Goal: Task Accomplishment & Management: Complete application form

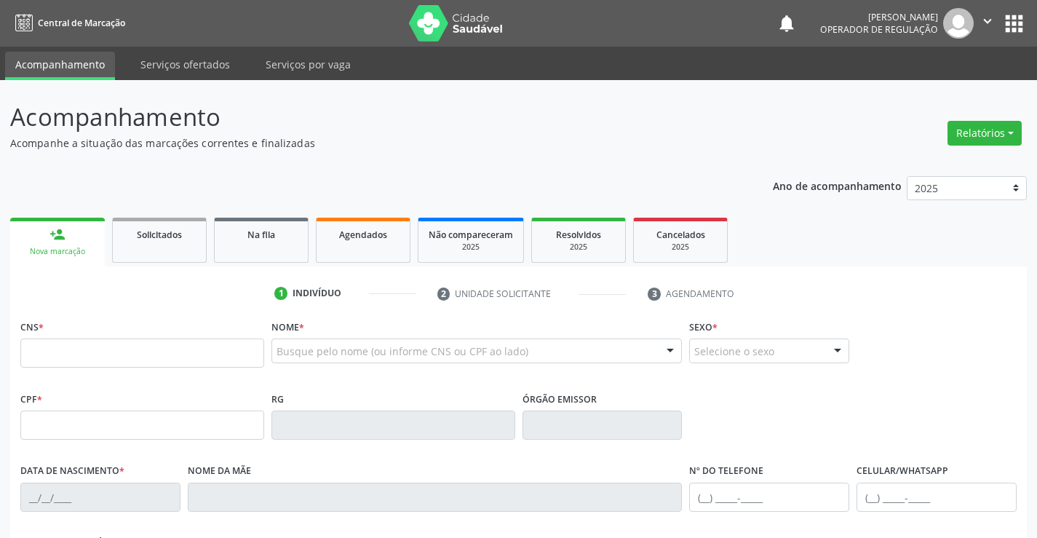
click at [218, 355] on input "text" at bounding box center [142, 352] width 244 height 29
click at [136, 349] on input "text" at bounding box center [142, 352] width 244 height 29
type input "700 0023 4888 8402"
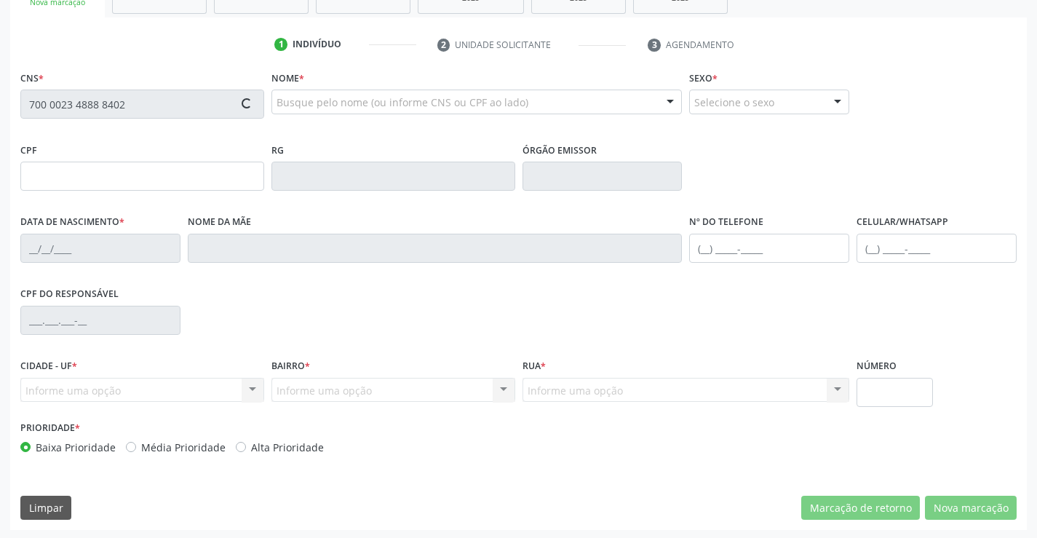
scroll to position [251, 0]
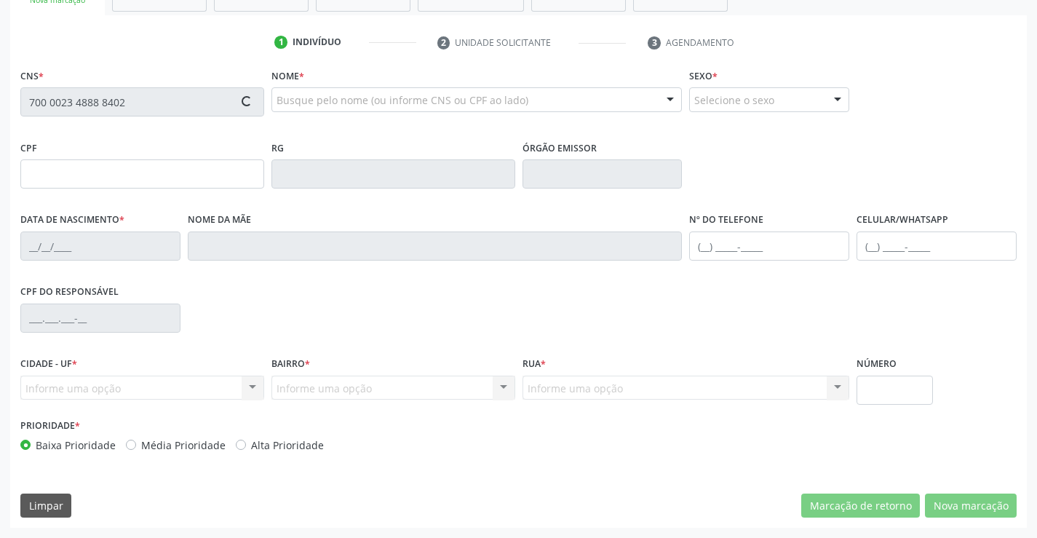
type input "064.381.285-70"
type input "[DATE]"
type input "[PHONE_NUMBER]"
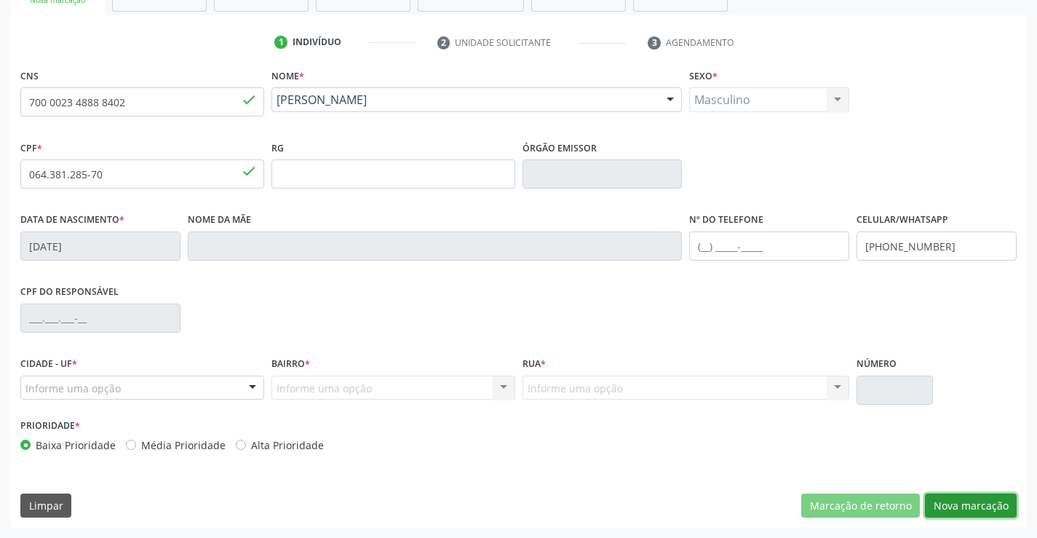
drag, startPoint x: 974, startPoint y: 513, endPoint x: 597, endPoint y: 351, distance: 410.5
click at [970, 510] on button "Nova marcação" at bounding box center [971, 506] width 92 height 25
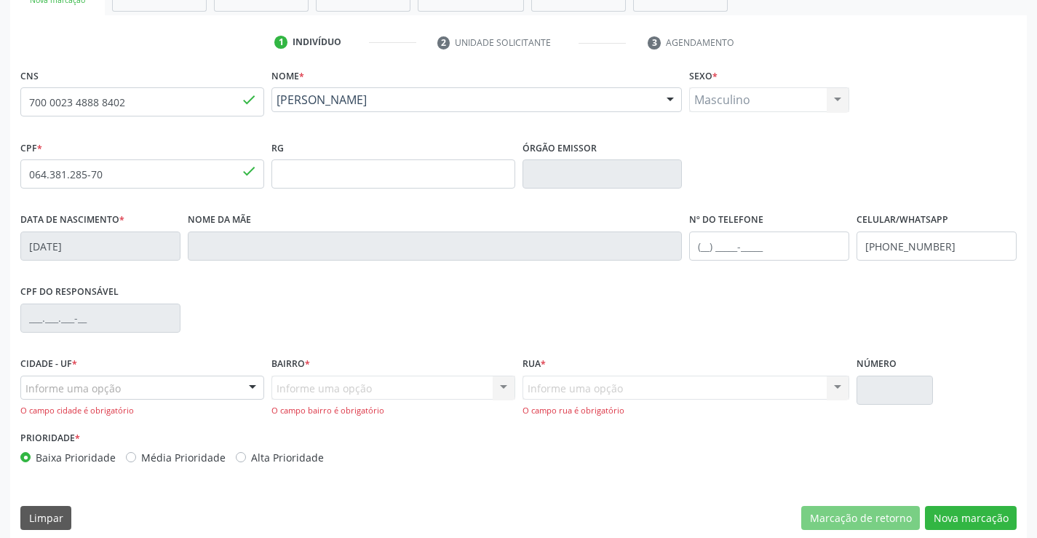
click at [172, 395] on div "Informe uma opção" at bounding box center [142, 388] width 244 height 25
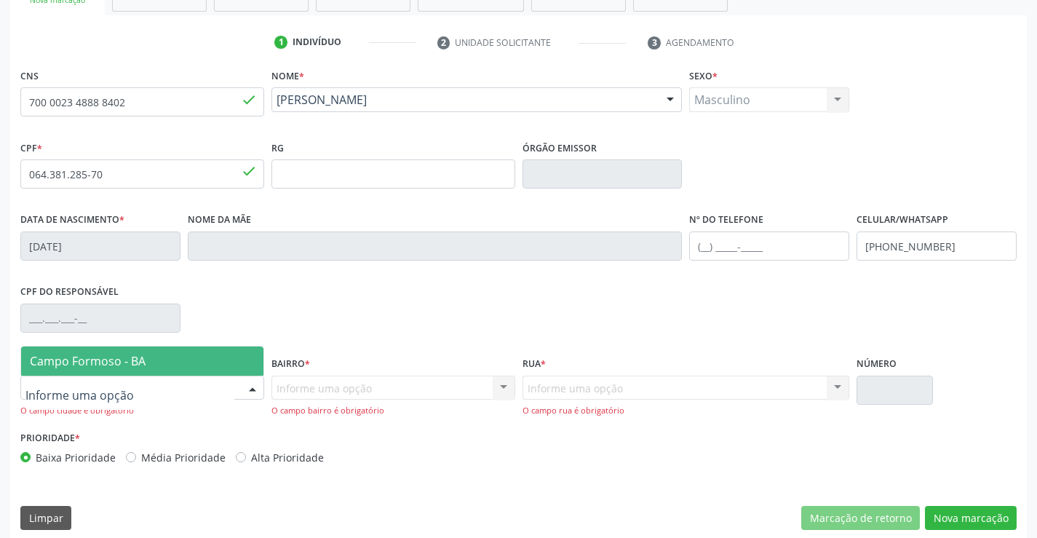
click at [187, 362] on span "Campo Formoso - BA" at bounding box center [142, 360] width 242 height 29
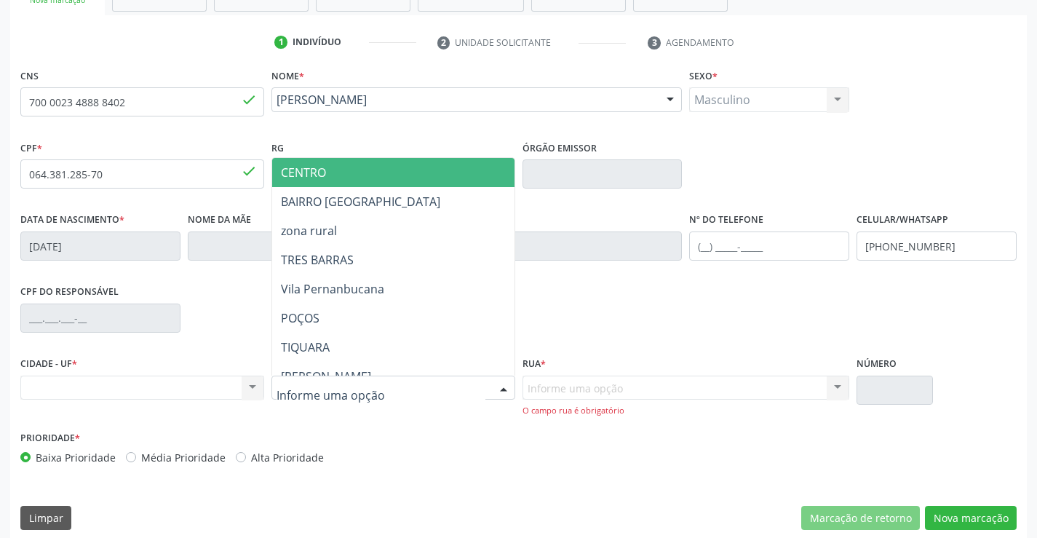
click at [428, 379] on div at bounding box center [394, 388] width 244 height 25
click at [340, 183] on span "CENTRO" at bounding box center [429, 172] width 314 height 29
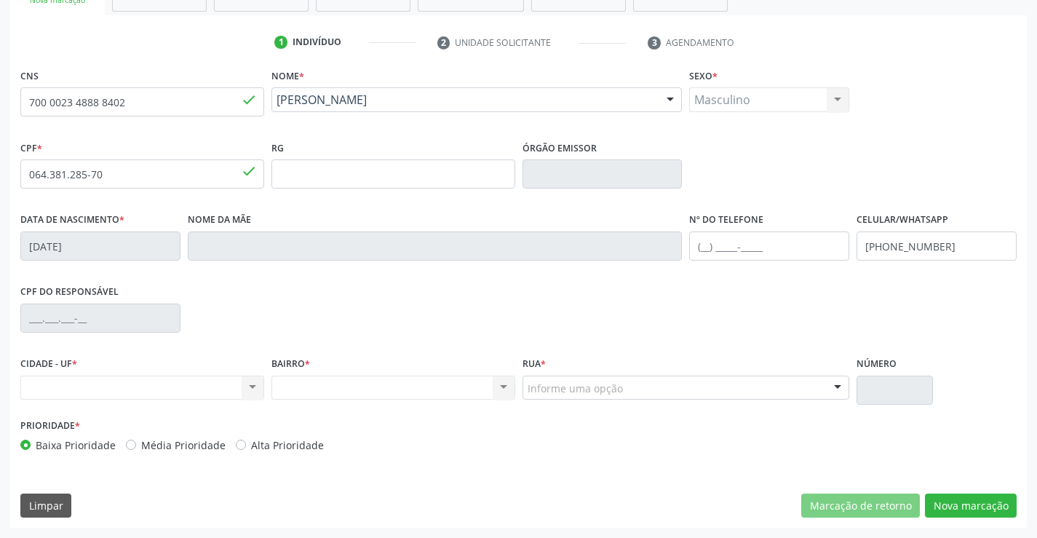
click at [668, 376] on div "Informe uma opção" at bounding box center [687, 388] width 328 height 25
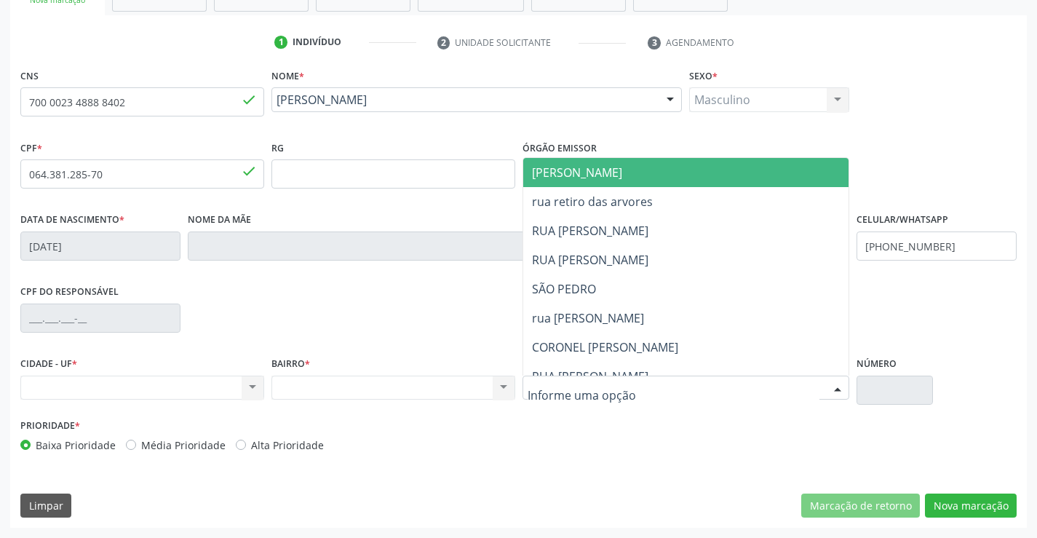
click at [592, 175] on span "[PERSON_NAME]" at bounding box center [577, 173] width 90 height 16
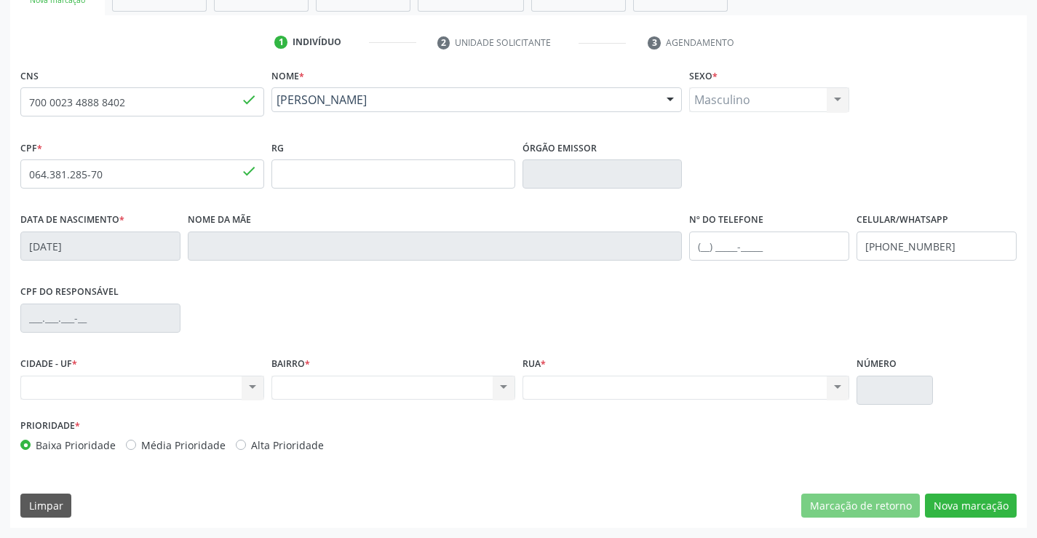
click at [494, 392] on div "Nenhum resultado encontrado para: " " Não há nenhuma opção para ser exibida." at bounding box center [394, 388] width 244 height 25
click at [443, 381] on div "Nenhum resultado encontrado para: " " Não há nenhuma opção para ser exibida." at bounding box center [394, 388] width 244 height 25
drag, startPoint x: 419, startPoint y: 389, endPoint x: 176, endPoint y: 413, distance: 244.3
click at [414, 391] on div "Nenhum resultado encontrado para: " " Não há nenhuma opção para ser exibida." at bounding box center [394, 388] width 244 height 25
click at [211, 385] on div "Nenhum resultado encontrado para: " " Não há nenhuma opção para ser exibida." at bounding box center [142, 388] width 244 height 25
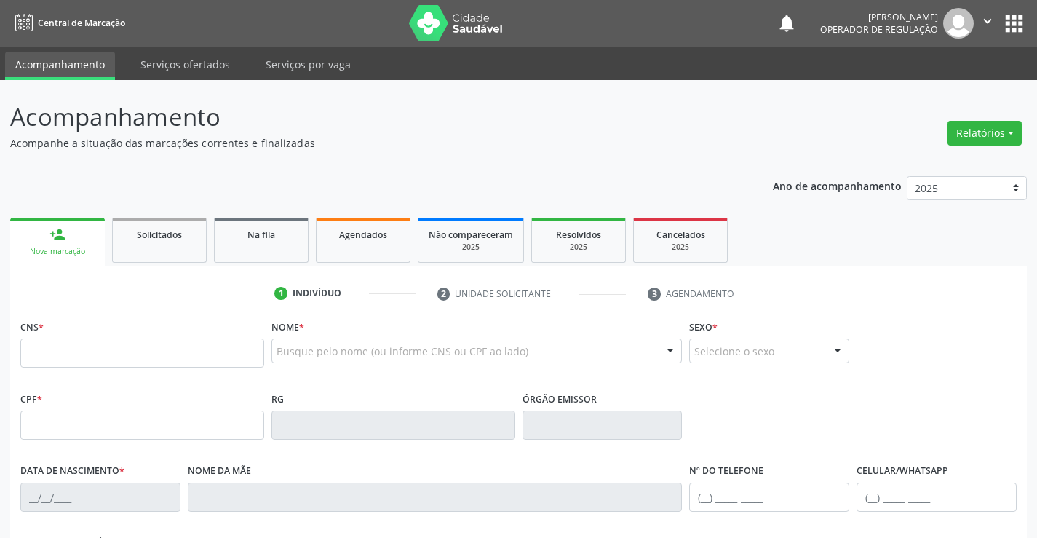
click at [130, 346] on input "text" at bounding box center [142, 352] width 244 height 29
type input "700 0023 4888 8402"
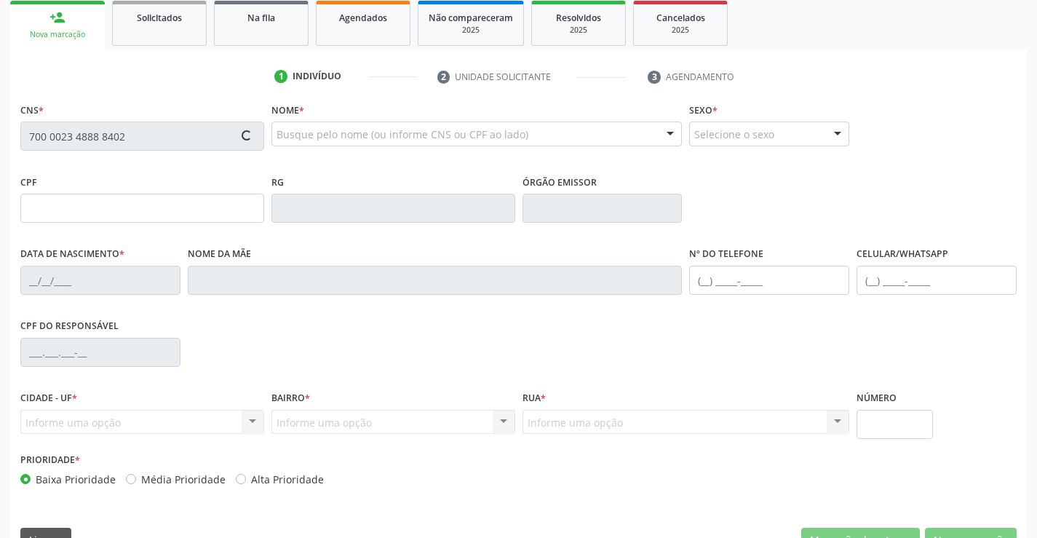
scroll to position [218, 0]
type input "064.381.285-70"
type input "[DATE]"
type input "[PHONE_NUMBER]"
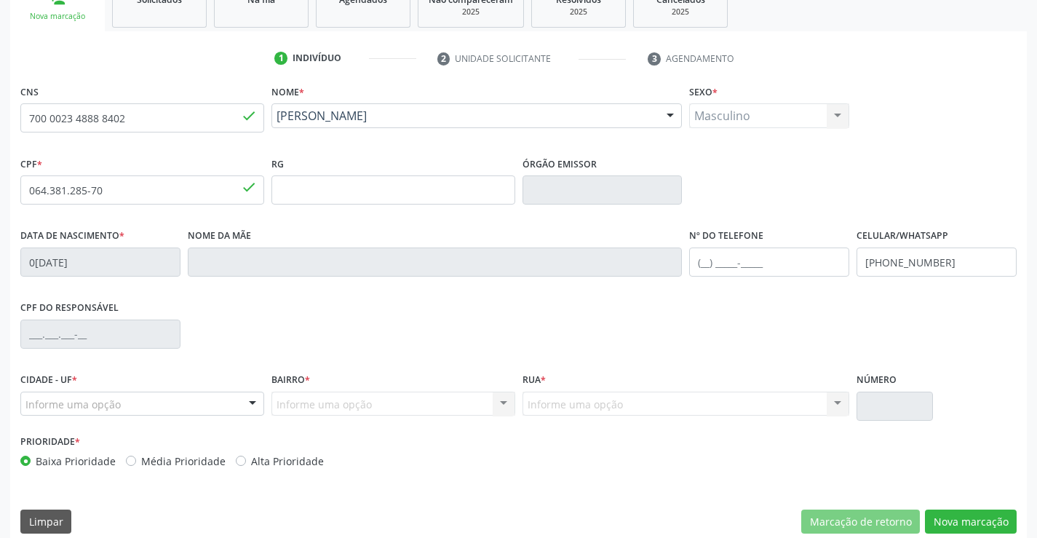
scroll to position [251, 0]
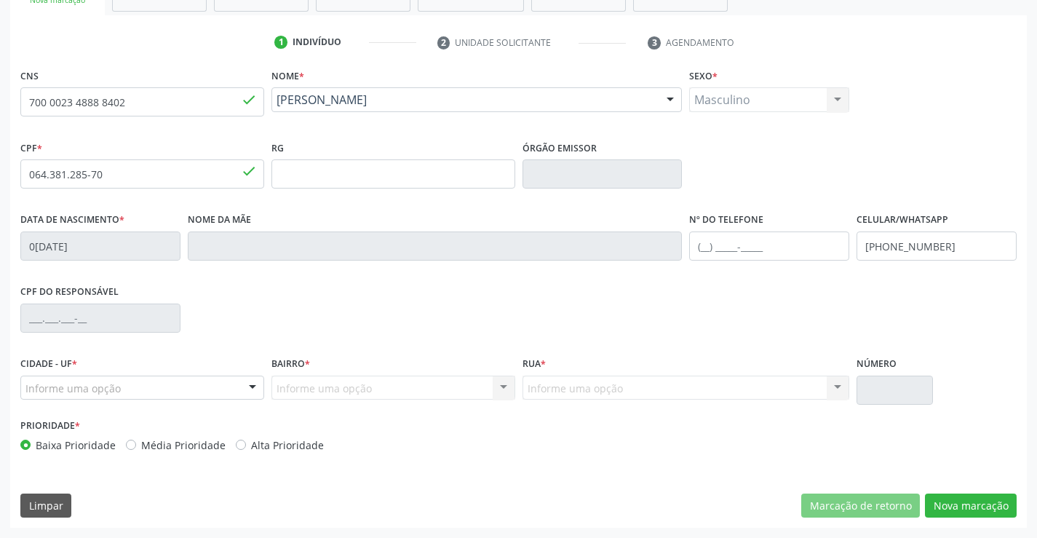
click at [233, 380] on div "Informe uma opção" at bounding box center [142, 388] width 244 height 25
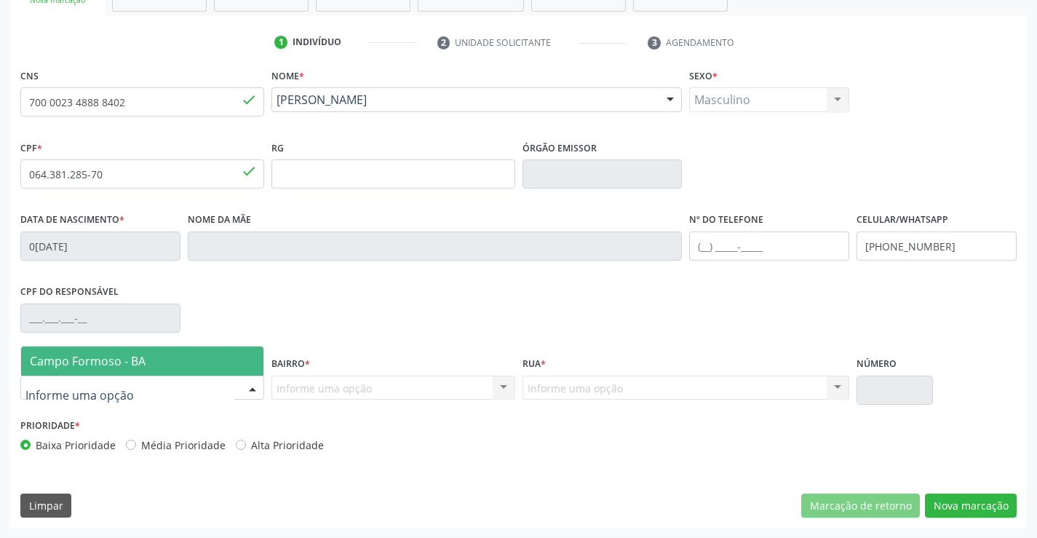
click at [215, 349] on span "Campo Formoso - BA" at bounding box center [142, 360] width 242 height 29
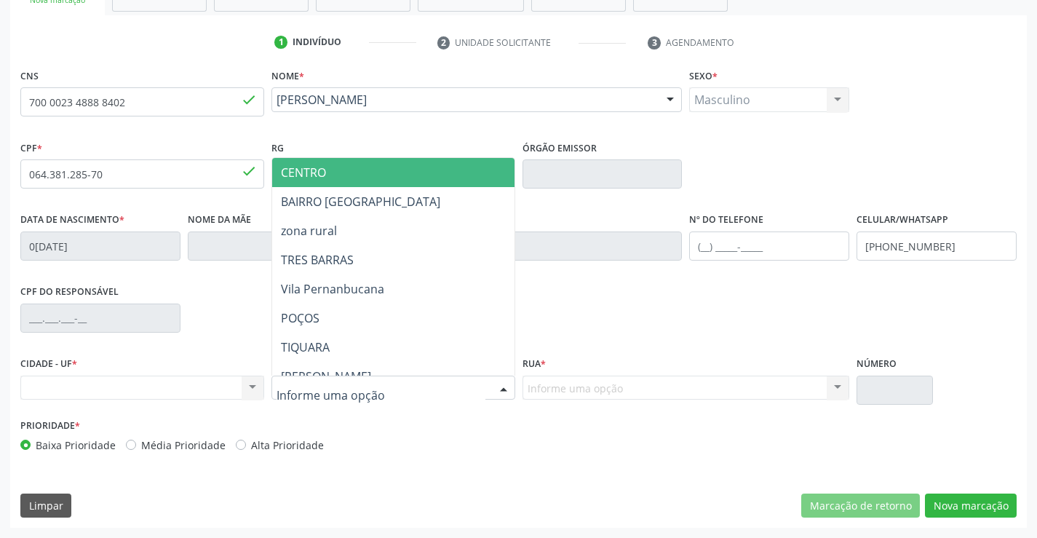
click at [306, 165] on span "CENTRO" at bounding box center [303, 173] width 45 height 16
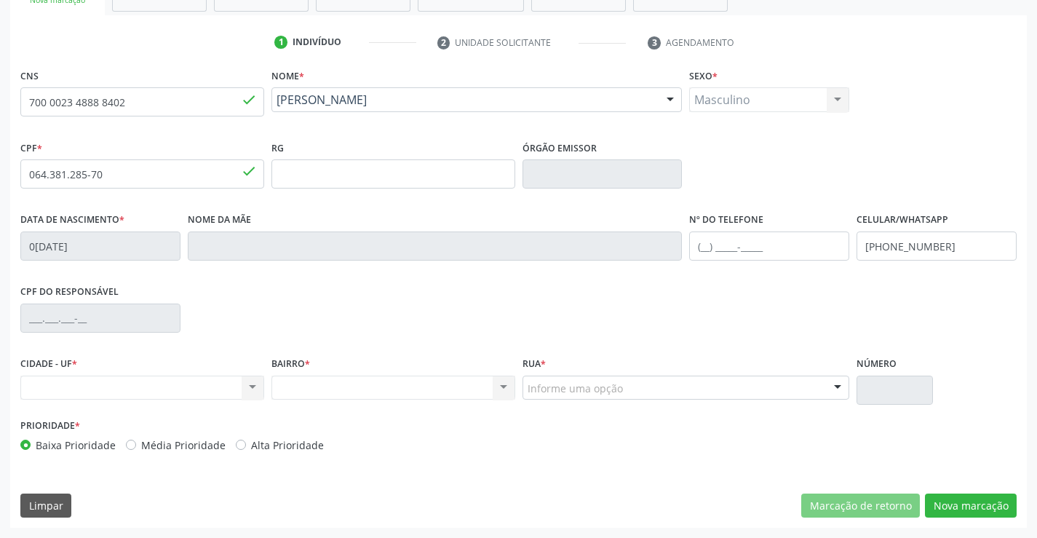
click at [722, 394] on div "Informe uma opção" at bounding box center [687, 388] width 328 height 25
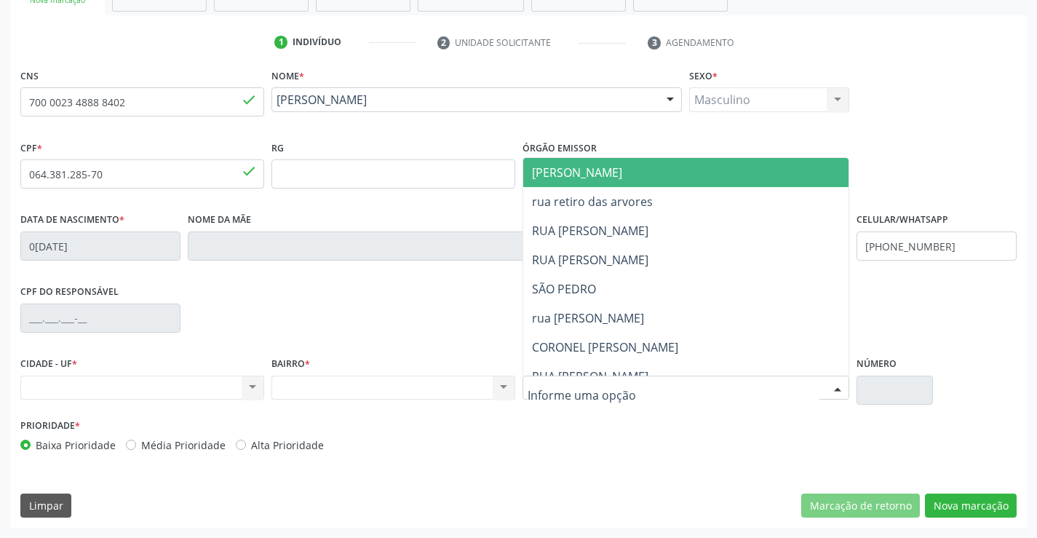
drag, startPoint x: 606, startPoint y: 178, endPoint x: 921, endPoint y: 461, distance: 424.2
click at [606, 178] on span "[PERSON_NAME]" at bounding box center [577, 173] width 90 height 16
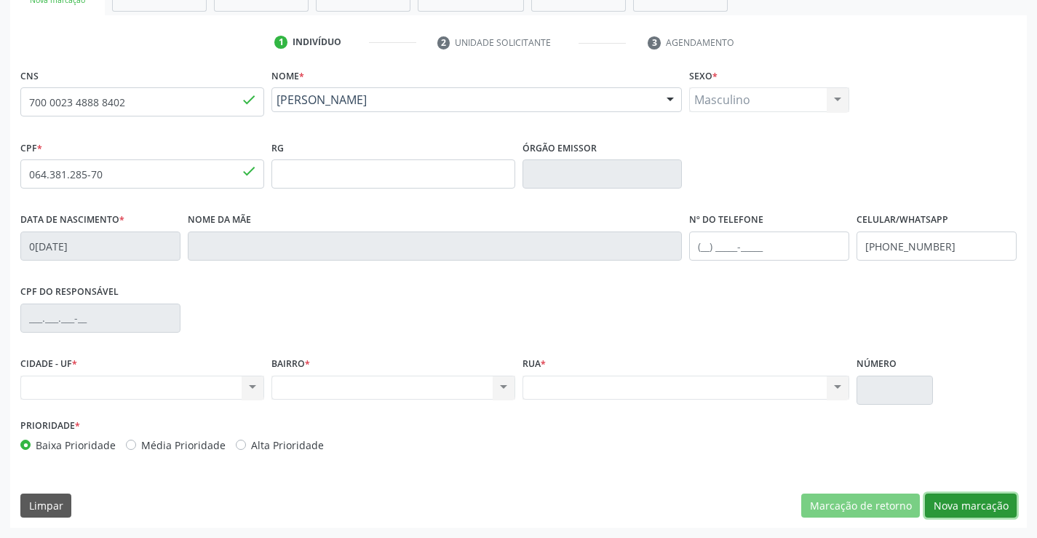
click at [974, 505] on button "Nova marcação" at bounding box center [971, 506] width 92 height 25
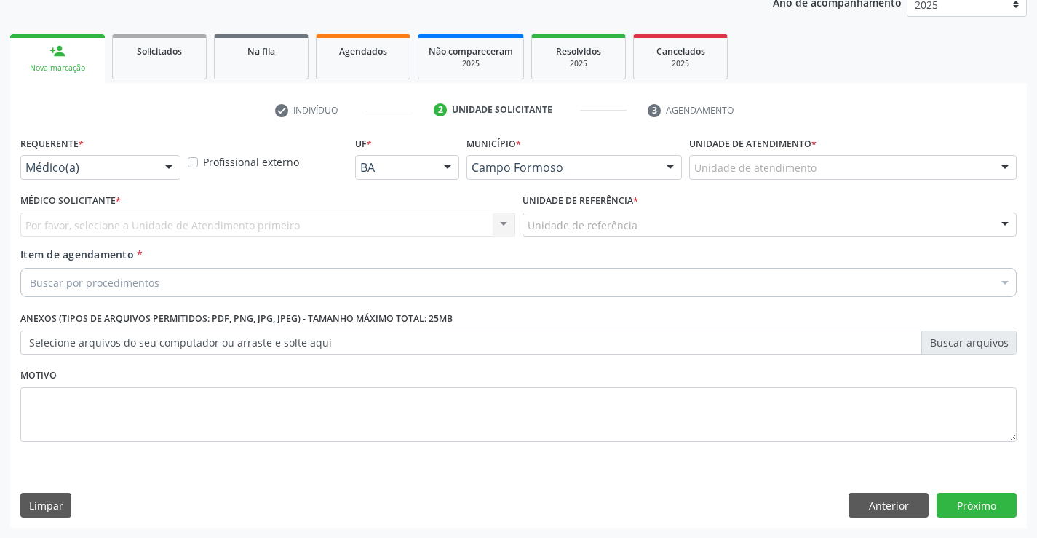
scroll to position [183, 0]
click at [104, 176] on div "Médico(a)" at bounding box center [100, 167] width 160 height 25
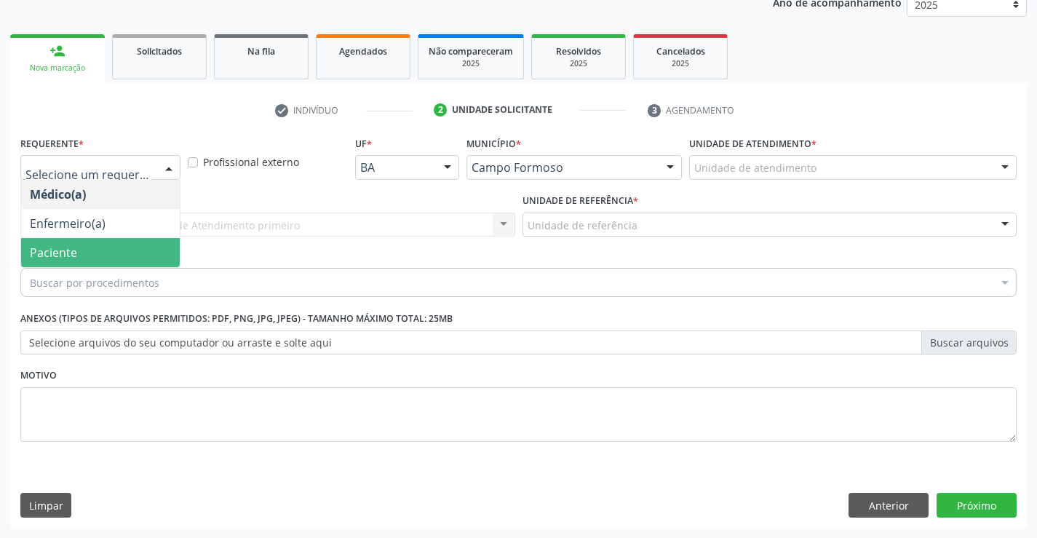
click at [102, 253] on span "Paciente" at bounding box center [100, 252] width 159 height 29
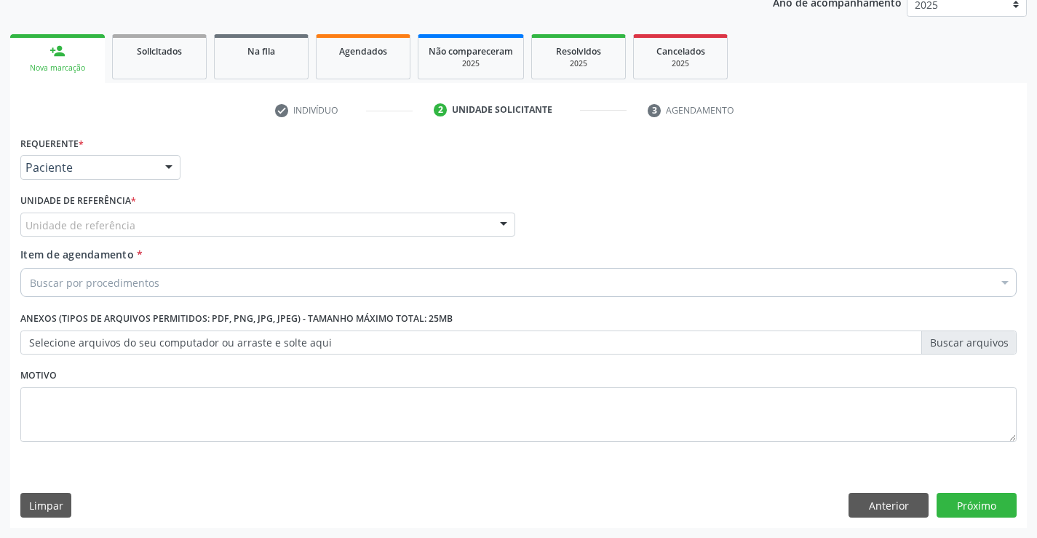
click at [228, 231] on div "Unidade de referência" at bounding box center [267, 225] width 495 height 25
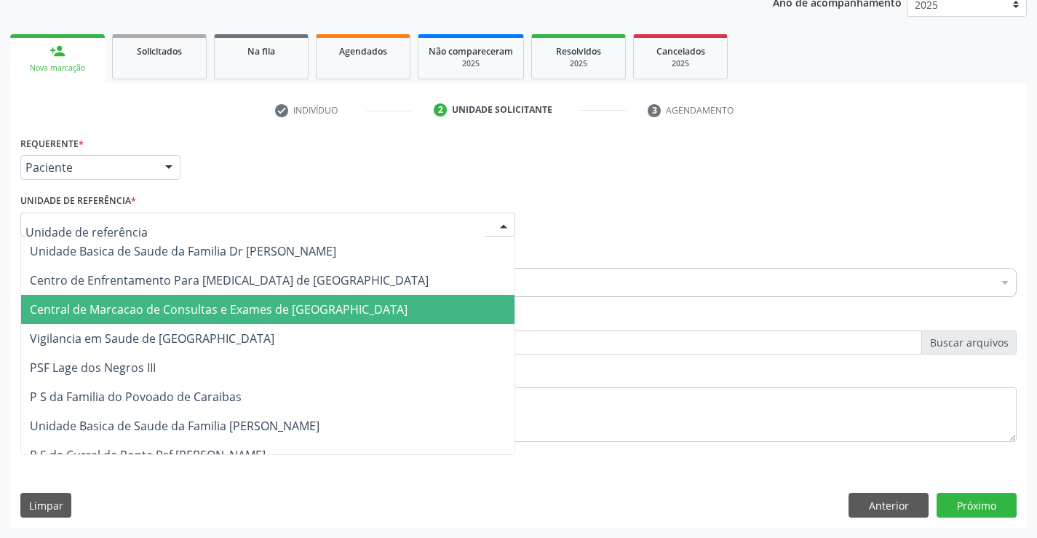
click at [225, 303] on span "Central de Marcacao de Consultas e Exames de [GEOGRAPHIC_DATA]" at bounding box center [219, 309] width 378 height 16
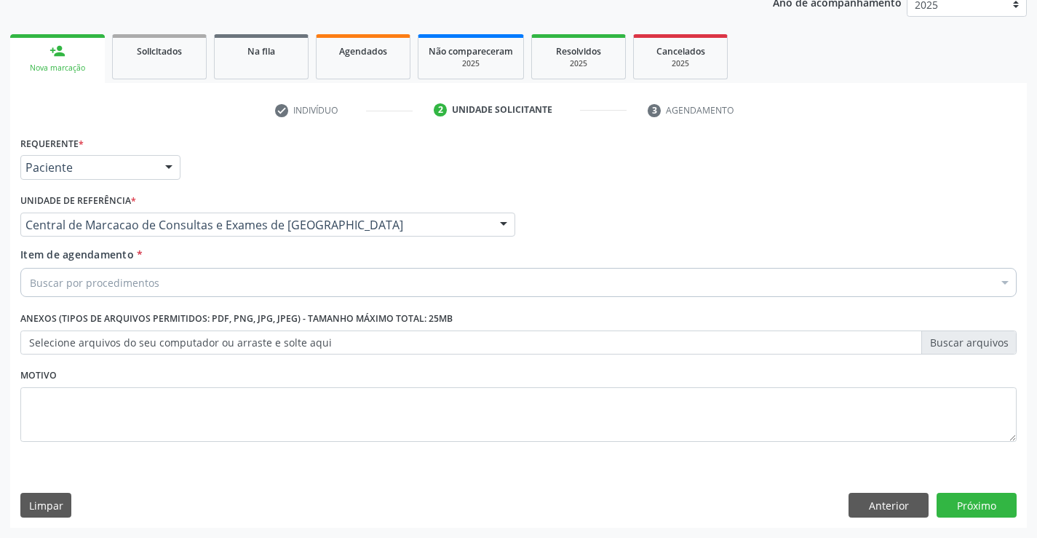
click at [231, 270] on div "Buscar por procedimentos" at bounding box center [518, 282] width 996 height 29
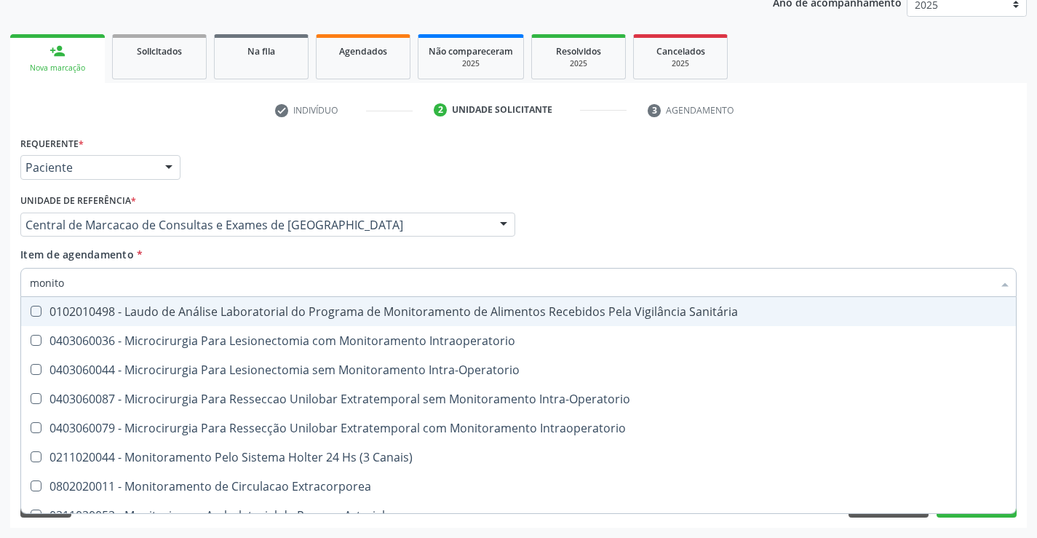
type input "monitor"
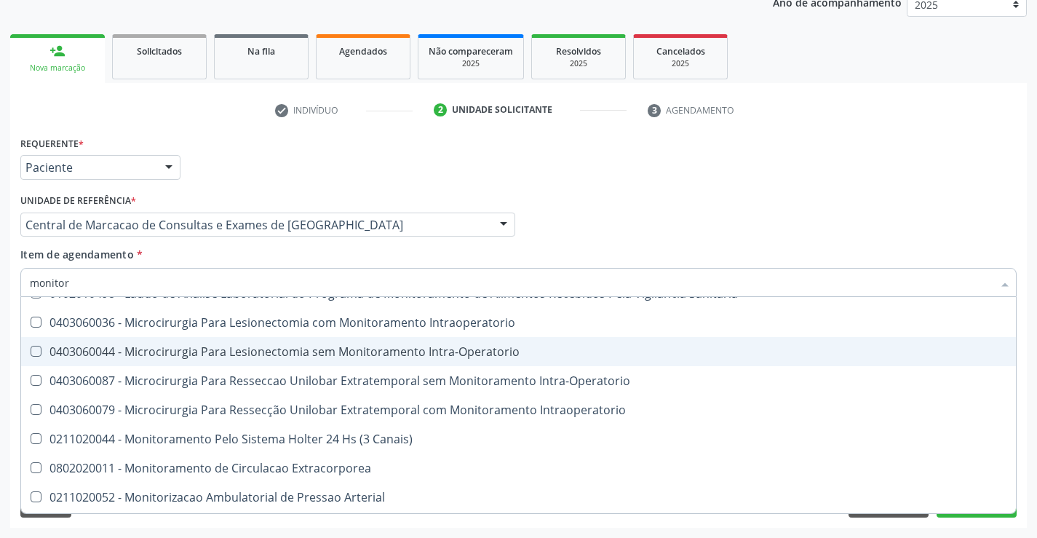
scroll to position [46, 0]
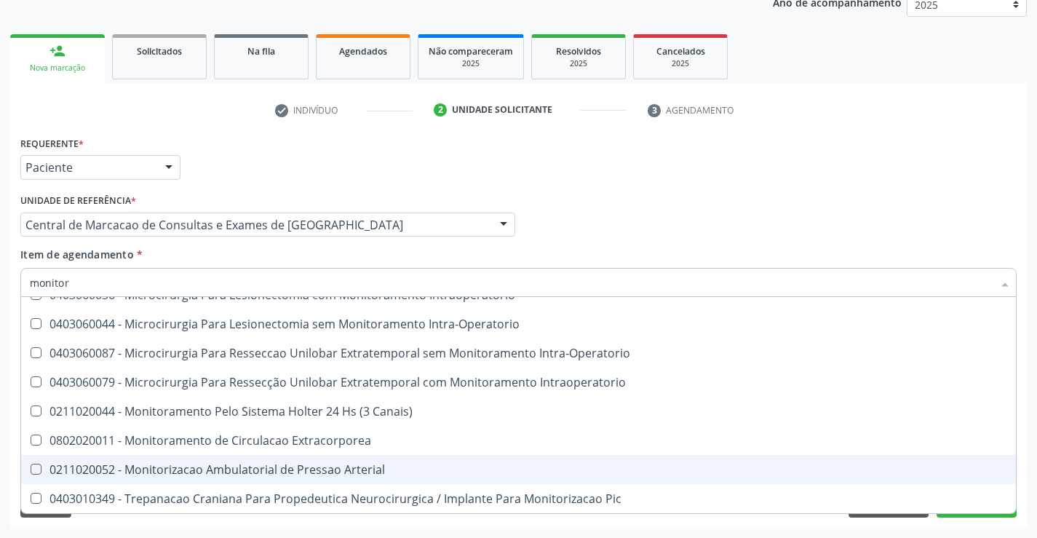
click at [270, 464] on div "0211020052 - Monitorizacao Ambulatorial de Pressao Arterial" at bounding box center [519, 470] width 978 height 12
checkbox Arterial "true"
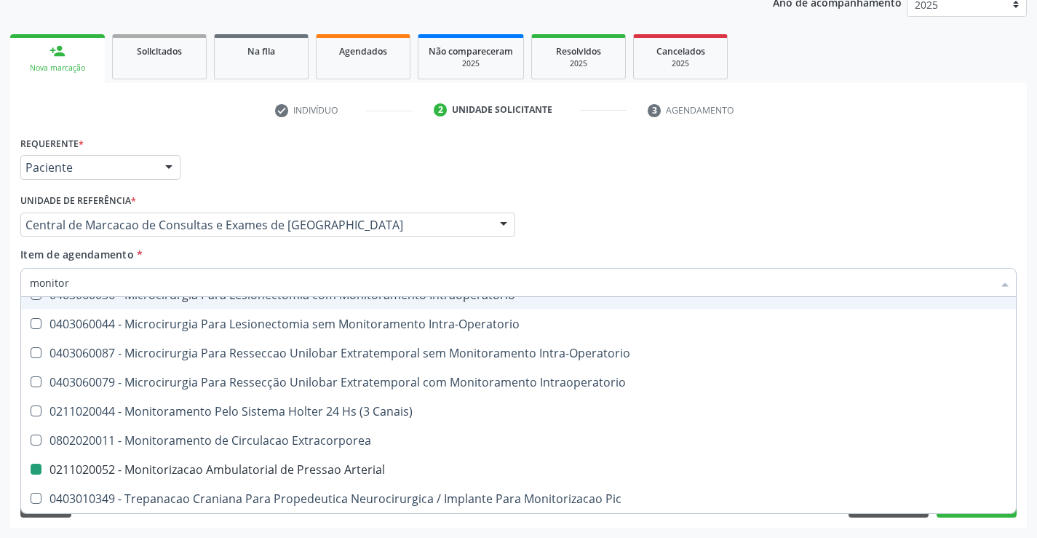
click at [688, 239] on div "Médico Solicitante Por favor, selecione a Unidade de Atendimento primeiro Nenhu…" at bounding box center [519, 218] width 1004 height 57
checkbox Intraoperatorio "true"
checkbox Arterial "false"
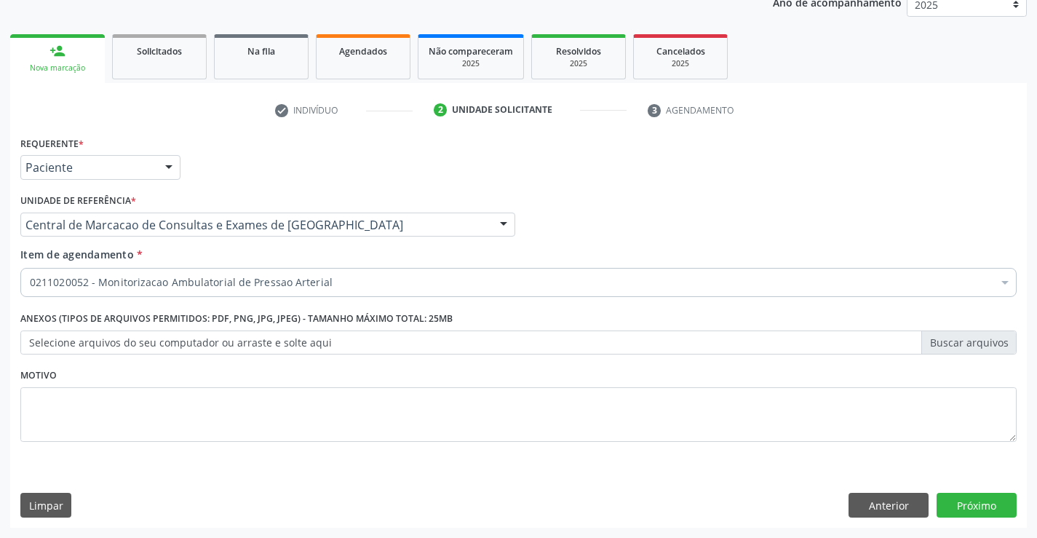
scroll to position [0, 0]
click at [970, 499] on button "Próximo" at bounding box center [977, 505] width 80 height 25
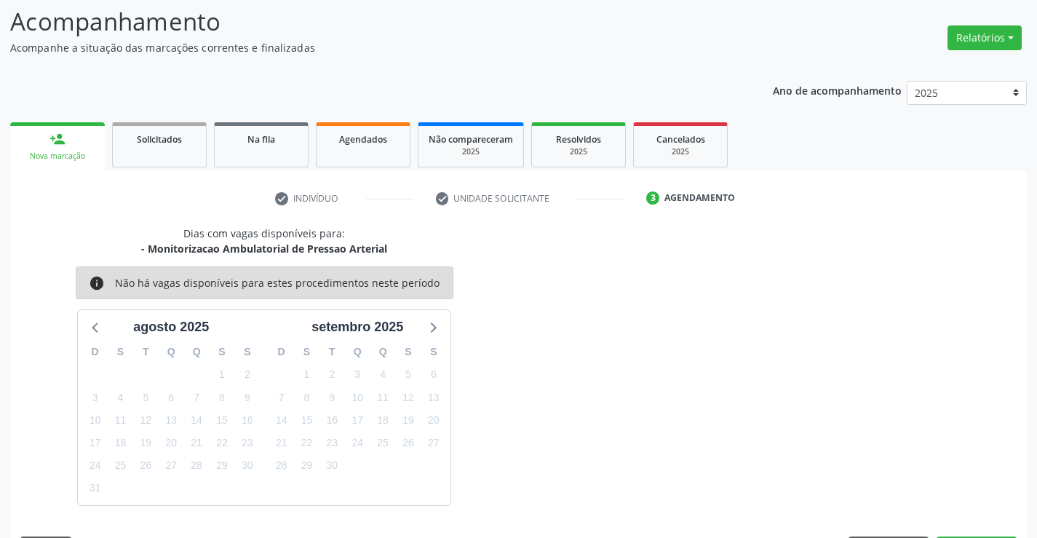
scroll to position [138, 0]
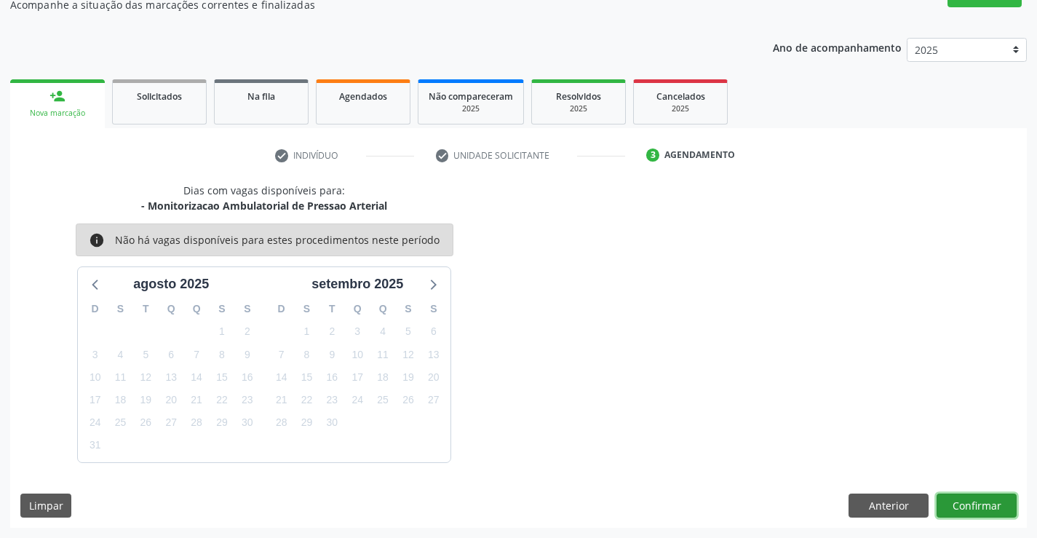
click at [943, 503] on button "Confirmar" at bounding box center [977, 506] width 80 height 25
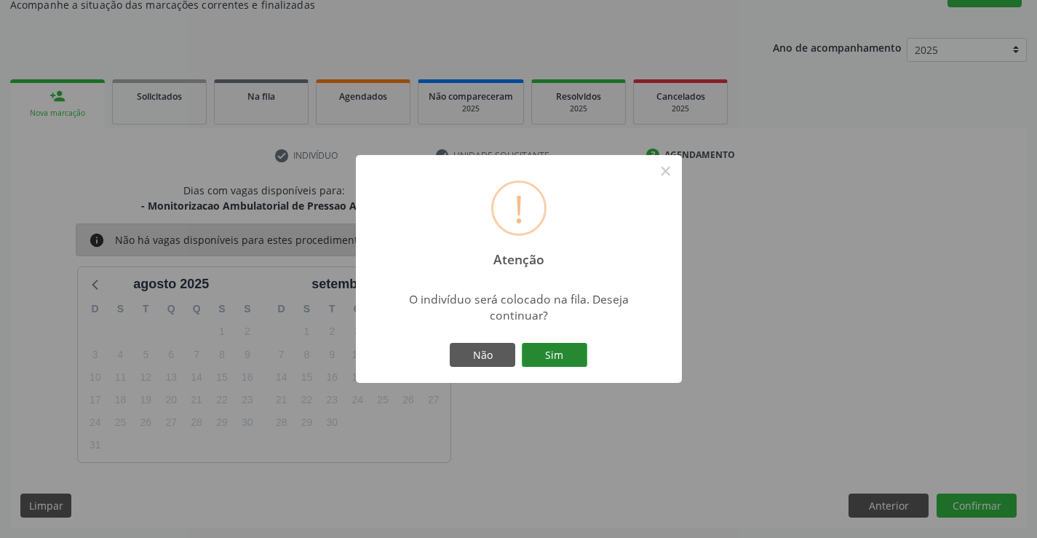
click at [551, 354] on button "Sim" at bounding box center [555, 355] width 66 height 25
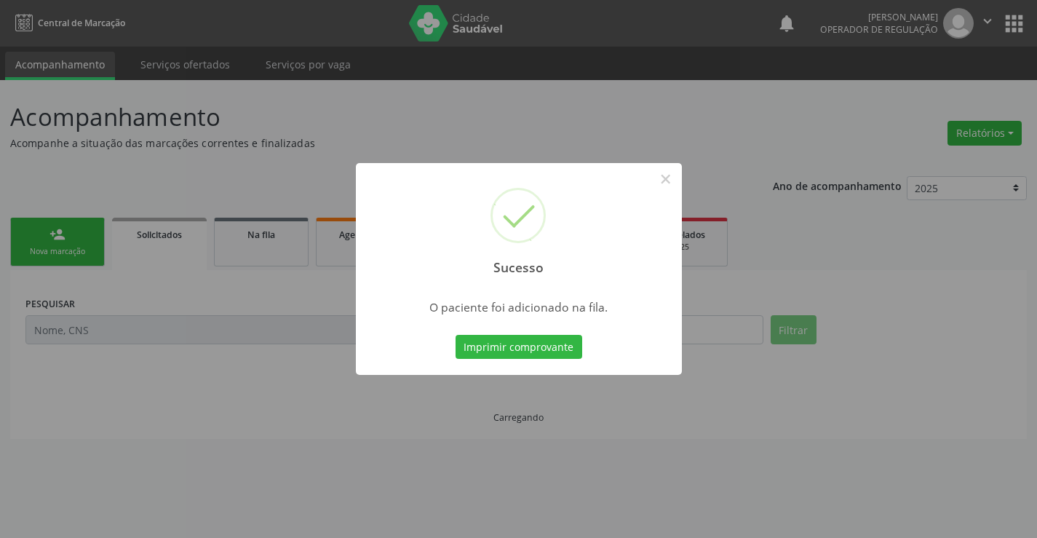
scroll to position [0, 0]
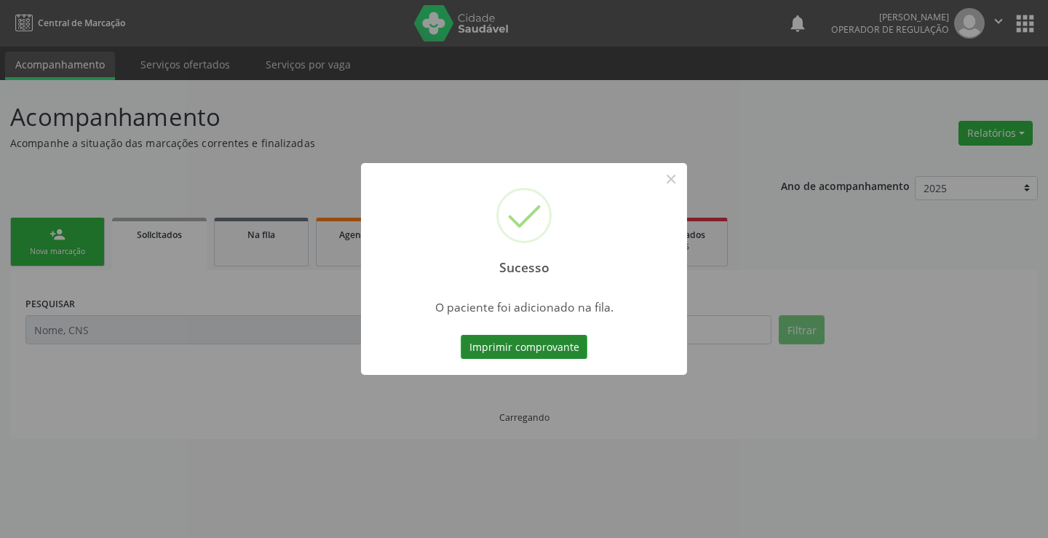
click at [559, 354] on button "Imprimir comprovante" at bounding box center [524, 347] width 127 height 25
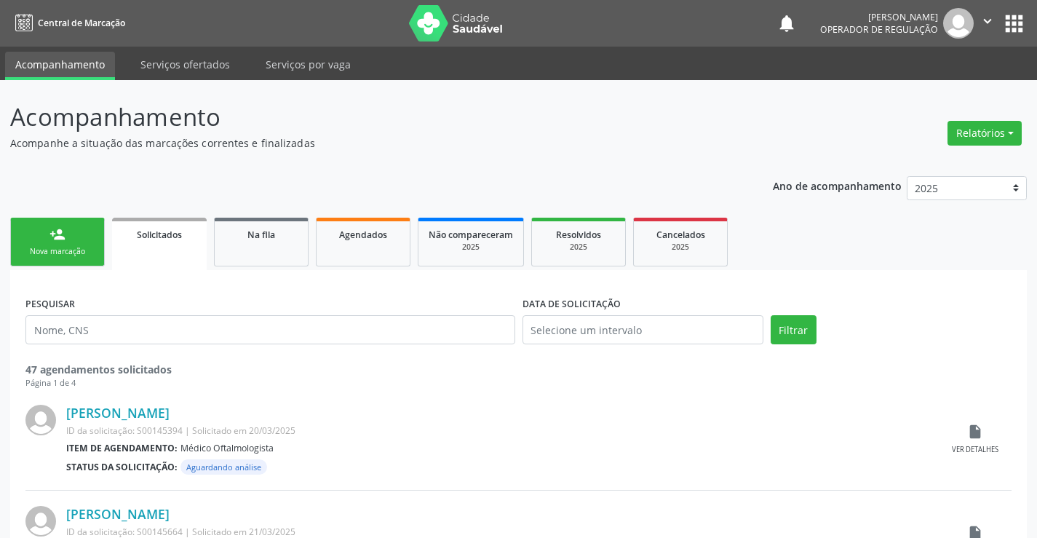
click at [79, 237] on link "person_add Nova marcação" at bounding box center [57, 242] width 95 height 49
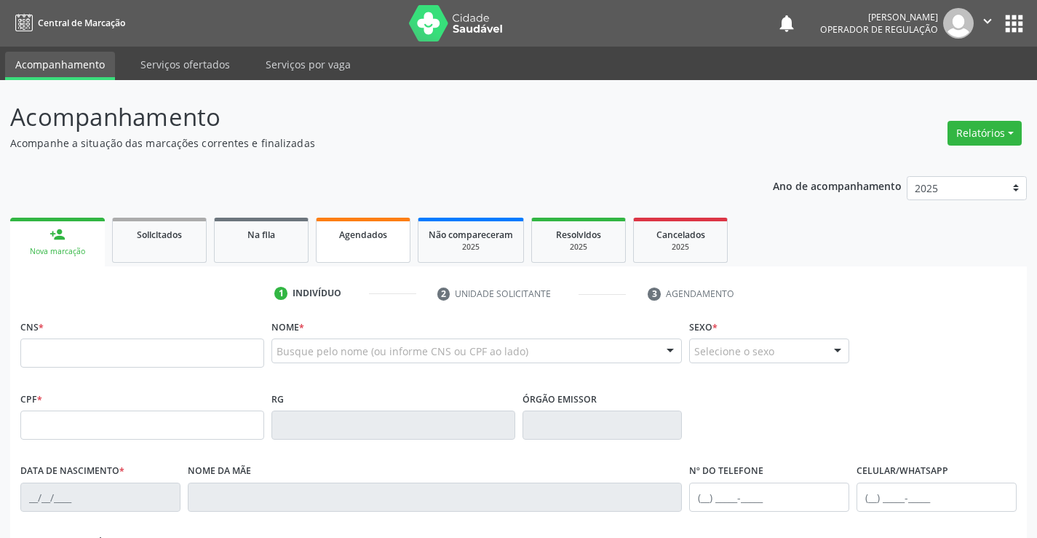
click at [372, 237] on span "Agendados" at bounding box center [363, 235] width 48 height 12
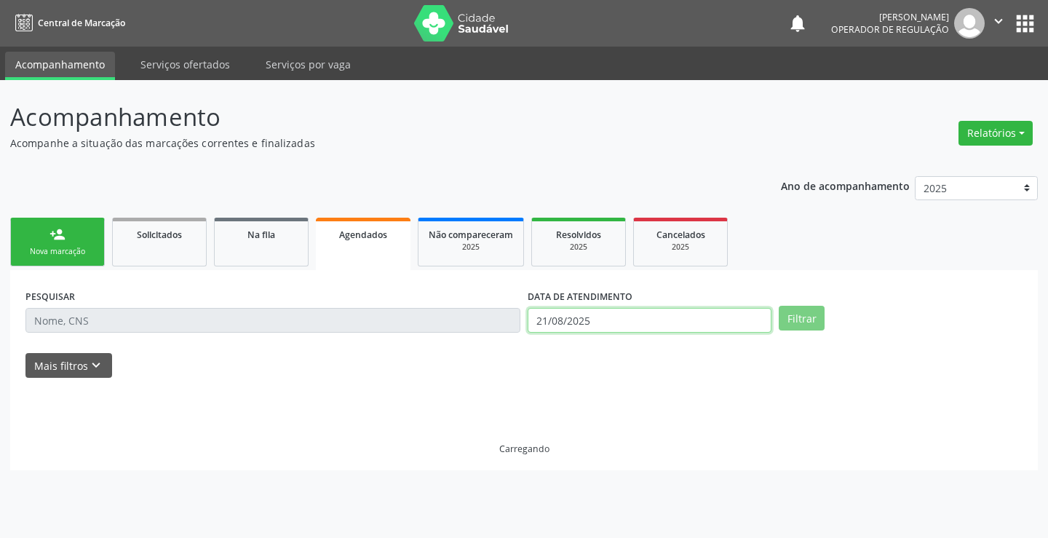
click at [587, 325] on input "21/08/2025" at bounding box center [650, 320] width 244 height 25
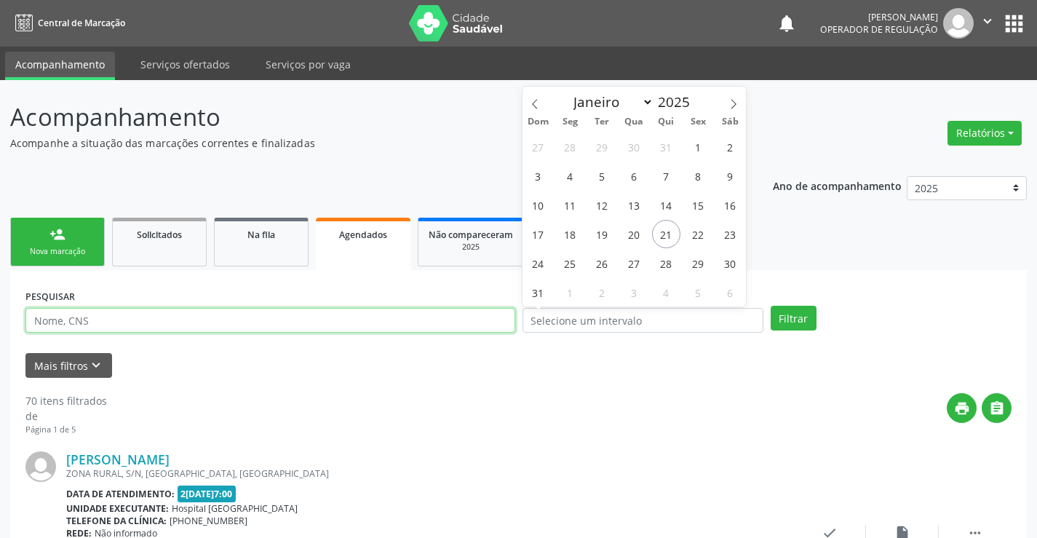
click at [461, 319] on input "text" at bounding box center [270, 320] width 490 height 25
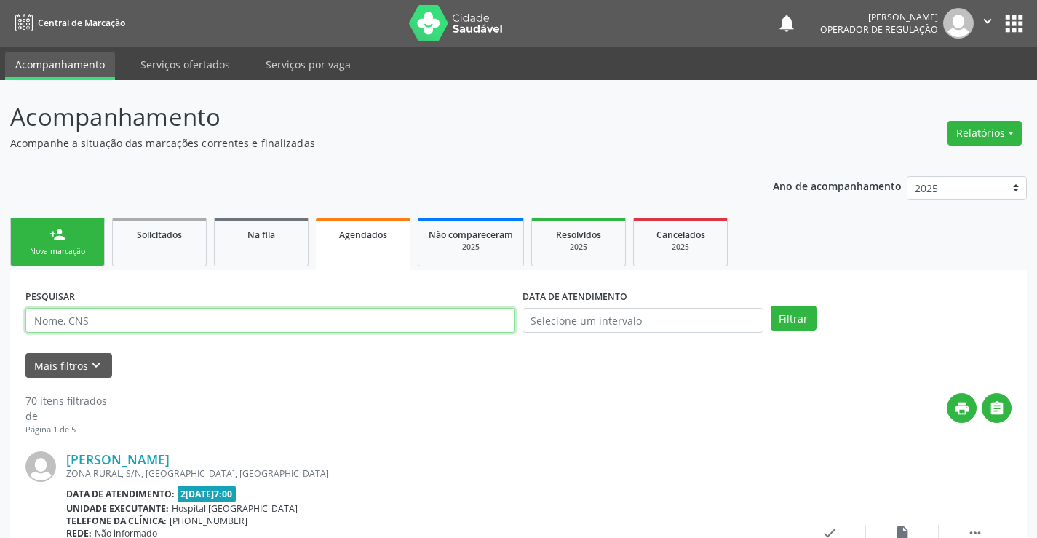
click at [461, 319] on input "text" at bounding box center [270, 320] width 490 height 25
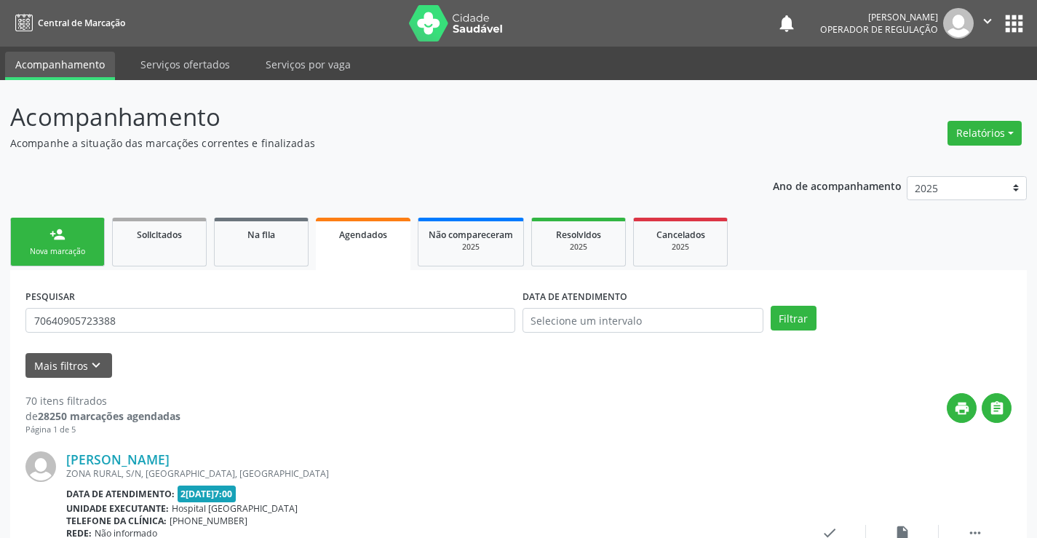
click at [792, 304] on div "PESQUISAR 70640905723388 DATA DE ATENDIMENTO Filtrar" at bounding box center [519, 313] width 994 height 57
click at [793, 322] on button "Filtrar" at bounding box center [794, 318] width 46 height 25
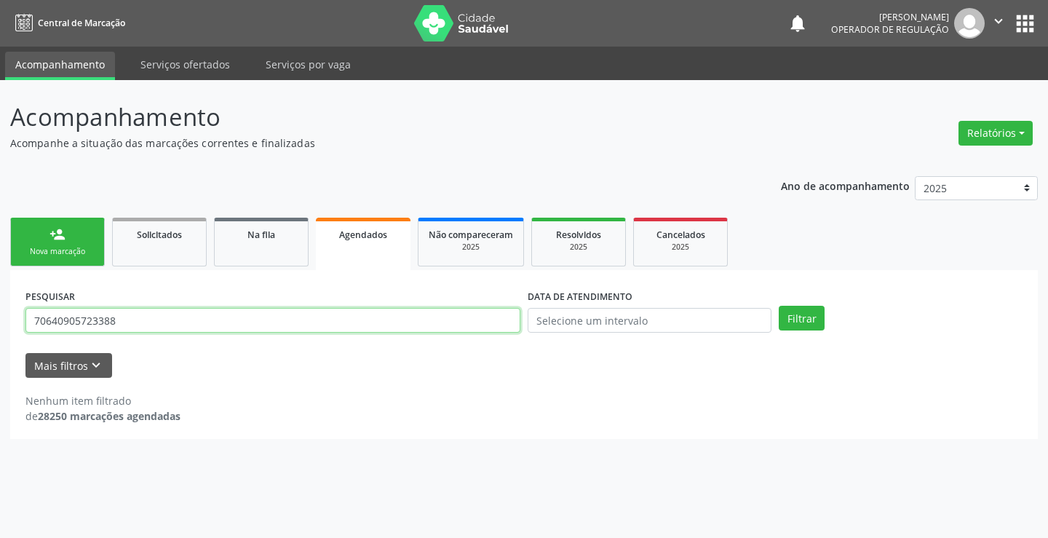
click at [383, 317] on input "70640905723388" at bounding box center [272, 320] width 495 height 25
type input "706409105723388"
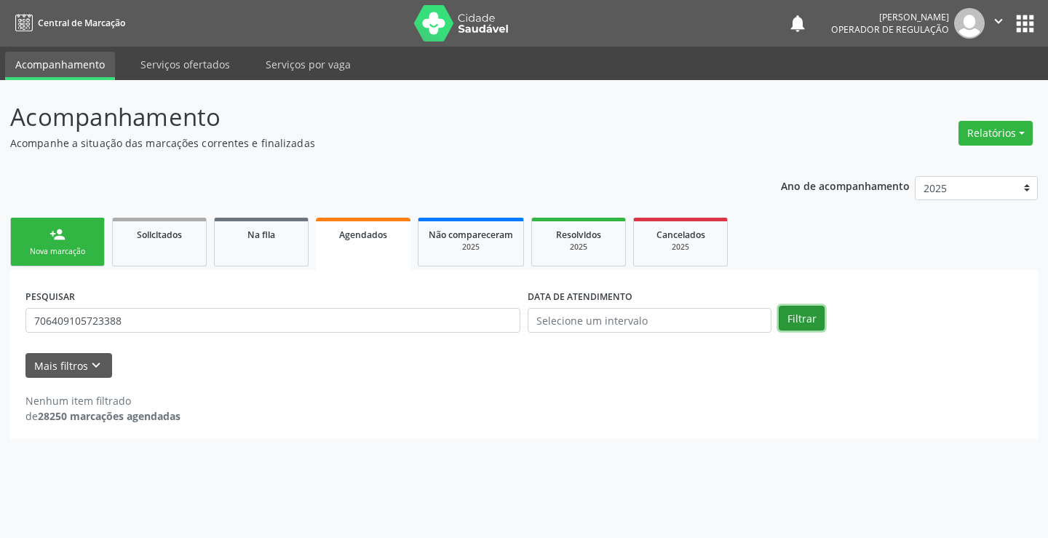
click at [801, 312] on button "Filtrar" at bounding box center [802, 318] width 46 height 25
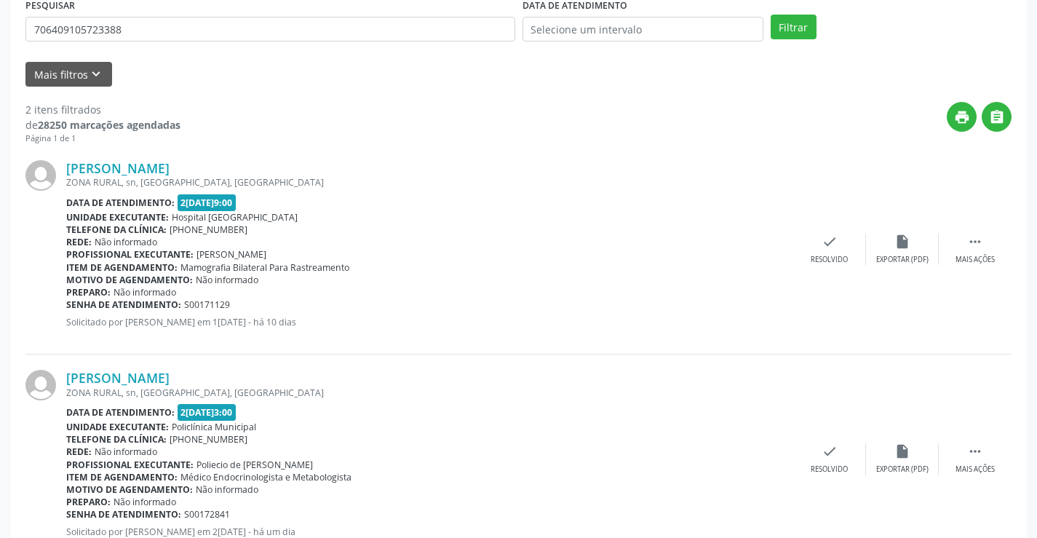
scroll to position [343, 0]
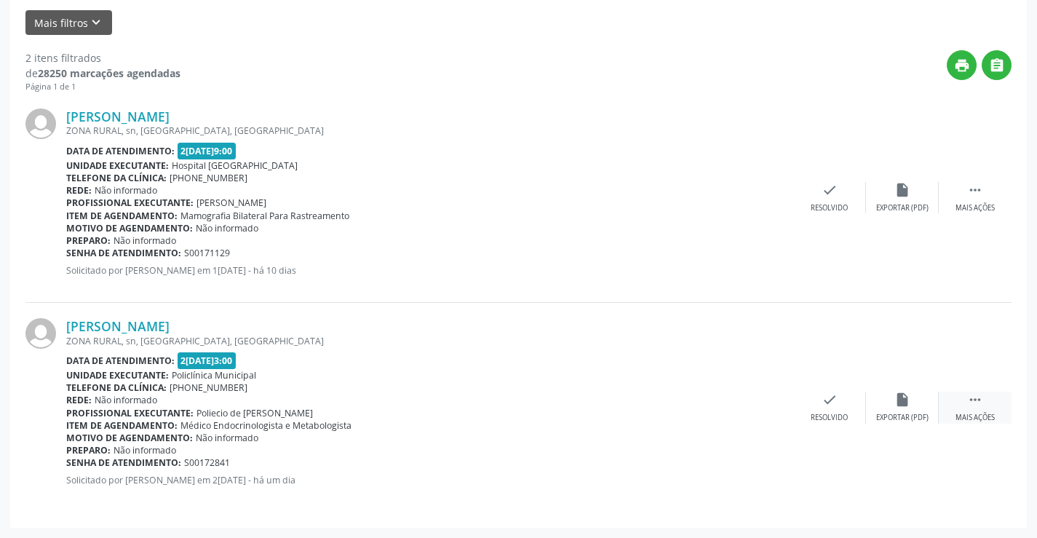
click at [977, 403] on icon "" at bounding box center [975, 400] width 16 height 16
click at [699, 401] on div "print Imprimir" at bounding box center [684, 407] width 73 height 31
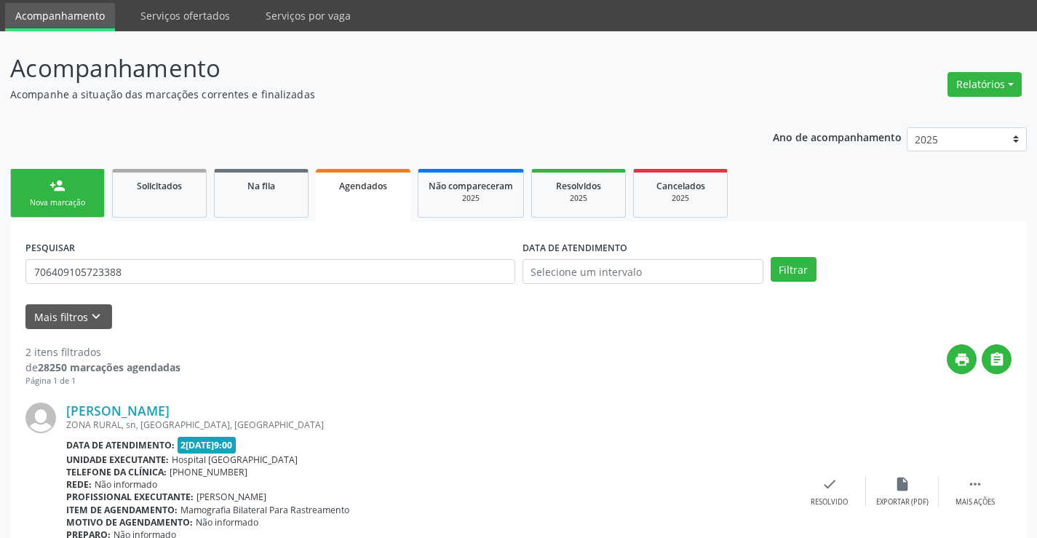
scroll to position [0, 0]
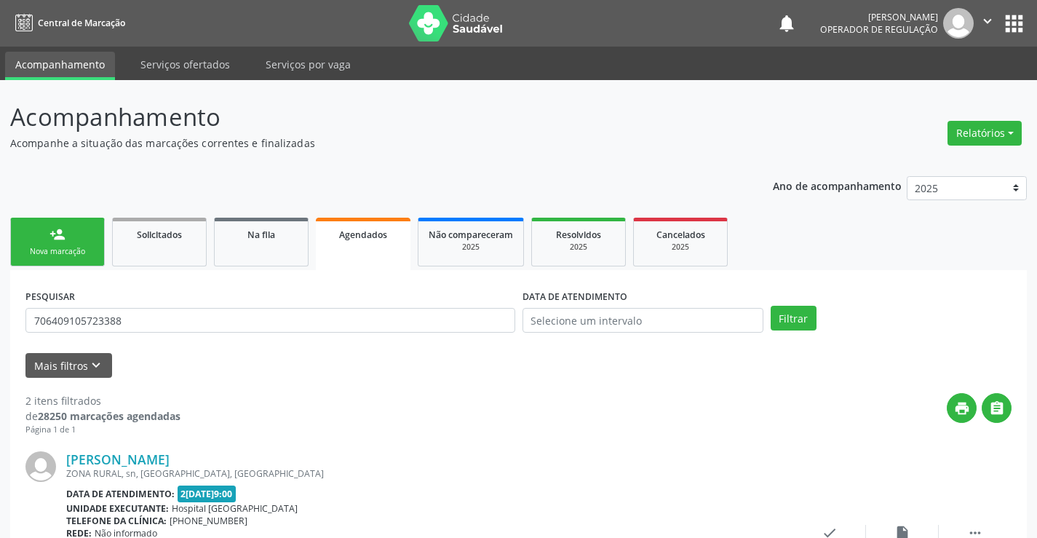
click at [37, 248] on div "Nova marcação" at bounding box center [57, 251] width 73 height 11
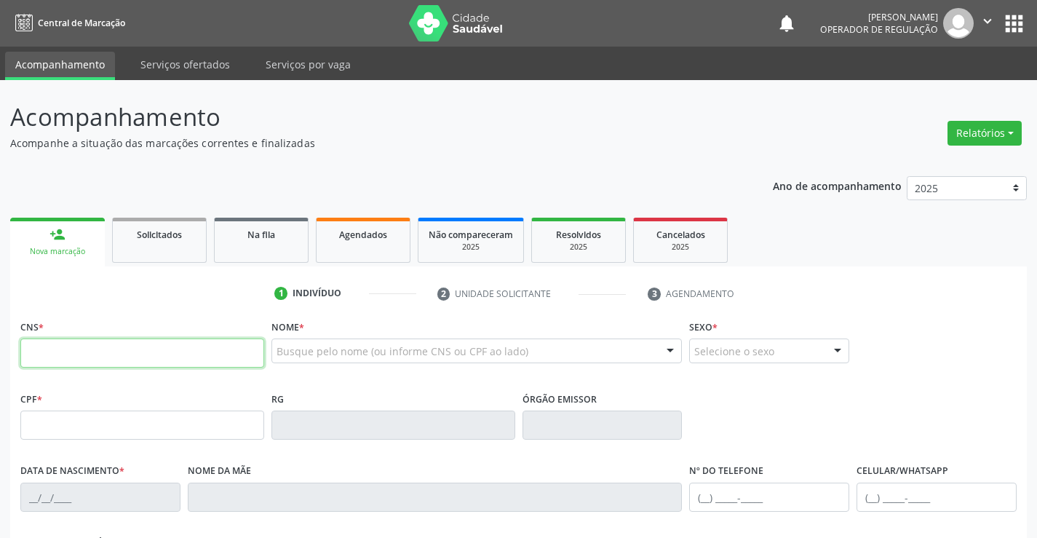
click at [56, 343] on input "text" at bounding box center [142, 352] width 244 height 29
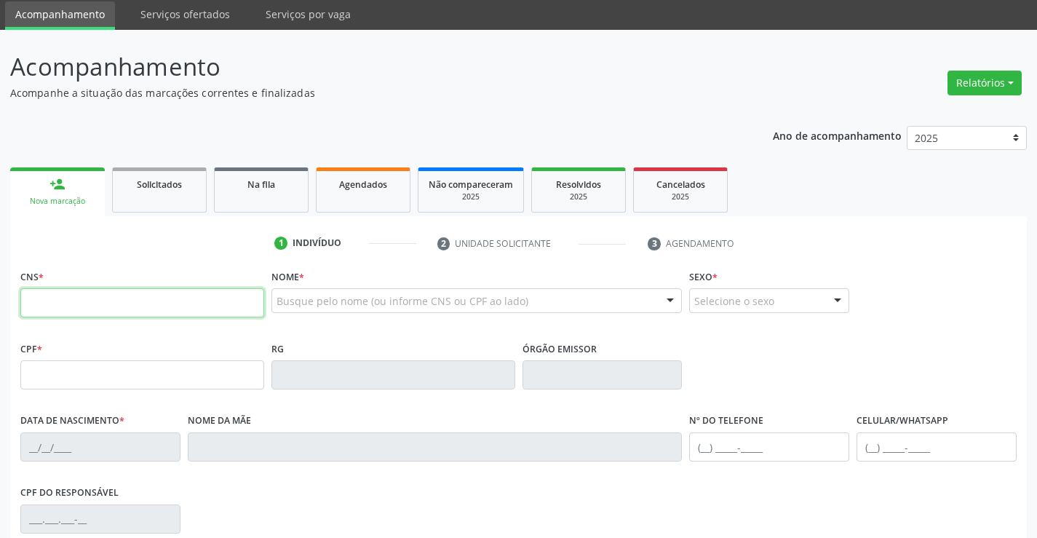
scroll to position [73, 0]
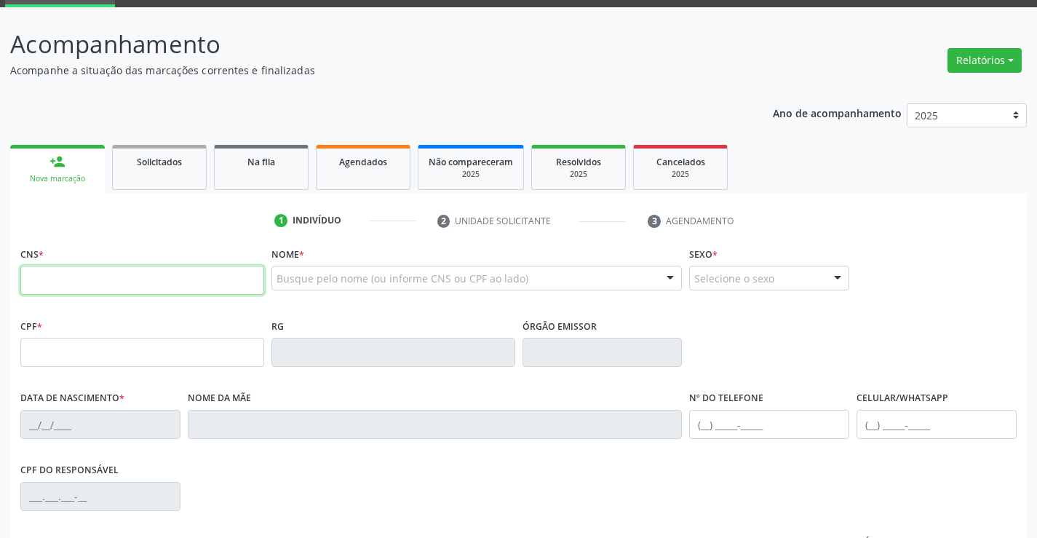
click at [159, 271] on input "text" at bounding box center [142, 280] width 244 height 29
type input "706 5033 6203 4895"
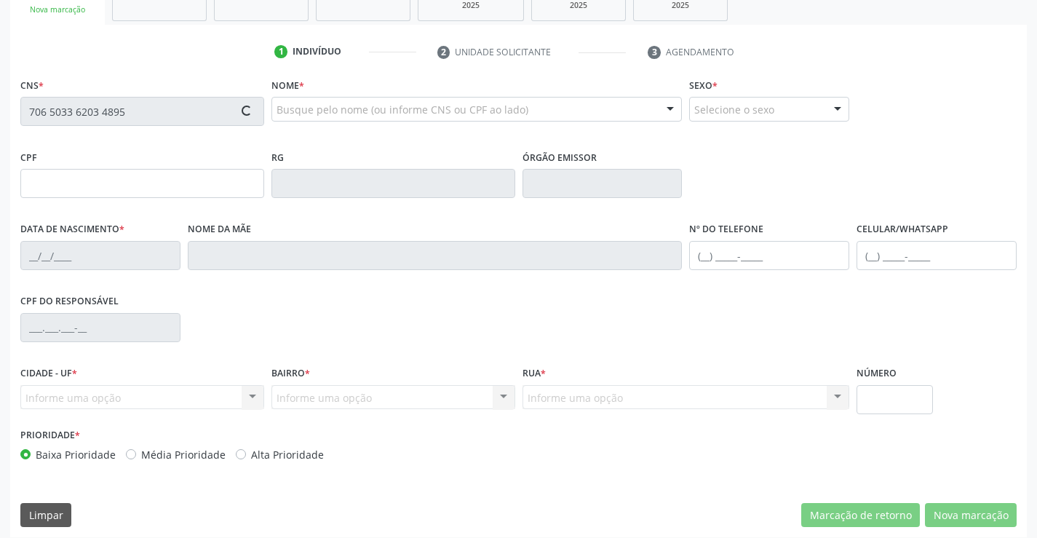
scroll to position [251, 0]
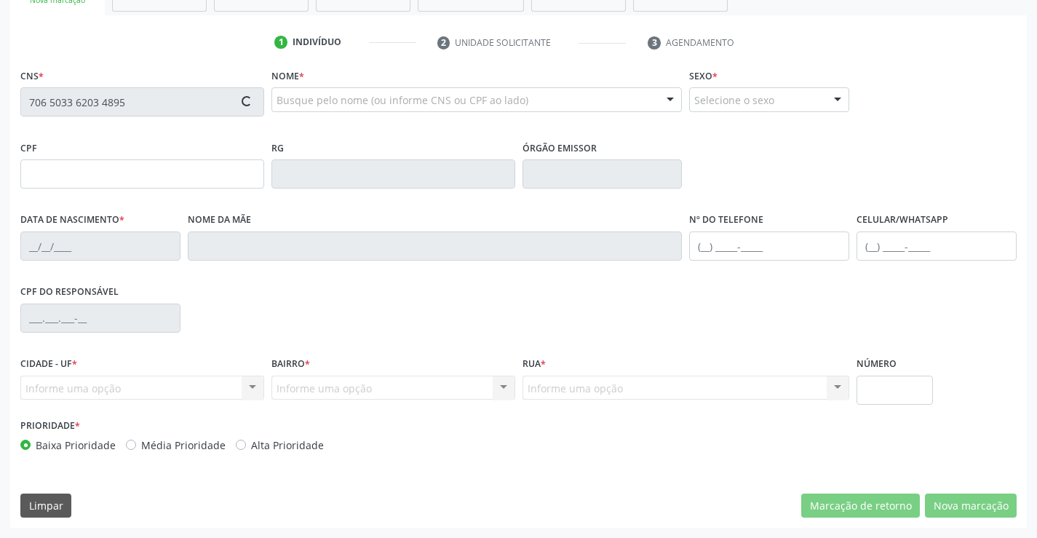
type input "05/03/2025"
type input "(74) 98832-3487"
type input "S/N"
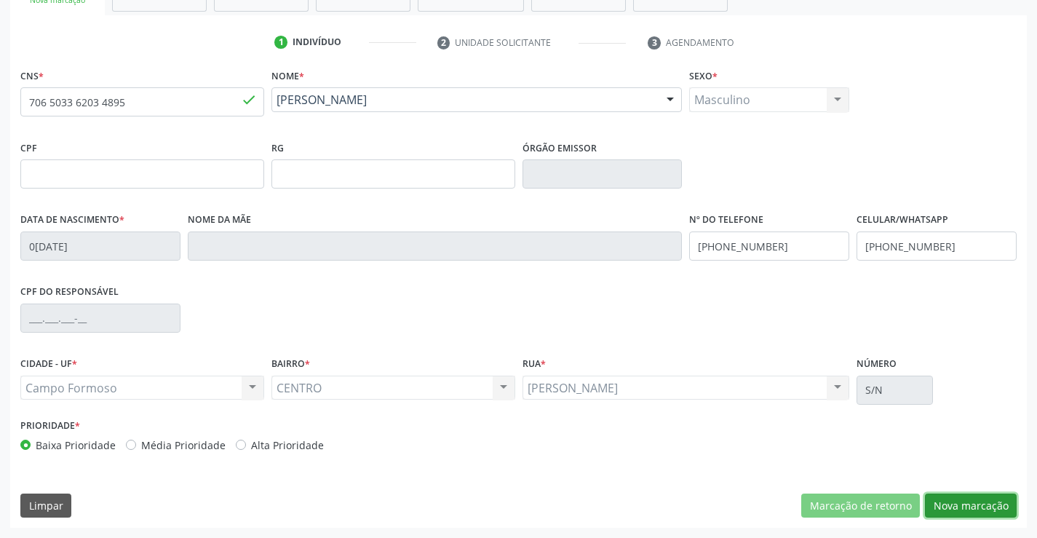
click at [985, 506] on button "Nova marcação" at bounding box center [971, 506] width 92 height 25
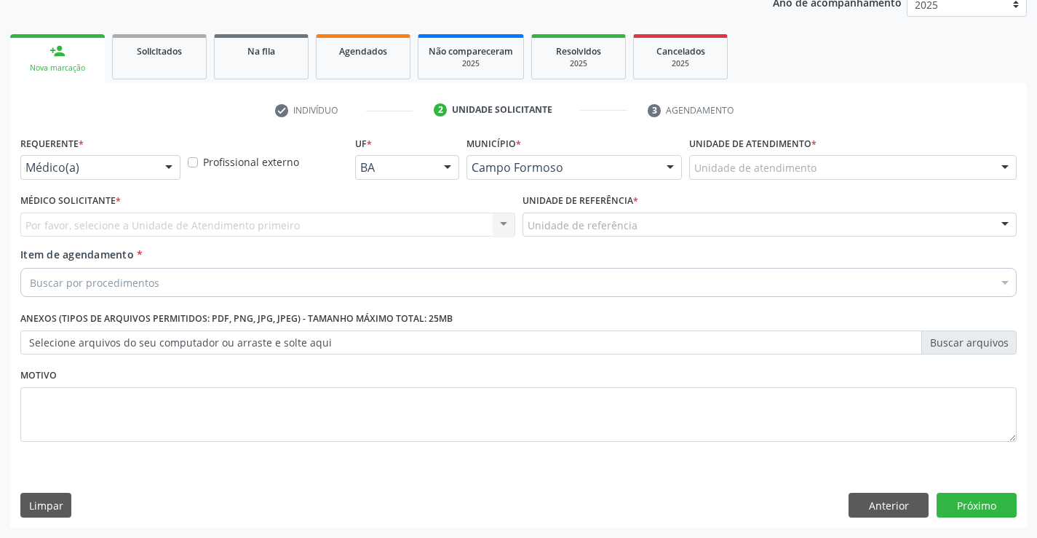
scroll to position [183, 0]
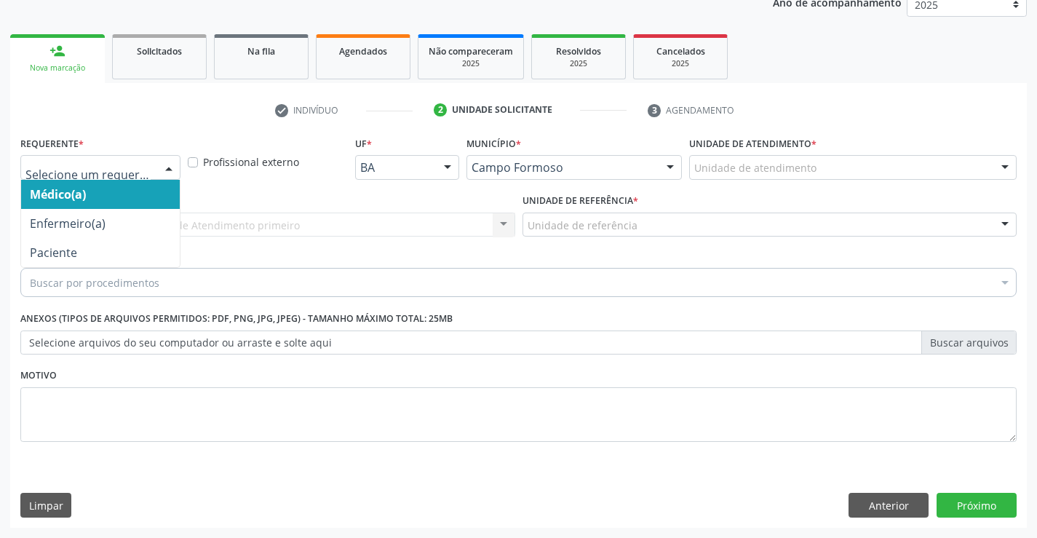
click at [162, 156] on div at bounding box center [169, 168] width 22 height 25
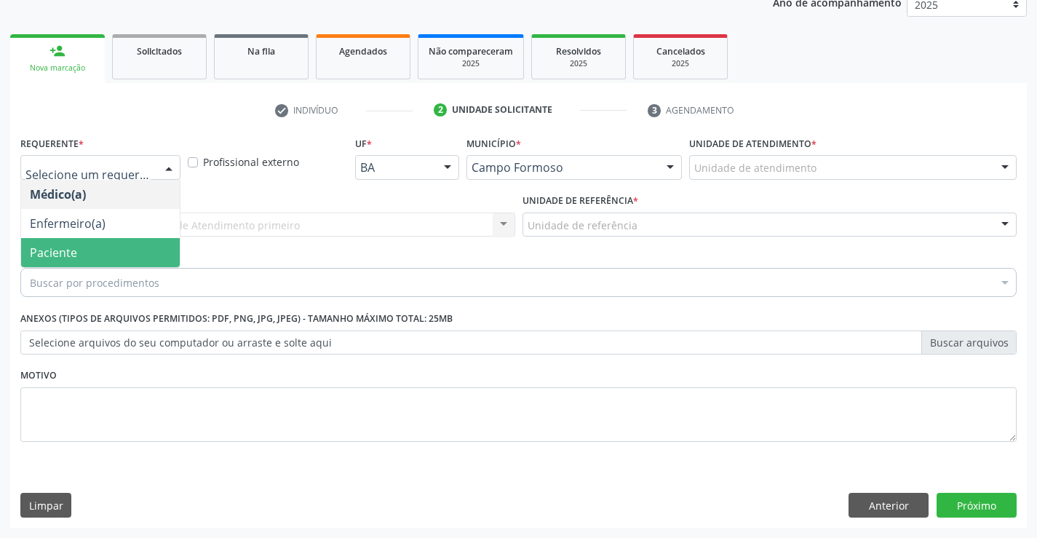
click at [114, 247] on span "Paciente" at bounding box center [100, 252] width 159 height 29
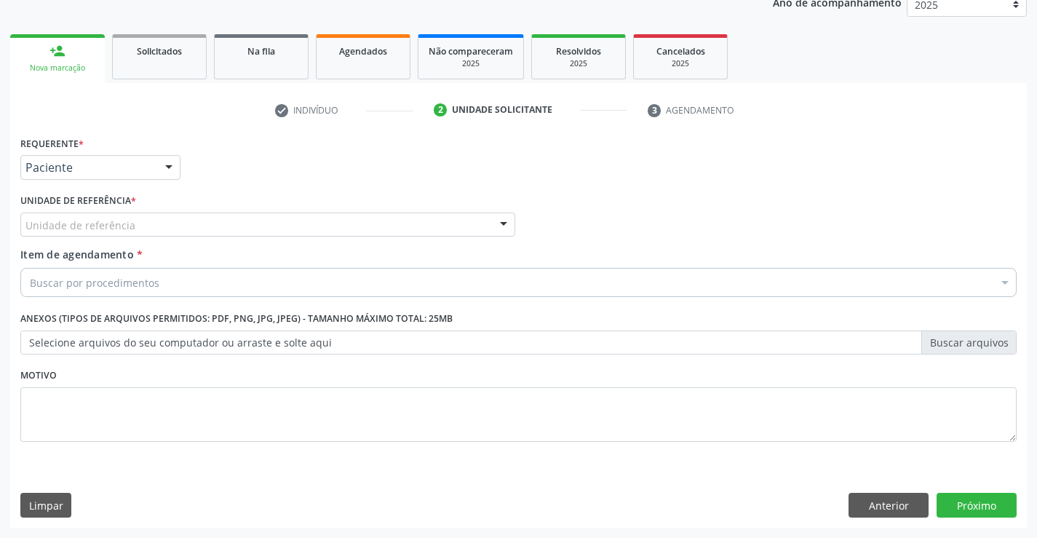
click at [230, 225] on div "Unidade de referência" at bounding box center [267, 225] width 495 height 25
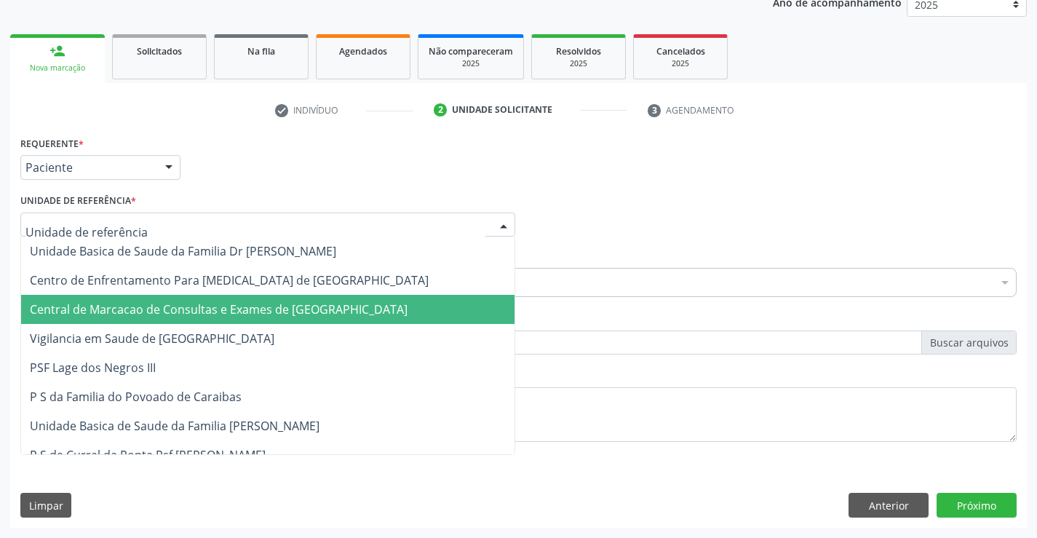
click at [252, 314] on span "Central de Marcacao de Consultas e Exames de [GEOGRAPHIC_DATA]" at bounding box center [219, 309] width 378 height 16
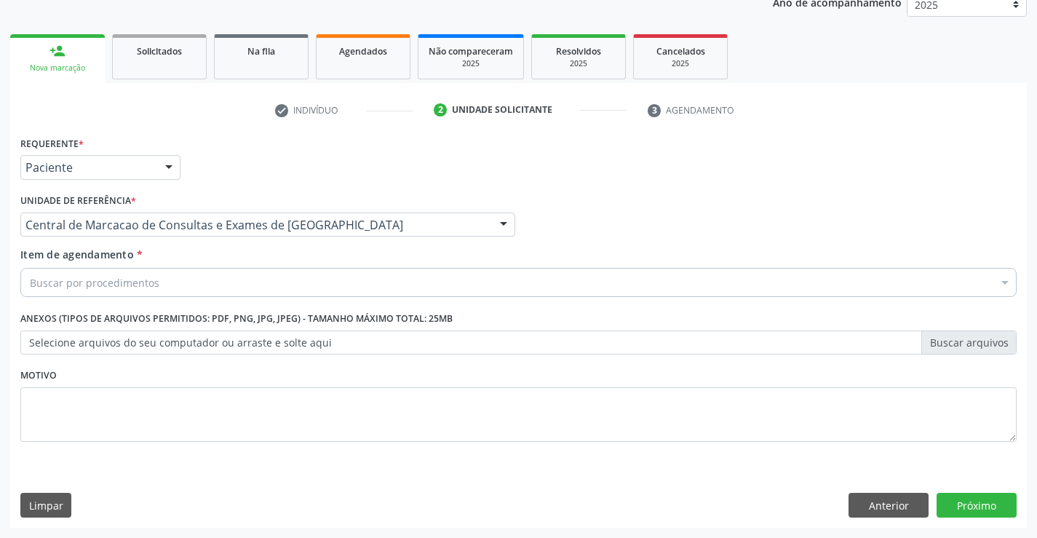
click at [277, 285] on div "Buscar por procedimentos" at bounding box center [518, 282] width 996 height 29
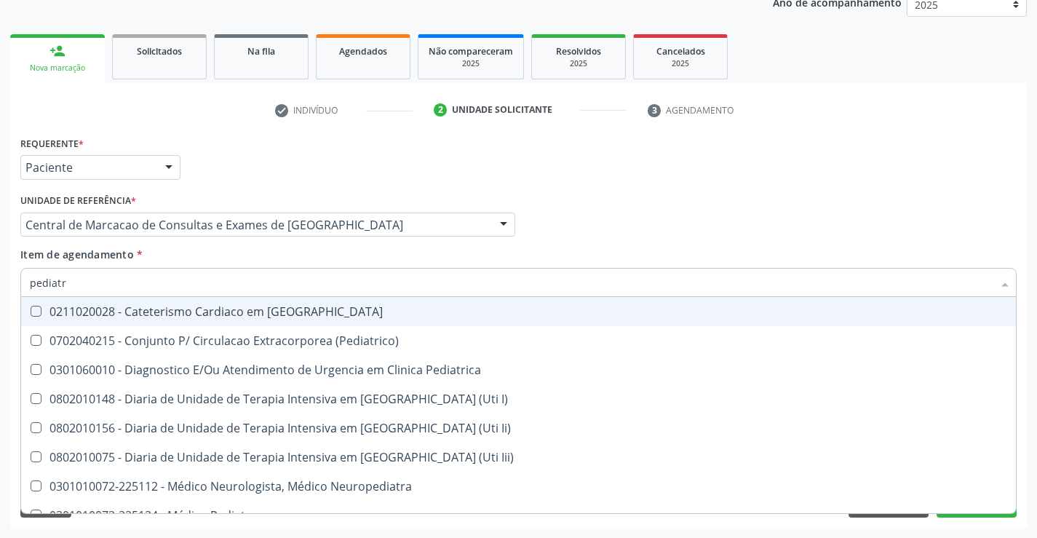
type input "pediatra"
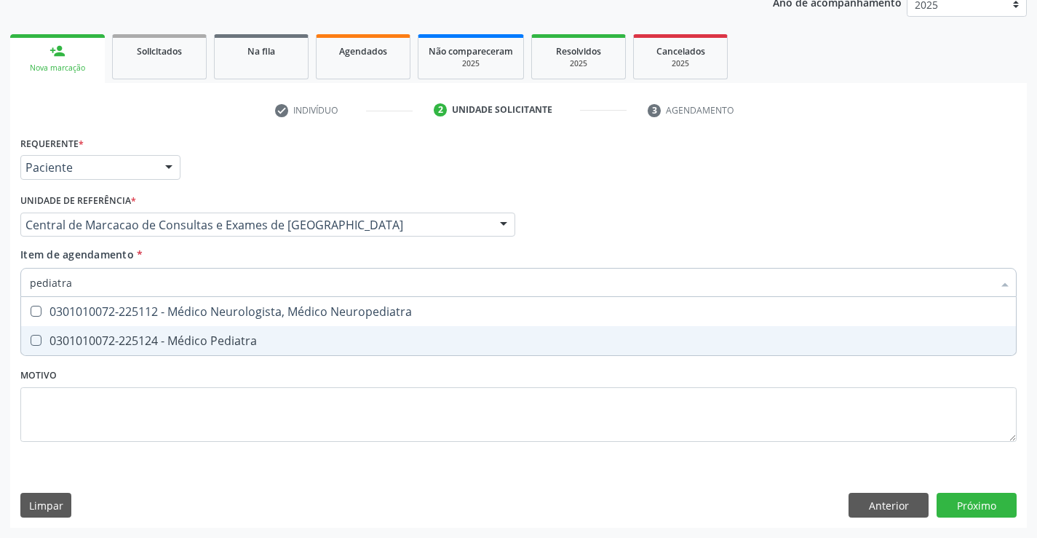
click at [239, 336] on div "0301010072-225124 - Médico Pediatra" at bounding box center [519, 341] width 978 height 12
checkbox Pediatra "true"
click at [979, 499] on div "Requerente * Paciente Médico(a) Enfermeiro(a) Paciente Nenhum resultado encontr…" at bounding box center [518, 329] width 1017 height 395
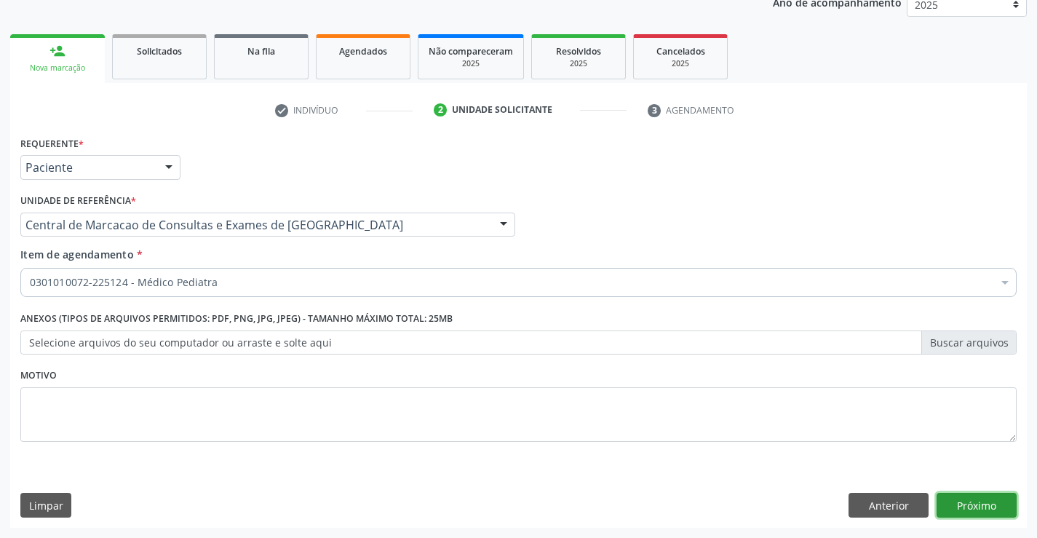
click at [967, 507] on button "Próximo" at bounding box center [977, 505] width 80 height 25
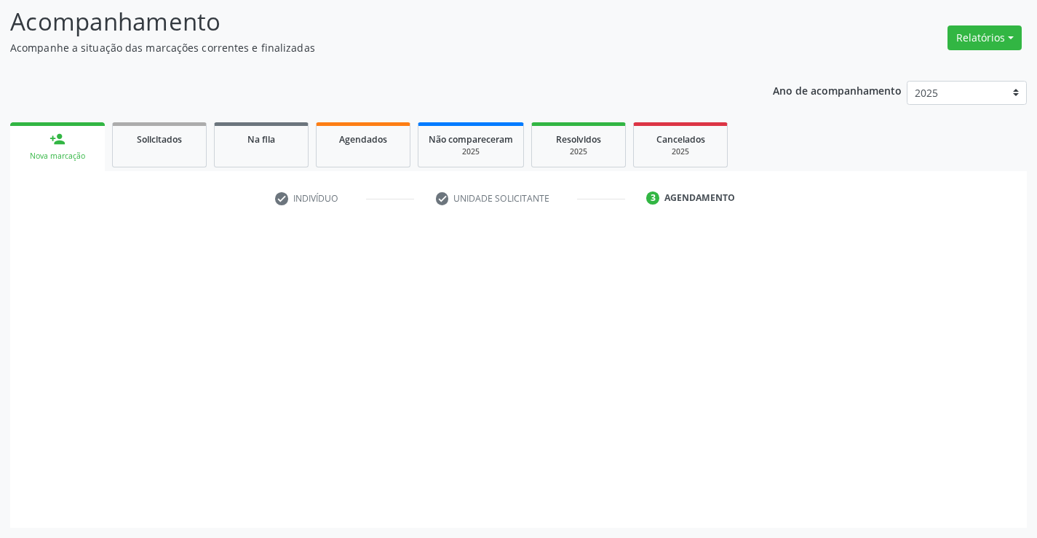
scroll to position [95, 0]
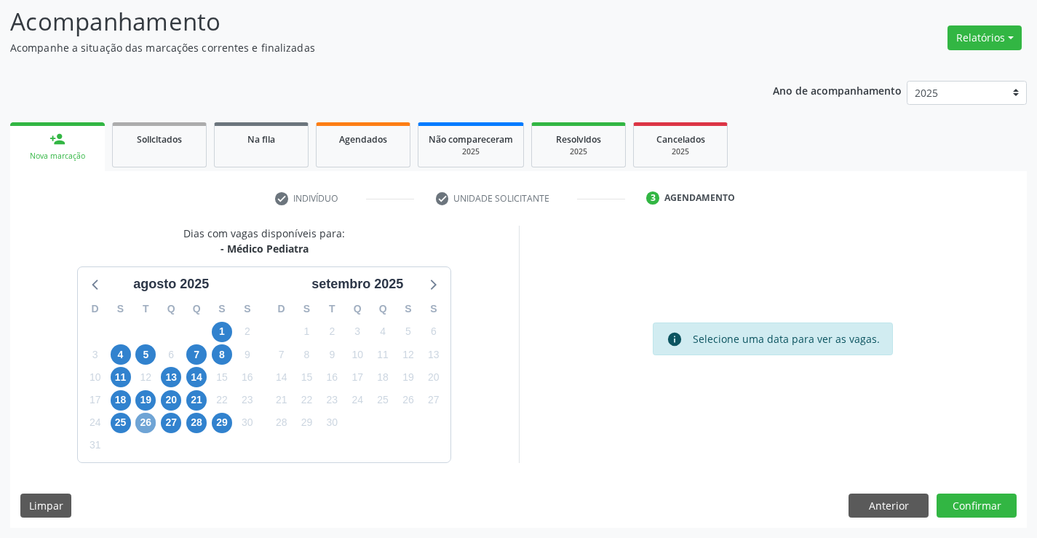
click at [142, 429] on span "26" at bounding box center [145, 423] width 20 height 20
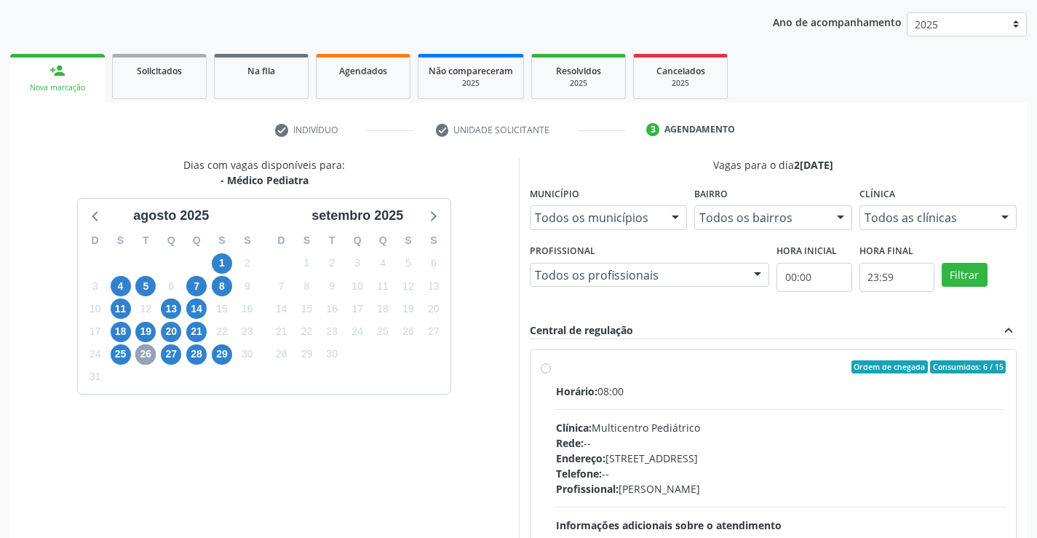
scroll to position [306, 0]
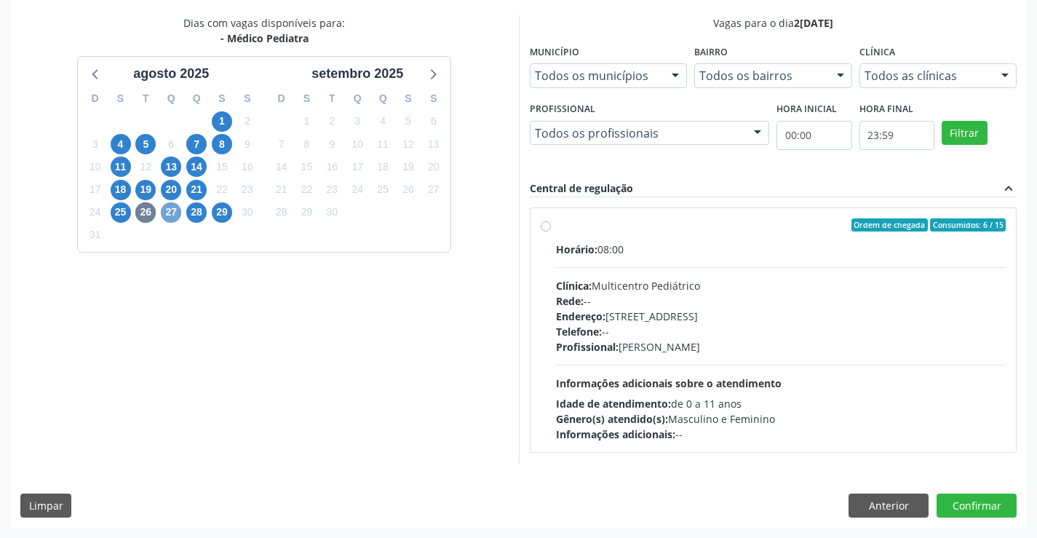
click at [170, 212] on span "27" at bounding box center [171, 212] width 20 height 20
click at [198, 215] on span "28" at bounding box center [196, 212] width 20 height 20
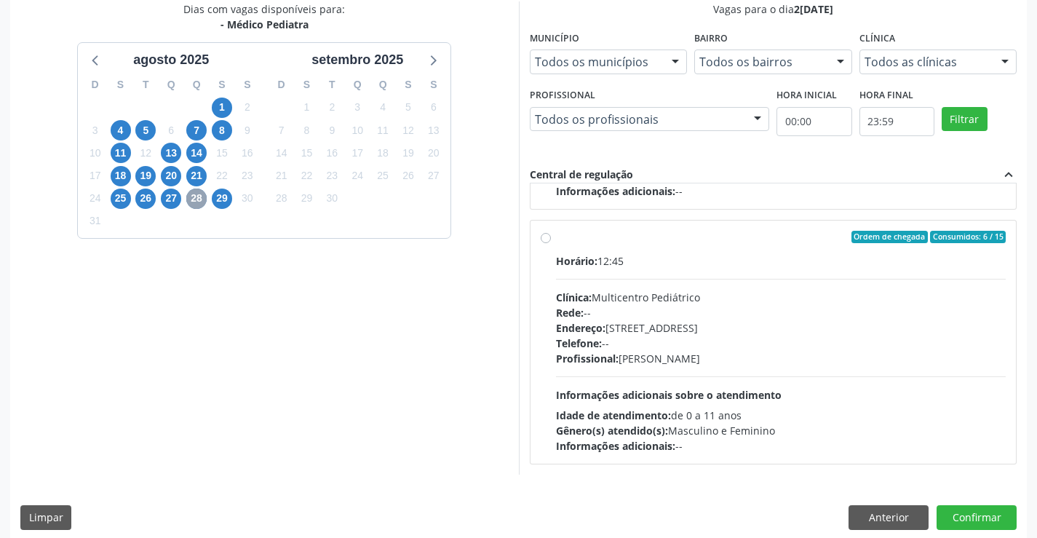
scroll to position [332, 0]
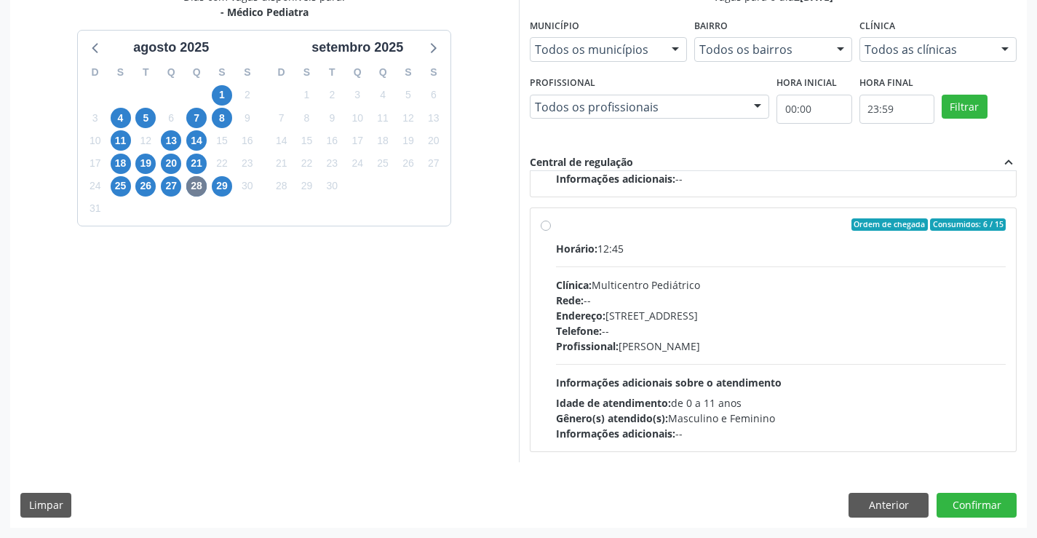
click at [760, 332] on div "Telefone: --" at bounding box center [781, 330] width 451 height 15
click at [551, 231] on input "Ordem de chegada Consumidos: 6 / 15 Horário: 12:45 Clínica: Multicentro Pediátr…" at bounding box center [546, 224] width 10 height 13
radio input "true"
click at [992, 507] on button "Confirmar" at bounding box center [977, 505] width 80 height 25
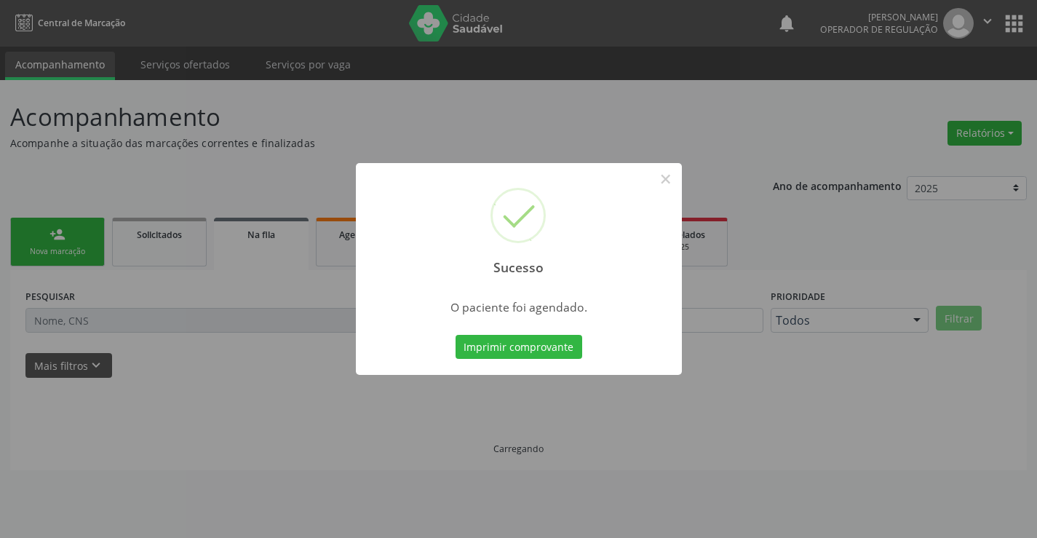
scroll to position [0, 0]
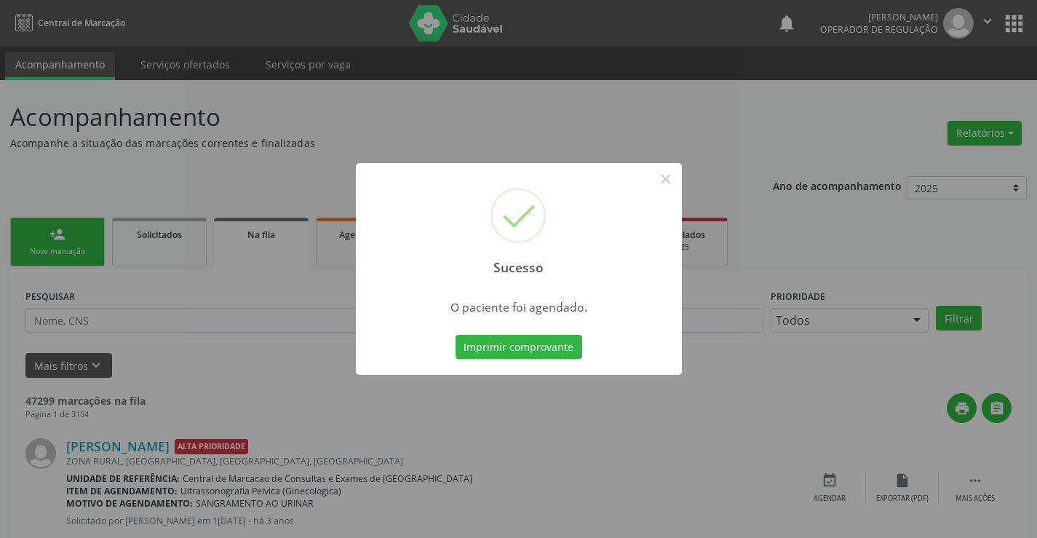
click at [584, 342] on div "Sucesso × O paciente foi agendado. Imprimir comprovante Cancel" at bounding box center [519, 269] width 326 height 213
click at [548, 352] on button "Imprimir comprovante" at bounding box center [519, 347] width 127 height 25
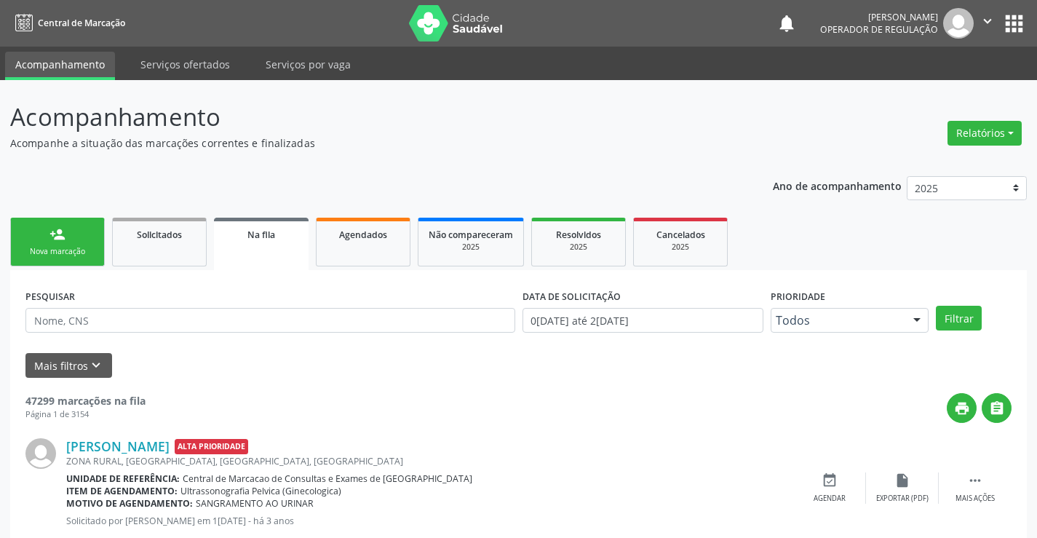
click at [78, 253] on div "Nova marcação" at bounding box center [57, 251] width 73 height 11
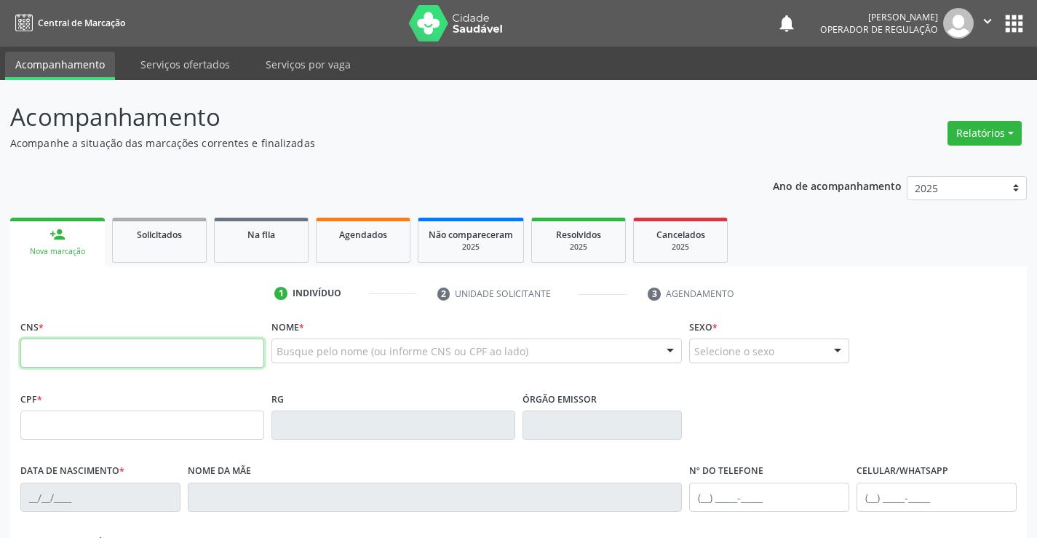
click at [249, 352] on input "text" at bounding box center [142, 352] width 244 height 29
type input "704 3045 0552 1596"
type input "02/04/2024"
type input "S/N"
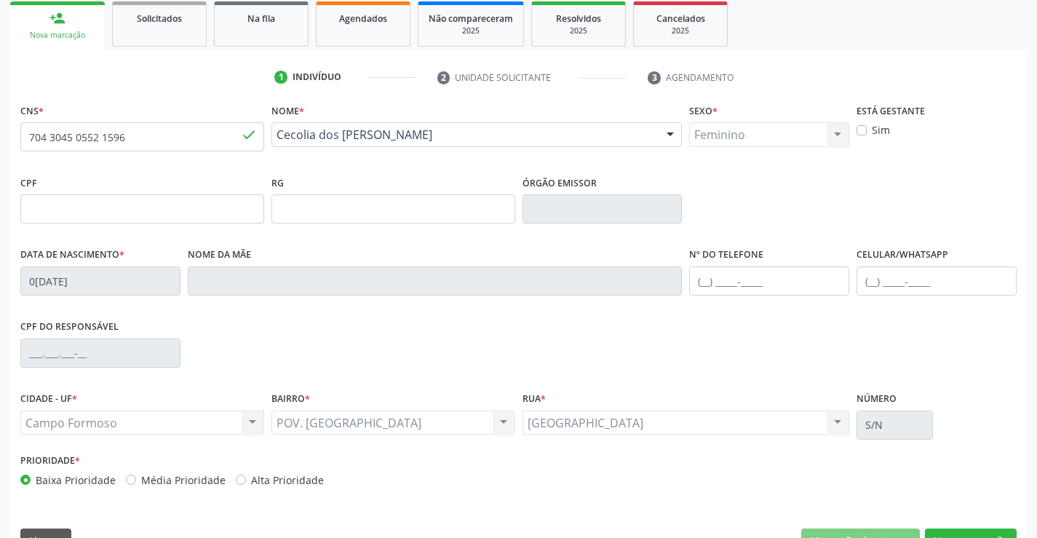
scroll to position [251, 0]
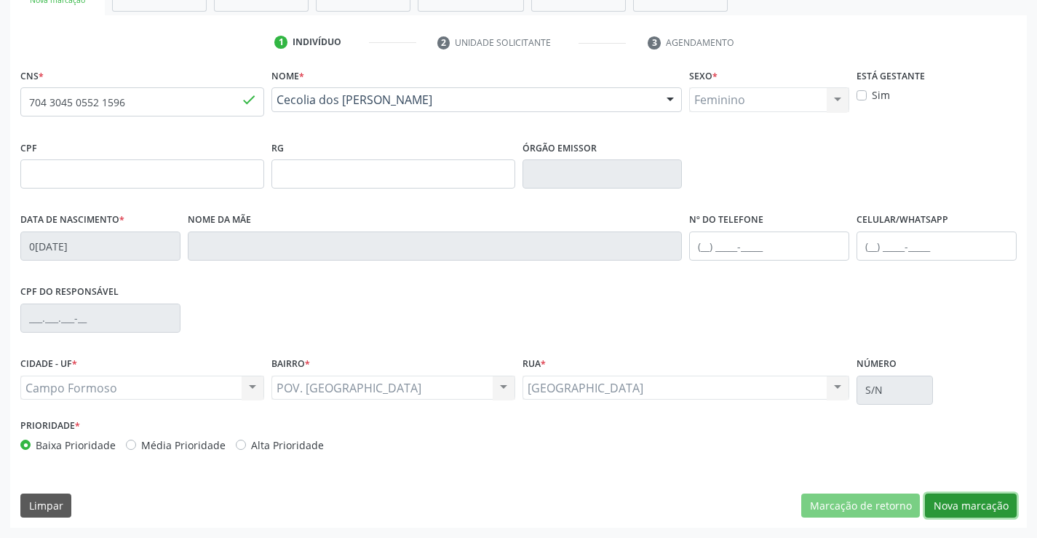
click at [951, 510] on button "Nova marcação" at bounding box center [971, 506] width 92 height 25
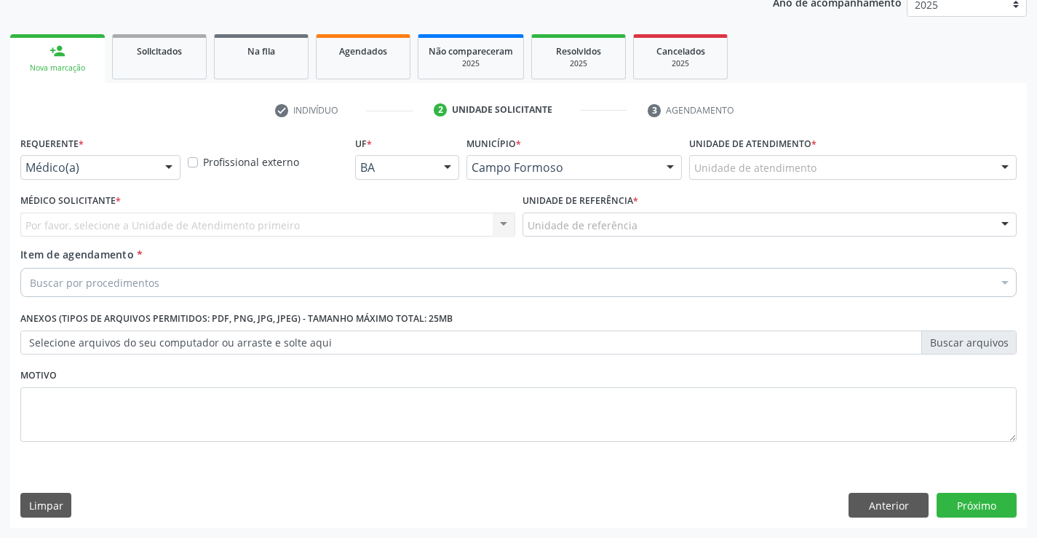
scroll to position [183, 0]
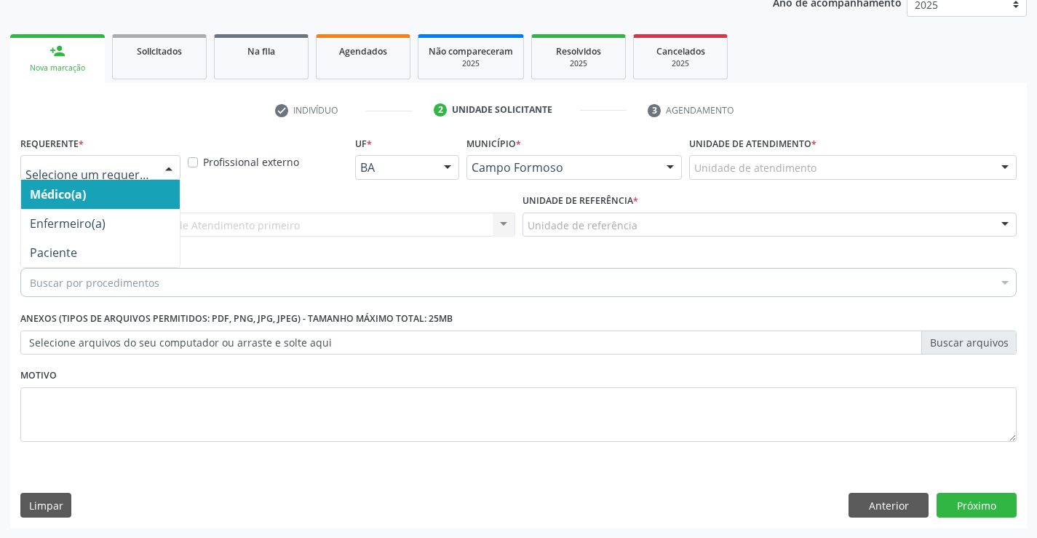
click at [141, 158] on div at bounding box center [100, 167] width 160 height 25
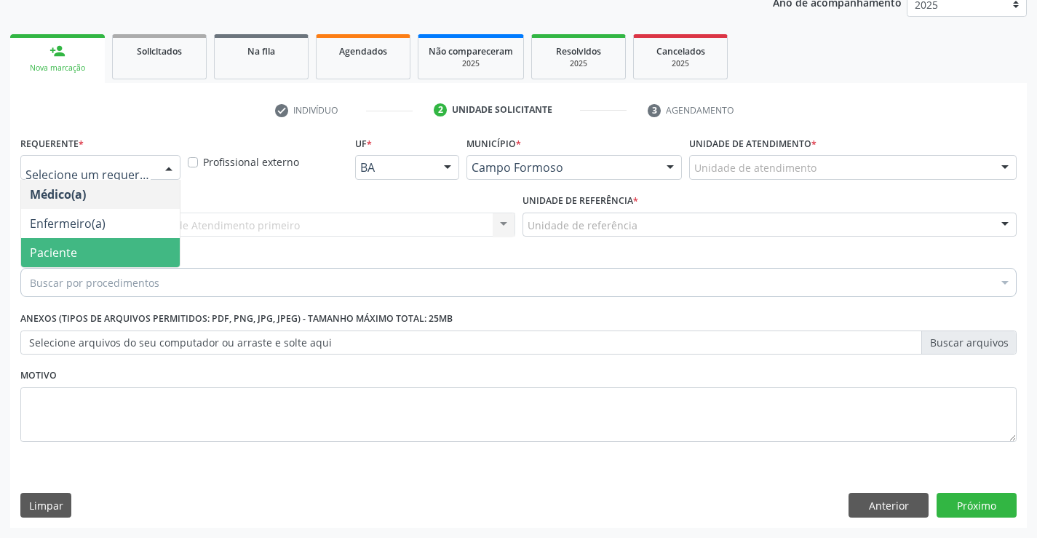
click at [143, 248] on span "Paciente" at bounding box center [100, 252] width 159 height 29
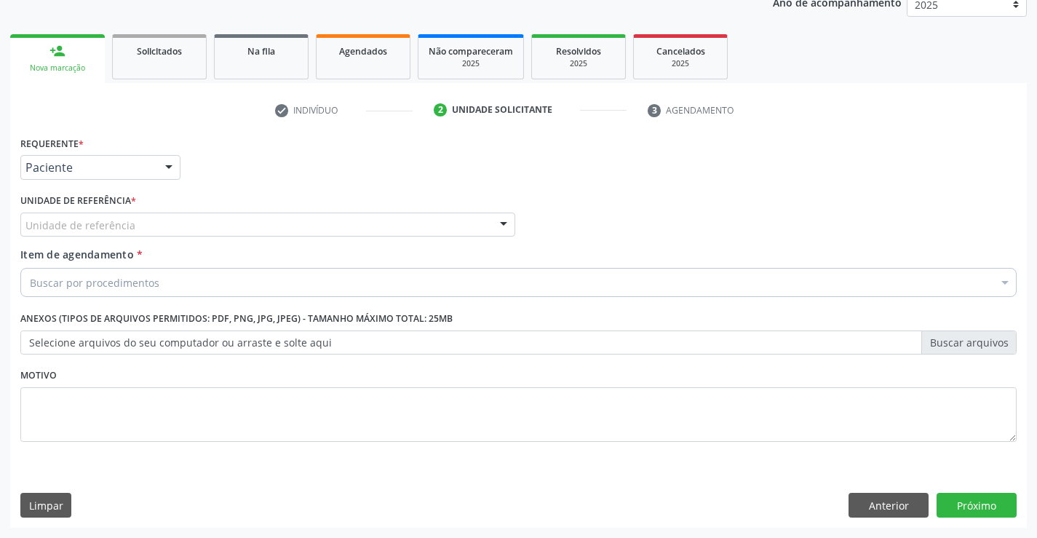
click at [213, 229] on div "Unidade de referência" at bounding box center [267, 225] width 495 height 25
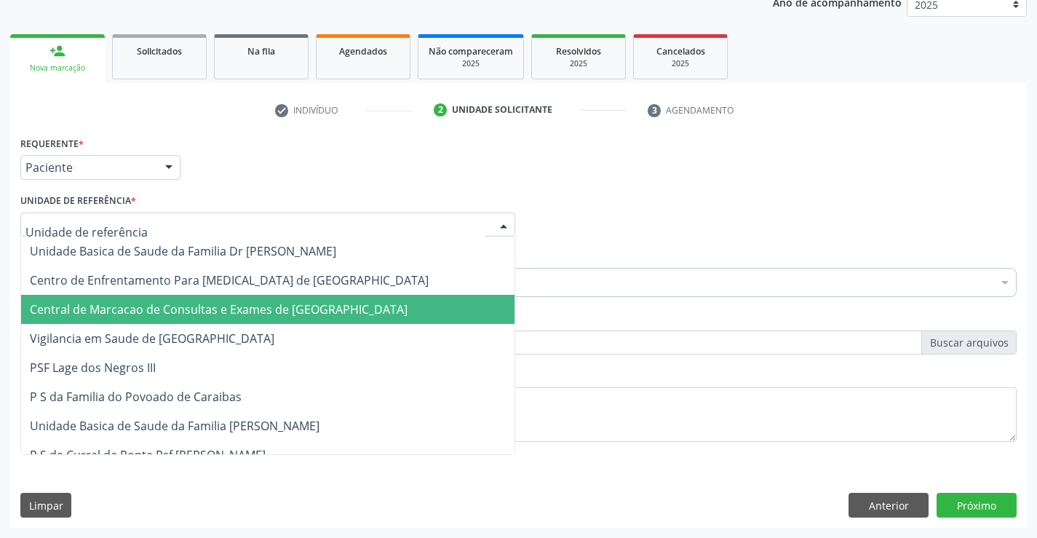
click at [232, 304] on span "Central de Marcacao de Consultas e Exames de [GEOGRAPHIC_DATA]" at bounding box center [219, 309] width 378 height 16
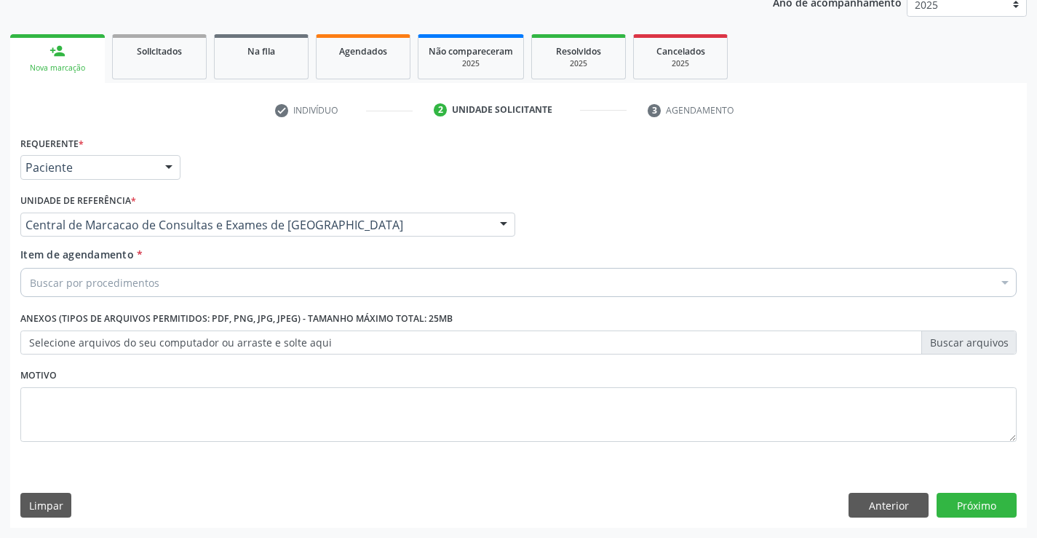
click at [254, 282] on div "Buscar por procedimentos" at bounding box center [518, 282] width 996 height 29
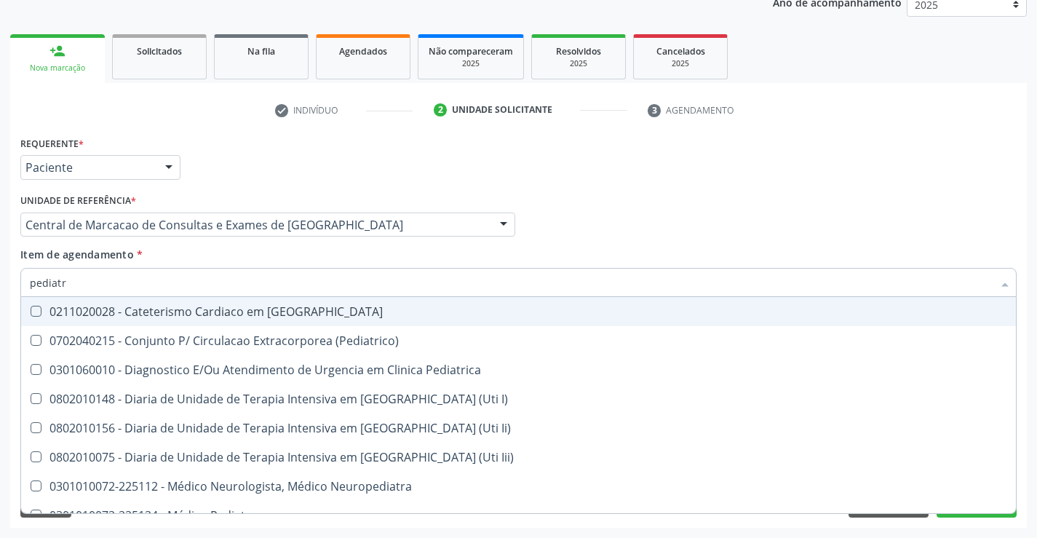
type input "pediatra"
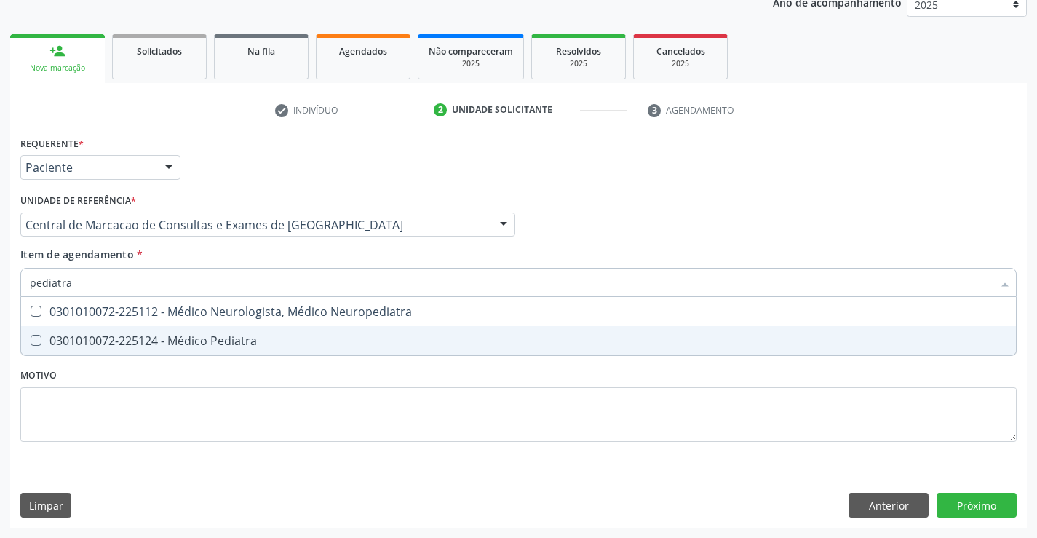
click at [218, 346] on div "0301010072-225124 - Médico Pediatra" at bounding box center [519, 341] width 978 height 12
checkbox Pediatra "true"
click at [962, 498] on div "Requerente * Paciente Médico(a) Enfermeiro(a) Paciente Nenhum resultado encontr…" at bounding box center [518, 329] width 1017 height 395
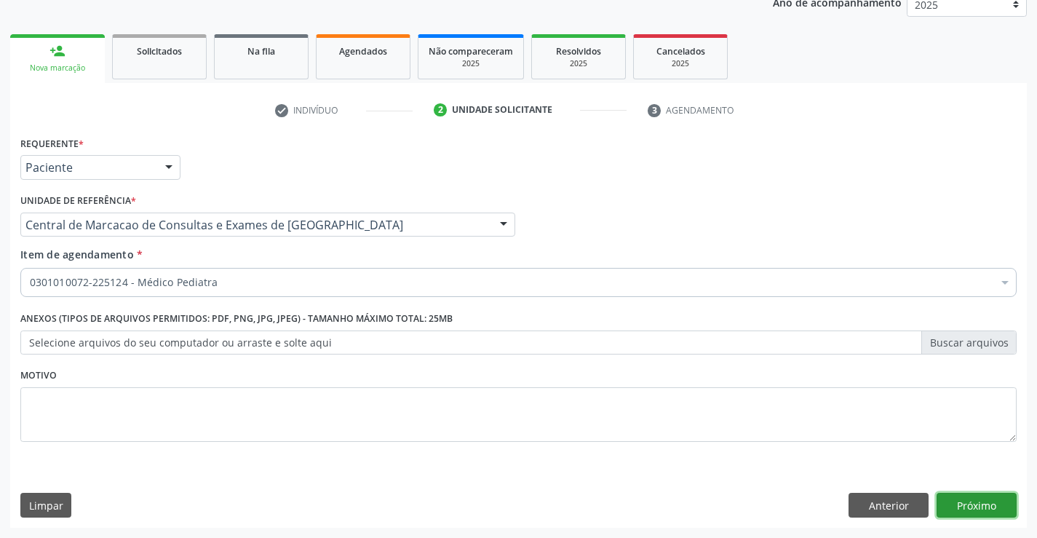
click at [988, 507] on button "Próximo" at bounding box center [977, 505] width 80 height 25
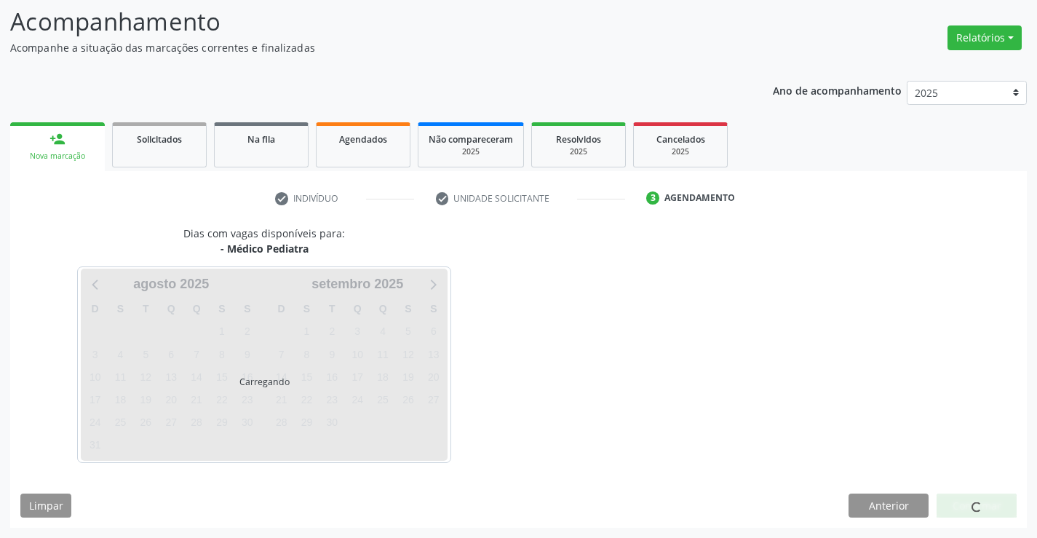
scroll to position [95, 0]
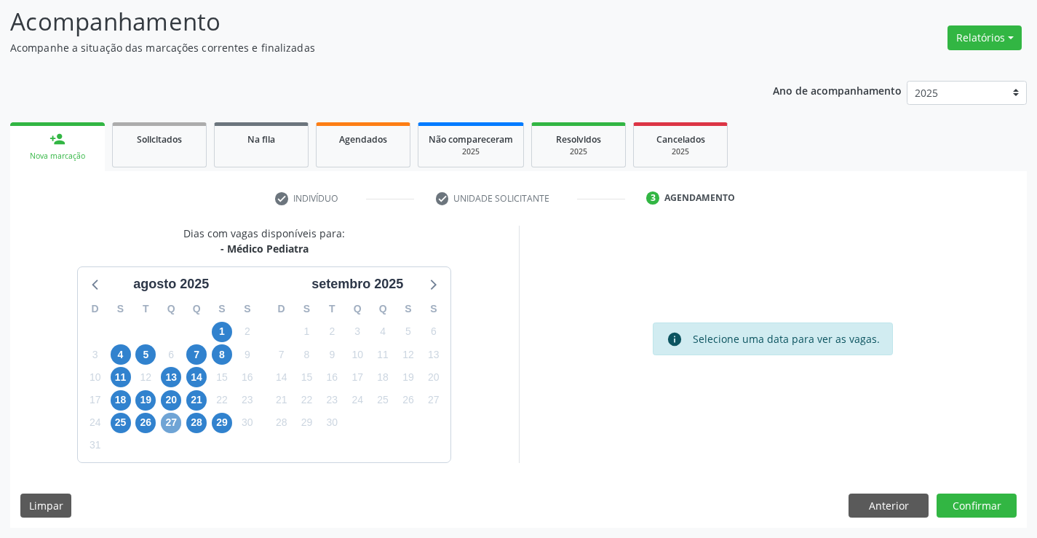
click at [164, 424] on span "27" at bounding box center [171, 423] width 20 height 20
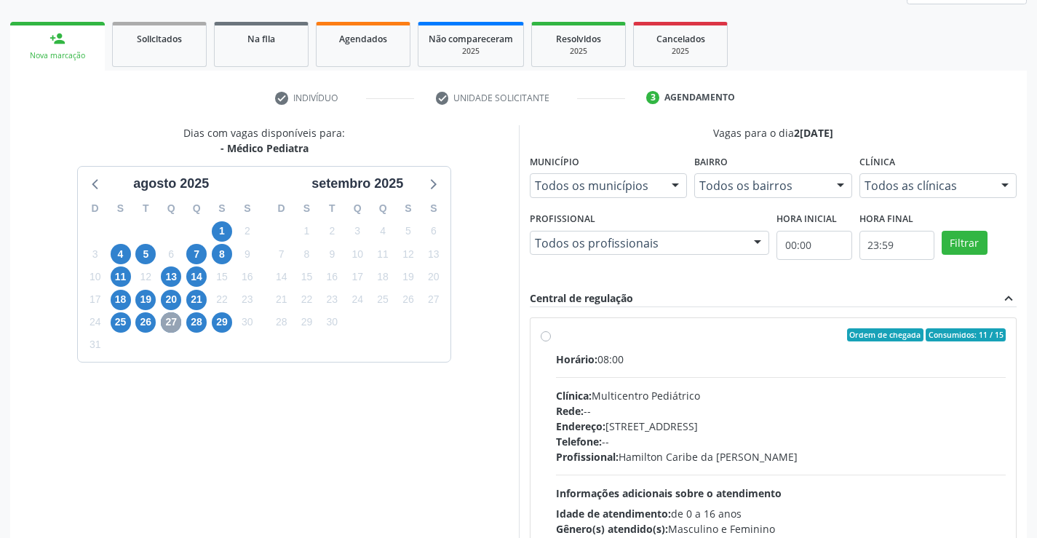
scroll to position [306, 0]
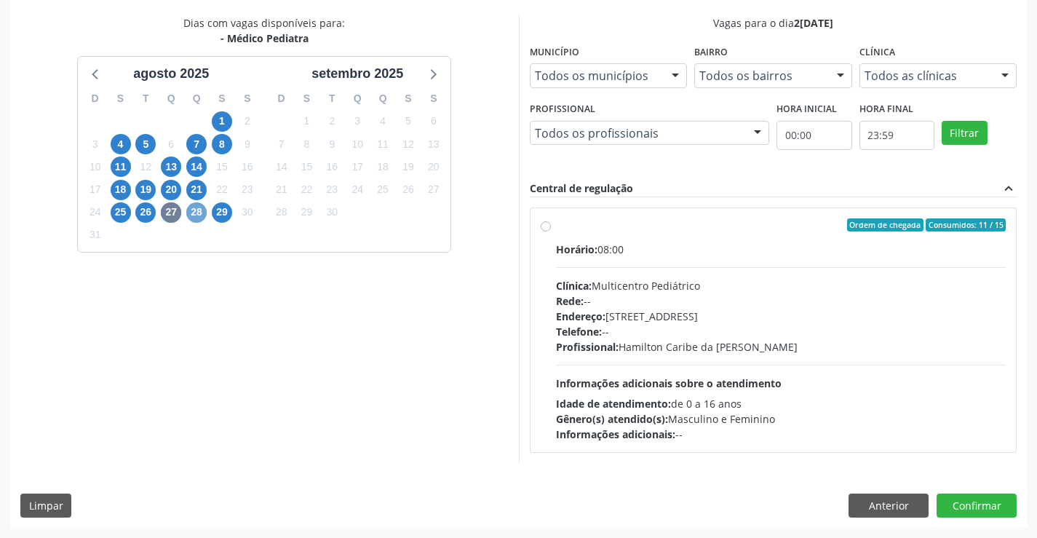
click at [197, 214] on span "28" at bounding box center [196, 212] width 20 height 20
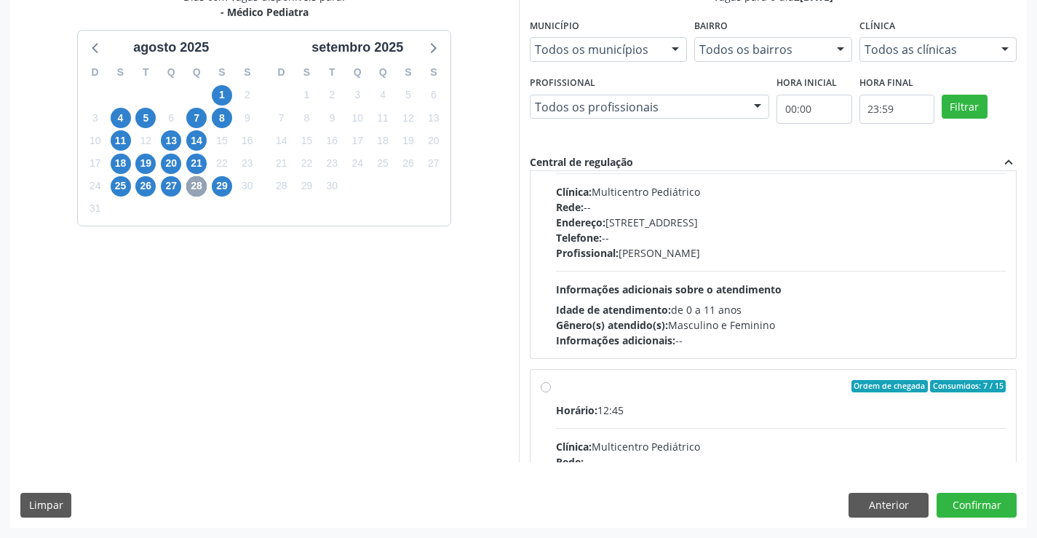
scroll to position [0, 0]
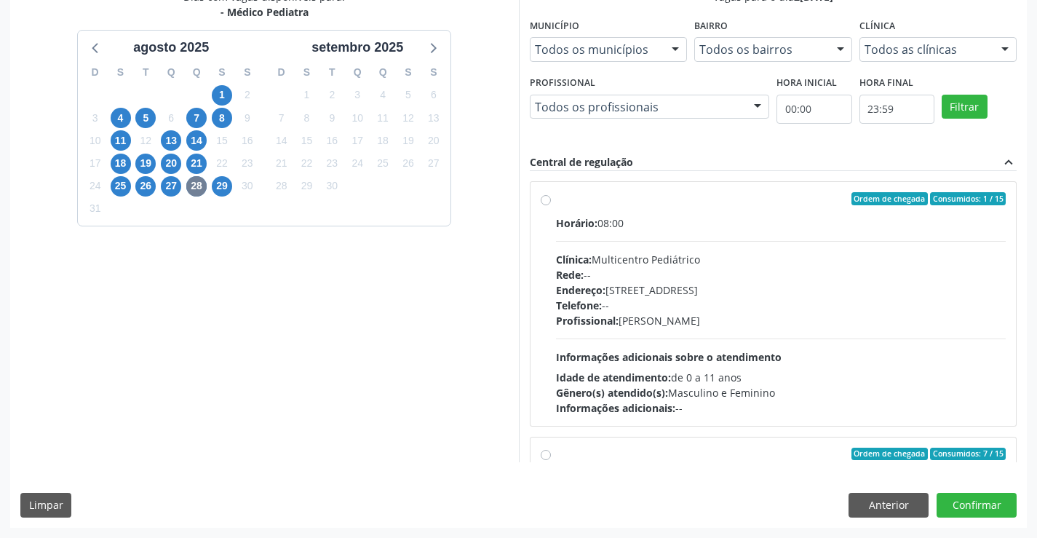
click at [633, 261] on div "Clínica: Multicentro Pediátrico" at bounding box center [781, 259] width 451 height 15
click at [551, 205] on input "Ordem de chegada Consumidos: 1 / 15 Horário: 08:00 Clínica: Multicentro Pediátr…" at bounding box center [546, 198] width 10 height 13
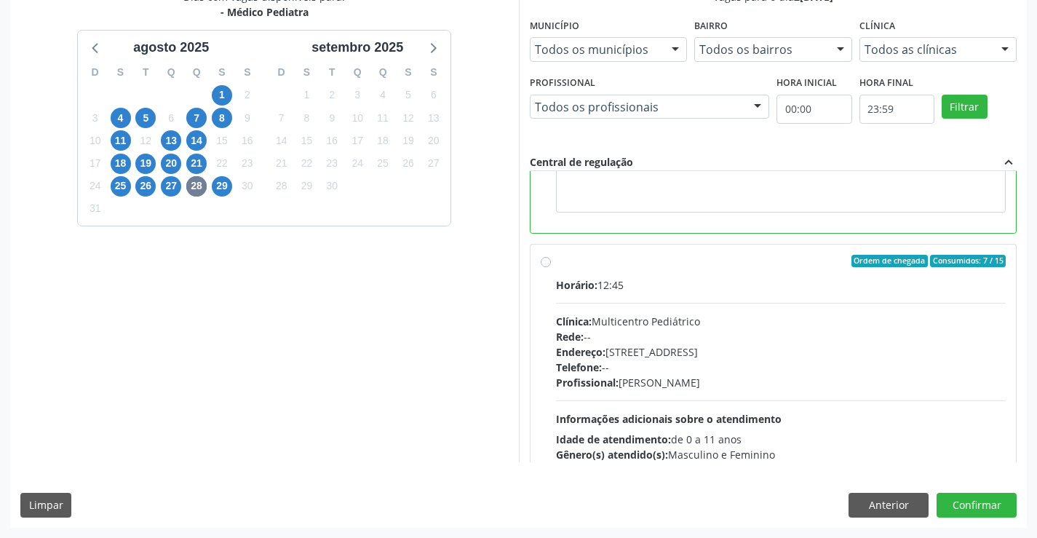
click at [673, 336] on div "Rede: --" at bounding box center [781, 336] width 451 height 15
click at [551, 268] on input "Ordem de chegada Consumidos: 7 / 15 Horário: 12:45 Clínica: Multicentro Pediátr…" at bounding box center [546, 261] width 10 height 13
radio input "false"
radio input "true"
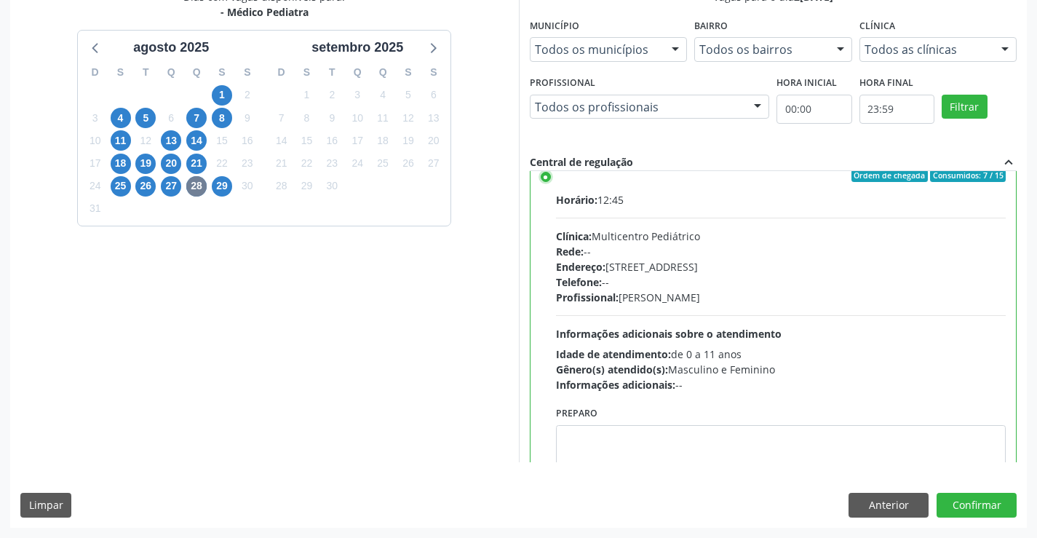
scroll to position [328, 0]
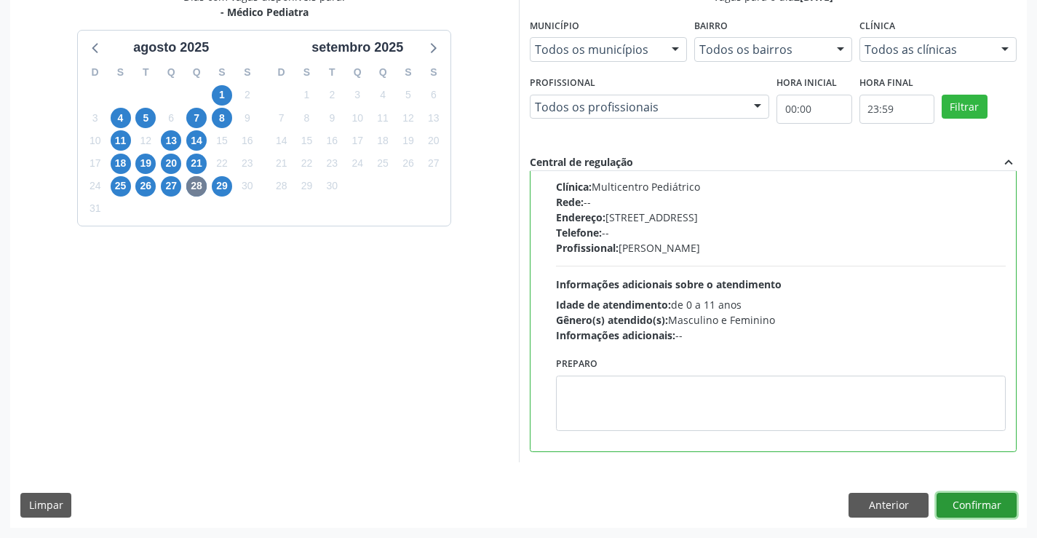
click at [978, 499] on button "Confirmar" at bounding box center [977, 505] width 80 height 25
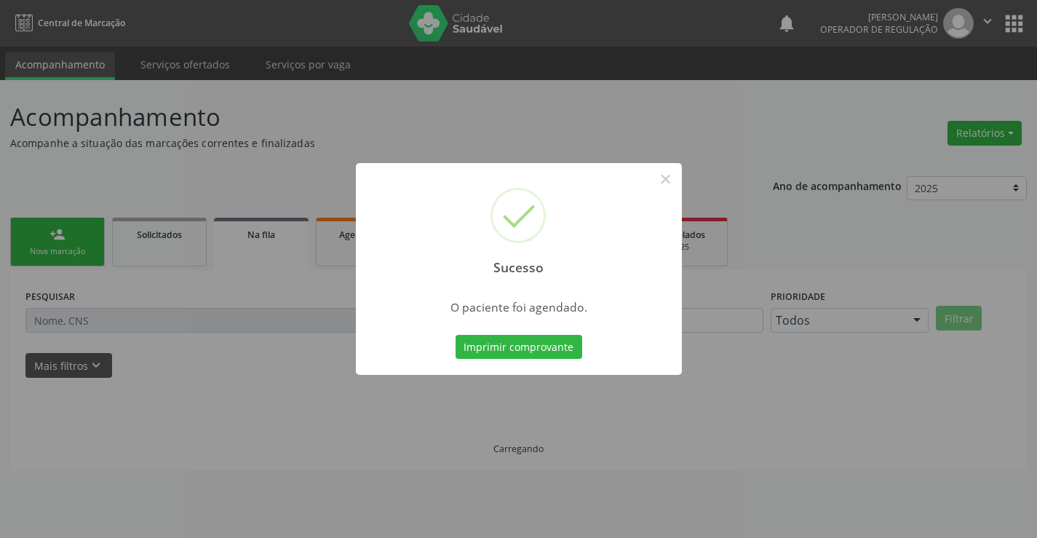
scroll to position [0, 0]
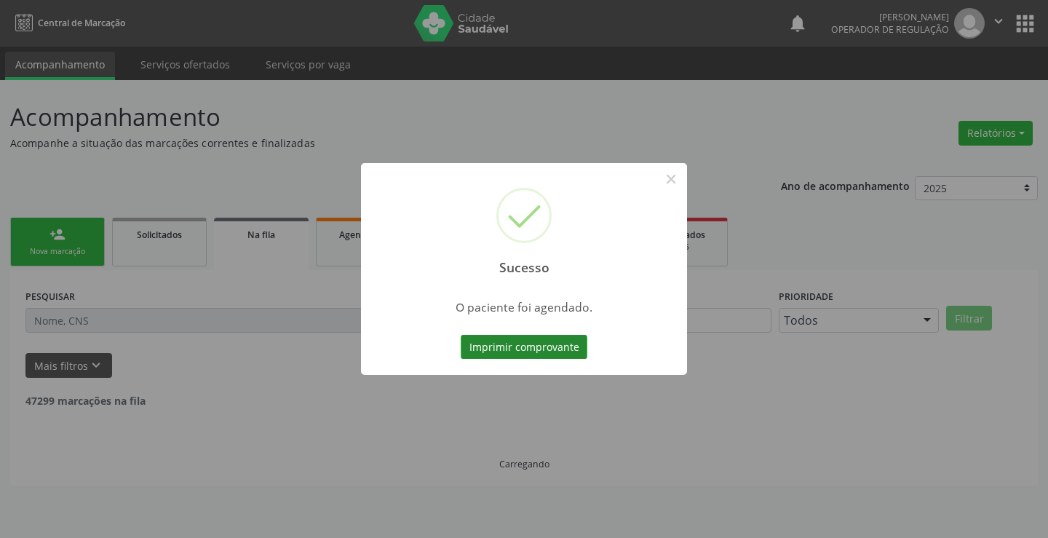
click at [547, 341] on button "Imprimir comprovante" at bounding box center [524, 347] width 127 height 25
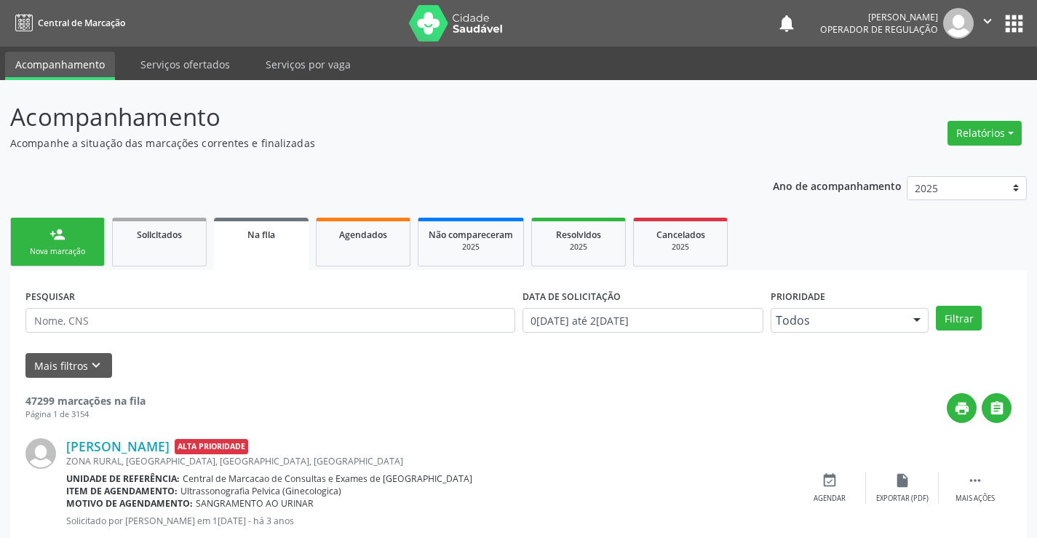
click at [48, 242] on link "person_add Nova marcação" at bounding box center [57, 242] width 95 height 49
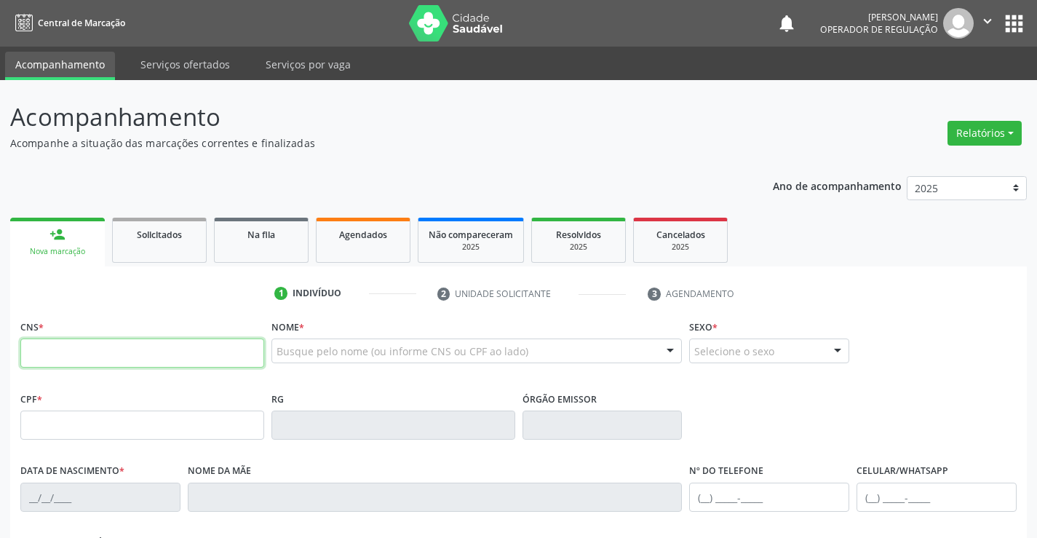
click at [82, 352] on input "text" at bounding box center [142, 352] width 244 height 29
type input "708 7061 2467 3898"
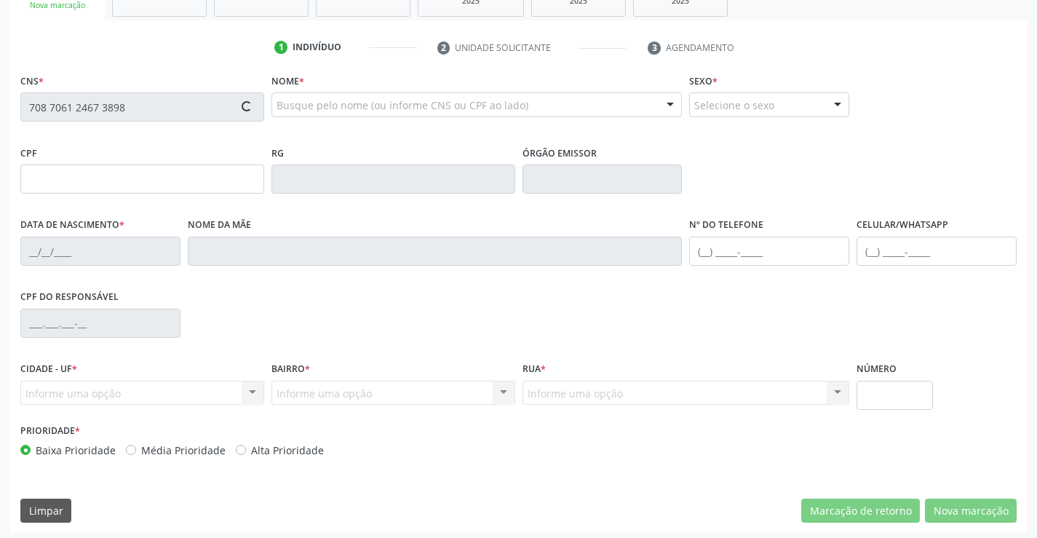
scroll to position [251, 0]
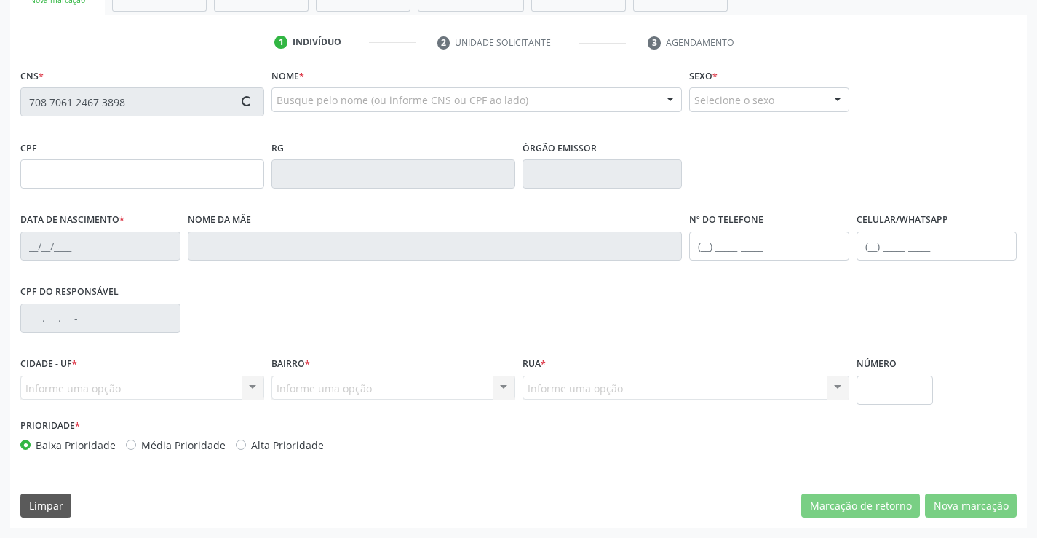
type input "23/05/2025"
type input "Carina Santos Baosa de Barros"
type input "(74) 8835-2887"
type input "S/N"
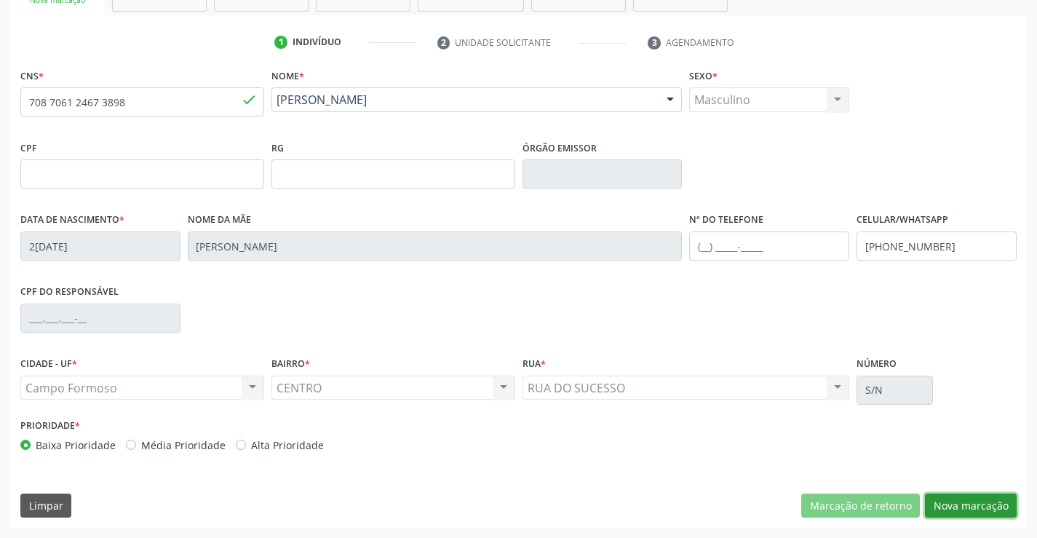
click at [957, 505] on button "Nova marcação" at bounding box center [971, 506] width 92 height 25
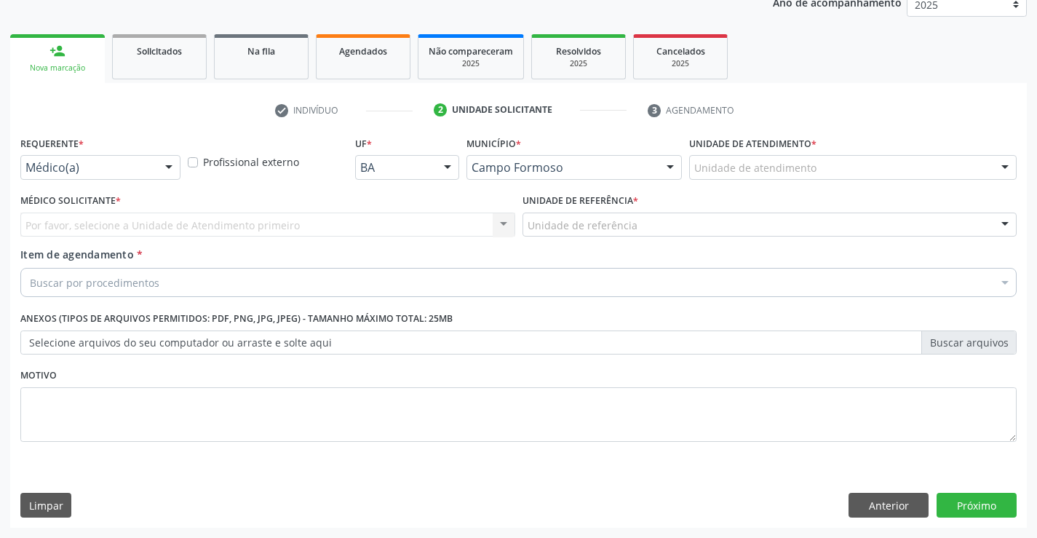
scroll to position [183, 0]
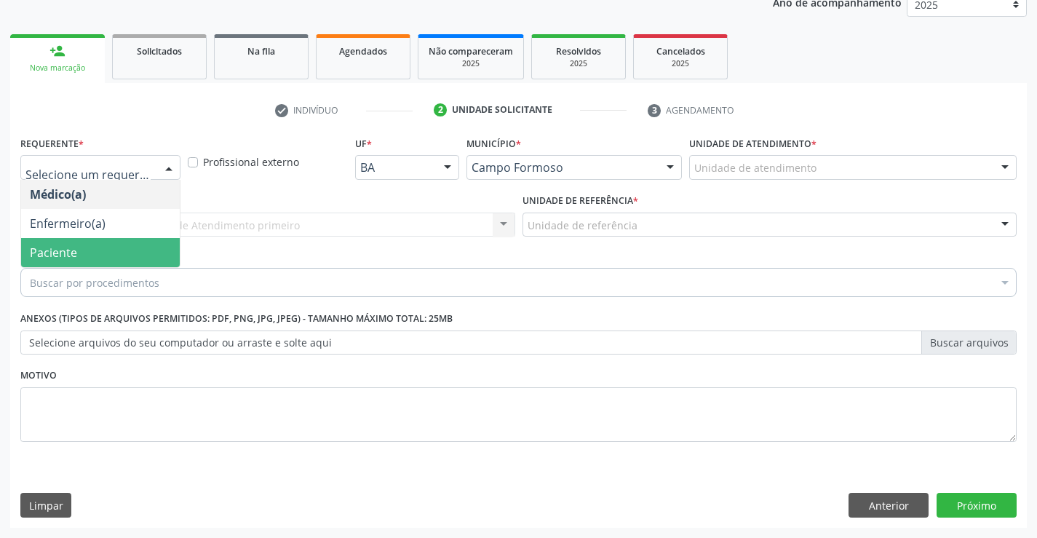
click at [74, 246] on span "Paciente" at bounding box center [53, 253] width 47 height 16
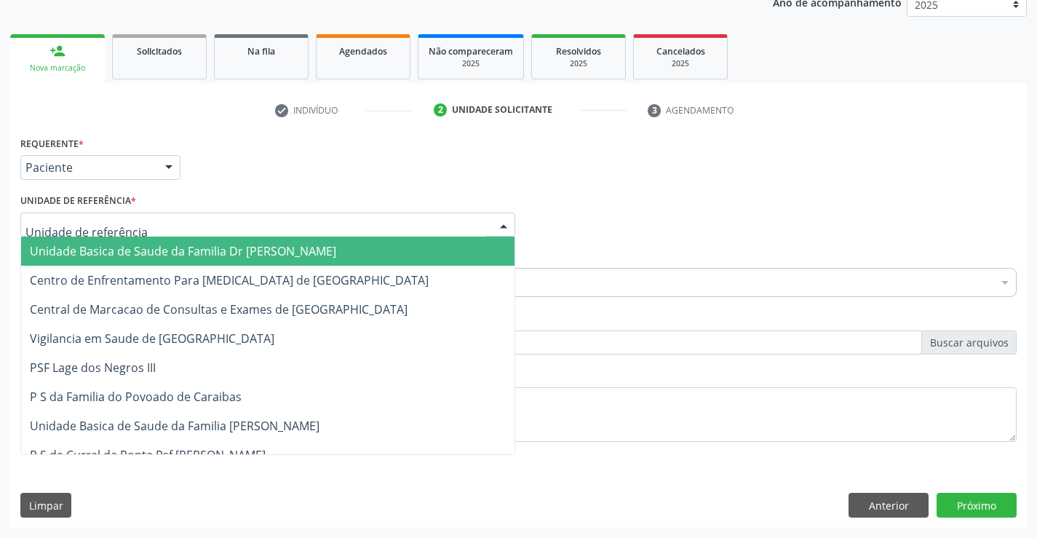
drag, startPoint x: 213, startPoint y: 226, endPoint x: 205, endPoint y: 293, distance: 68.1
click at [208, 234] on div at bounding box center [267, 225] width 495 height 25
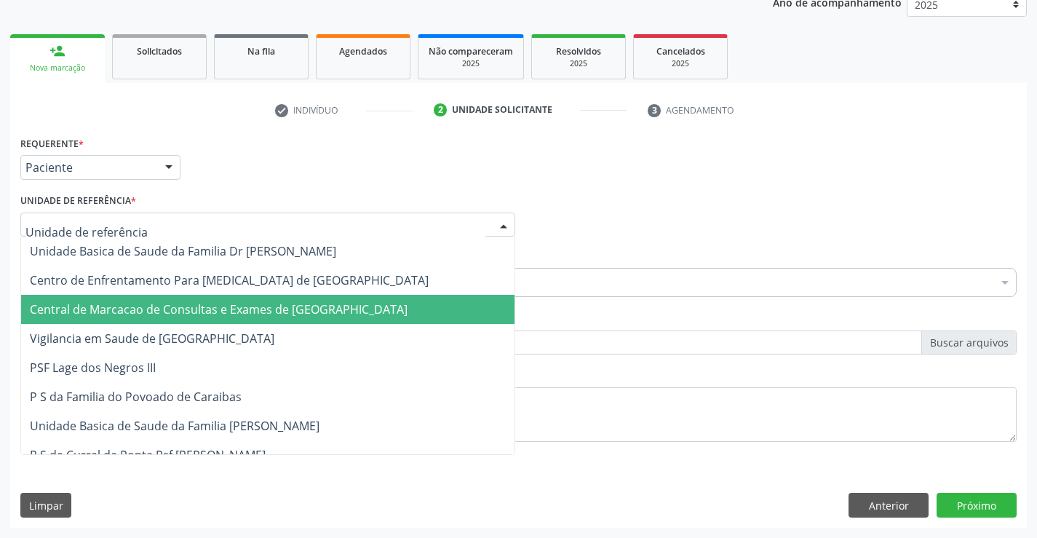
click at [205, 304] on span "Central de Marcacao de Consultas e Exames de [GEOGRAPHIC_DATA]" at bounding box center [219, 309] width 378 height 16
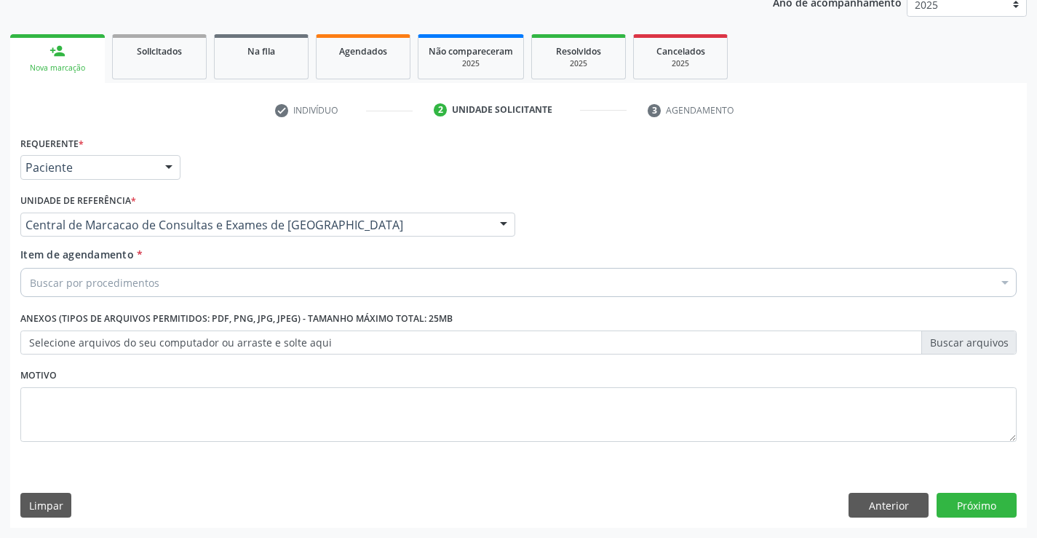
click at [254, 272] on div "Buscar por procedimentos" at bounding box center [518, 282] width 996 height 29
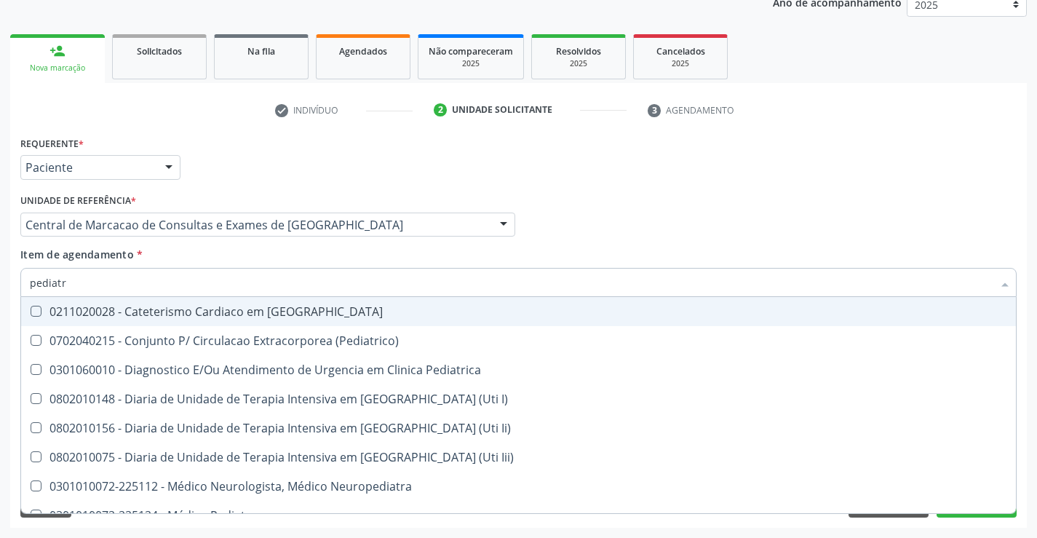
type input "pediatra"
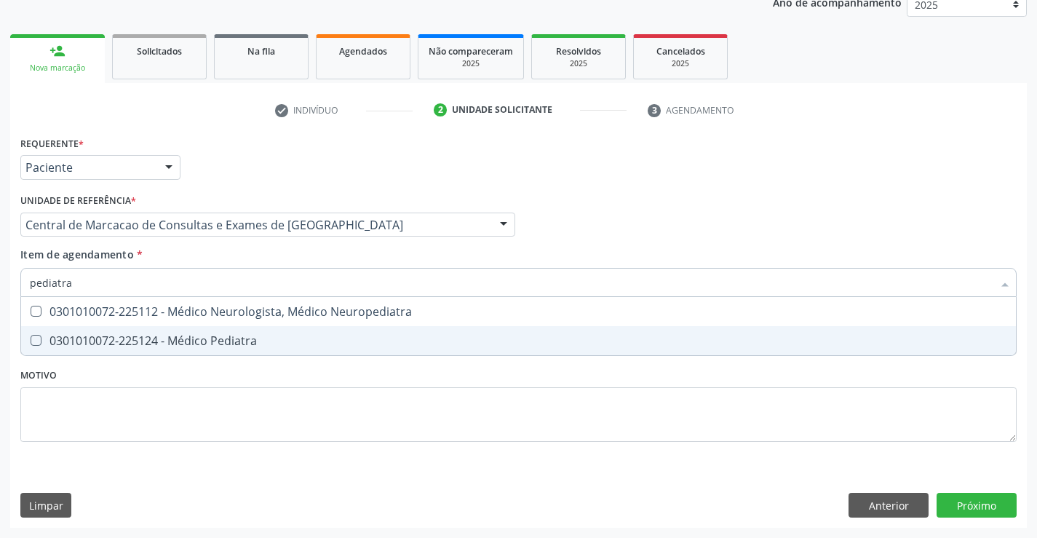
click at [204, 344] on div "0301010072-225124 - Médico Pediatra" at bounding box center [519, 341] width 978 height 12
checkbox Pediatra "true"
click at [965, 502] on div "Requerente * Paciente Médico(a) Enfermeiro(a) Paciente Nenhum resultado encontr…" at bounding box center [518, 329] width 1017 height 395
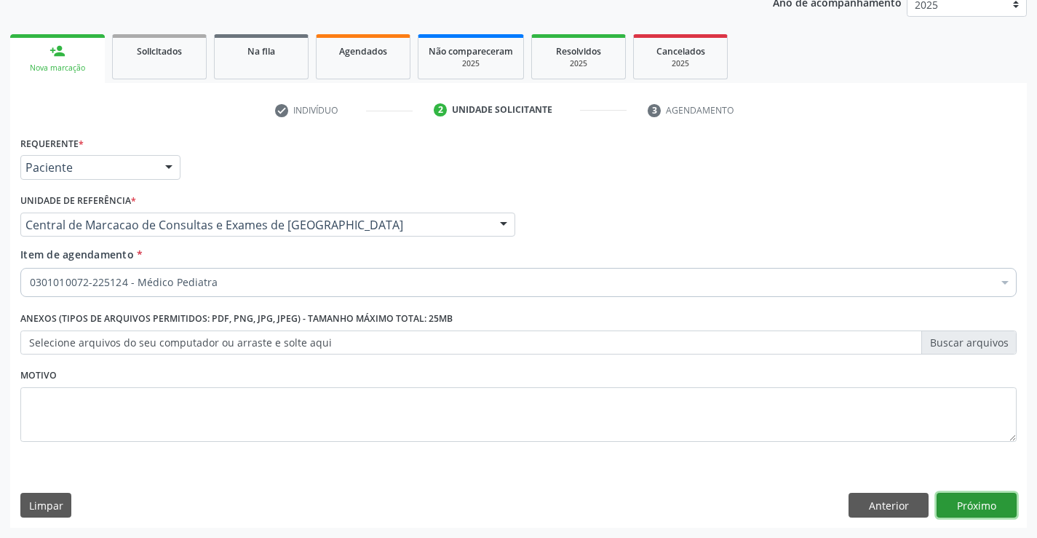
click at [976, 507] on button "Próximo" at bounding box center [977, 505] width 80 height 25
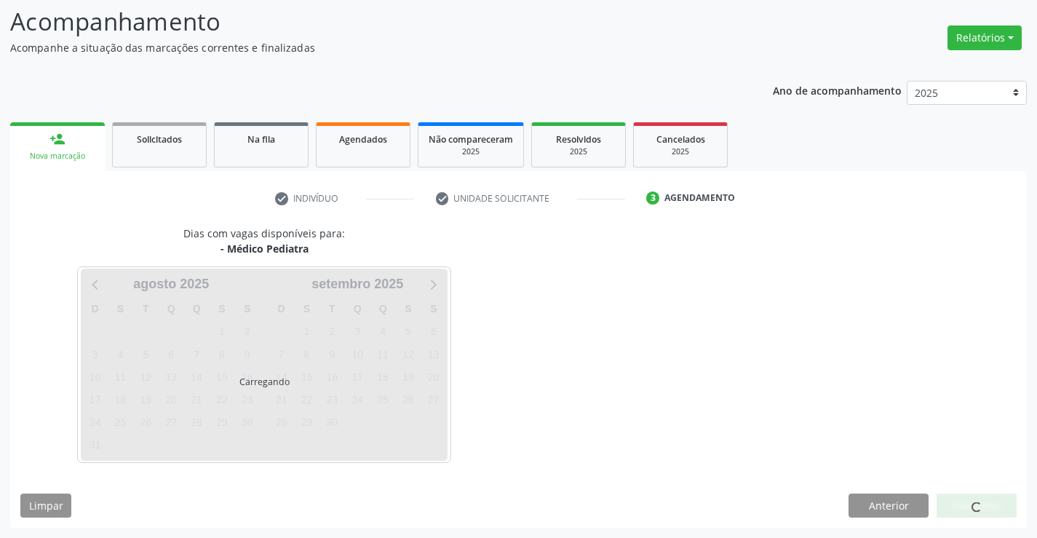
scroll to position [95, 0]
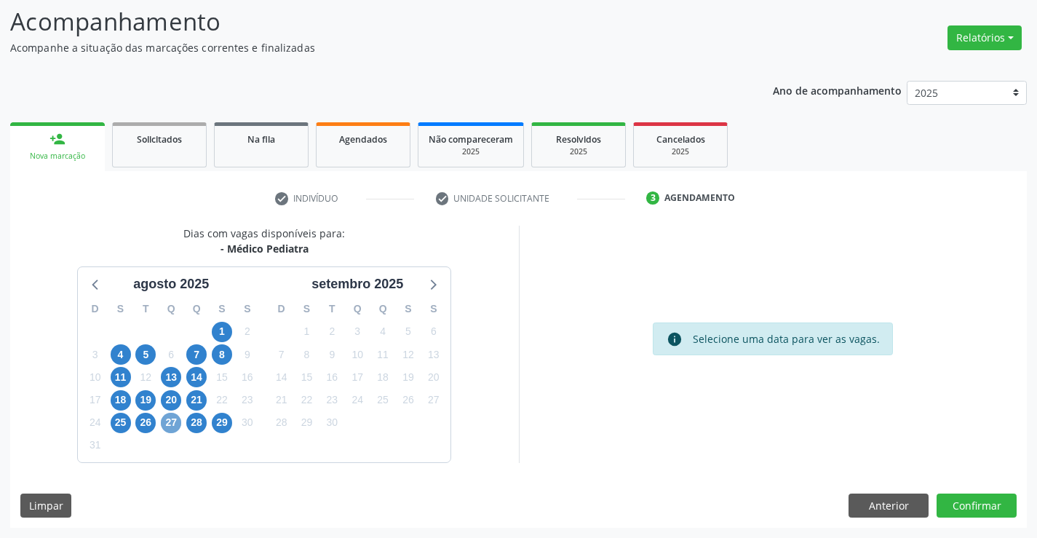
click at [174, 424] on span "27" at bounding box center [171, 423] width 20 height 20
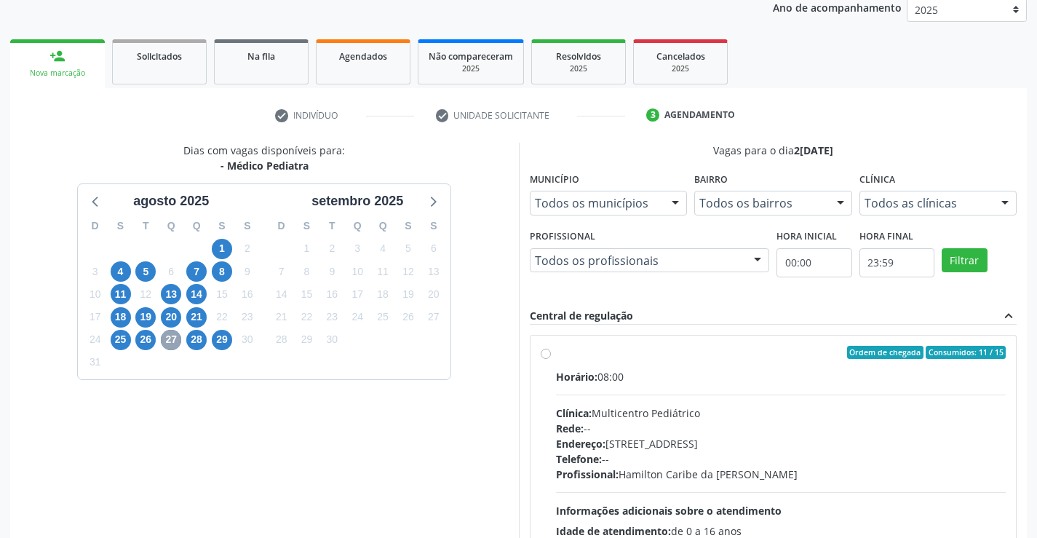
scroll to position [306, 0]
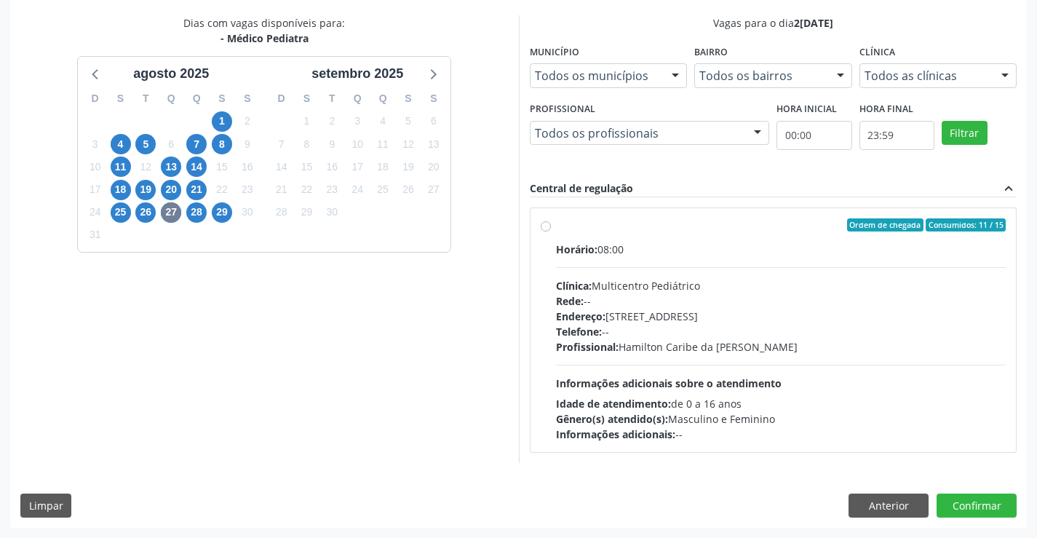
click at [643, 309] on div "Endereço: [STREET_ADDRESS]" at bounding box center [781, 316] width 451 height 15
click at [551, 231] on input "Ordem de chegada Consumidos: 11 / 15 Horário: 08:00 Clínica: Multicentro Pediát…" at bounding box center [546, 224] width 10 height 13
radio input "true"
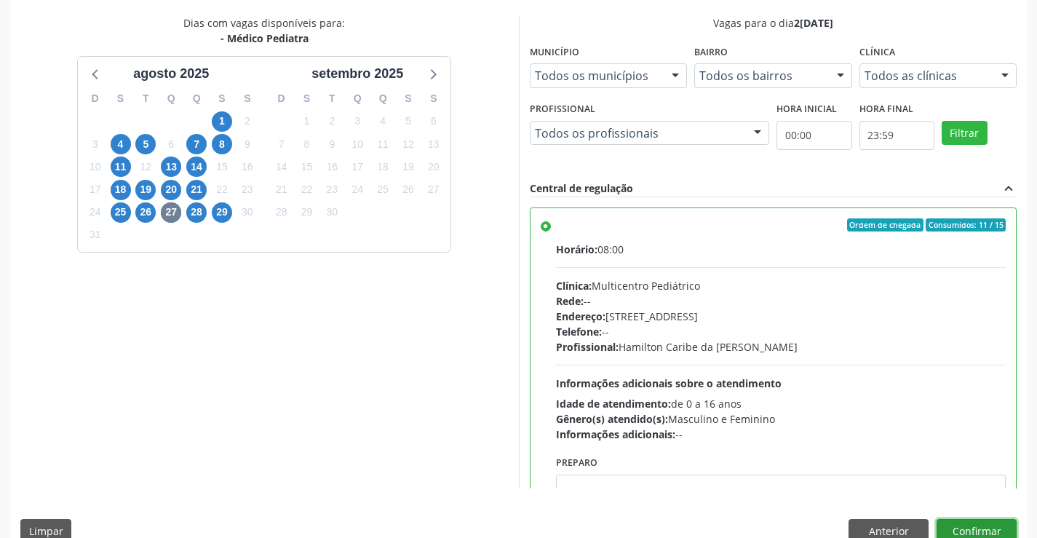
click at [980, 522] on button "Confirmar" at bounding box center [977, 531] width 80 height 25
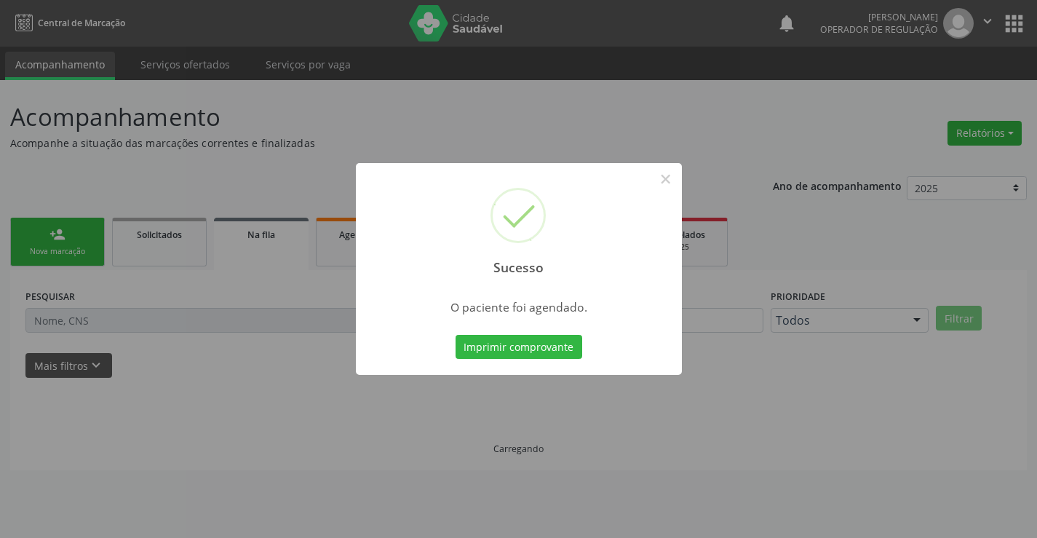
scroll to position [0, 0]
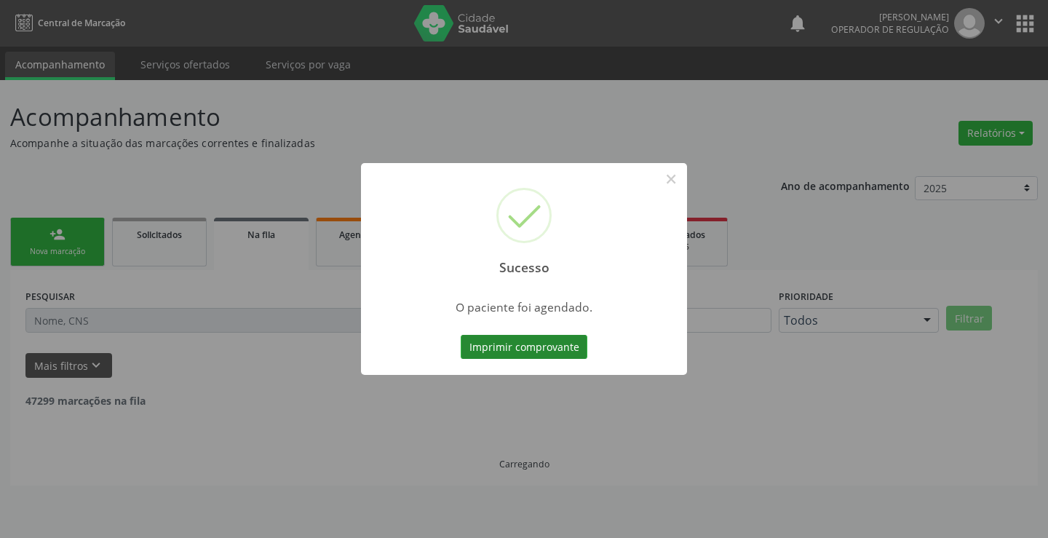
click at [541, 353] on button "Imprimir comprovante" at bounding box center [524, 347] width 127 height 25
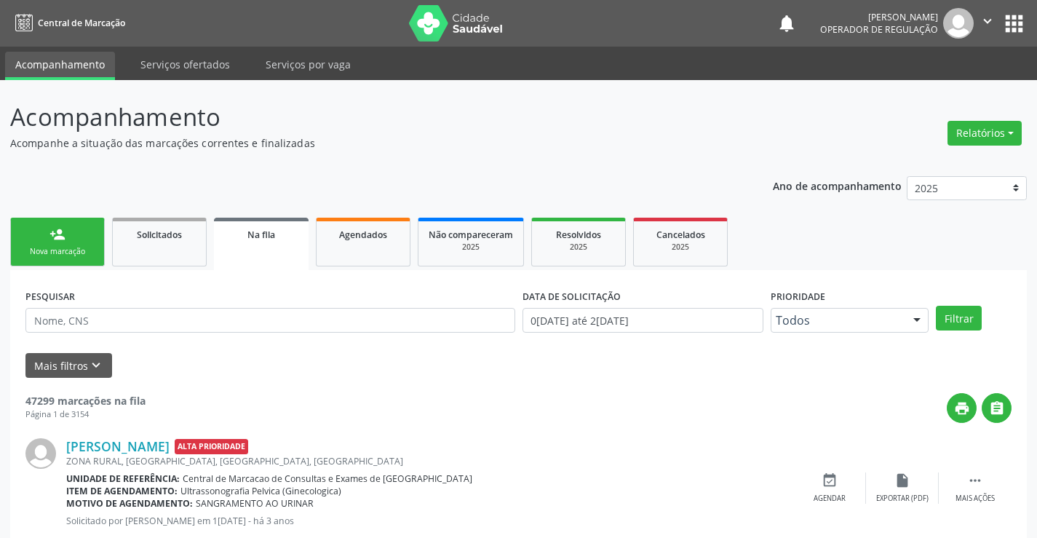
click at [58, 249] on div "Nova marcação" at bounding box center [57, 251] width 73 height 11
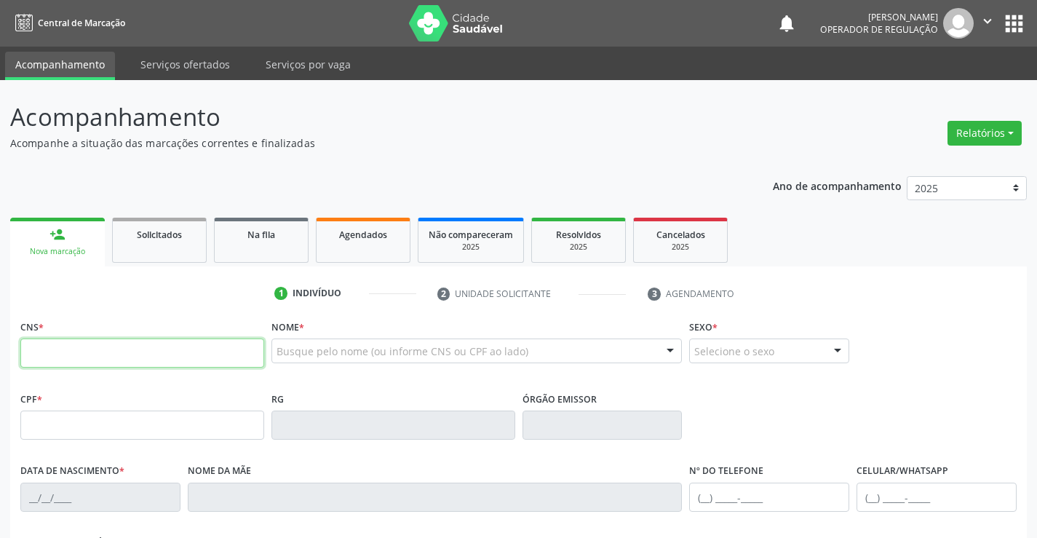
click at [119, 358] on input "text" at bounding box center [142, 352] width 244 height 29
type input "706 3077 4221 8276"
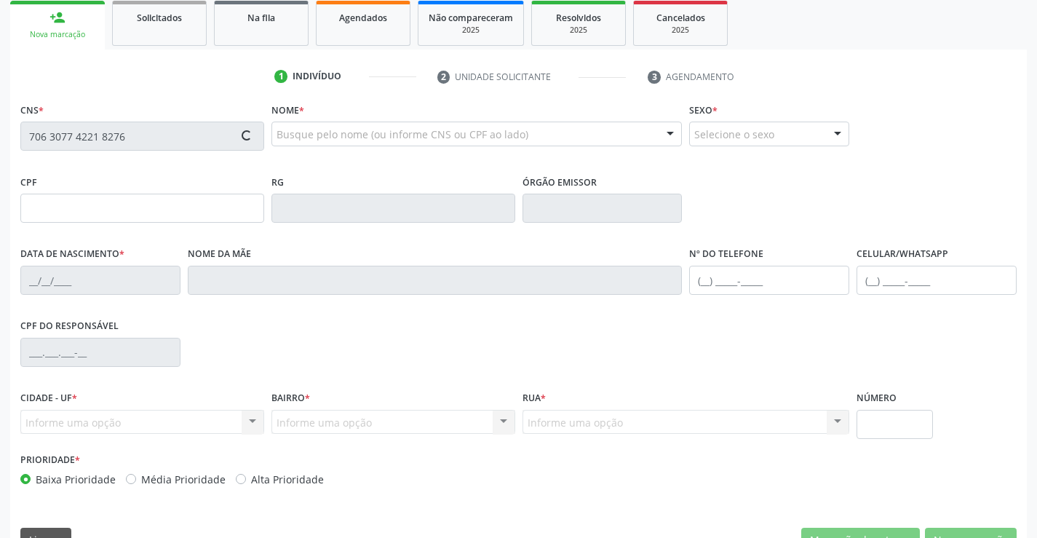
scroll to position [218, 0]
type input "[DATE]"
type input "[PERSON_NAME]"
type input "[PHONE_NUMBER]"
type input "242"
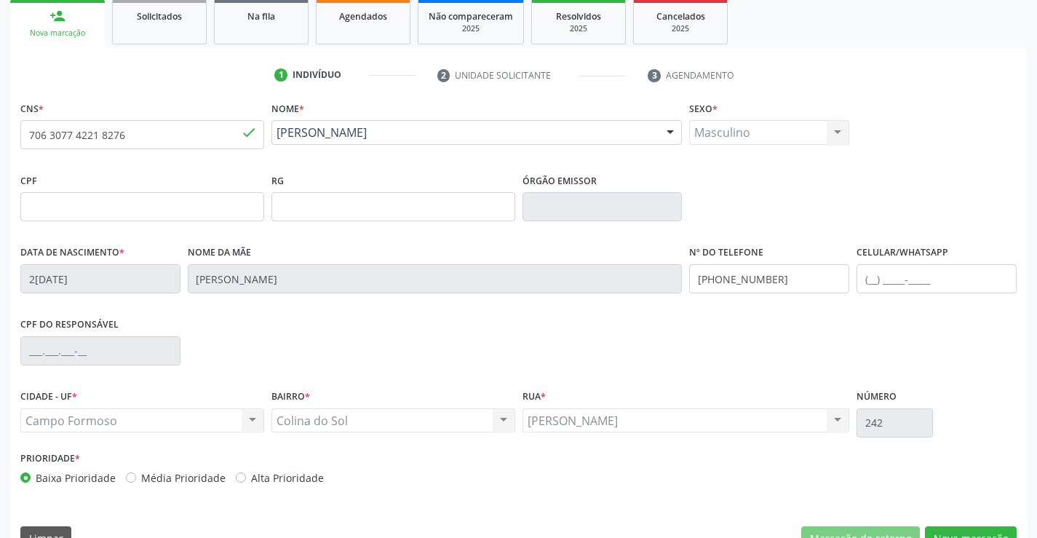
scroll to position [251, 0]
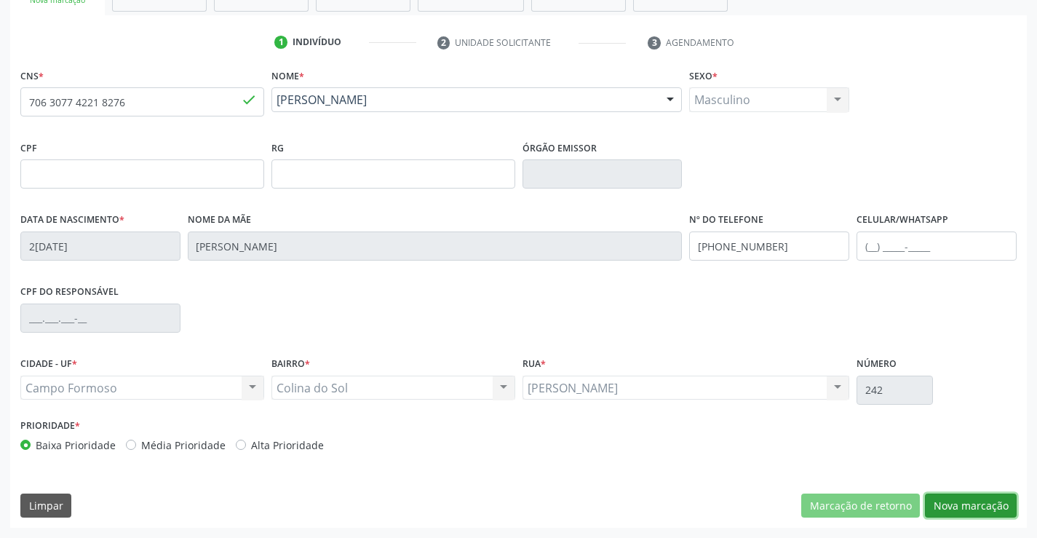
click at [990, 504] on button "Nova marcação" at bounding box center [971, 506] width 92 height 25
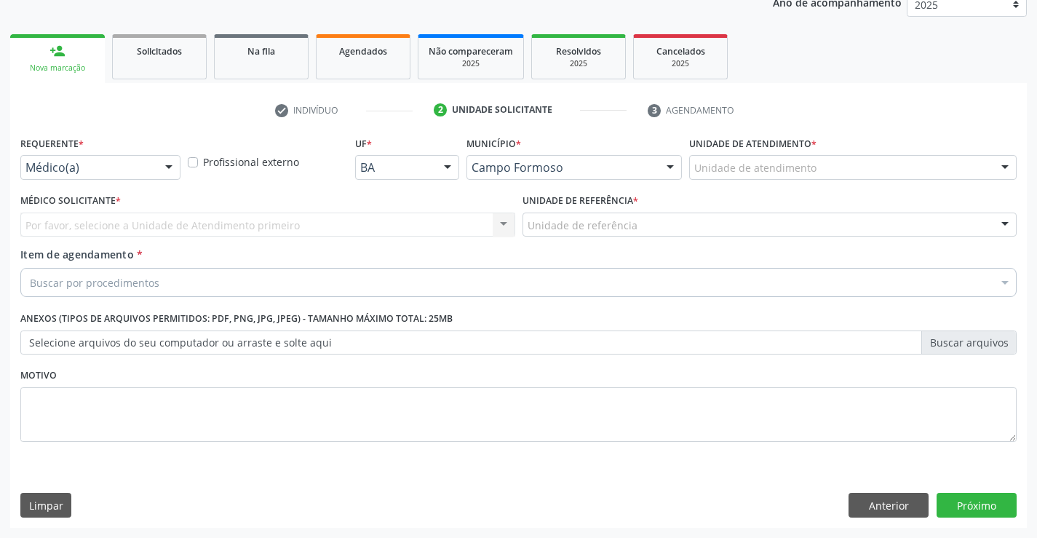
scroll to position [183, 0]
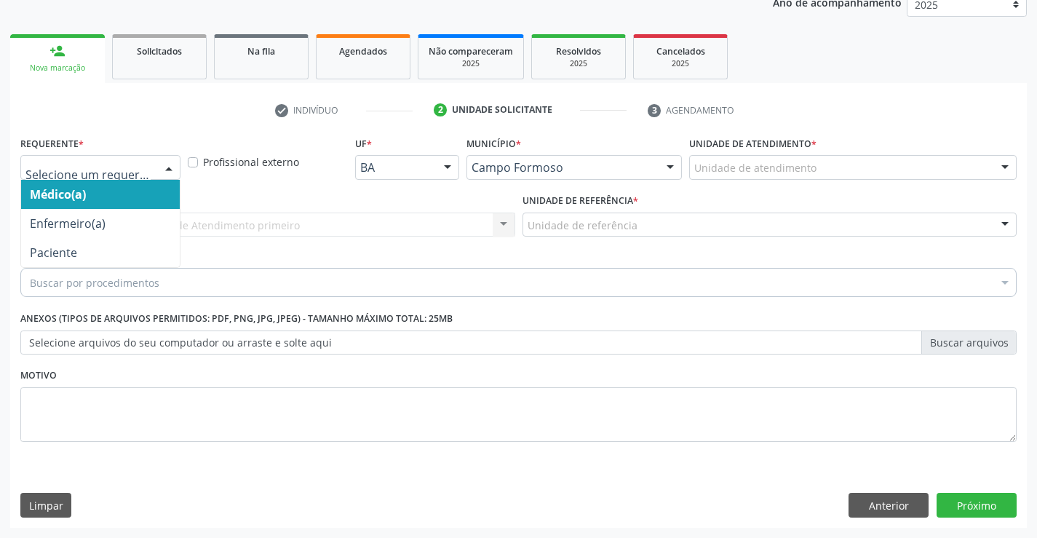
click at [166, 169] on div at bounding box center [169, 168] width 22 height 25
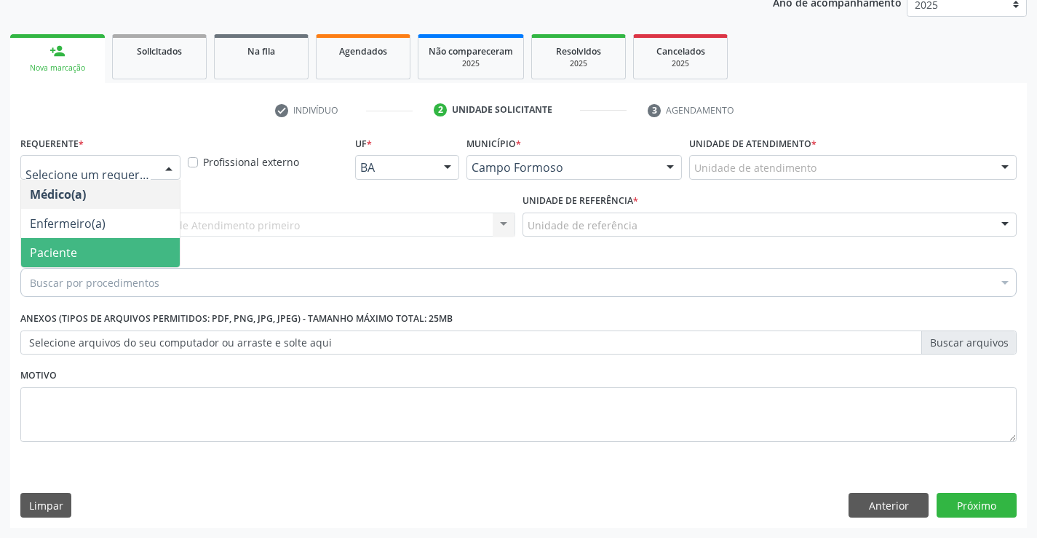
click at [143, 253] on span "Paciente" at bounding box center [100, 252] width 159 height 29
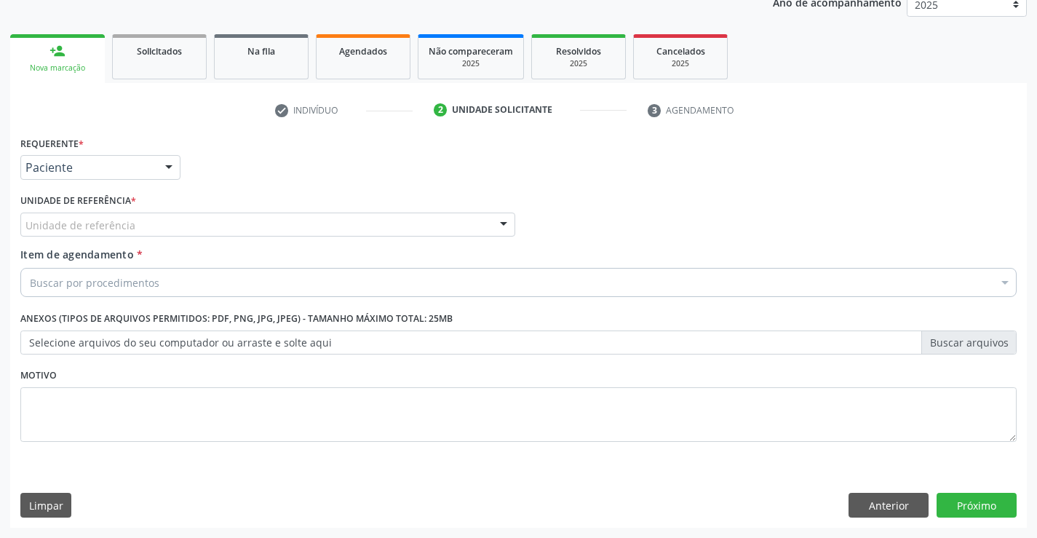
click at [228, 223] on div "Unidade de referência" at bounding box center [267, 225] width 495 height 25
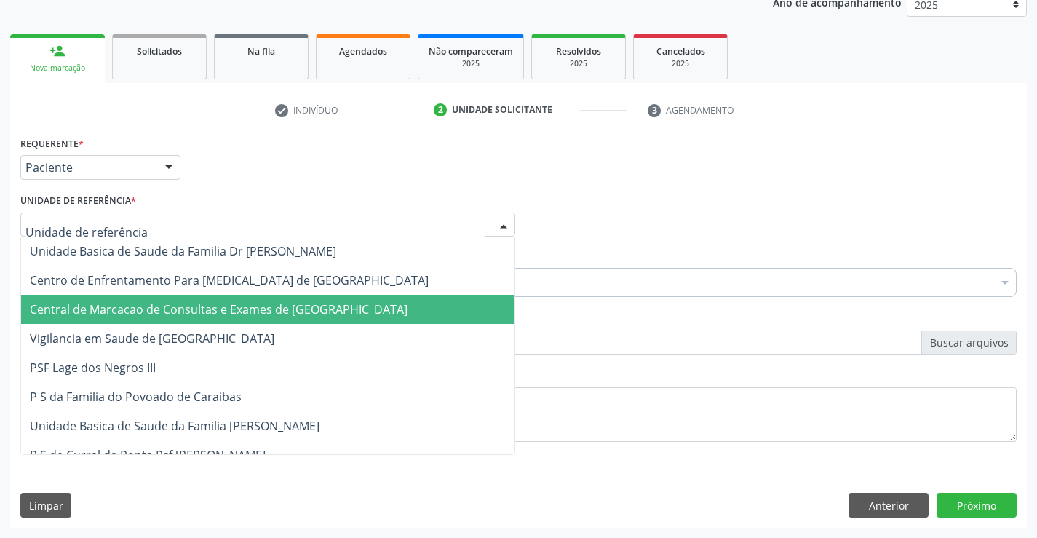
click at [237, 299] on span "Central de Marcacao de Consultas e Exames de [GEOGRAPHIC_DATA]" at bounding box center [268, 309] width 494 height 29
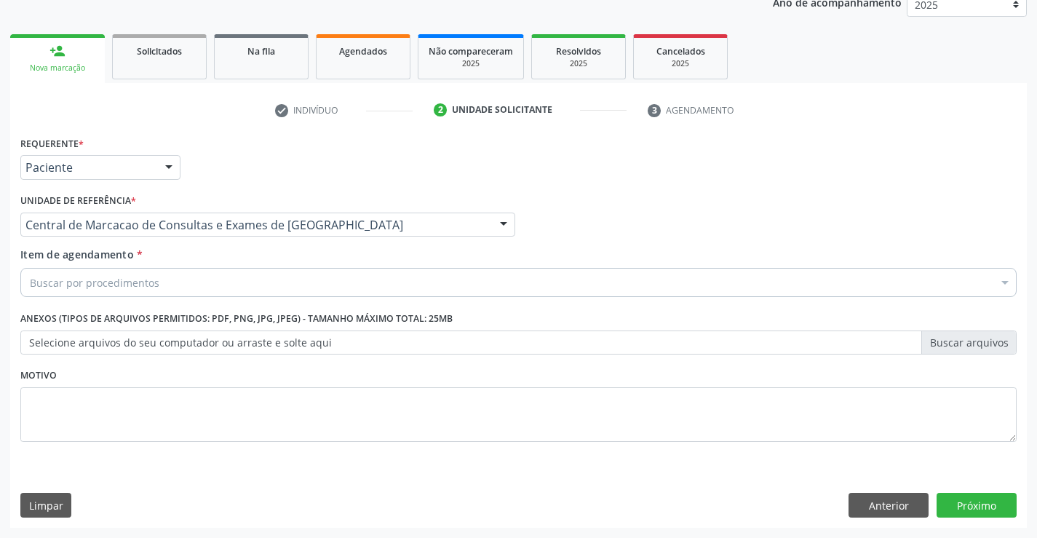
click at [272, 282] on div "Buscar por procedimentos" at bounding box center [518, 282] width 996 height 29
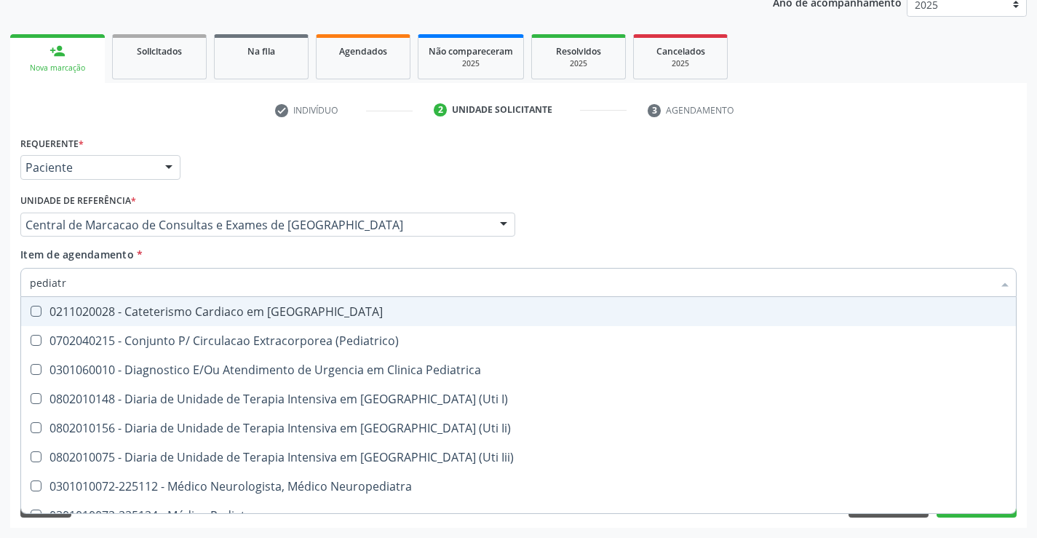
type input "pediatra"
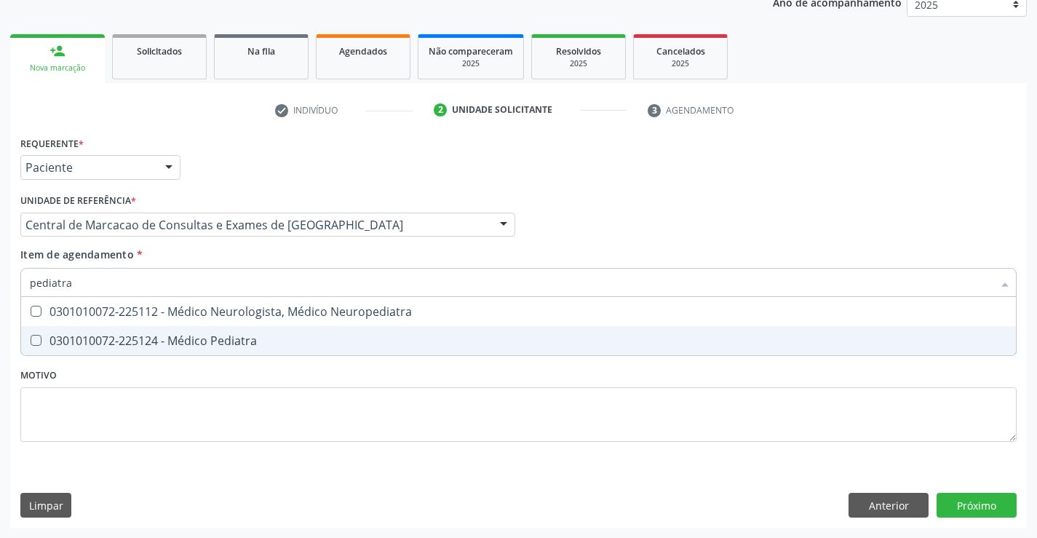
click at [236, 340] on div "0301010072-225124 - Médico Pediatra" at bounding box center [519, 341] width 978 height 12
checkbox Pediatra "true"
click at [992, 498] on div "Requerente * Paciente Médico(a) Enfermeiro(a) Paciente Nenhum resultado encontr…" at bounding box center [518, 329] width 1017 height 395
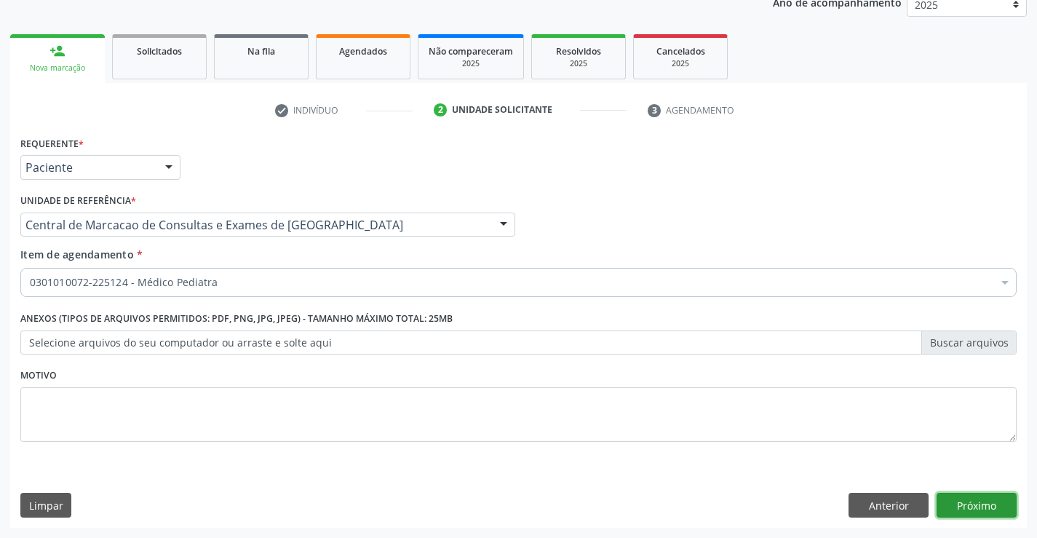
click at [964, 503] on button "Próximo" at bounding box center [977, 505] width 80 height 25
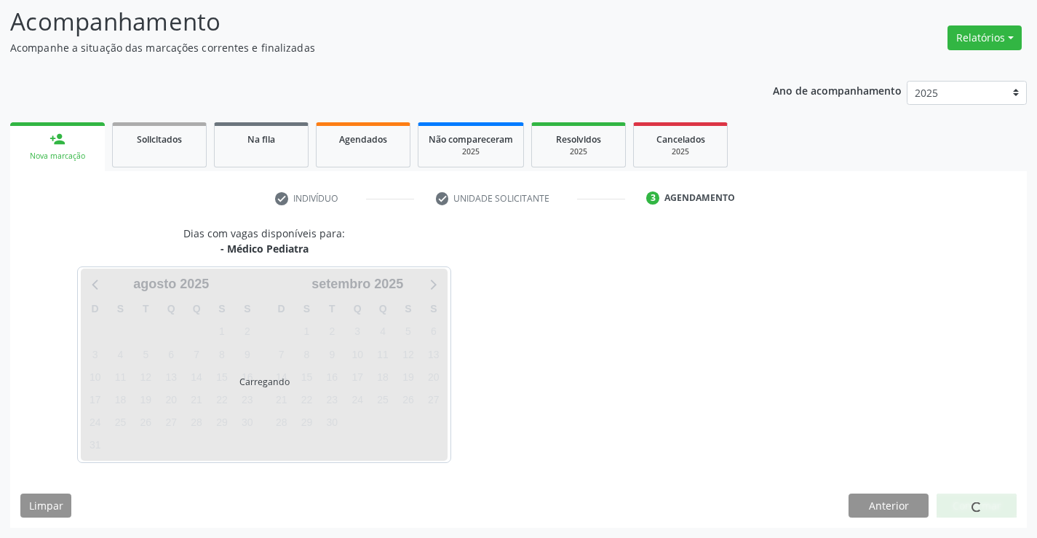
scroll to position [95, 0]
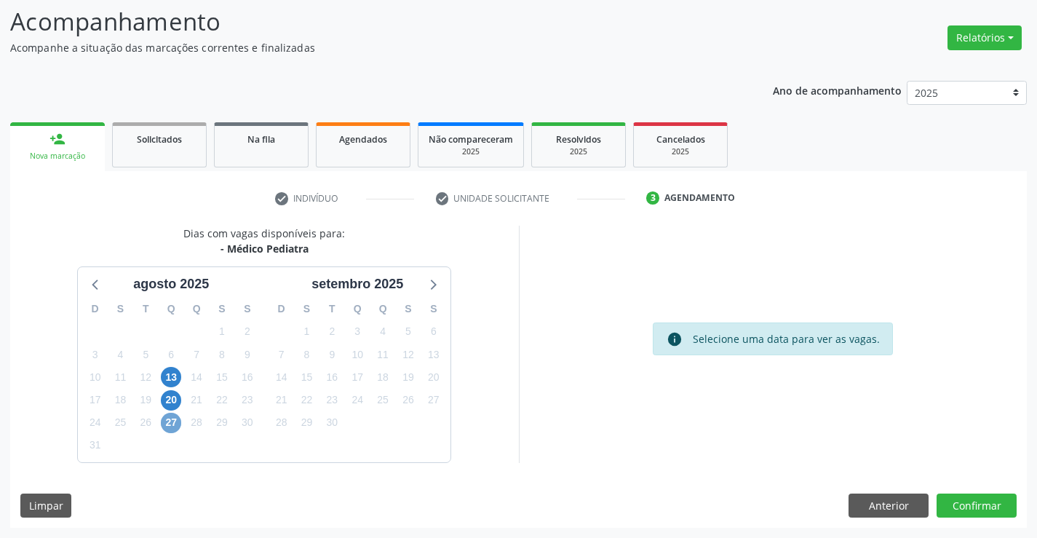
click at [172, 422] on span "27" at bounding box center [171, 423] width 20 height 20
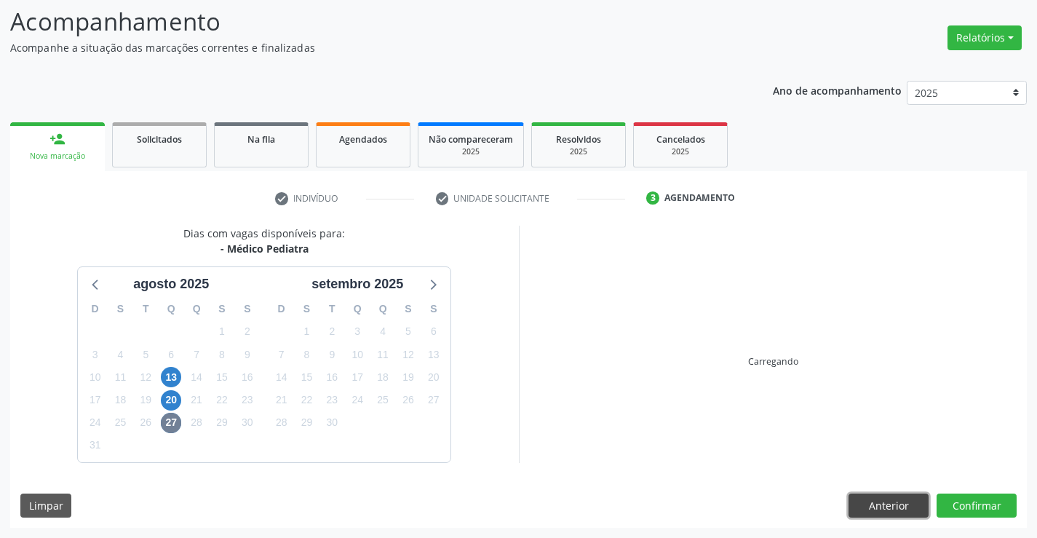
click at [887, 510] on button "Anterior" at bounding box center [889, 506] width 80 height 25
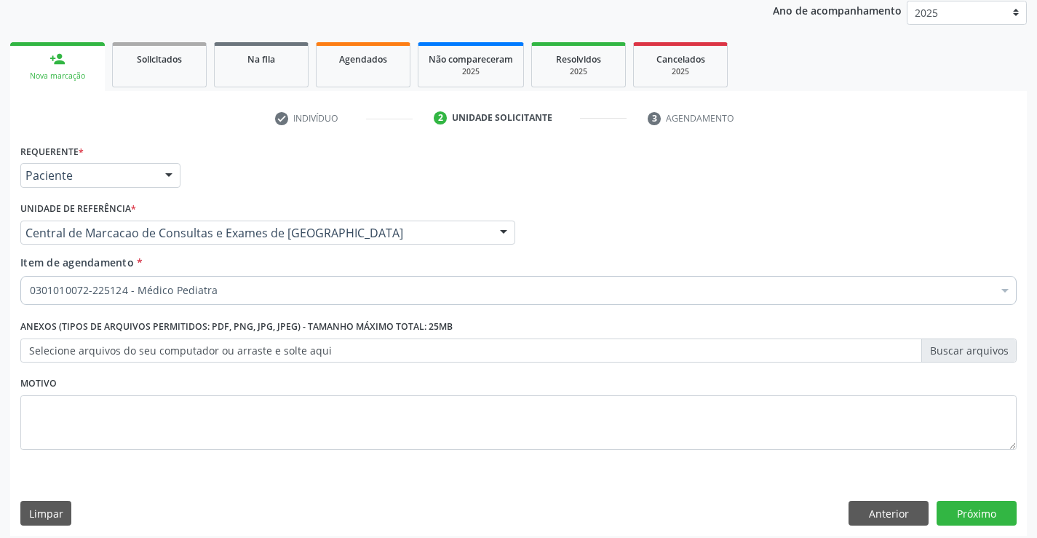
scroll to position [183, 0]
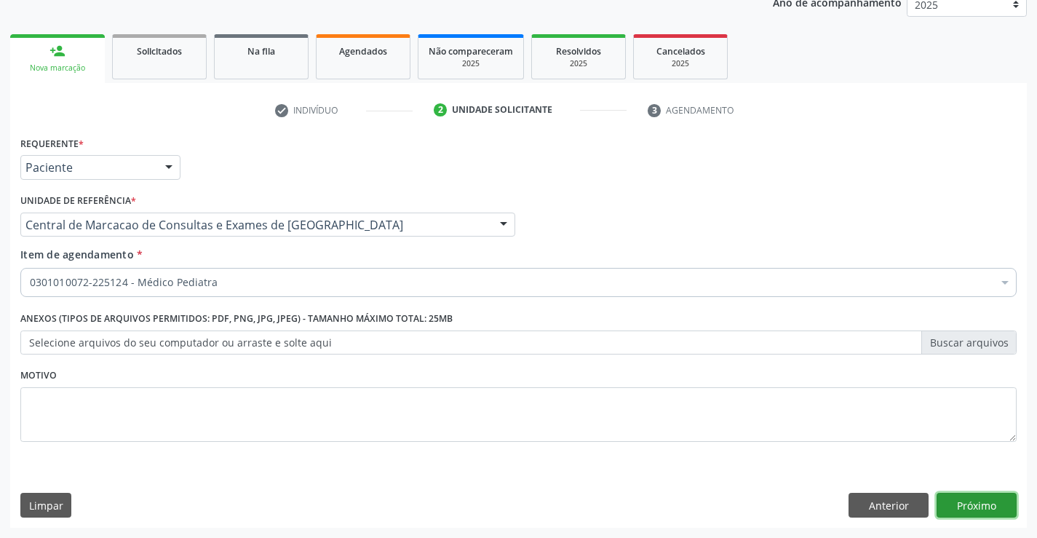
click at [962, 502] on button "Próximo" at bounding box center [977, 505] width 80 height 25
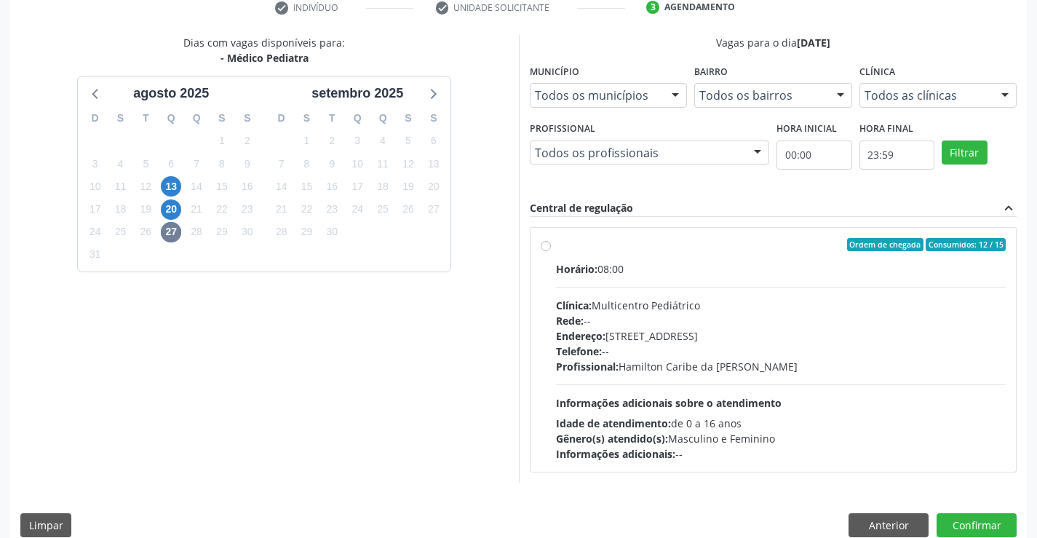
scroll to position [306, 0]
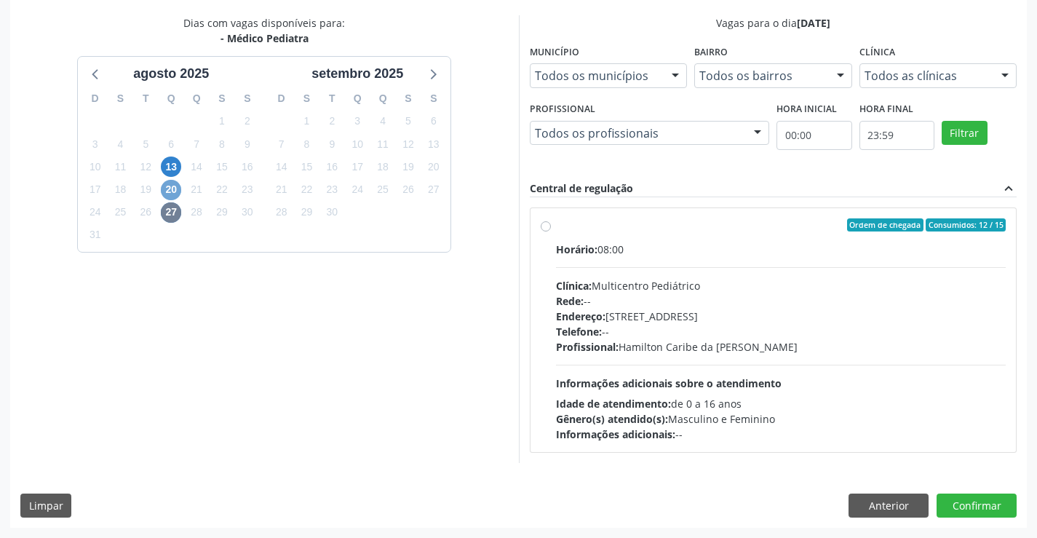
click at [173, 190] on span "20" at bounding box center [171, 190] width 20 height 20
click at [863, 508] on button "Anterior" at bounding box center [889, 506] width 80 height 25
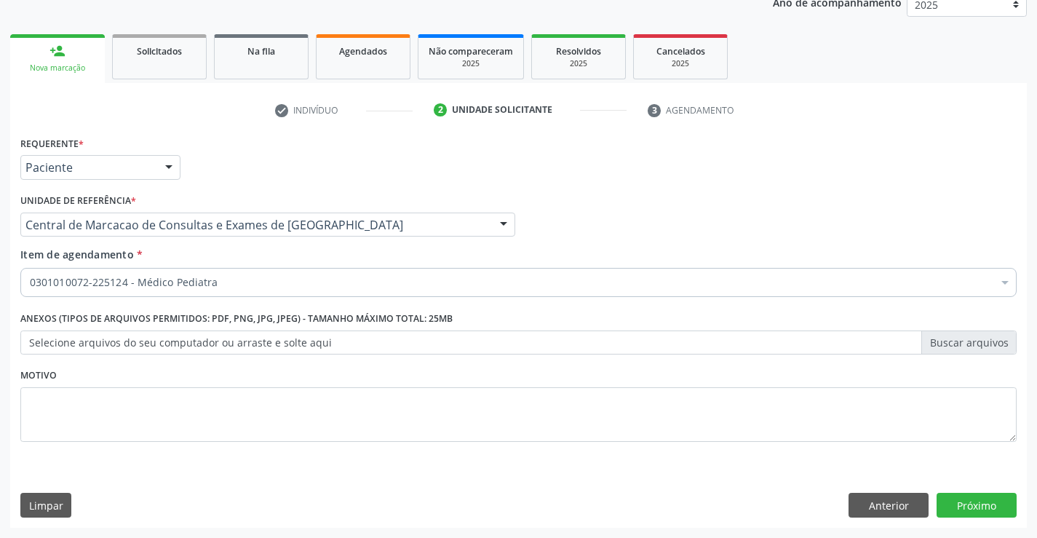
scroll to position [183, 0]
click at [894, 500] on button "Anterior" at bounding box center [889, 505] width 80 height 25
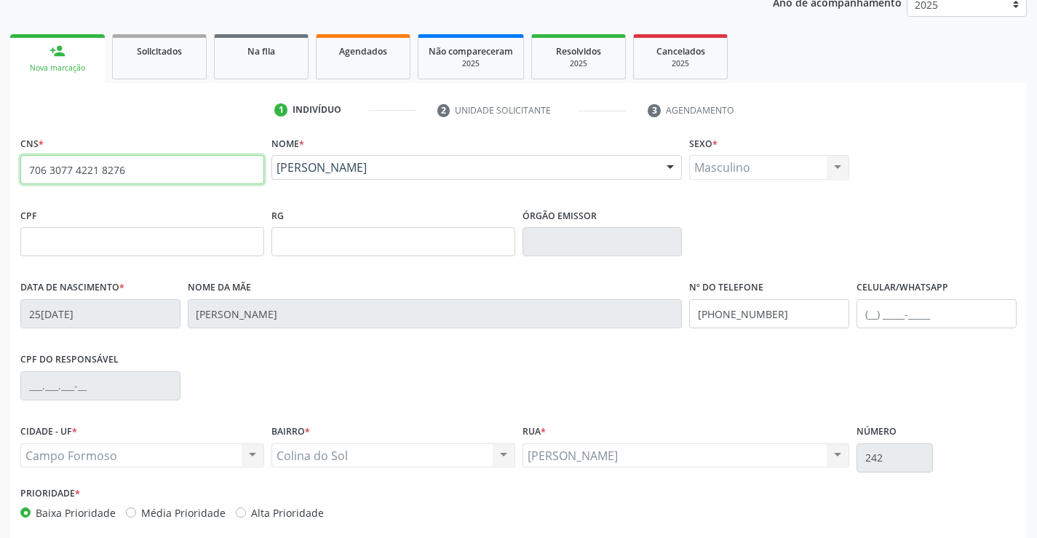
click at [189, 165] on input "706 3077 4221 8276" at bounding box center [142, 169] width 244 height 29
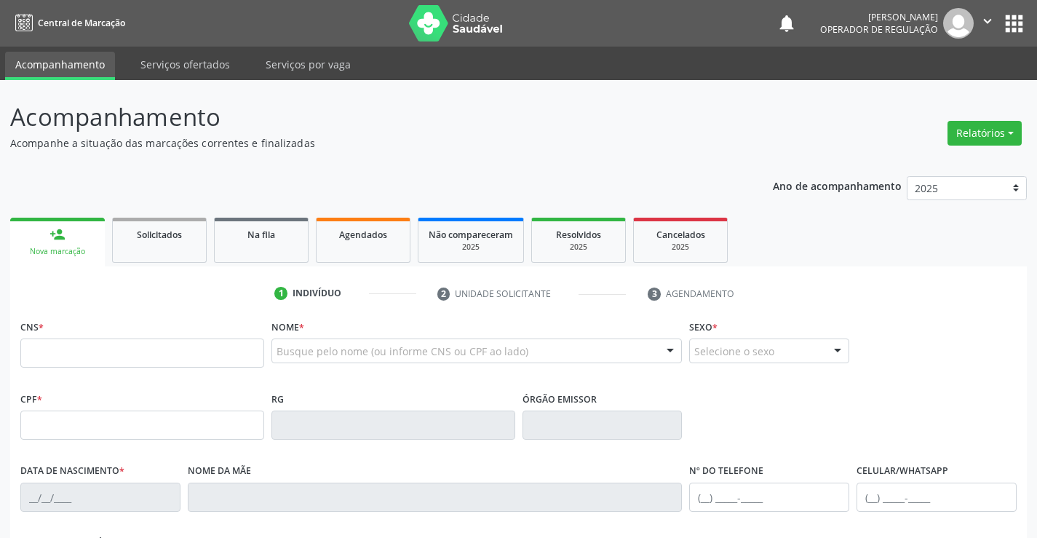
click at [152, 358] on input "text" at bounding box center [142, 352] width 244 height 29
type input "706 3077 4221 8276"
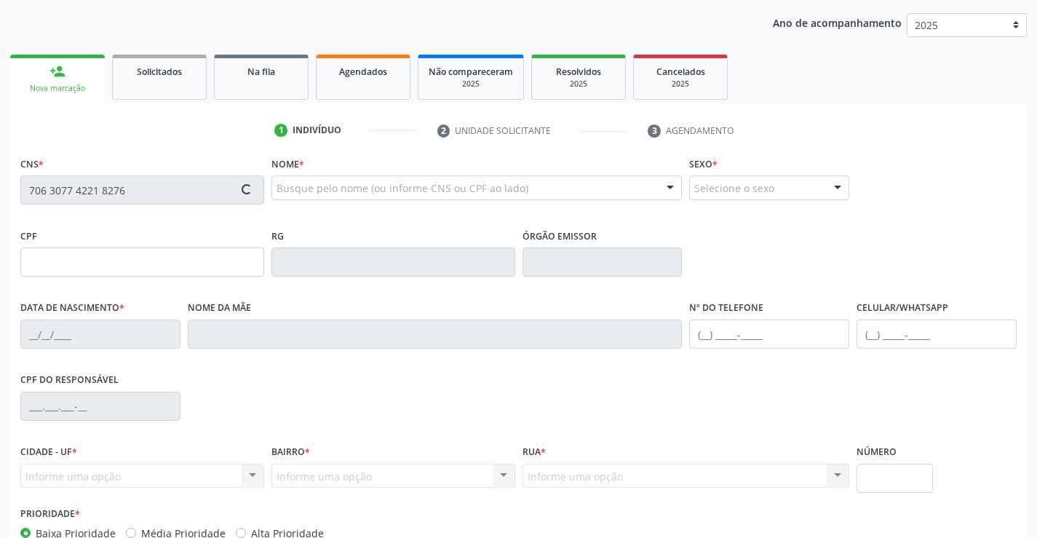
scroll to position [251, 0]
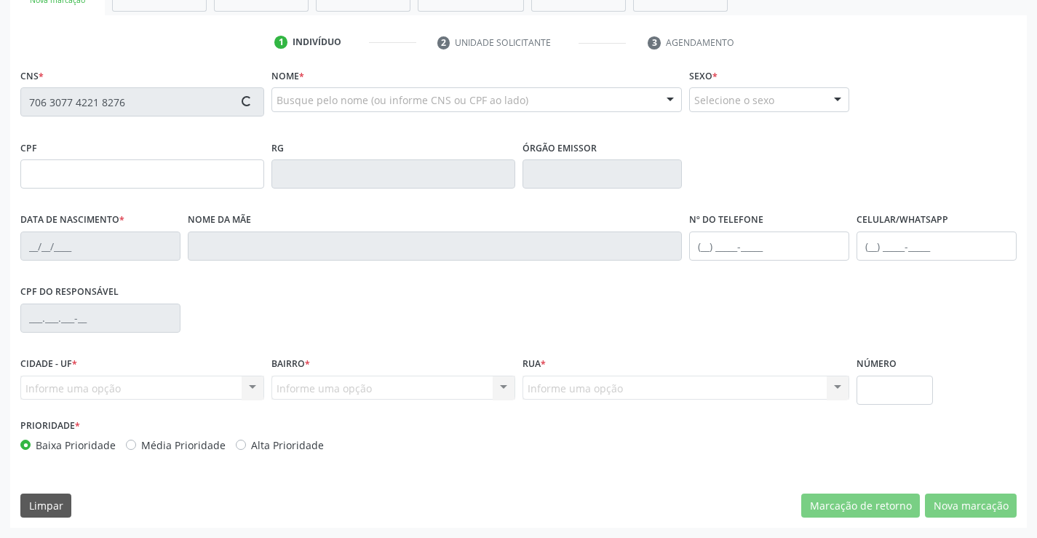
type input "25[DATE]"
type input "[PERSON_NAME]"
type input "[PHONE_NUMBER]"
type input "242"
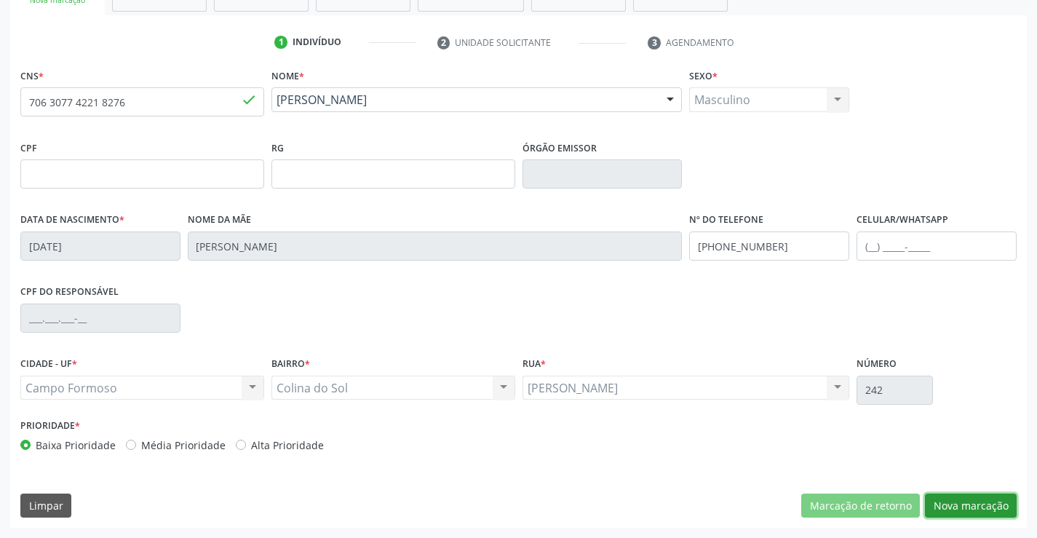
click at [985, 517] on button "Nova marcação" at bounding box center [971, 506] width 92 height 25
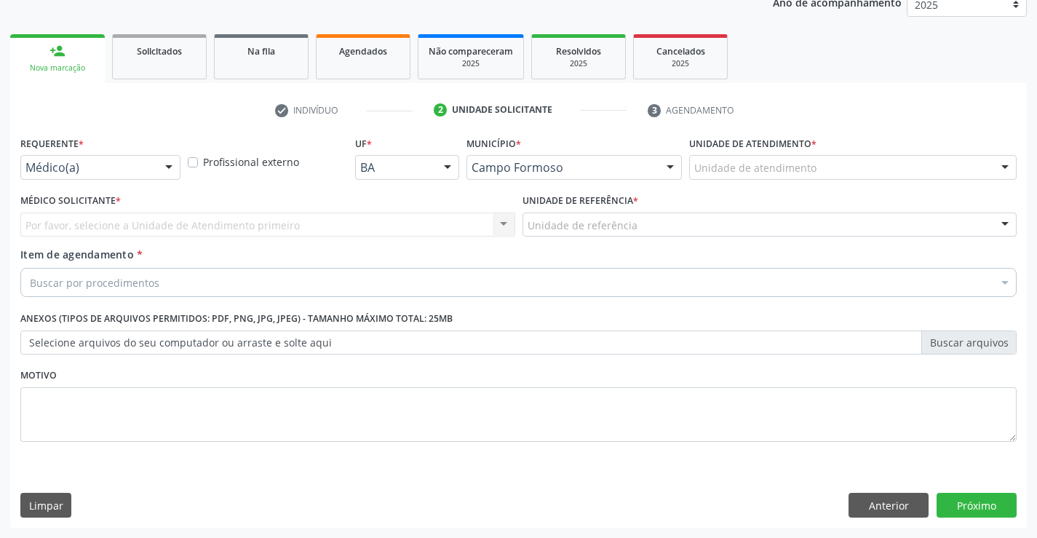
scroll to position [183, 0]
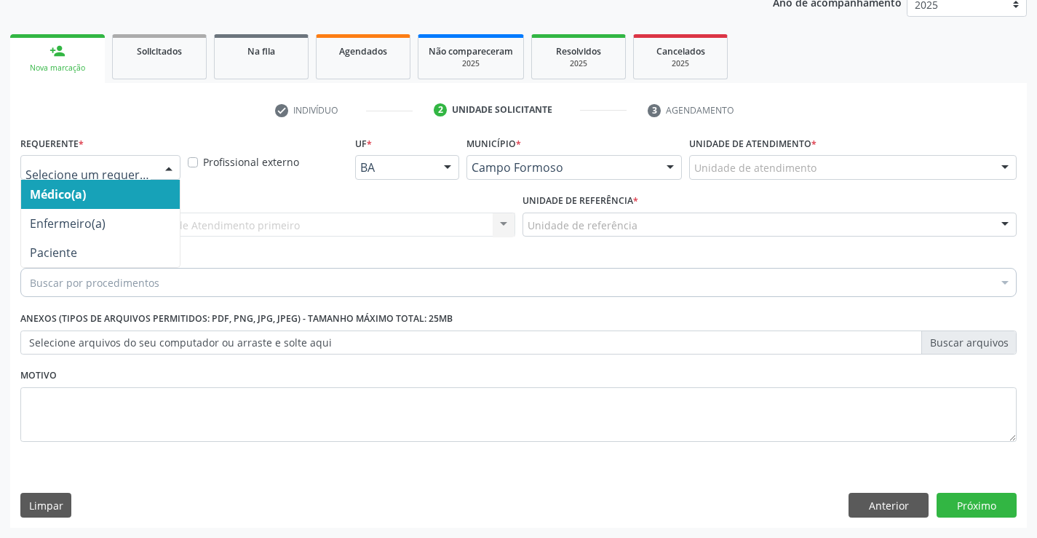
drag, startPoint x: 151, startPoint y: 158, endPoint x: 132, endPoint y: 229, distance: 73.1
click at [151, 159] on div at bounding box center [100, 167] width 160 height 25
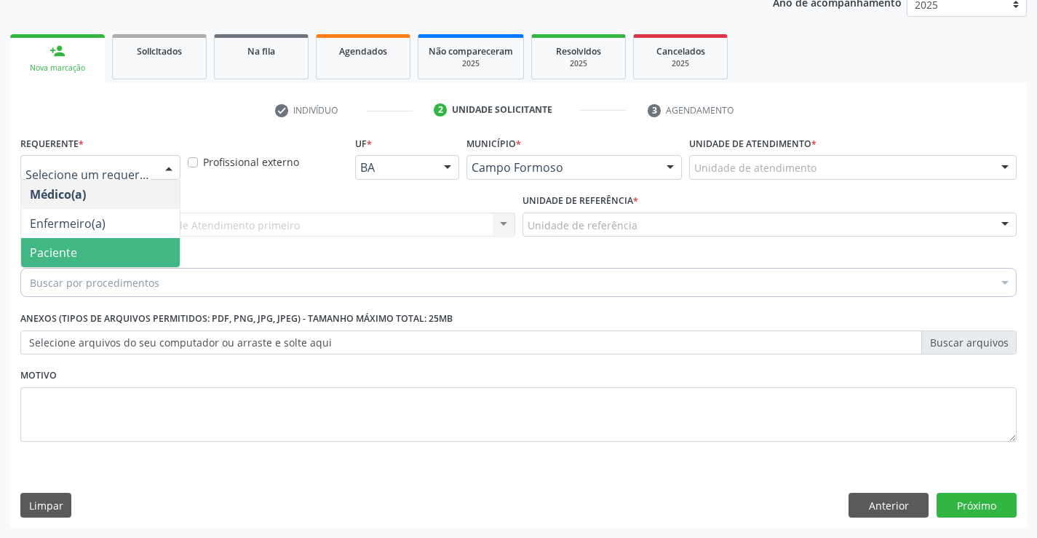
click at [101, 252] on span "Paciente" at bounding box center [100, 252] width 159 height 29
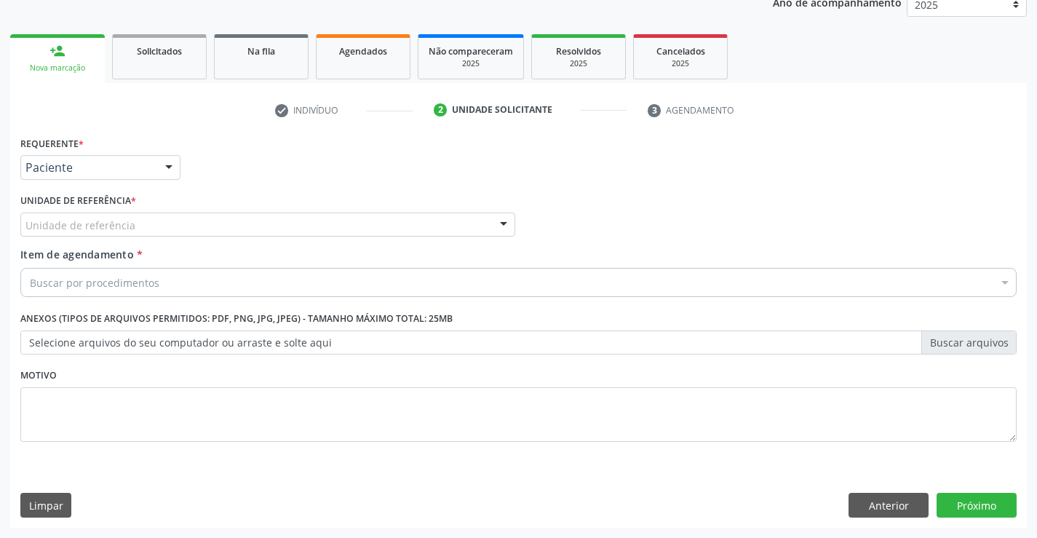
click at [242, 213] on div "Unidade de referência" at bounding box center [267, 225] width 495 height 25
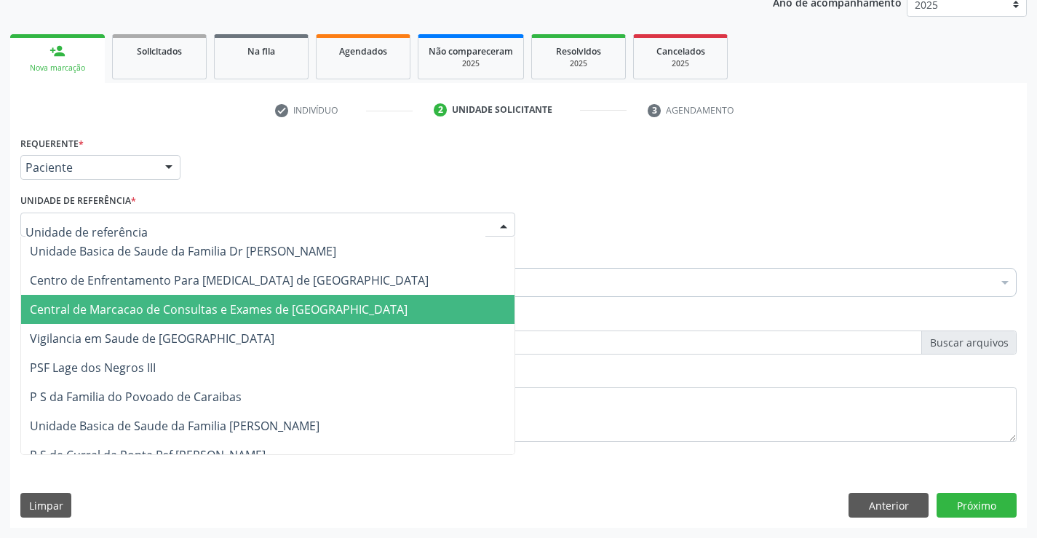
click at [237, 306] on span "Central de Marcacao de Consultas e Exames de [GEOGRAPHIC_DATA]" at bounding box center [219, 309] width 378 height 16
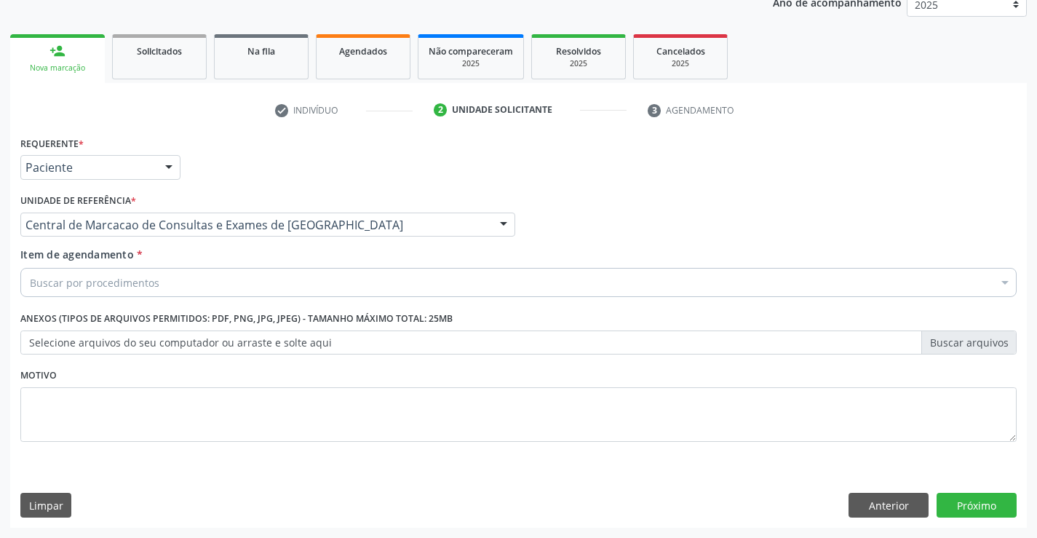
click at [258, 282] on div "Buscar por procedimentos" at bounding box center [518, 282] width 996 height 29
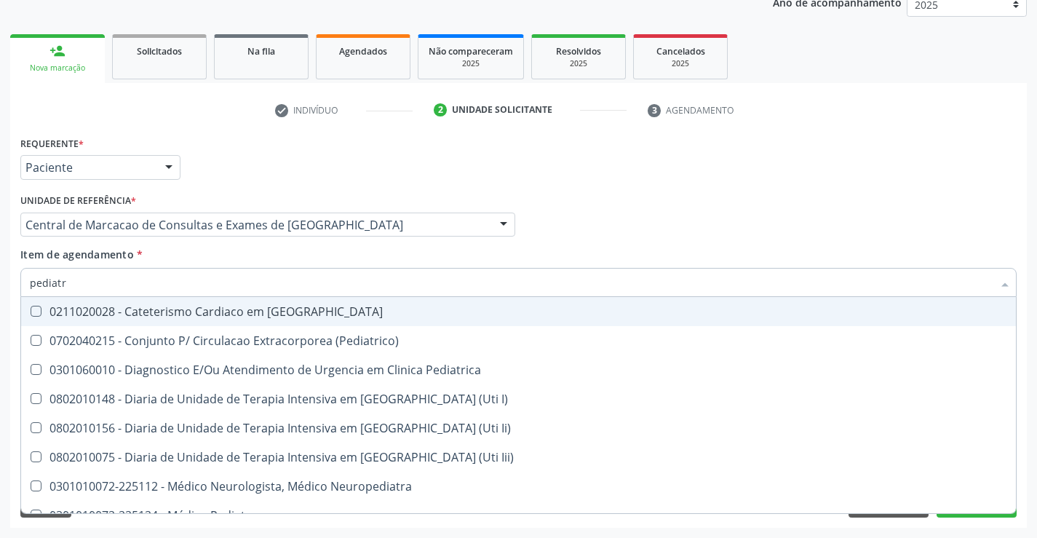
type input "pediatra"
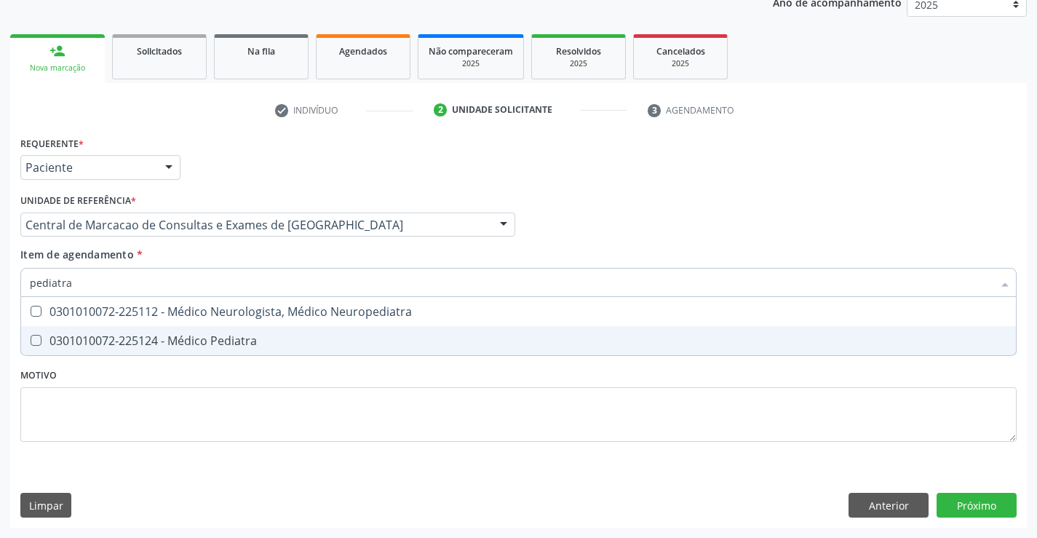
click at [231, 335] on div "0301010072-225124 - Médico Pediatra" at bounding box center [519, 341] width 978 height 12
checkbox Pediatra "true"
click at [1002, 502] on div "Requerente * Paciente Médico(a) Enfermeiro(a) Paciente Nenhum resultado encontr…" at bounding box center [518, 329] width 1017 height 395
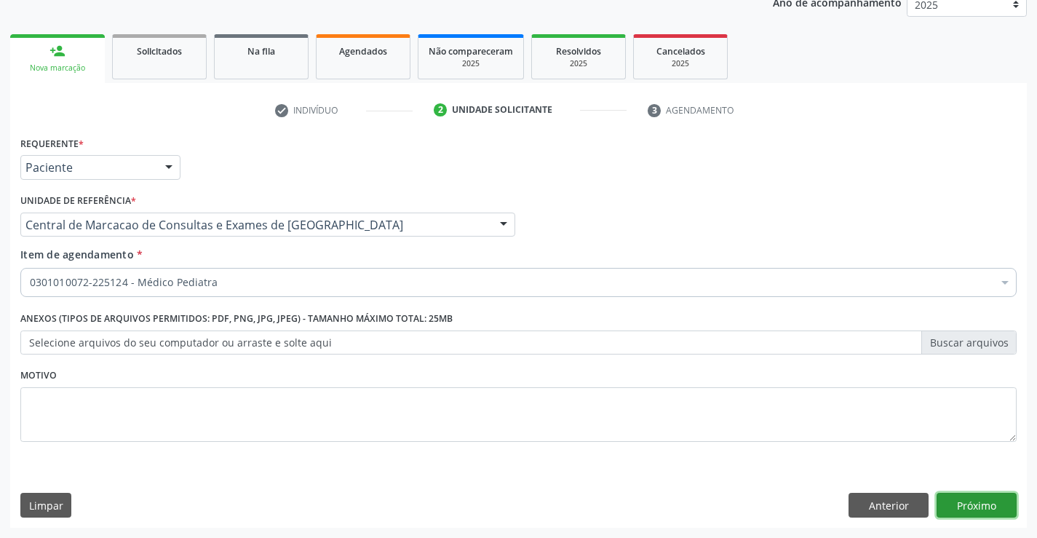
click at [999, 499] on button "Próximo" at bounding box center [977, 505] width 80 height 25
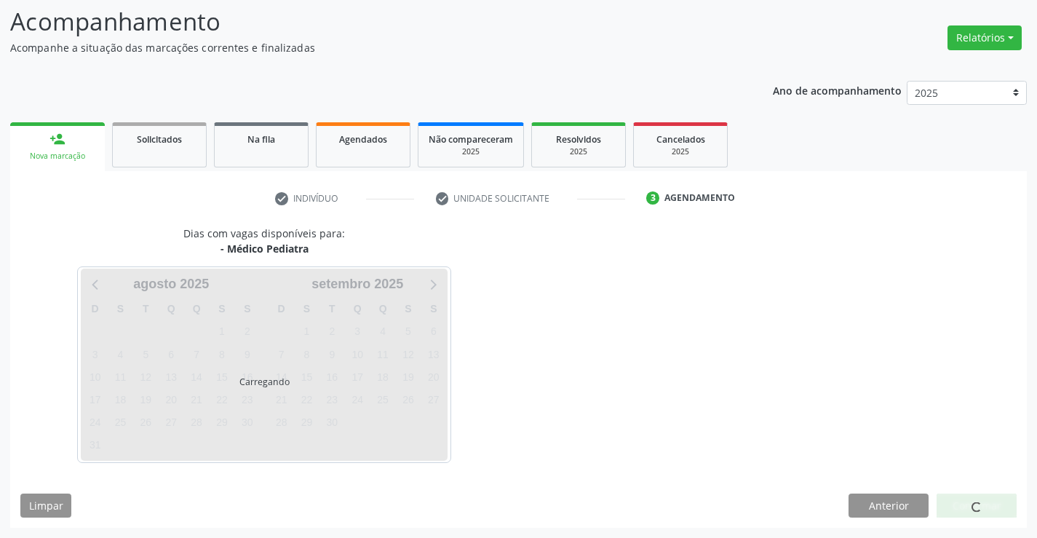
scroll to position [95, 0]
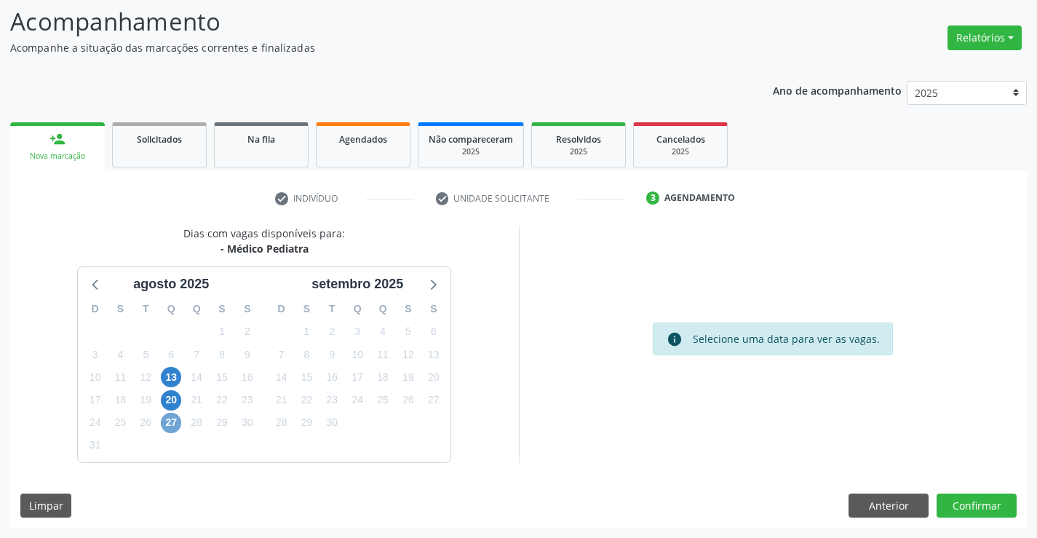
click at [173, 424] on span "27" at bounding box center [171, 423] width 20 height 20
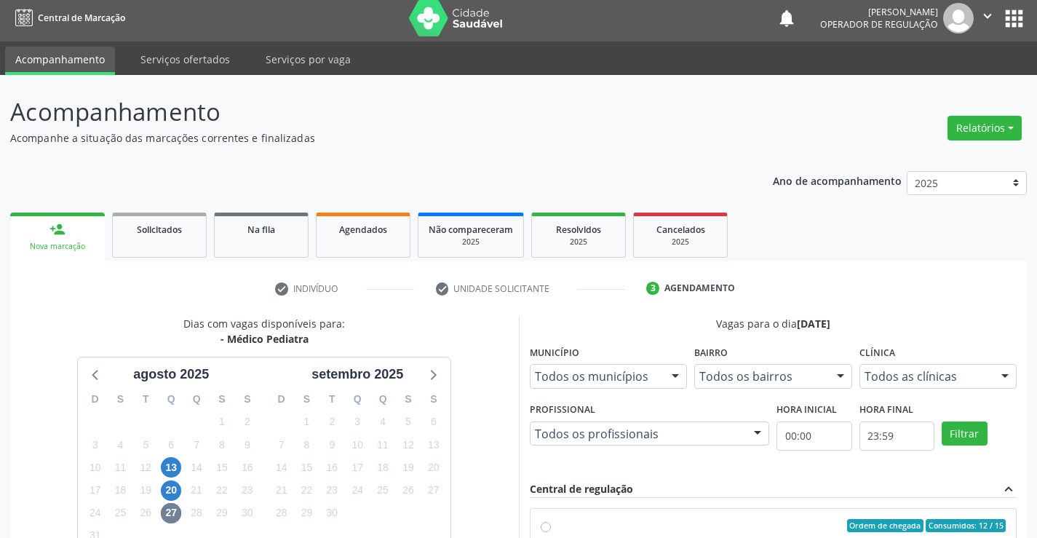
scroll to position [0, 0]
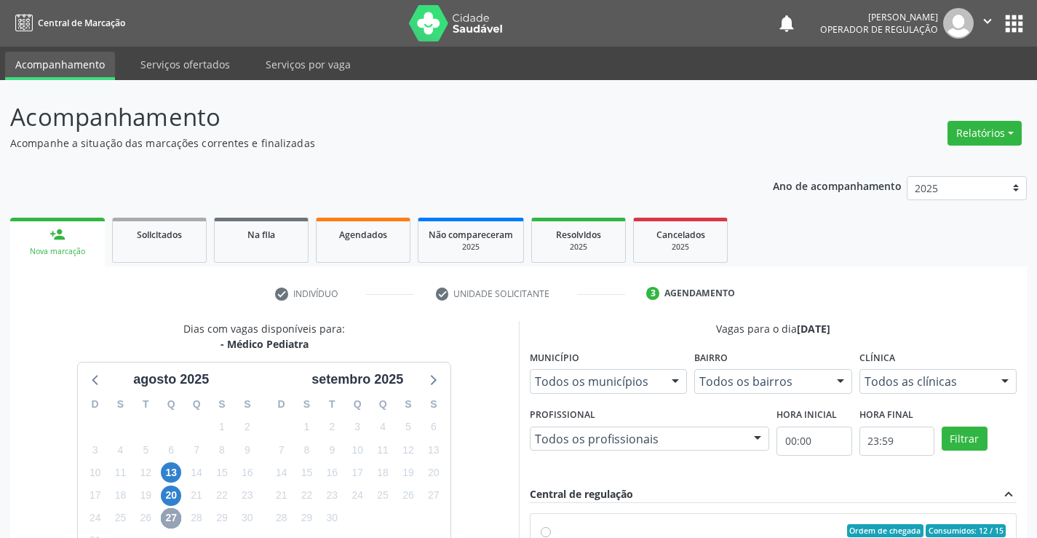
click at [986, 12] on button "" at bounding box center [988, 23] width 28 height 31
click at [948, 86] on link "Sair" at bounding box center [950, 89] width 100 height 20
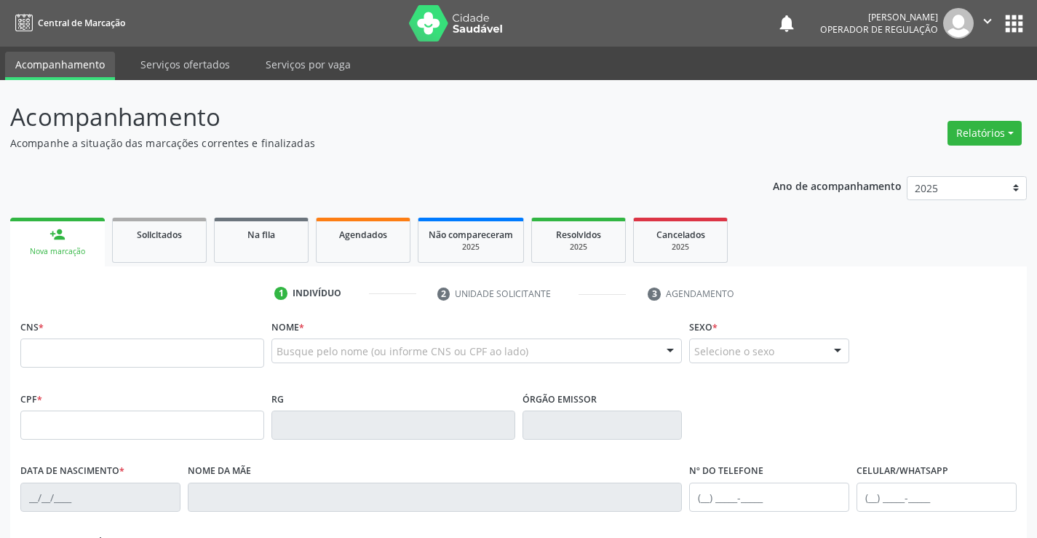
click at [148, 366] on input "text" at bounding box center [142, 352] width 244 height 29
type input "706 3077 4221 8276"
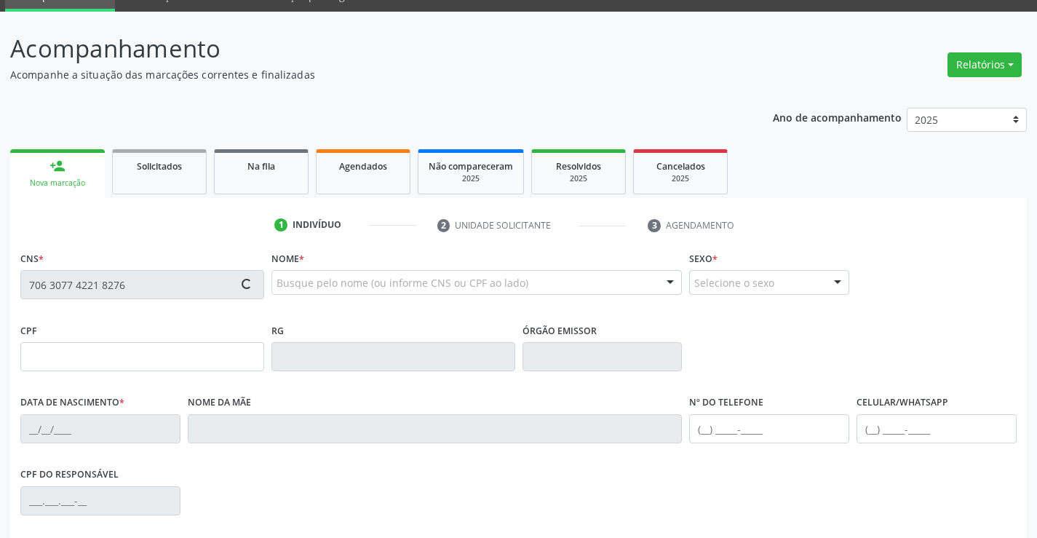
scroll to position [218, 0]
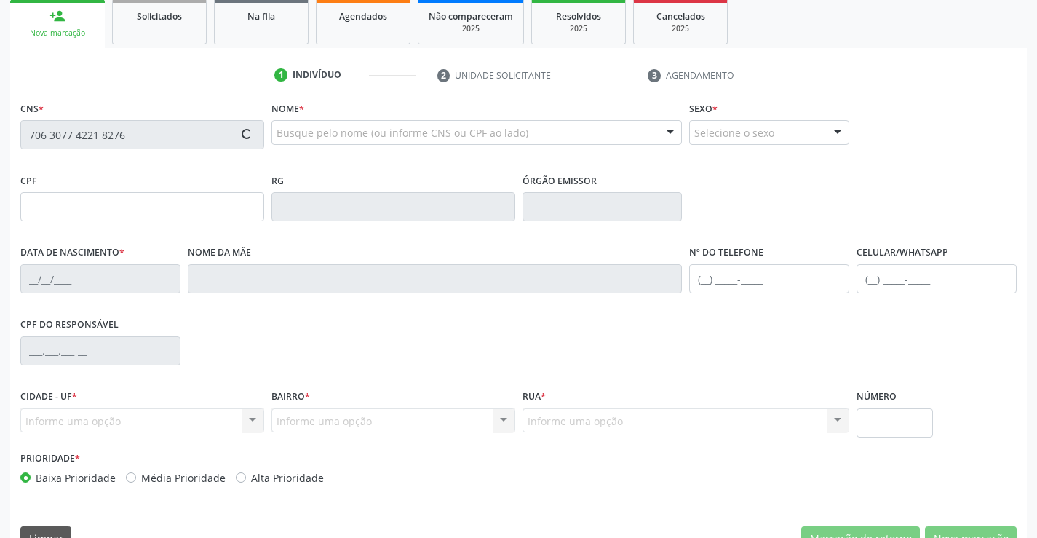
type input "25[DATE]"
type input "[PERSON_NAME]"
type input "[PHONE_NUMBER]"
type input "242"
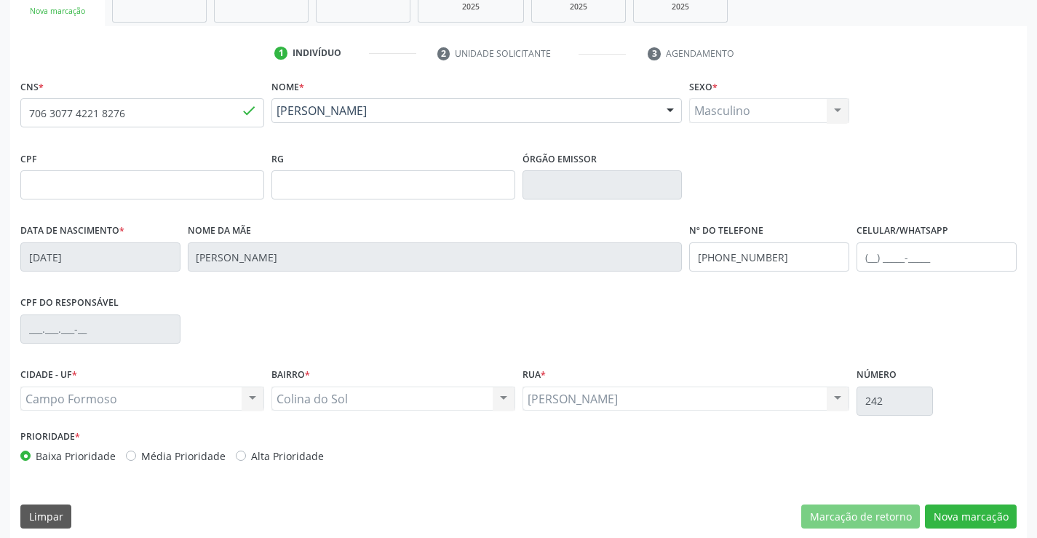
scroll to position [251, 0]
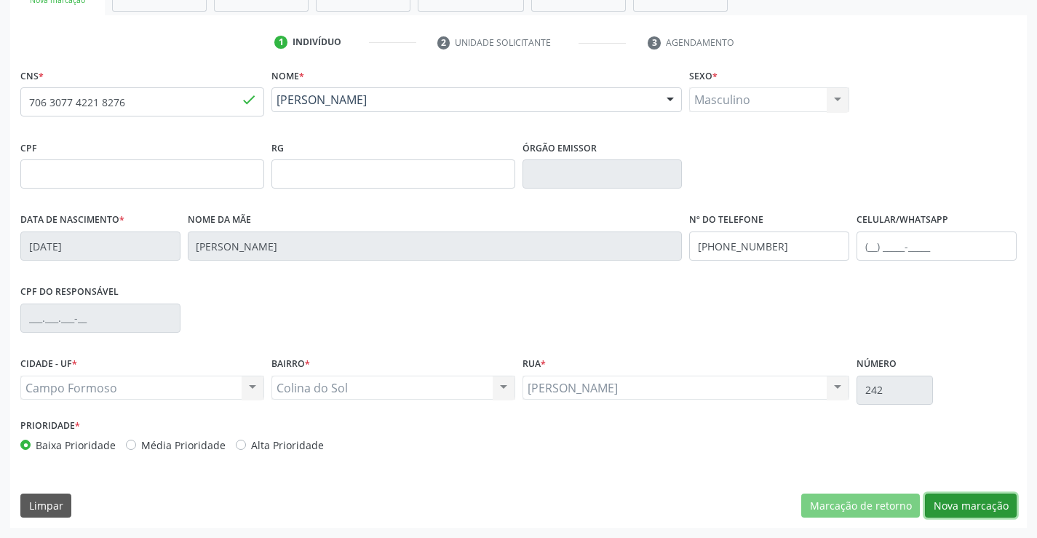
click at [956, 499] on button "Nova marcação" at bounding box center [971, 506] width 92 height 25
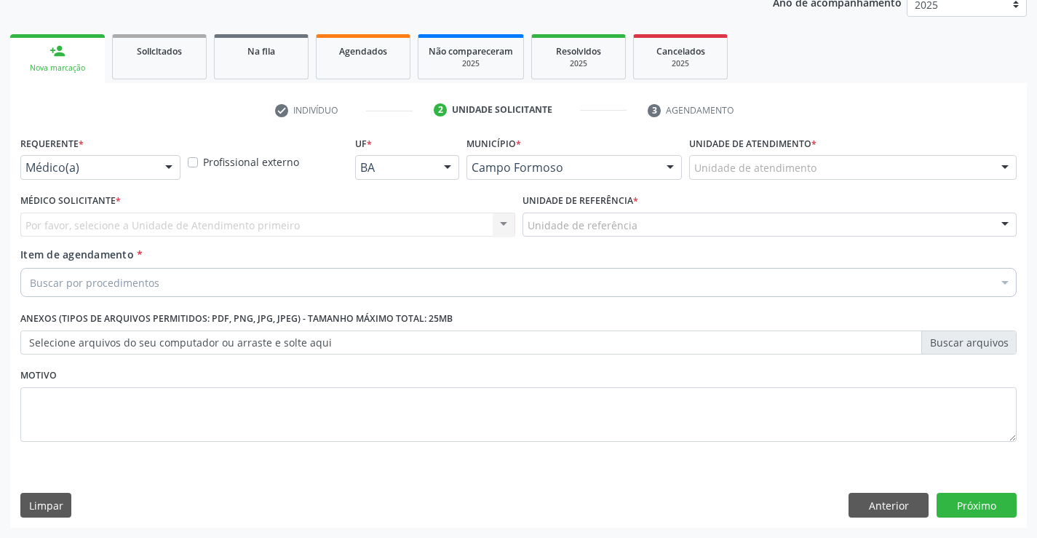
scroll to position [183, 0]
drag, startPoint x: 161, startPoint y: 159, endPoint x: 159, endPoint y: 210, distance: 51.7
click at [161, 160] on div at bounding box center [169, 168] width 22 height 25
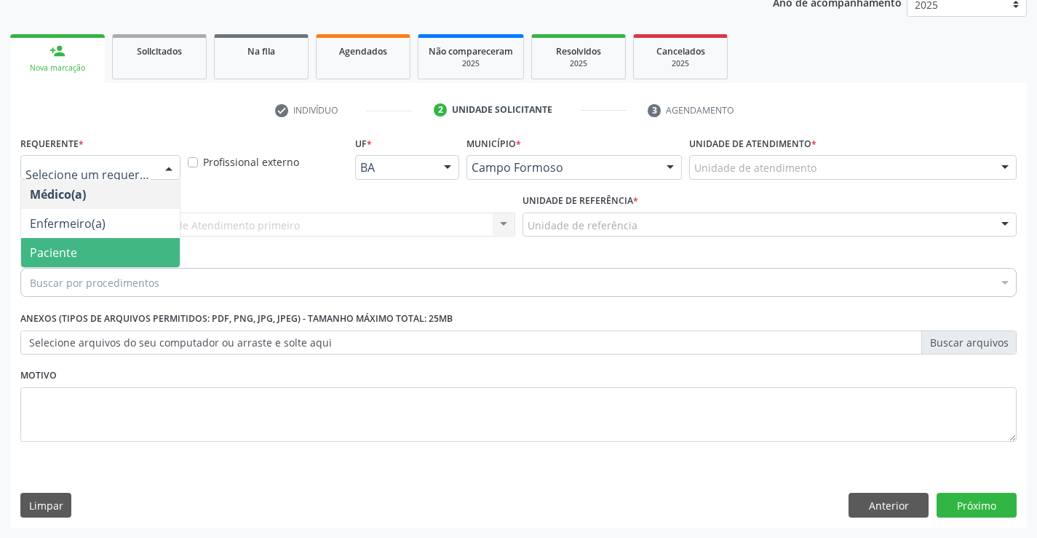
click at [137, 246] on span "Paciente" at bounding box center [100, 252] width 159 height 29
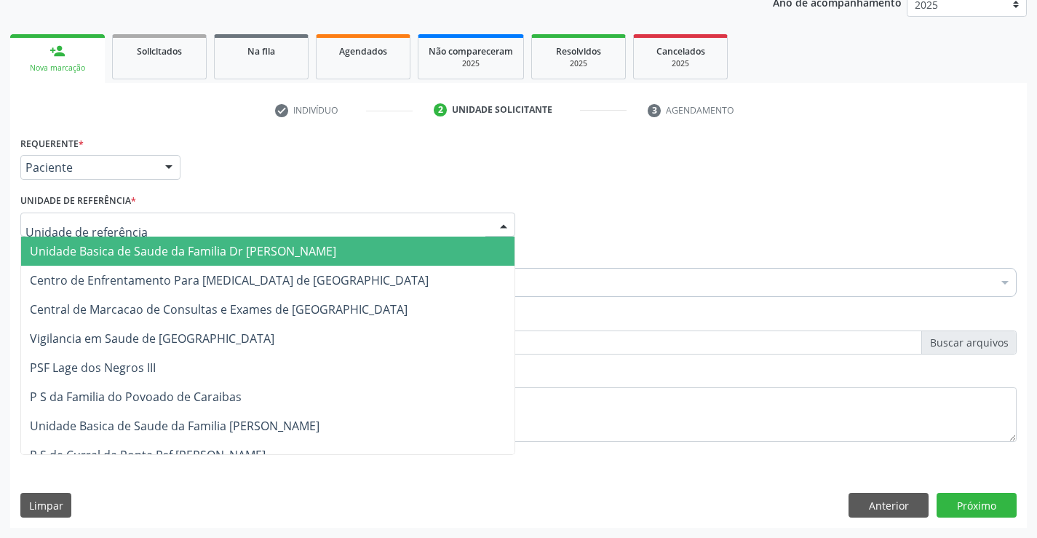
click at [250, 219] on div at bounding box center [267, 225] width 495 height 25
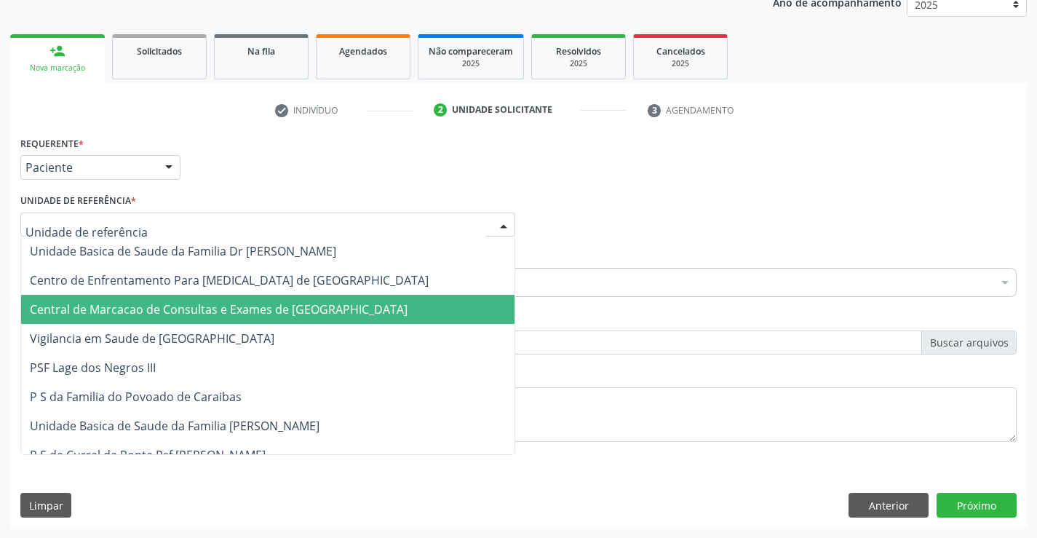
click at [269, 309] on span "Central de Marcacao de Consultas e Exames de [GEOGRAPHIC_DATA]" at bounding box center [219, 309] width 378 height 16
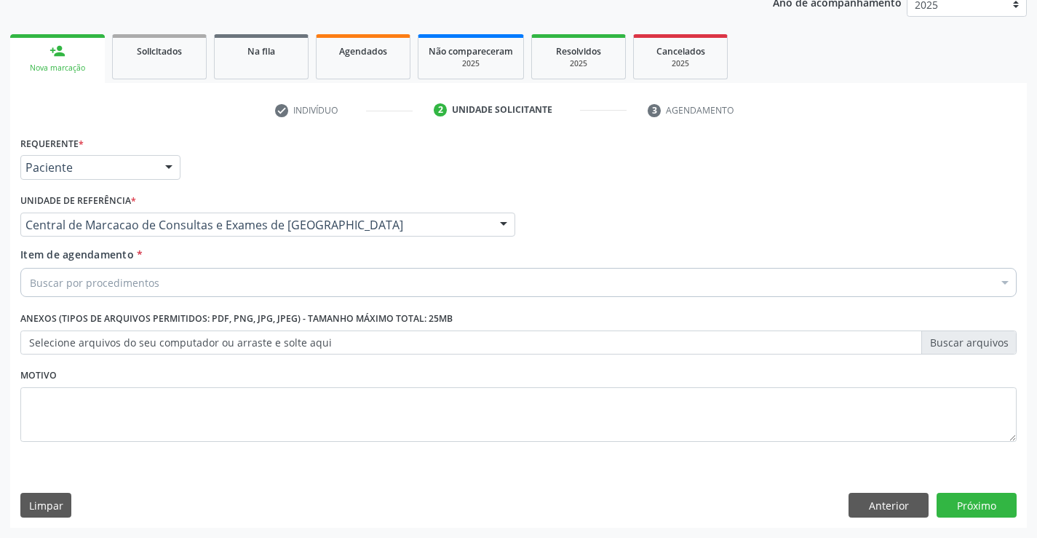
click at [289, 282] on div "Buscar por procedimentos" at bounding box center [518, 282] width 996 height 29
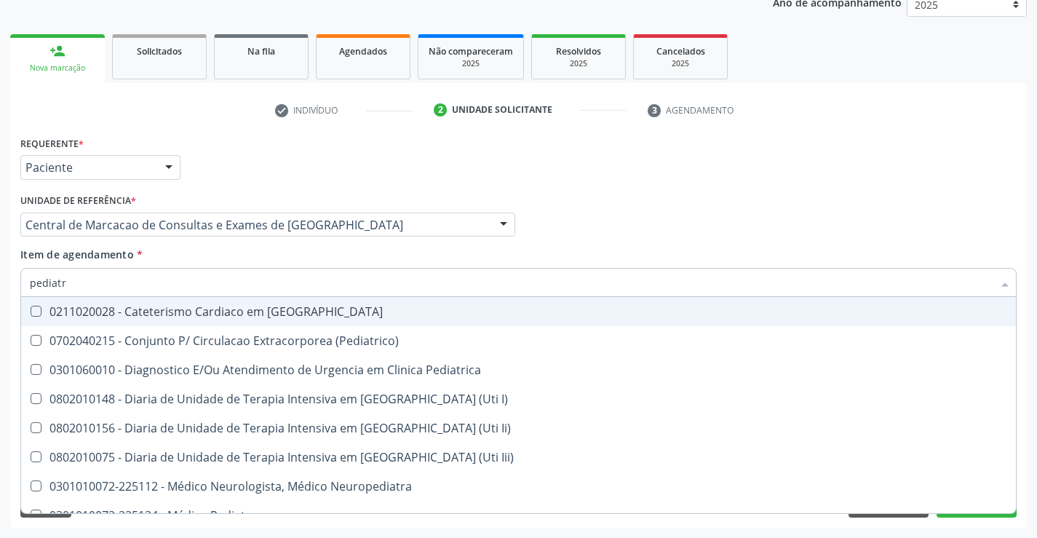
type input "pediatra"
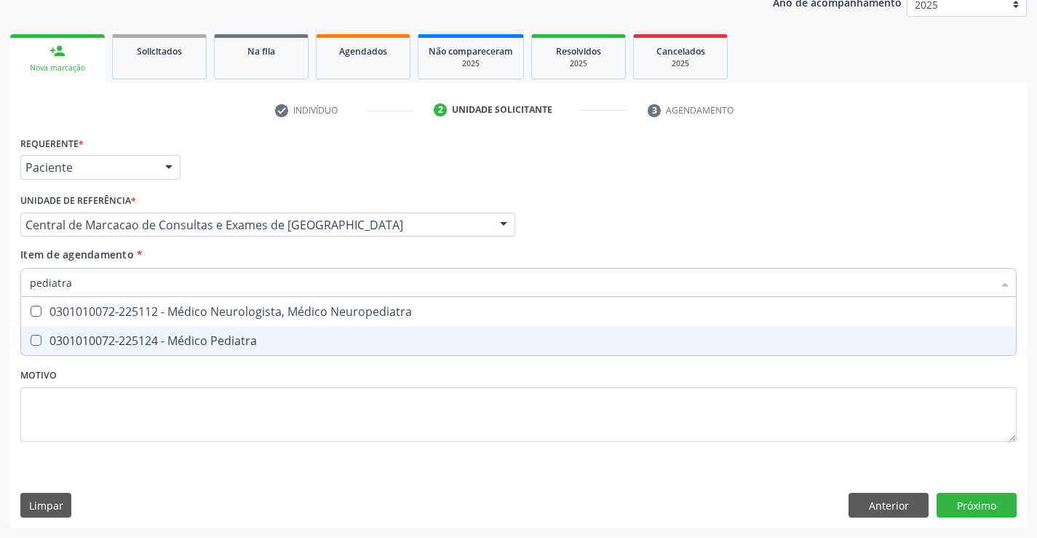
click at [227, 340] on div "0301010072-225124 - Médico Pediatra" at bounding box center [519, 341] width 978 height 12
checkbox Pediatra "true"
click at [960, 504] on div "Requerente * Paciente Médico(a) Enfermeiro(a) Paciente Nenhum resultado encontr…" at bounding box center [518, 329] width 1017 height 395
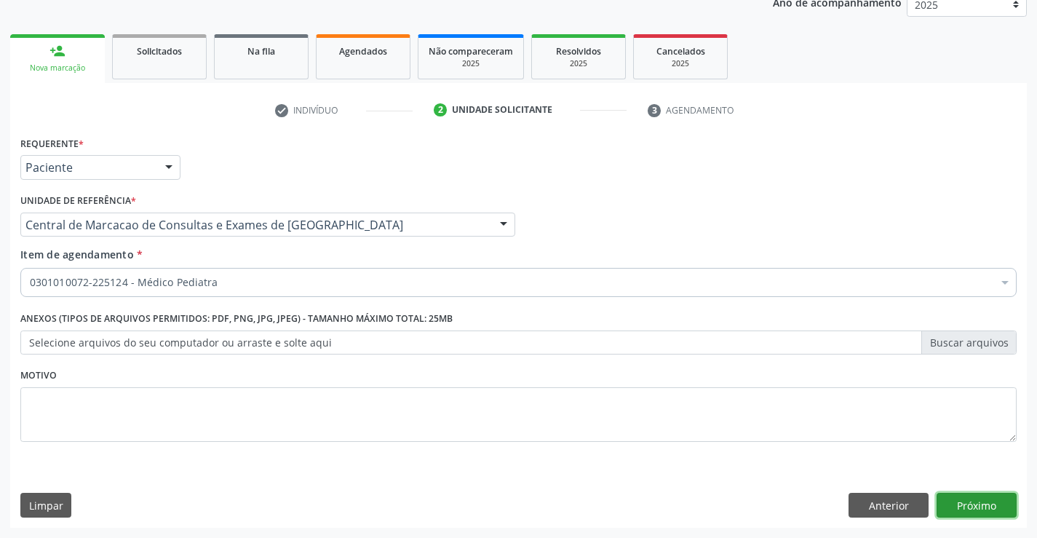
click at [970, 508] on button "Próximo" at bounding box center [977, 505] width 80 height 25
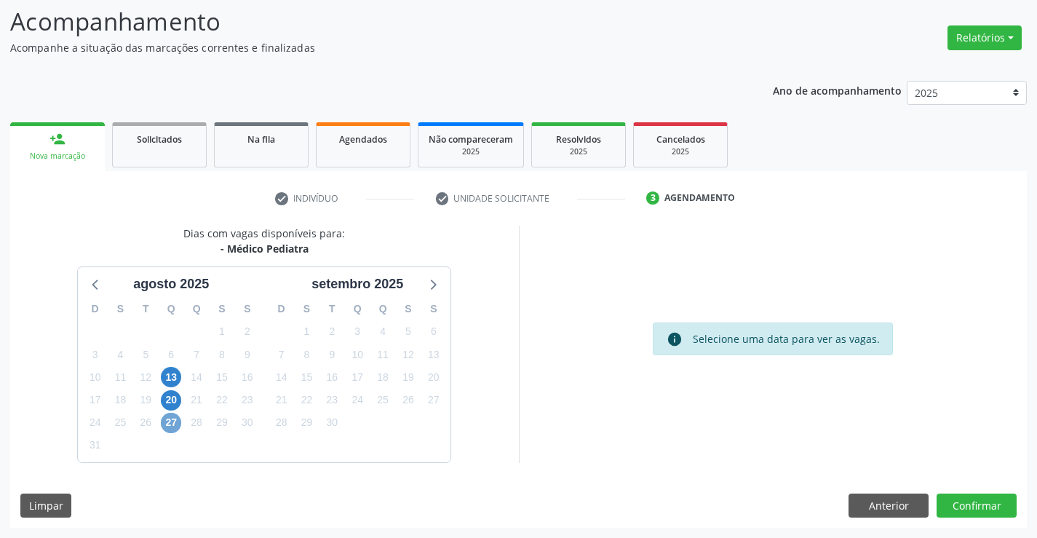
click at [170, 421] on span "27" at bounding box center [171, 423] width 20 height 20
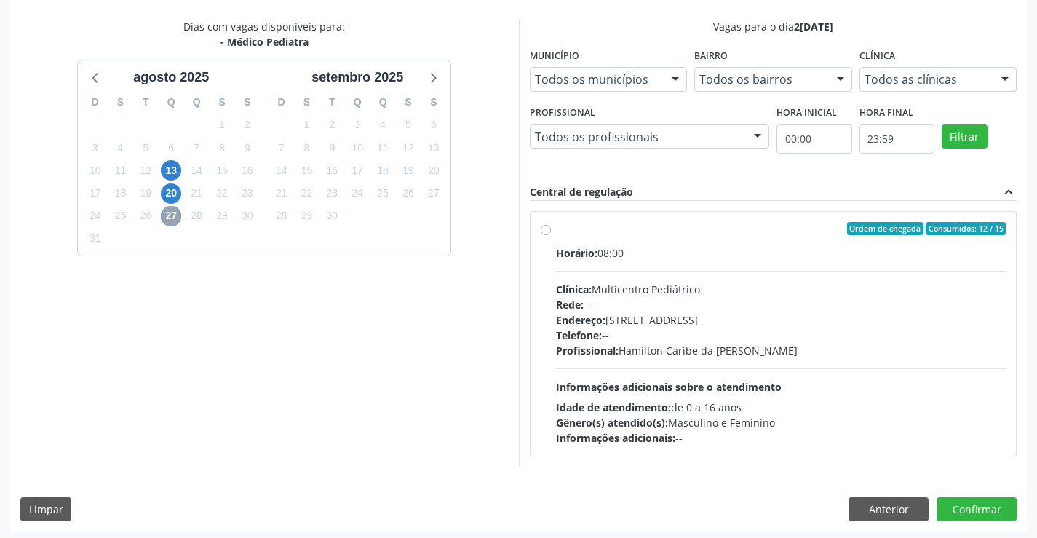
scroll to position [306, 0]
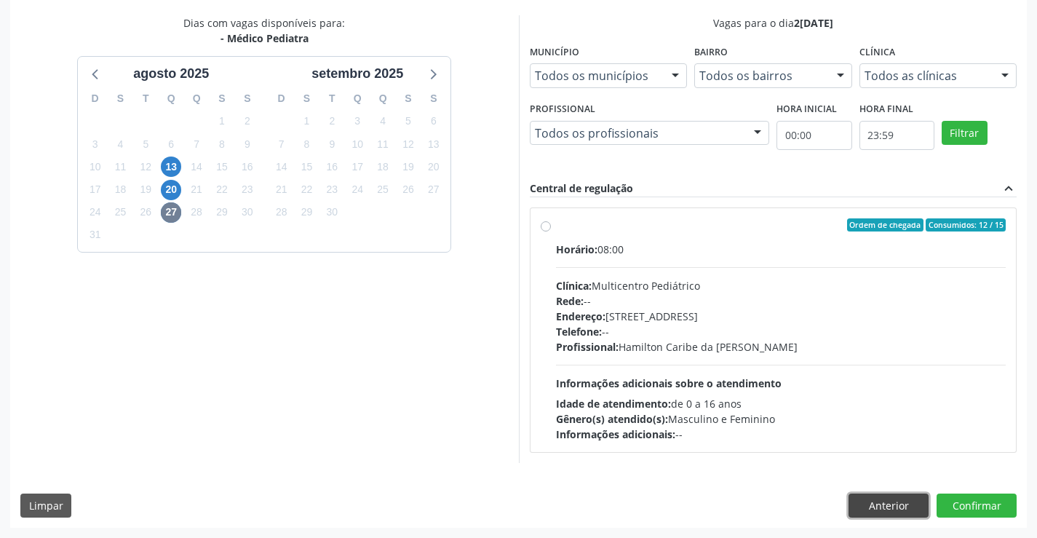
click at [885, 504] on button "Anterior" at bounding box center [889, 506] width 80 height 25
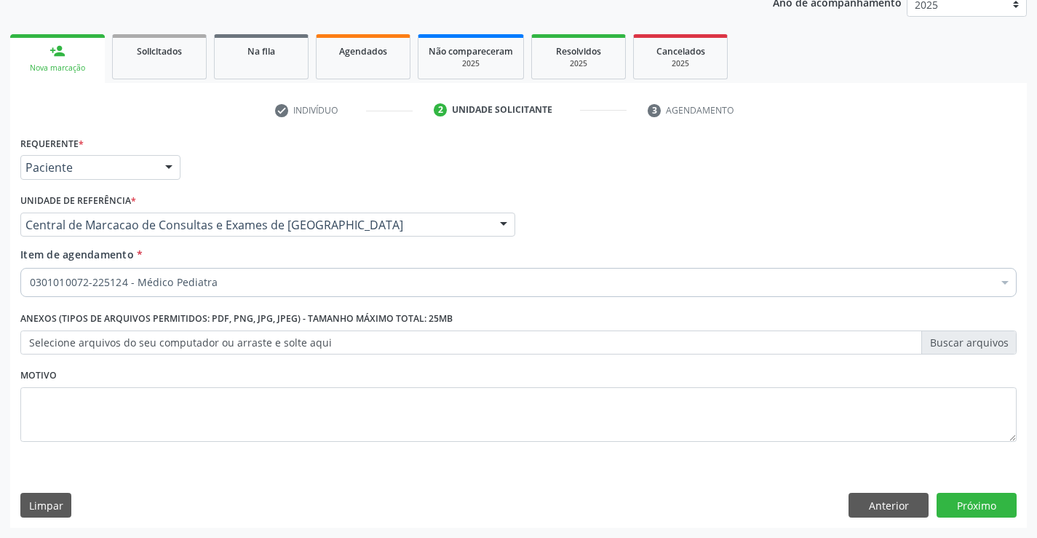
scroll to position [183, 0]
click at [956, 503] on button "Próximo" at bounding box center [977, 505] width 80 height 25
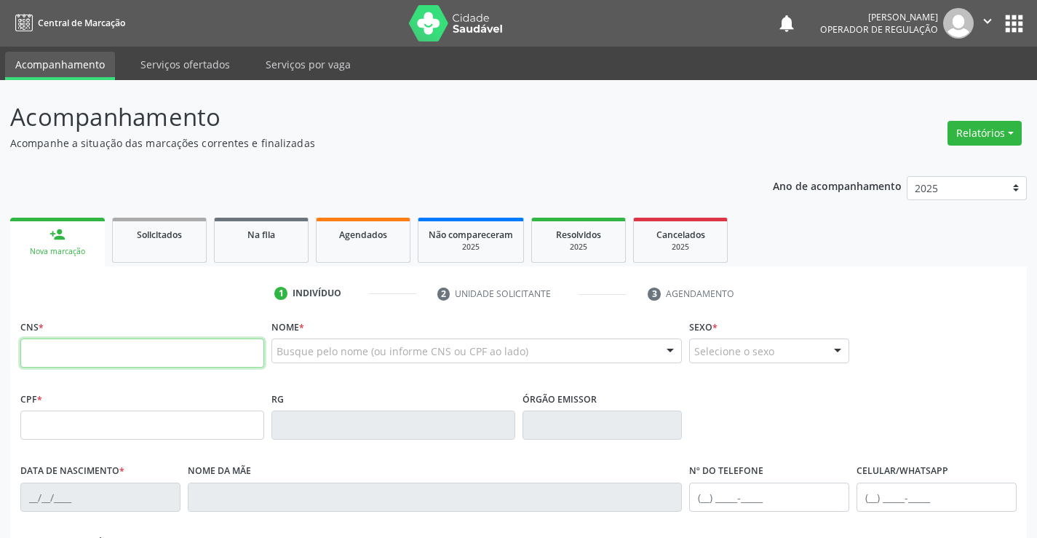
paste input "706 1055 2505 6960"
type input "706 1055 2505 6960"
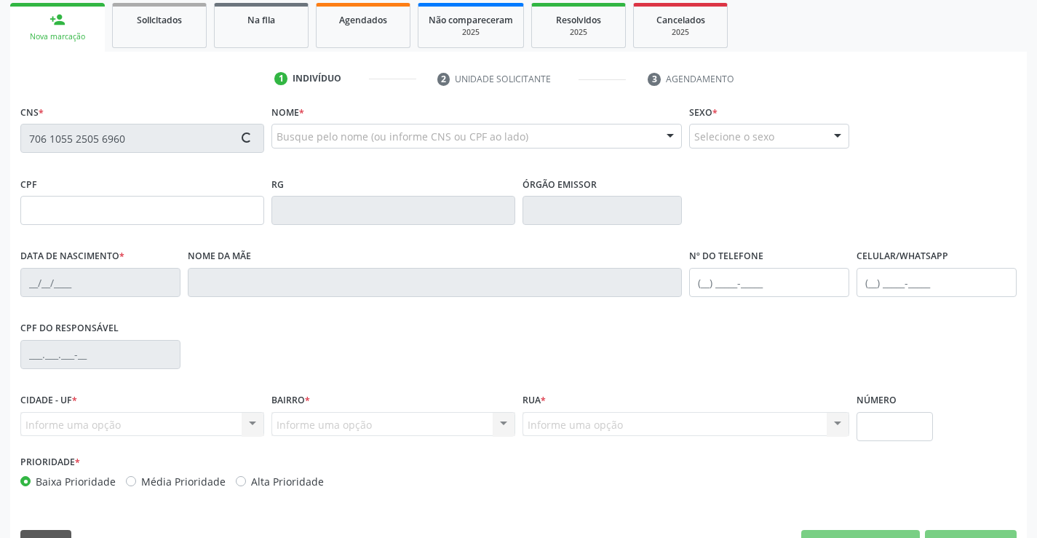
scroll to position [251, 0]
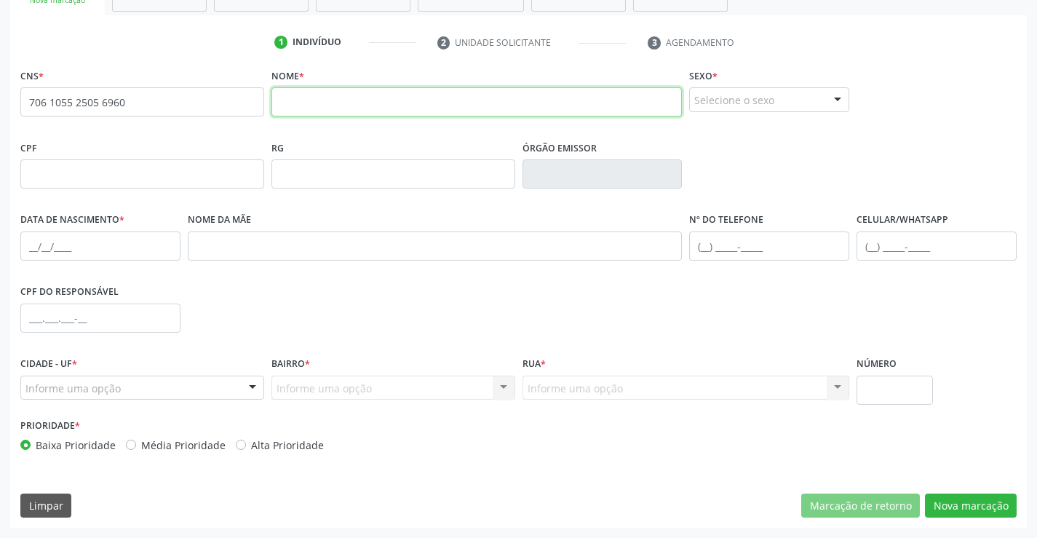
click at [342, 105] on input "text" at bounding box center [477, 101] width 411 height 29
type input "[PERSON_NAME]"
click at [761, 104] on div "Selecione o sexo" at bounding box center [769, 99] width 160 height 25
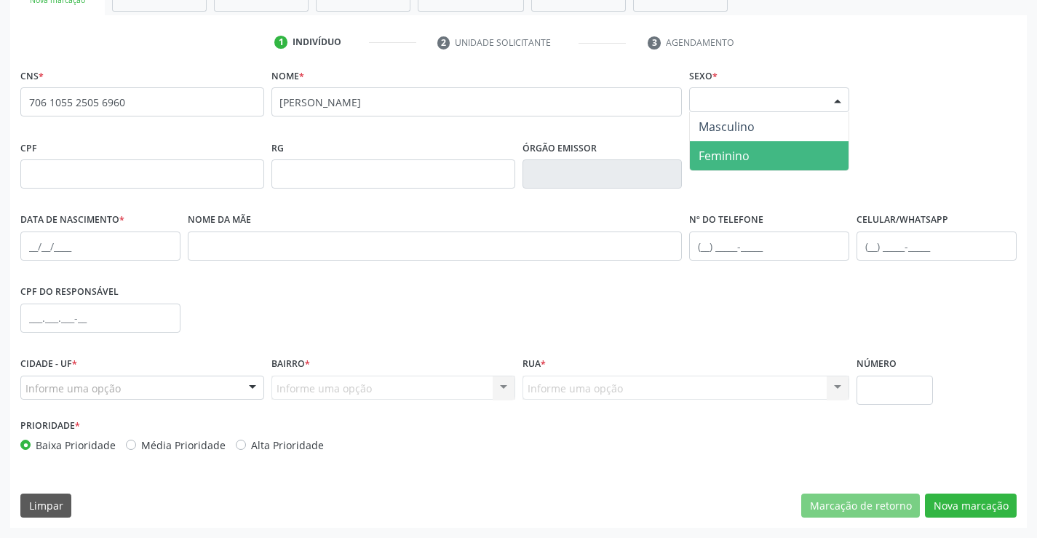
click at [721, 151] on span "Feminino" at bounding box center [724, 156] width 51 height 16
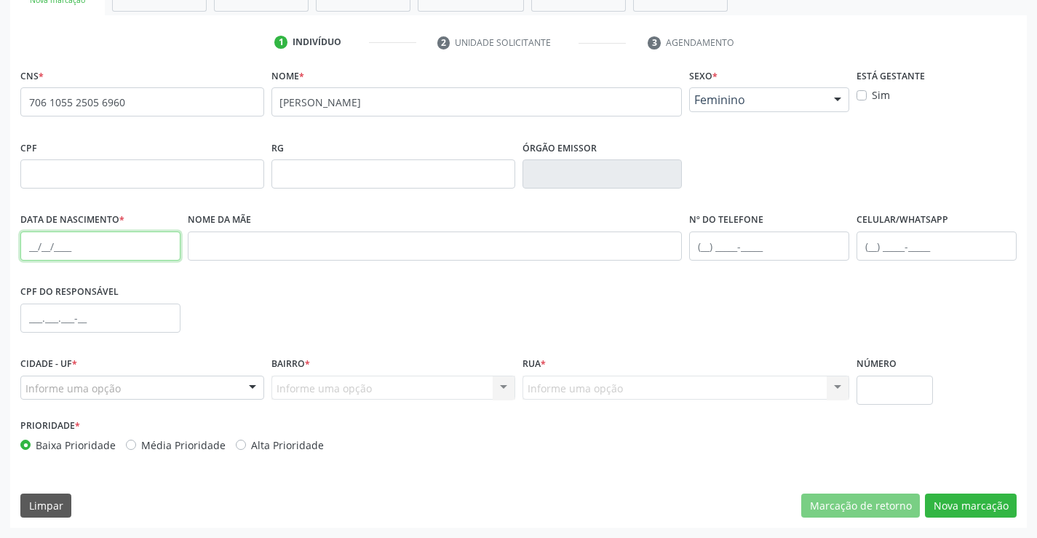
click at [20, 248] on input "text" at bounding box center [100, 245] width 160 height 29
type input "[DATE]"
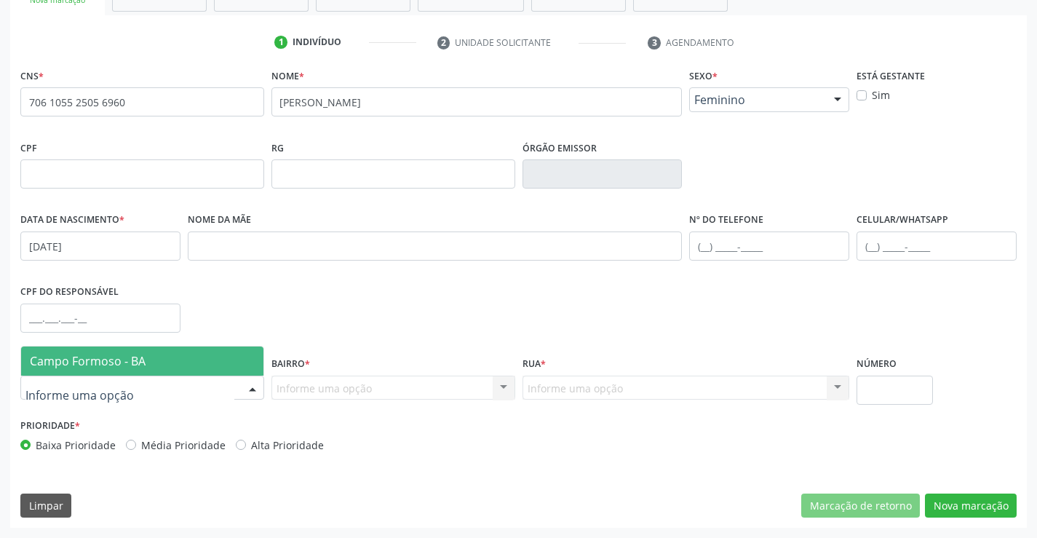
click at [154, 385] on div at bounding box center [142, 388] width 244 height 25
click at [156, 373] on span "Campo Formoso - BA" at bounding box center [142, 360] width 242 height 29
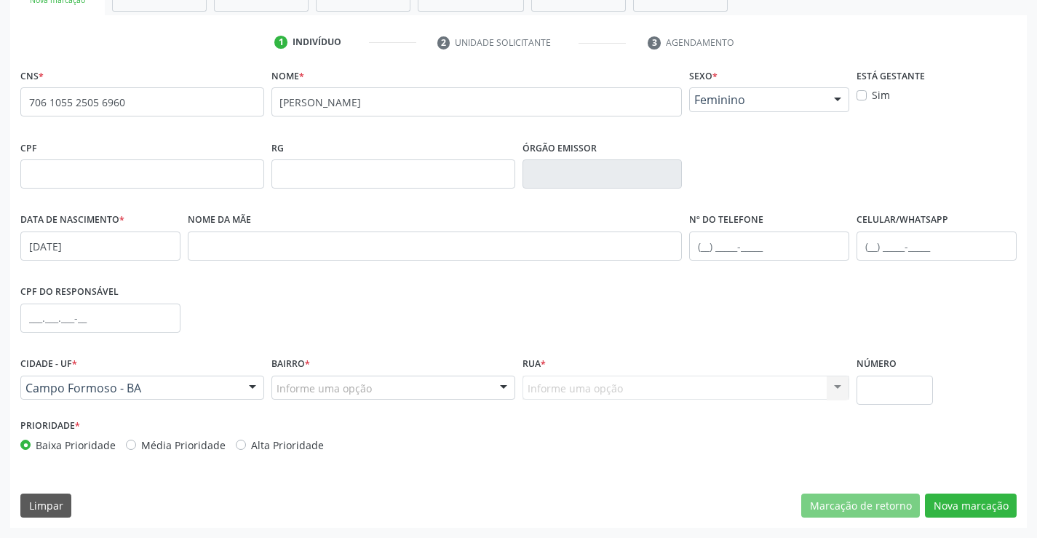
click at [438, 390] on div "Informe uma opção" at bounding box center [394, 388] width 244 height 25
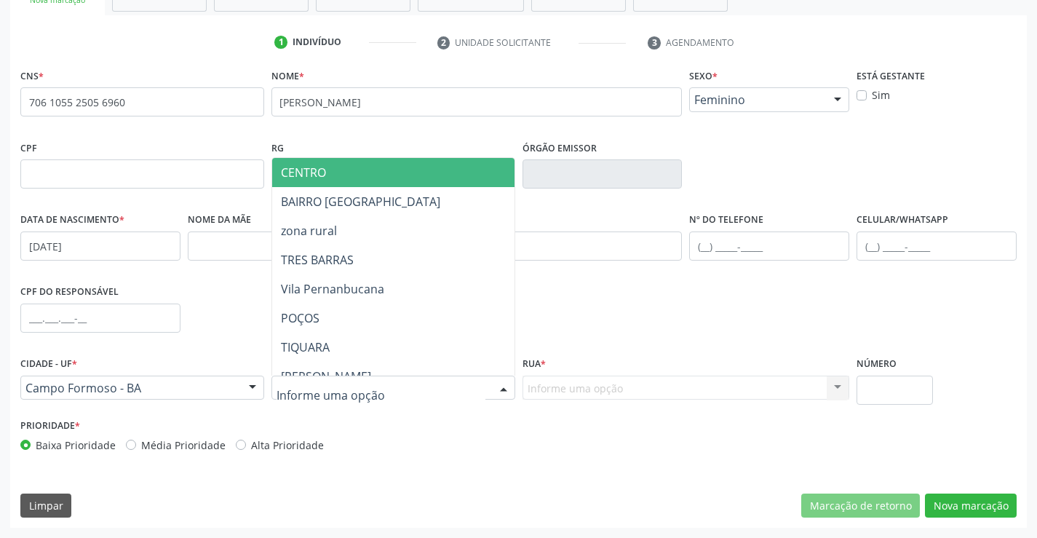
click at [358, 178] on span "CENTRO" at bounding box center [429, 172] width 314 height 29
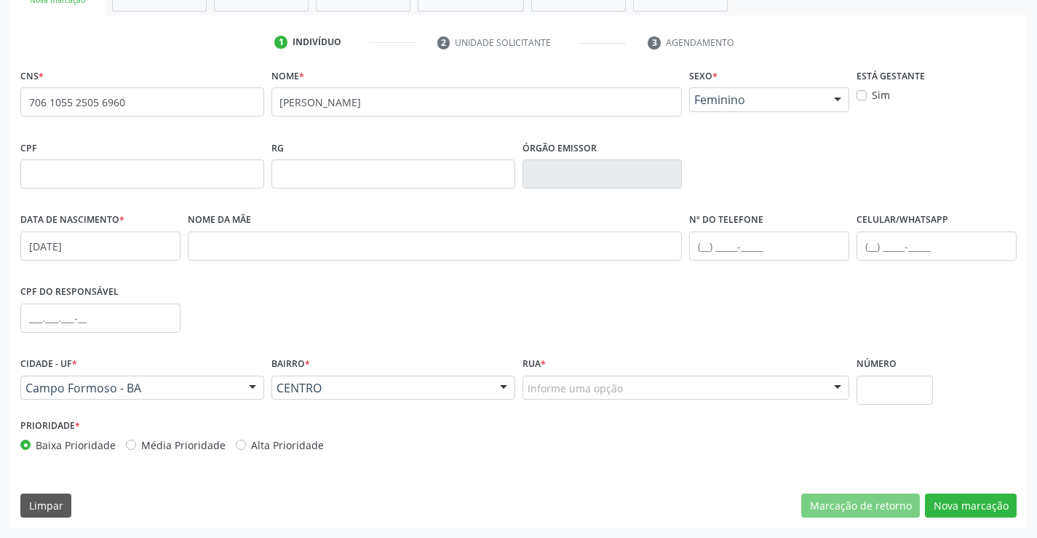
click at [803, 384] on div "Informe uma opção" at bounding box center [687, 388] width 328 height 25
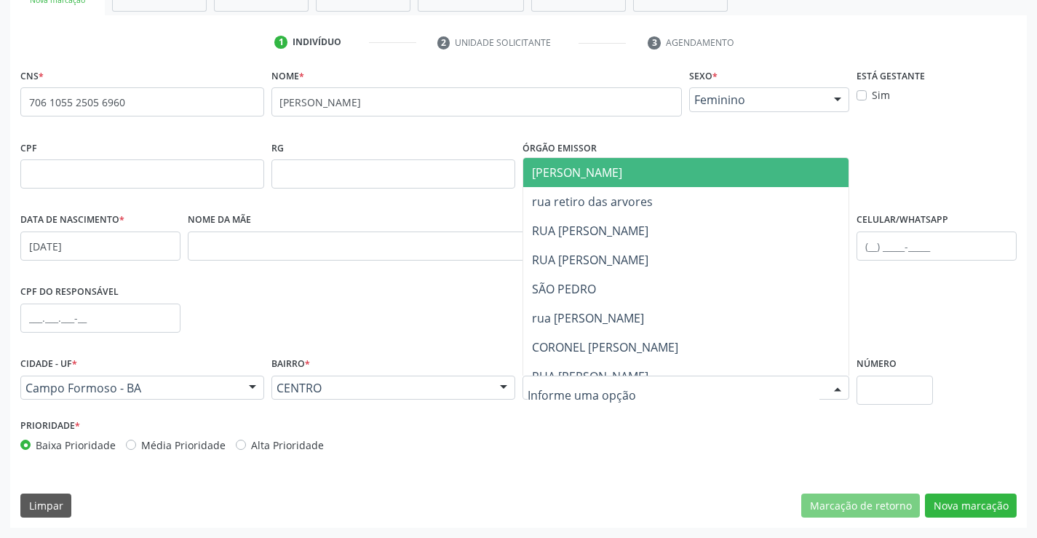
click at [617, 168] on span "[PERSON_NAME]" at bounding box center [577, 173] width 90 height 16
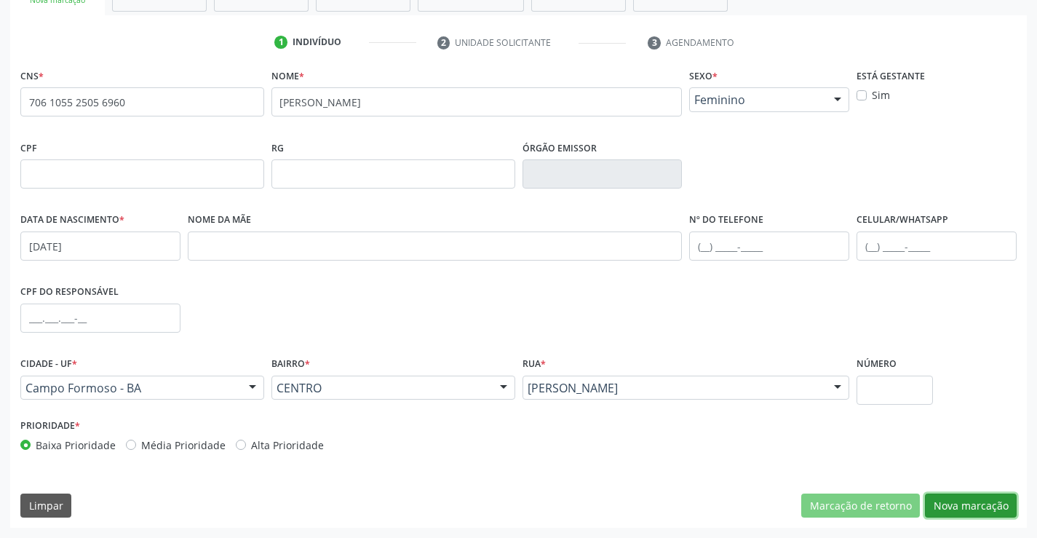
click at [988, 510] on button "Nova marcação" at bounding box center [971, 506] width 92 height 25
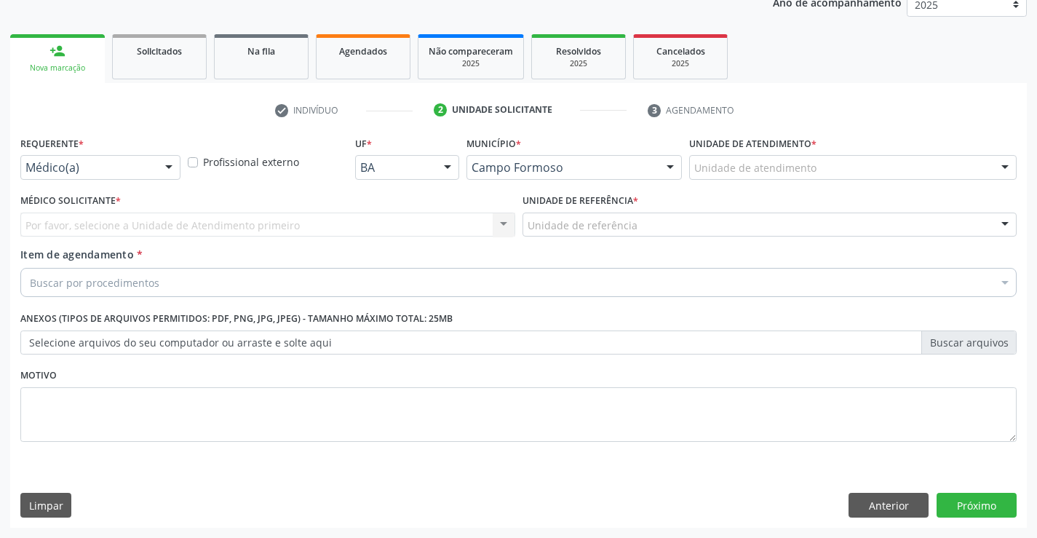
scroll to position [183, 0]
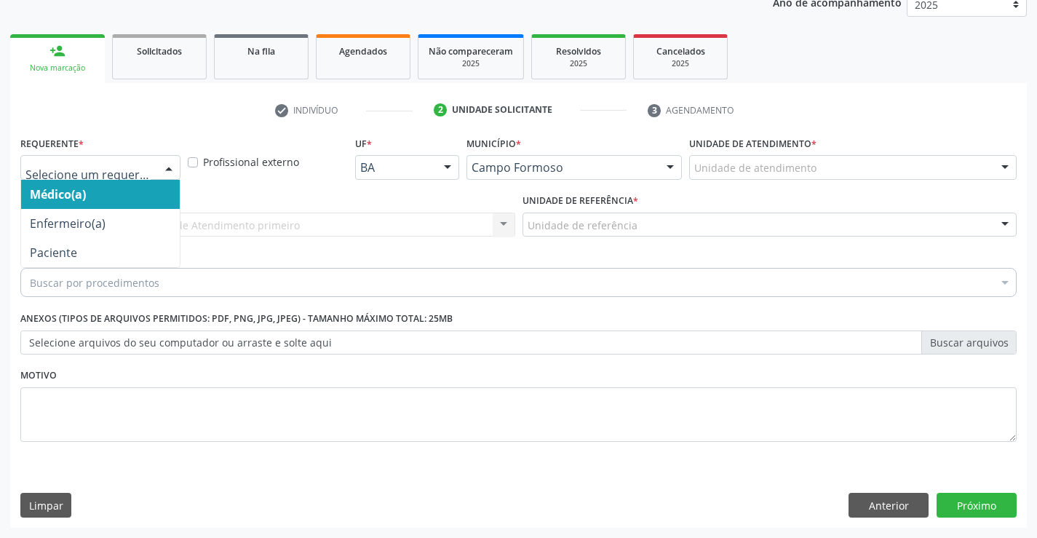
drag, startPoint x: 66, startPoint y: 173, endPoint x: 69, endPoint y: 200, distance: 27.1
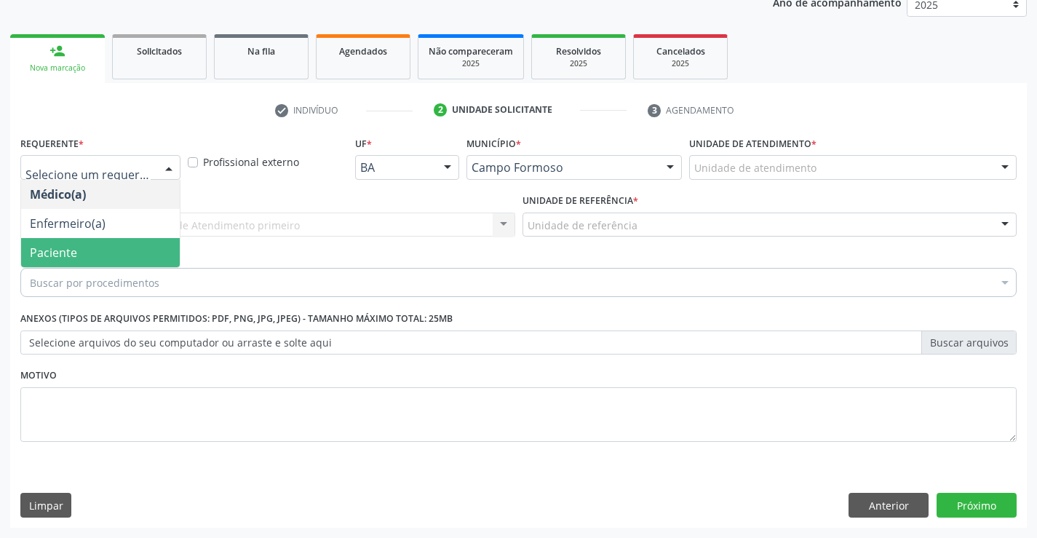
click at [70, 256] on span "Paciente" at bounding box center [53, 253] width 47 height 16
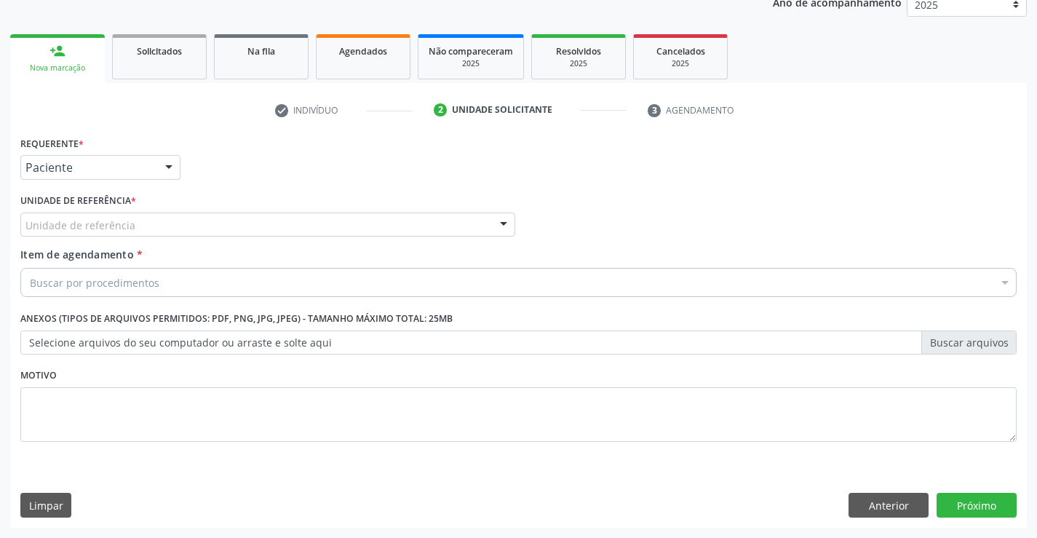
click at [185, 226] on div "Unidade de referência" at bounding box center [267, 225] width 495 height 25
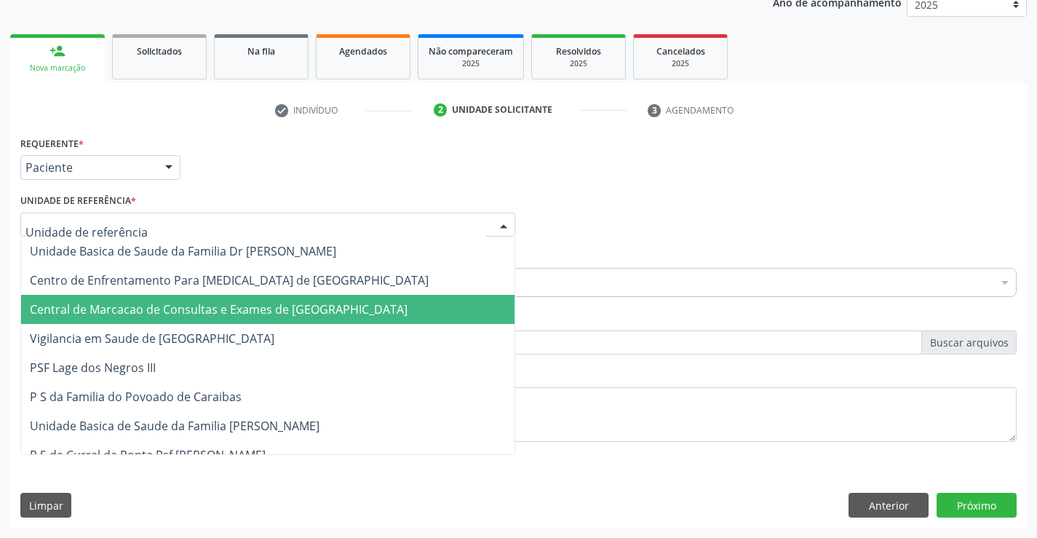
click at [205, 316] on span "Central de Marcacao de Consultas e Exames de [GEOGRAPHIC_DATA]" at bounding box center [219, 309] width 378 height 16
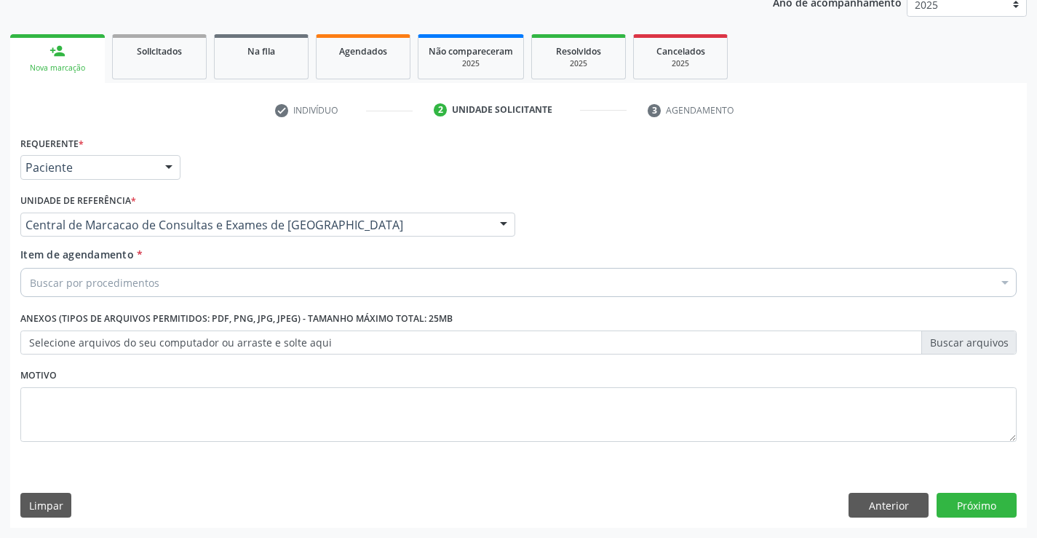
click at [235, 290] on div "Buscar por procedimentos" at bounding box center [518, 282] width 996 height 29
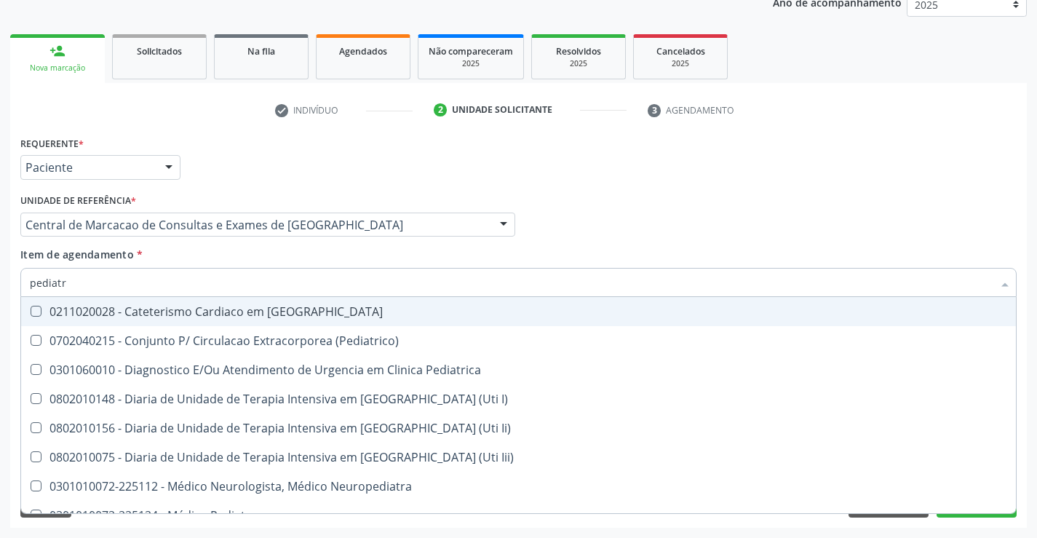
type input "pediatra"
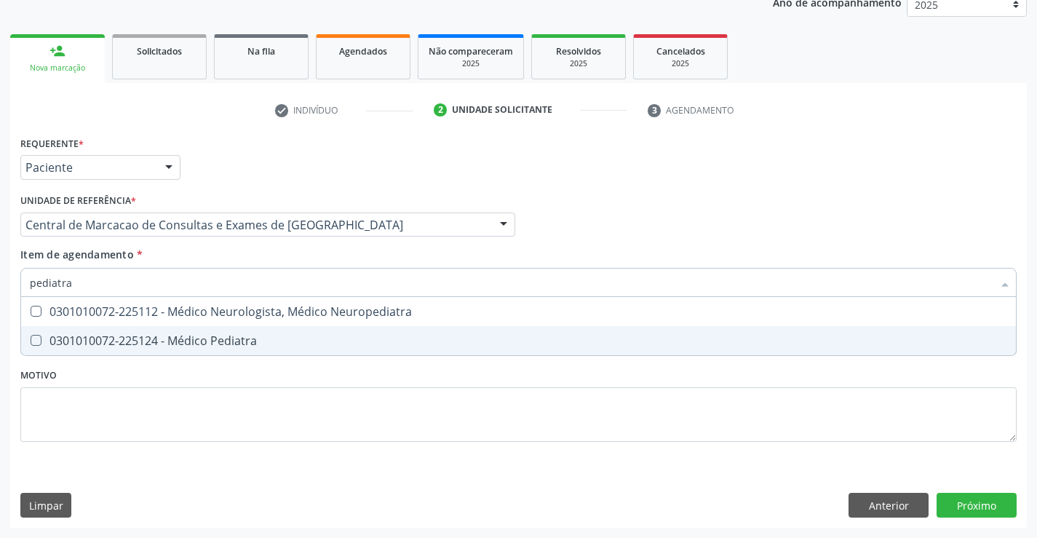
click at [271, 344] on div "0301010072-225124 - Médico Pediatra" at bounding box center [519, 341] width 978 height 12
checkbox Pediatra "true"
click at [998, 507] on div "Requerente * Paciente Médico(a) Enfermeiro(a) Paciente Nenhum resultado encontr…" at bounding box center [518, 329] width 1017 height 395
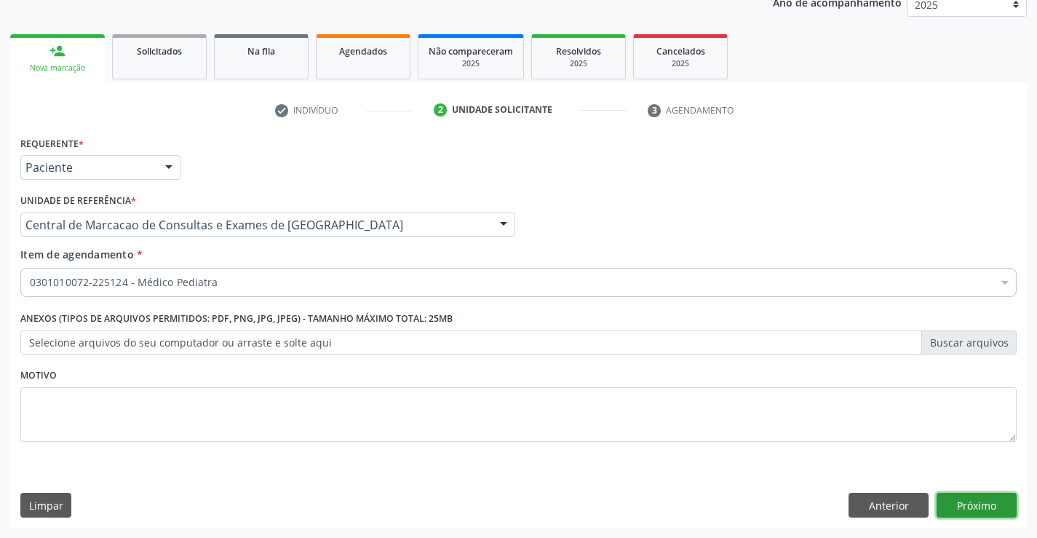
click at [965, 509] on button "Próximo" at bounding box center [977, 505] width 80 height 25
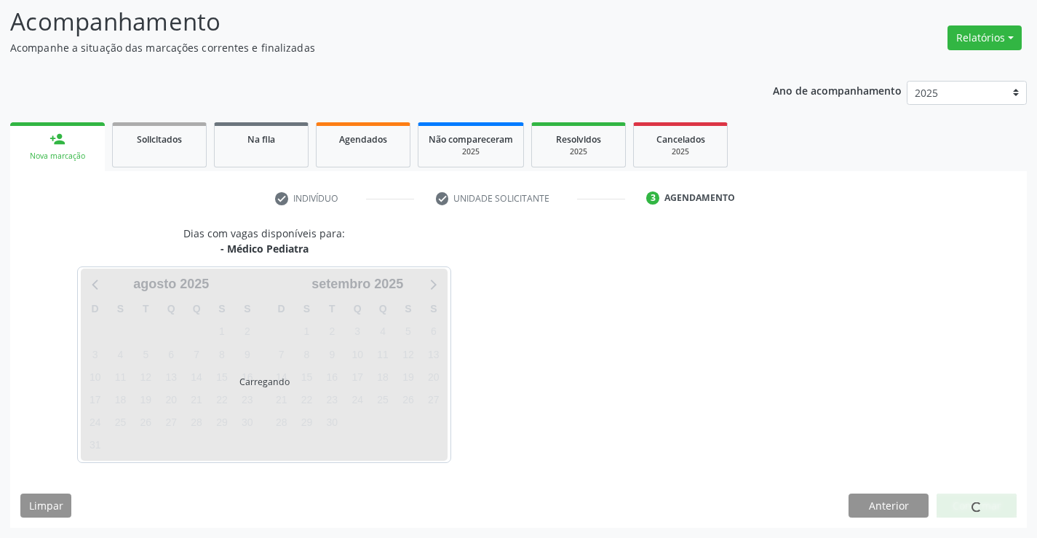
scroll to position [95, 0]
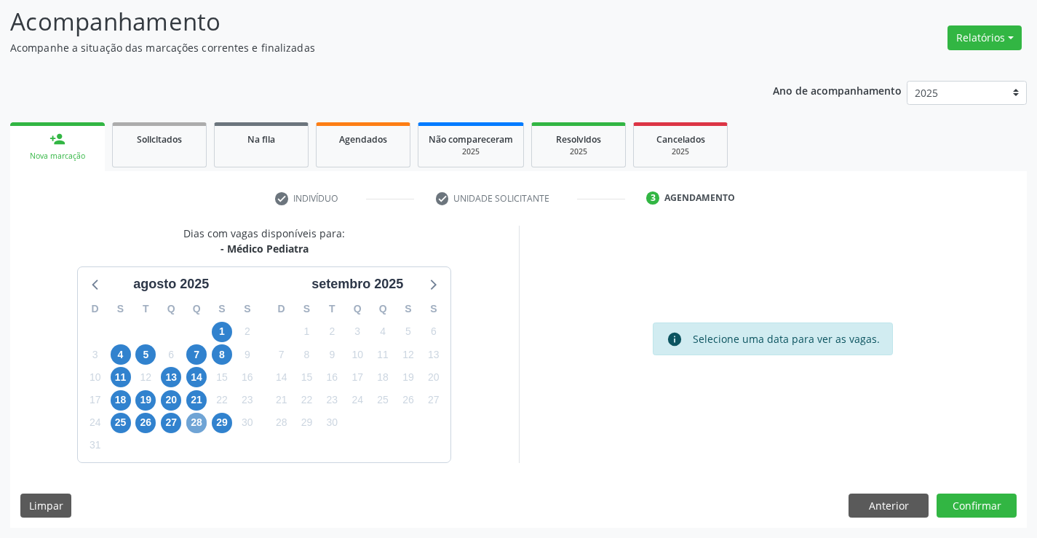
click at [200, 422] on span "28" at bounding box center [196, 423] width 20 height 20
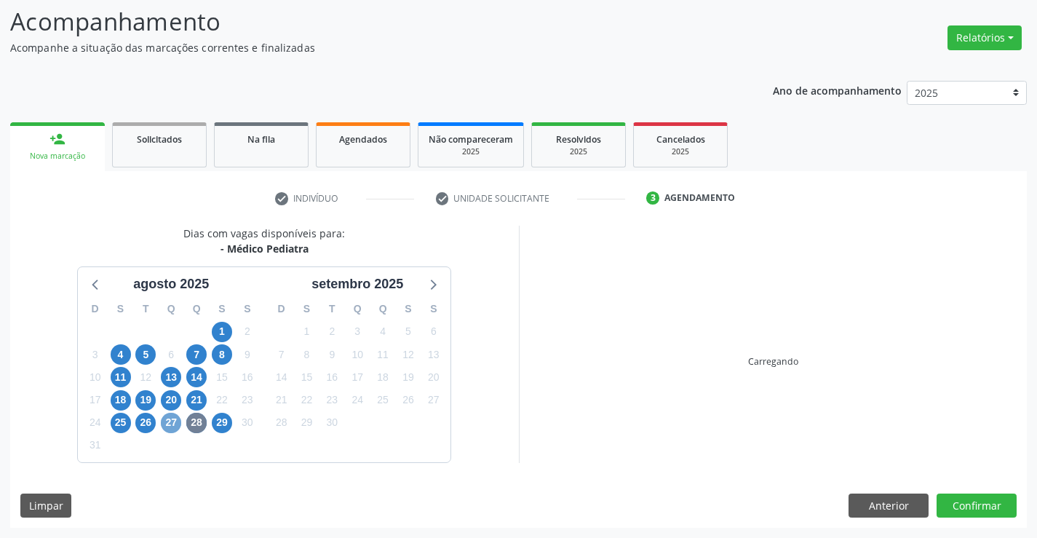
click at [166, 422] on span "27" at bounding box center [171, 423] width 20 height 20
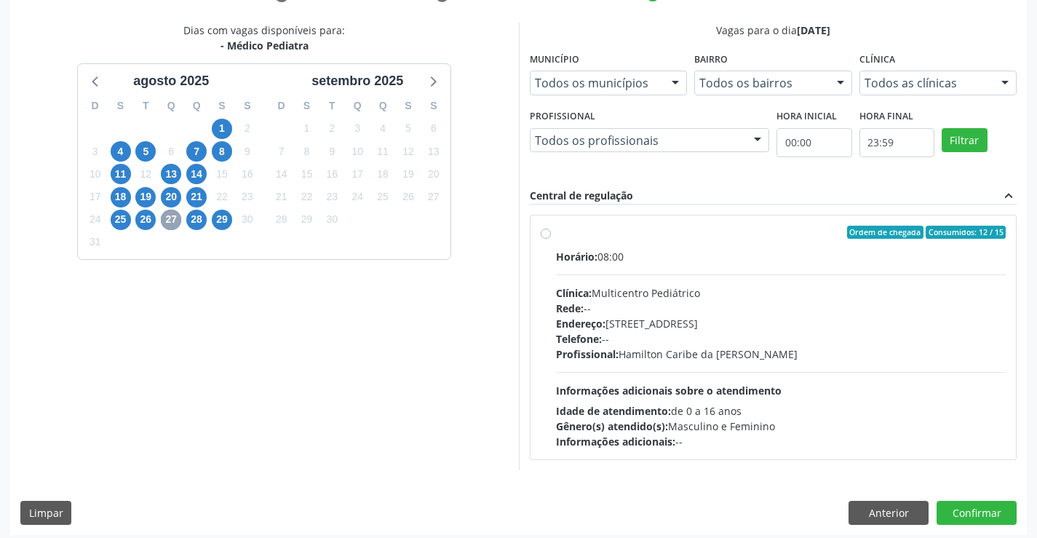
scroll to position [306, 0]
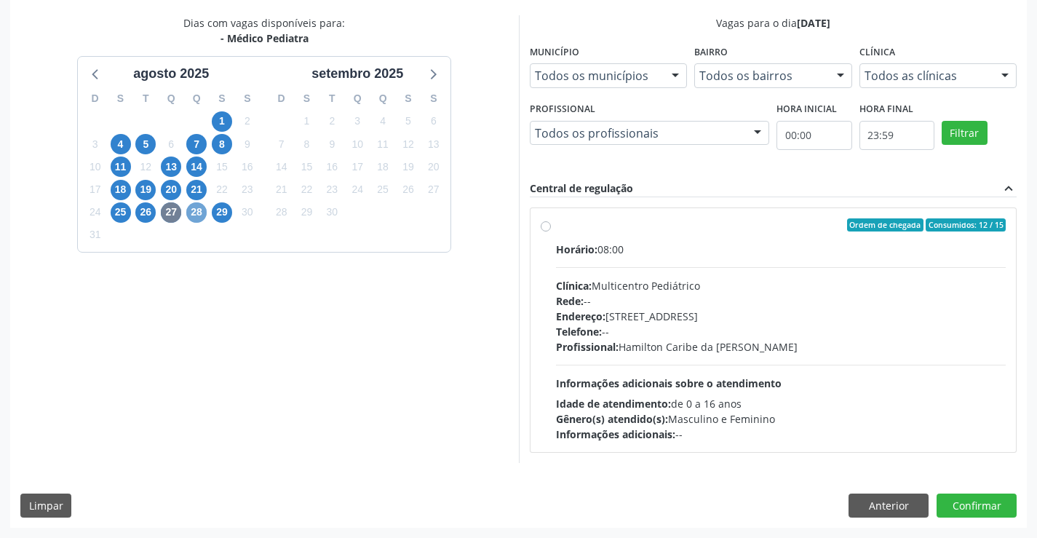
click at [199, 217] on span "28" at bounding box center [196, 212] width 20 height 20
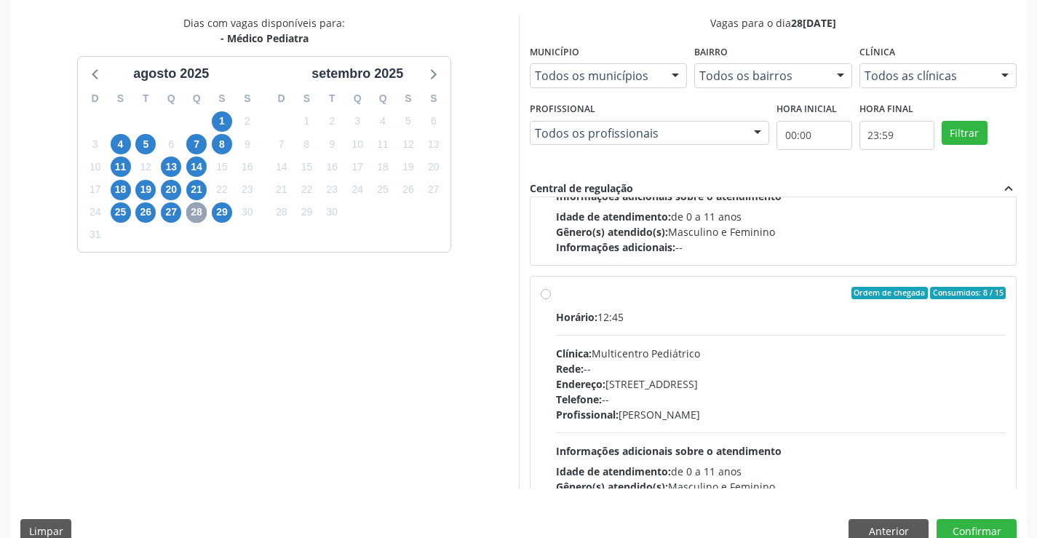
scroll to position [229, 0]
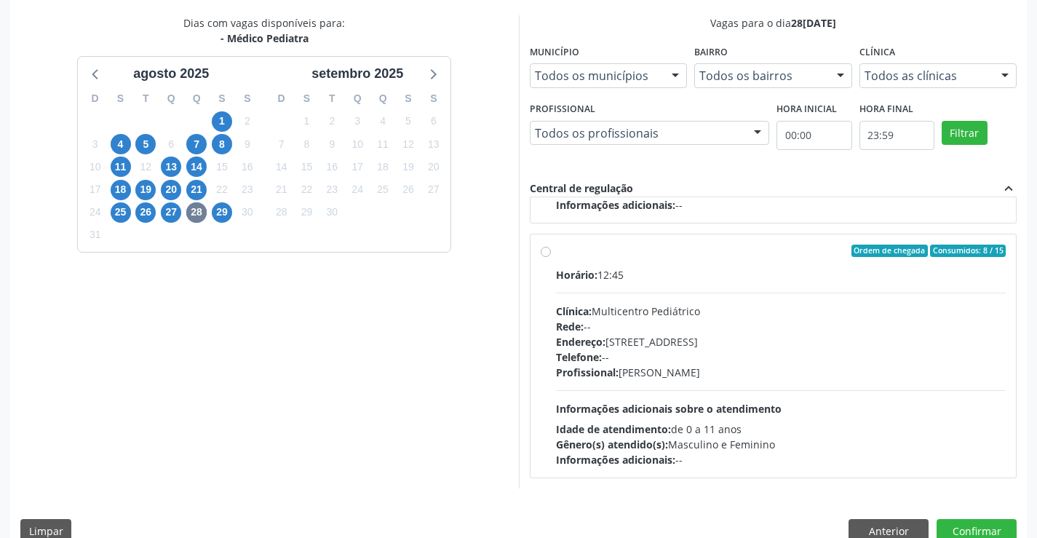
click at [685, 336] on div "Endereço: [STREET_ADDRESS]" at bounding box center [781, 341] width 451 height 15
click at [551, 258] on input "Ordem de chegada Consumidos: 8 / 15 Horário: 12:45 Clínica: Multicentro Pediátr…" at bounding box center [546, 251] width 10 height 13
radio input "true"
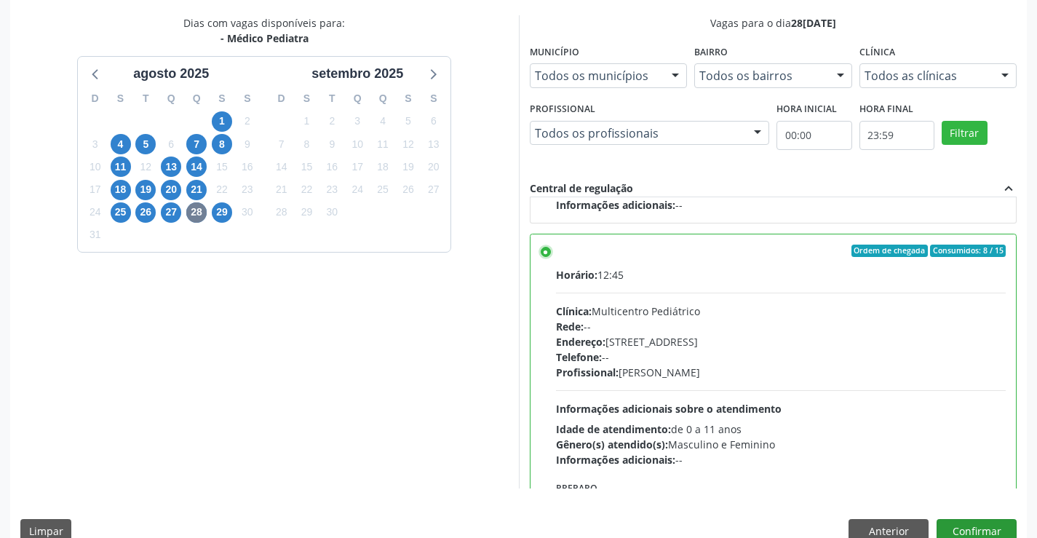
scroll to position [332, 0]
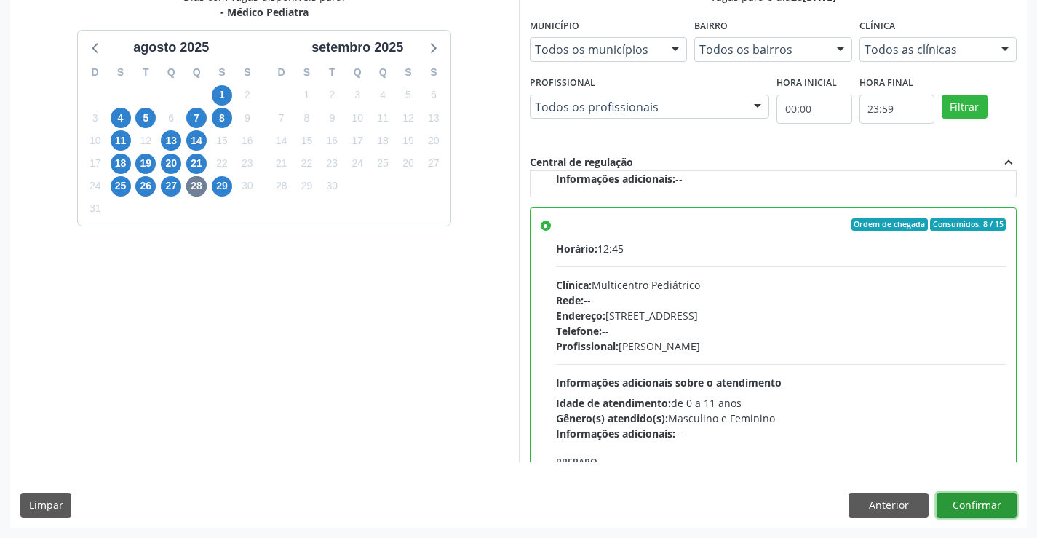
click at [979, 505] on button "Confirmar" at bounding box center [977, 505] width 80 height 25
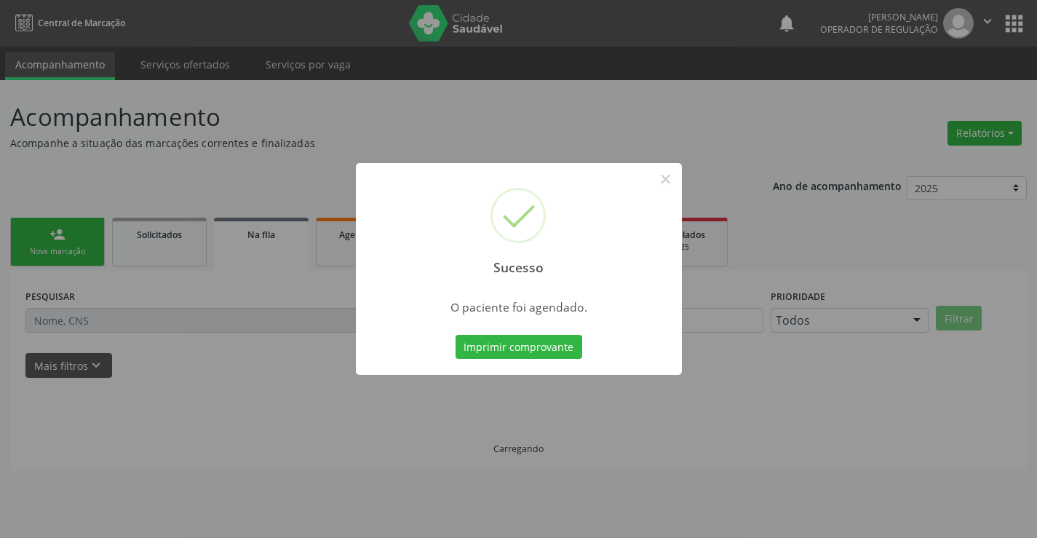
scroll to position [0, 0]
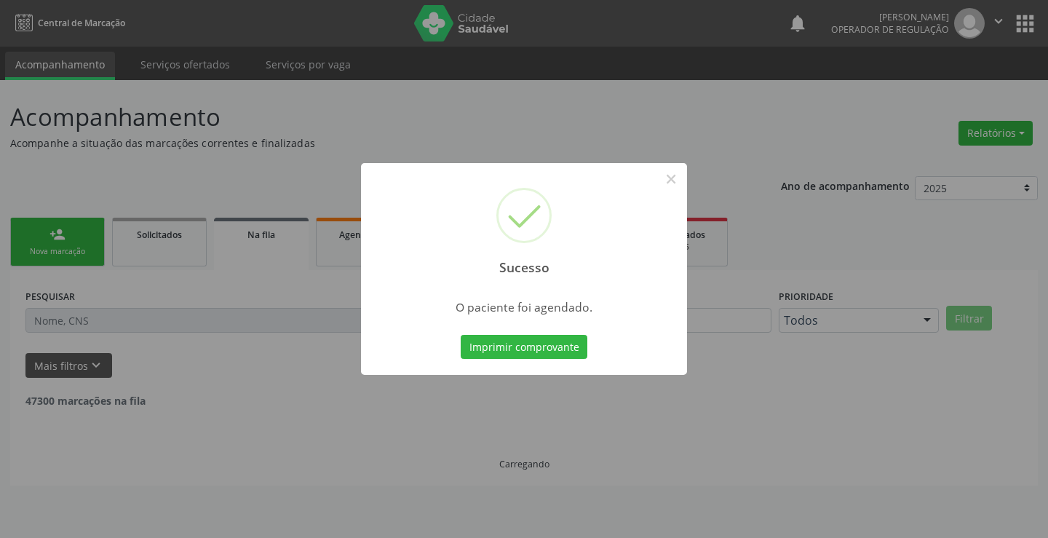
click at [461, 335] on button "Imprimir comprovante" at bounding box center [524, 347] width 127 height 25
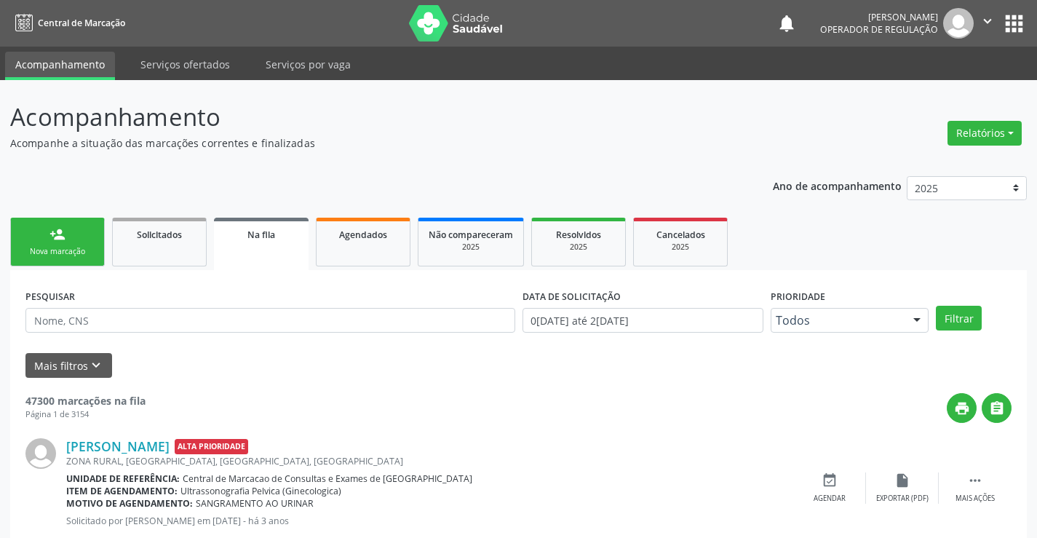
click at [66, 230] on link "person_add Nova marcação" at bounding box center [57, 242] width 95 height 49
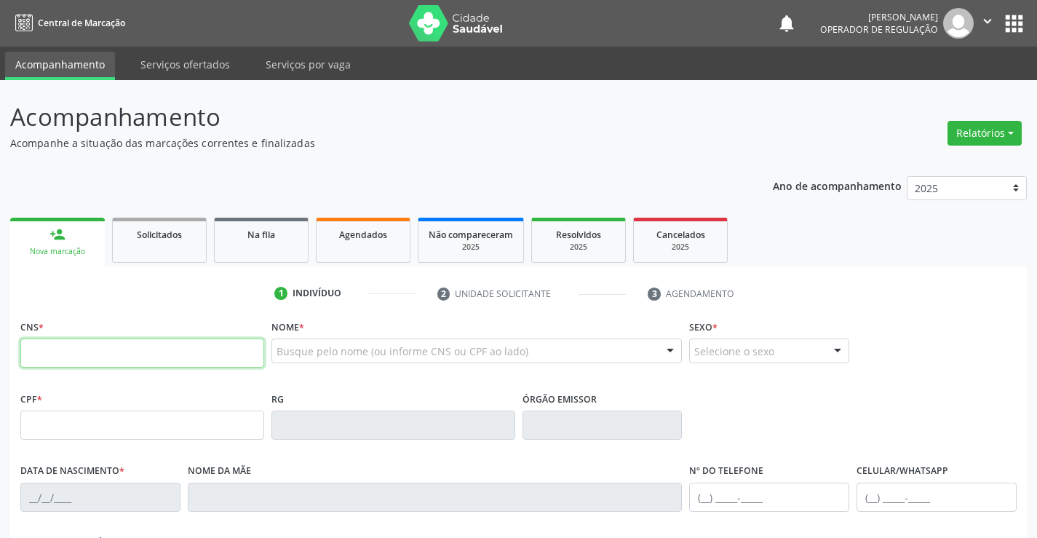
click at [153, 343] on input "text" at bounding box center [142, 352] width 244 height 29
paste input "706 1055 2505 6960"
type input "706 1055 2505 6960"
type input "[DATE]"
type input "S/N"
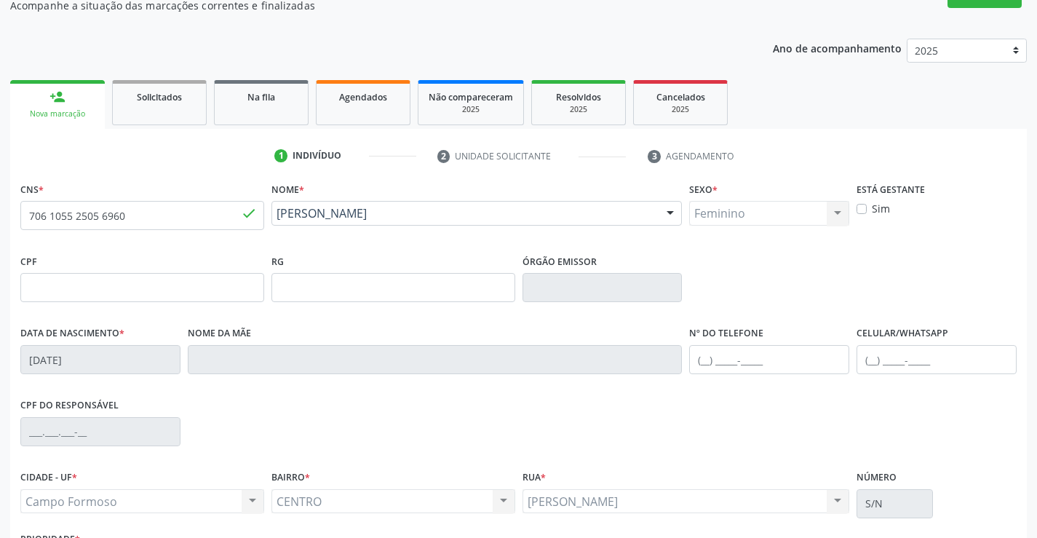
scroll to position [146, 0]
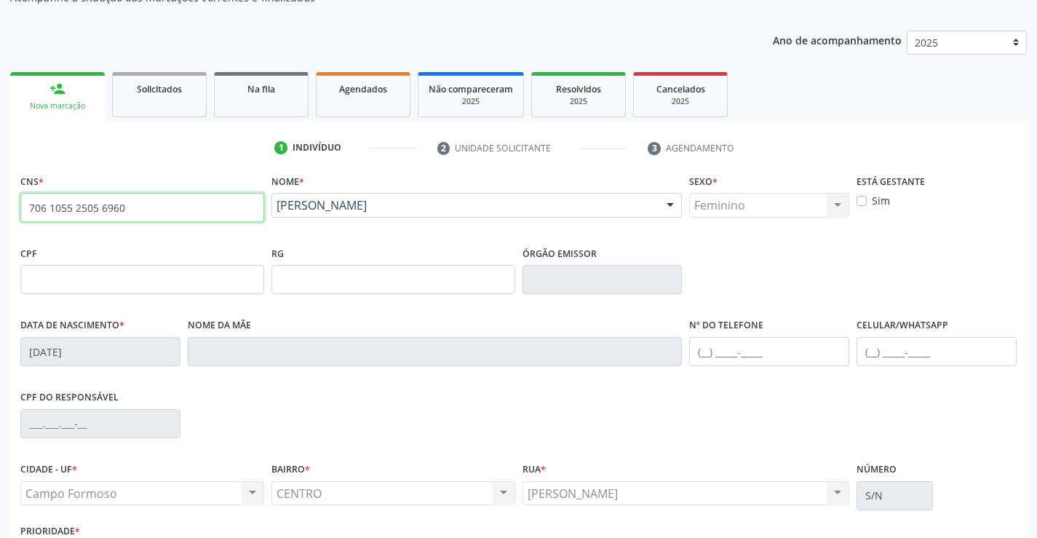
click at [156, 220] on input "706 1055 2505 6960" at bounding box center [142, 207] width 244 height 29
type input "706 3077 4221 8276"
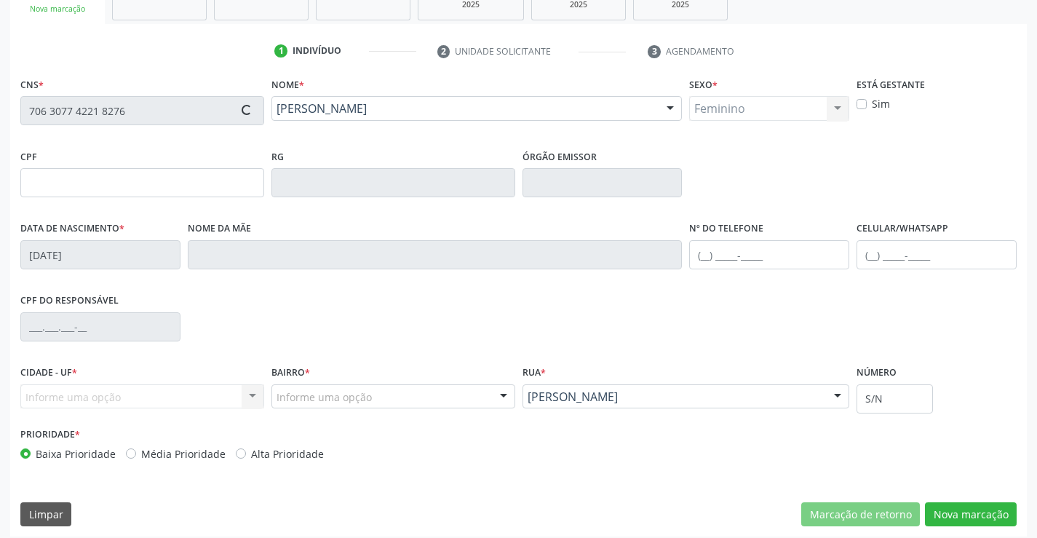
scroll to position [251, 0]
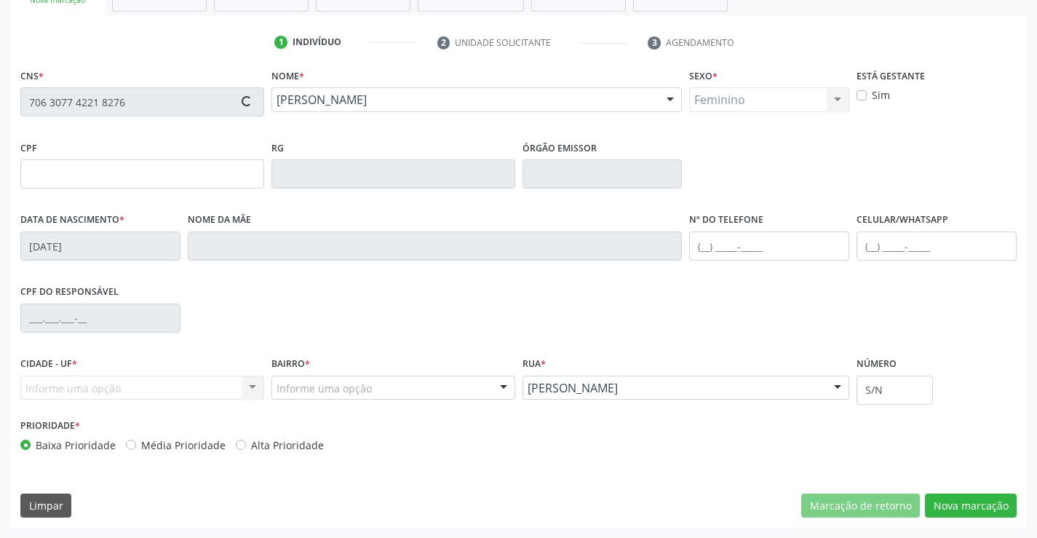
type input "[DATE]"
type input "[PERSON_NAME]"
type input "[PHONE_NUMBER]"
type input "242"
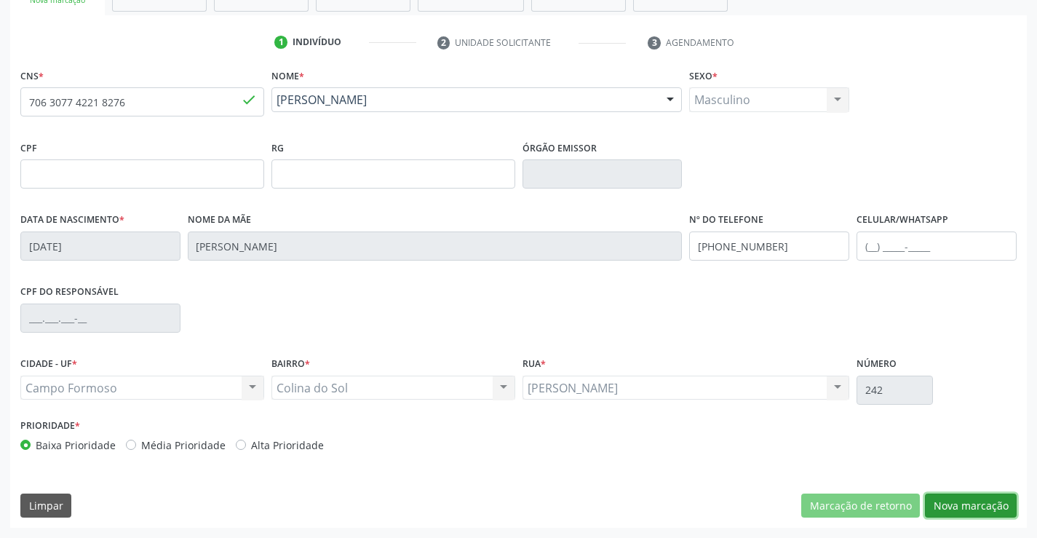
click at [989, 507] on button "Nova marcação" at bounding box center [971, 506] width 92 height 25
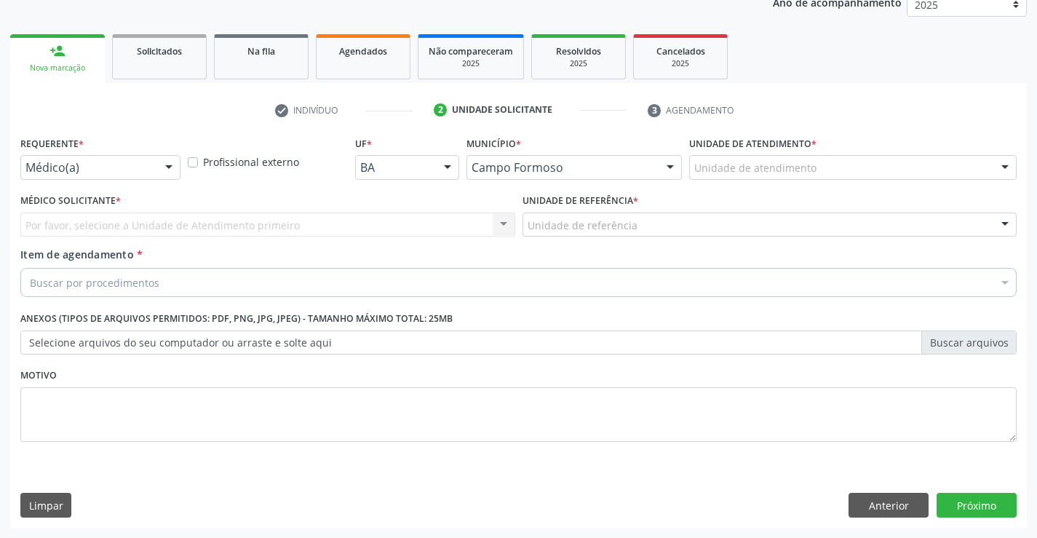
scroll to position [183, 0]
click at [169, 170] on div at bounding box center [169, 168] width 22 height 25
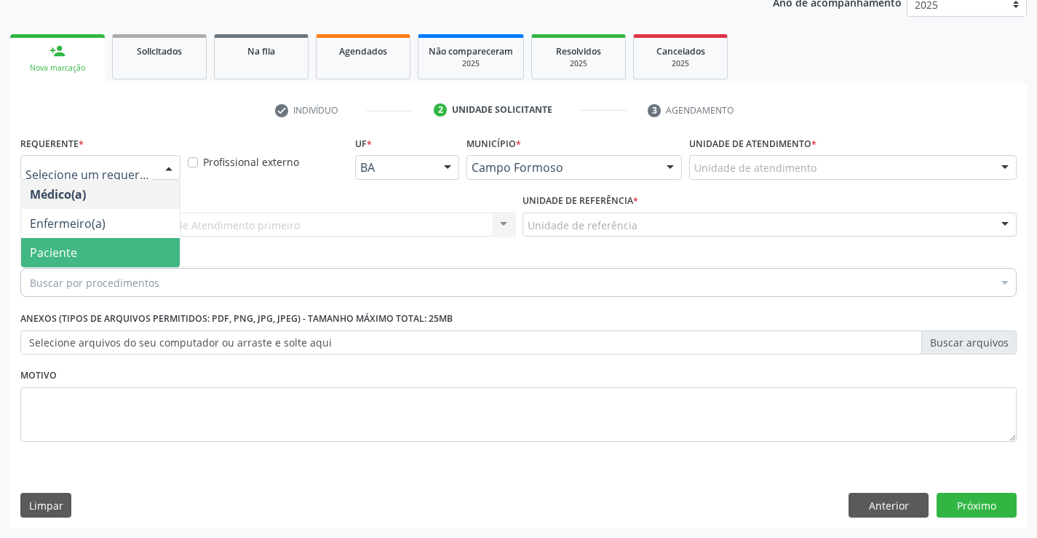
click at [106, 256] on span "Paciente" at bounding box center [100, 252] width 159 height 29
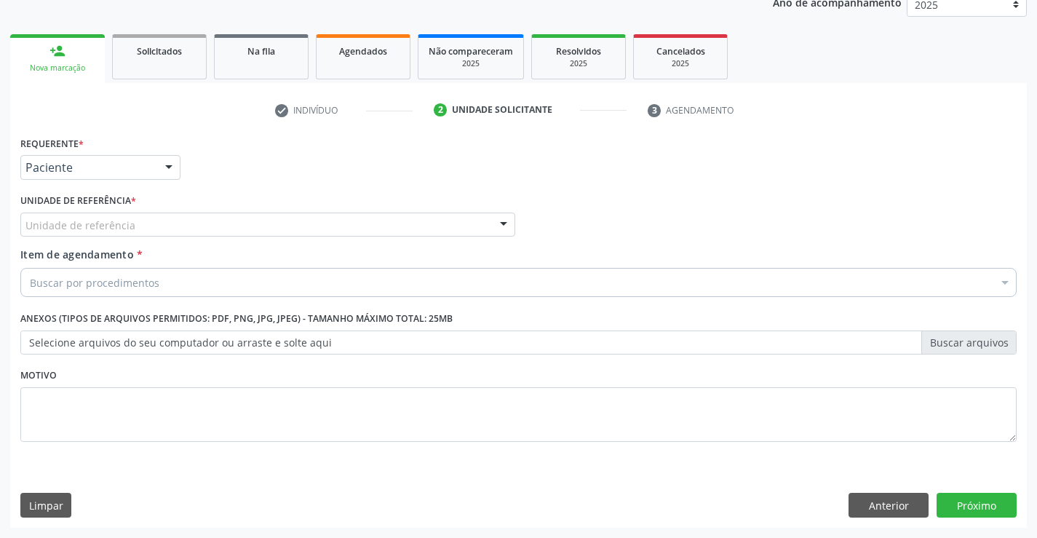
click at [286, 231] on div "Unidade de referência" at bounding box center [267, 225] width 495 height 25
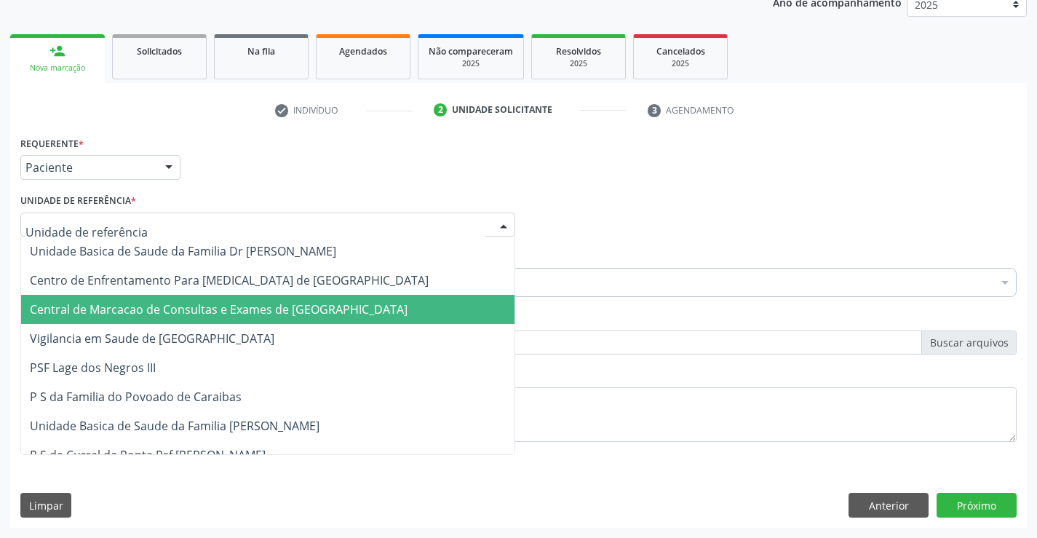
click at [291, 306] on span "Central de Marcacao de Consultas e Exames de [GEOGRAPHIC_DATA]" at bounding box center [219, 309] width 378 height 16
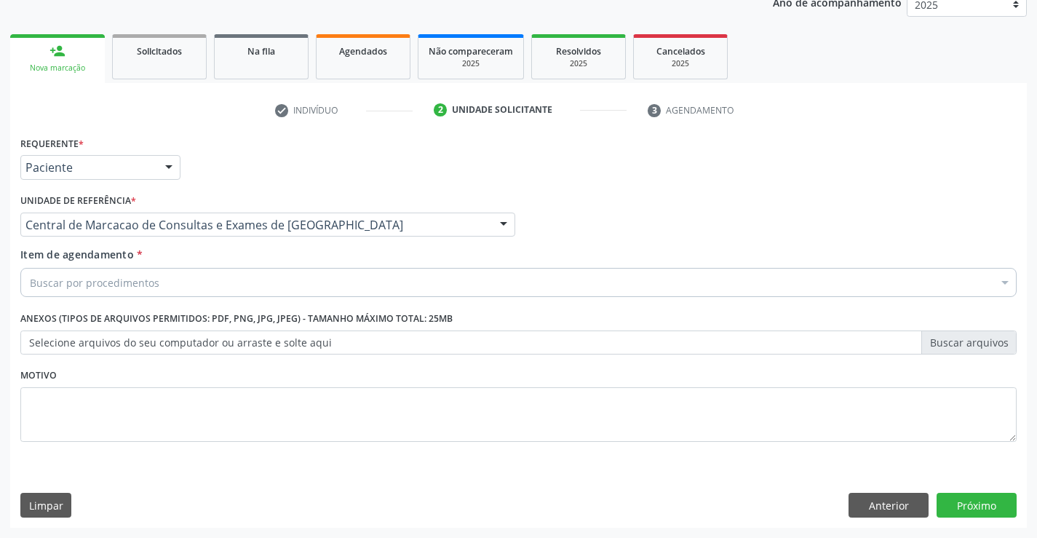
click at [330, 272] on div "Buscar por procedimentos" at bounding box center [518, 282] width 996 height 29
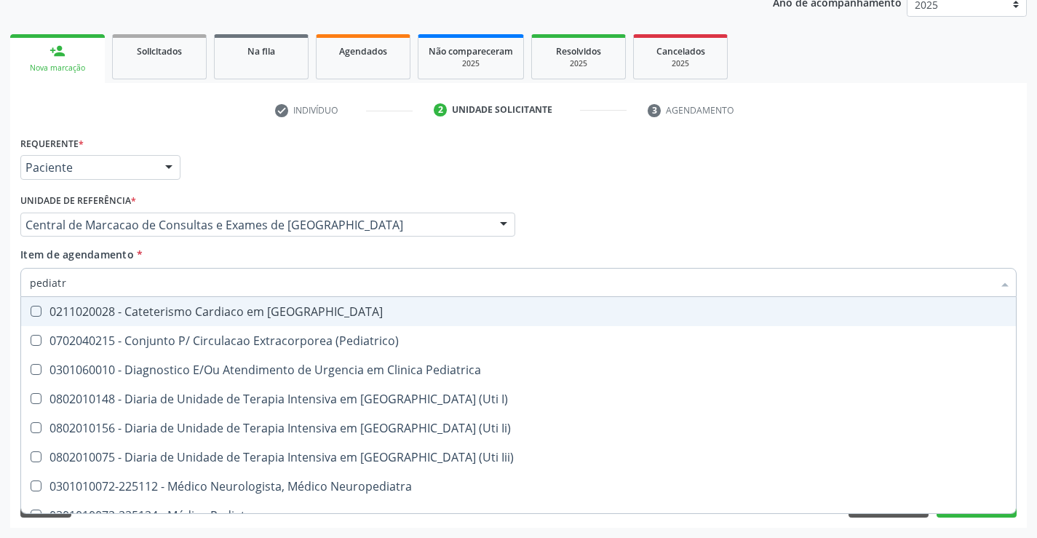
type input "pediatra"
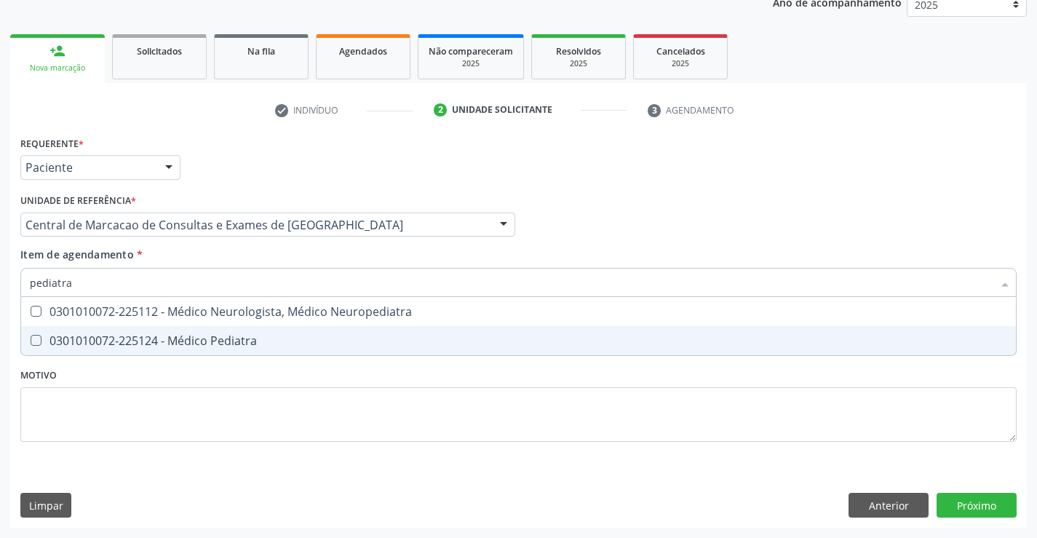
click at [279, 333] on span "0301010072-225124 - Médico Pediatra" at bounding box center [518, 340] width 995 height 29
checkbox Pediatra "true"
click at [991, 496] on div "Requerente * Paciente Médico(a) Enfermeiro(a) Paciente Nenhum resultado encontr…" at bounding box center [518, 329] width 1017 height 395
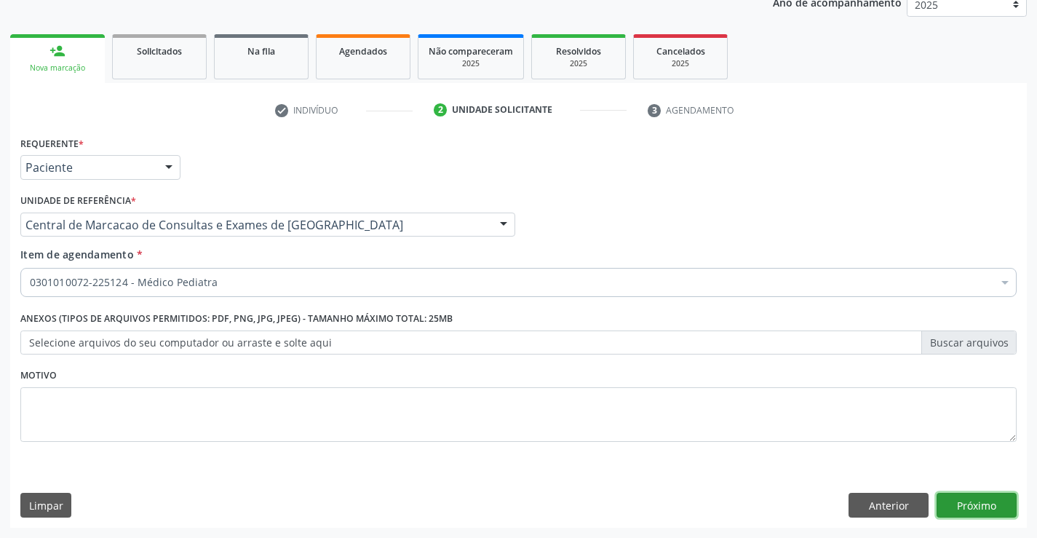
click at [983, 508] on button "Próximo" at bounding box center [977, 505] width 80 height 25
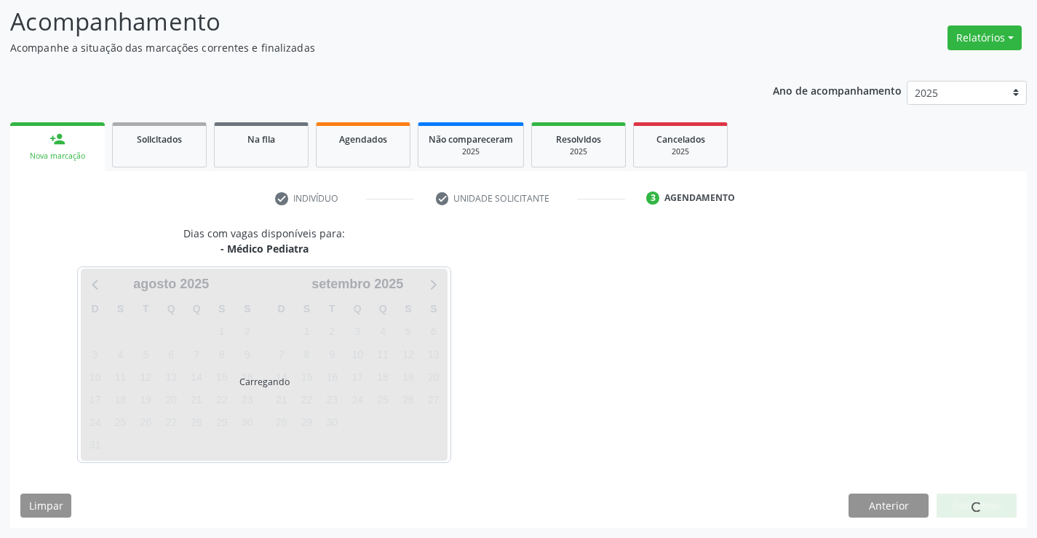
scroll to position [95, 0]
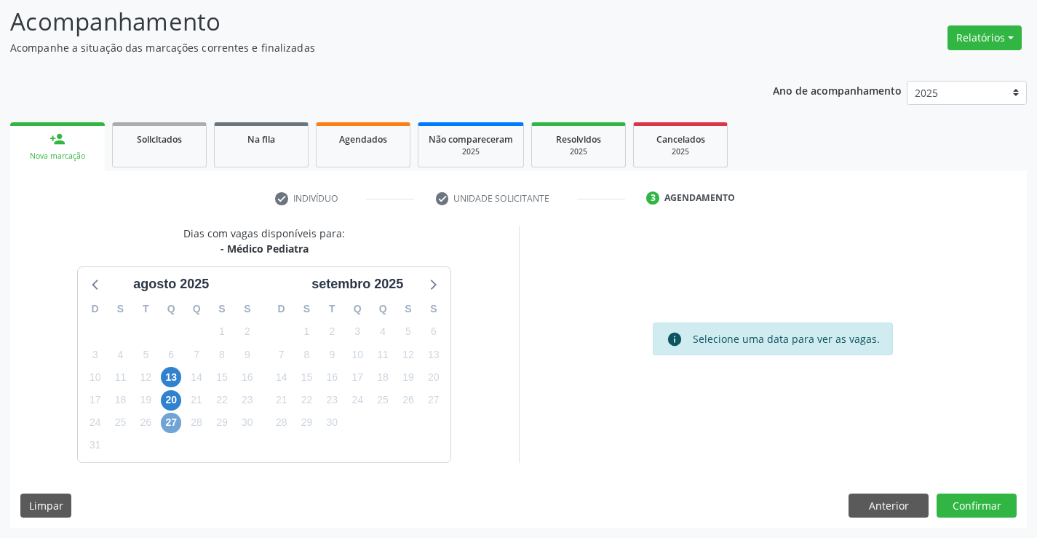
click at [173, 421] on span "27" at bounding box center [171, 423] width 20 height 20
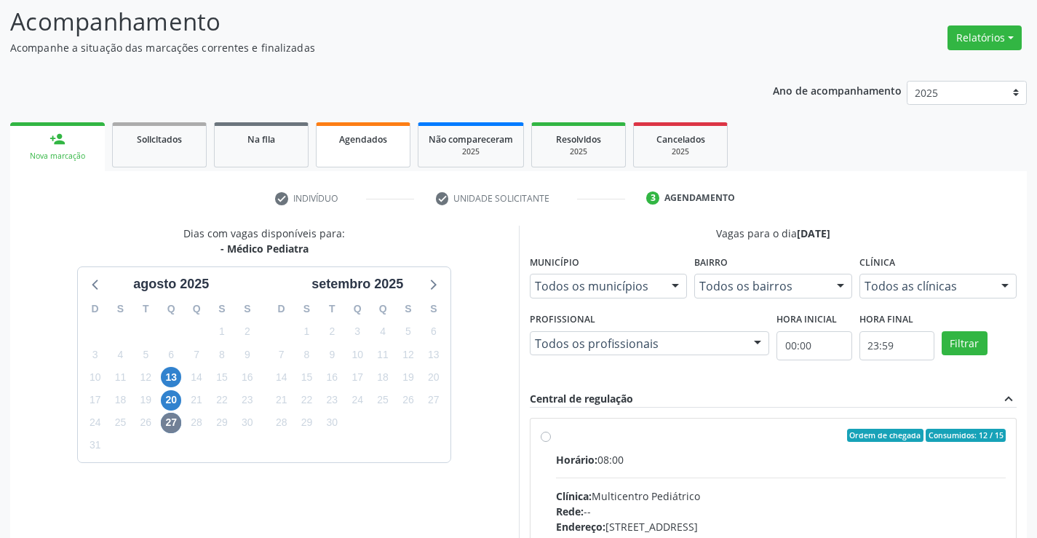
click at [345, 143] on span "Agendados" at bounding box center [363, 139] width 48 height 12
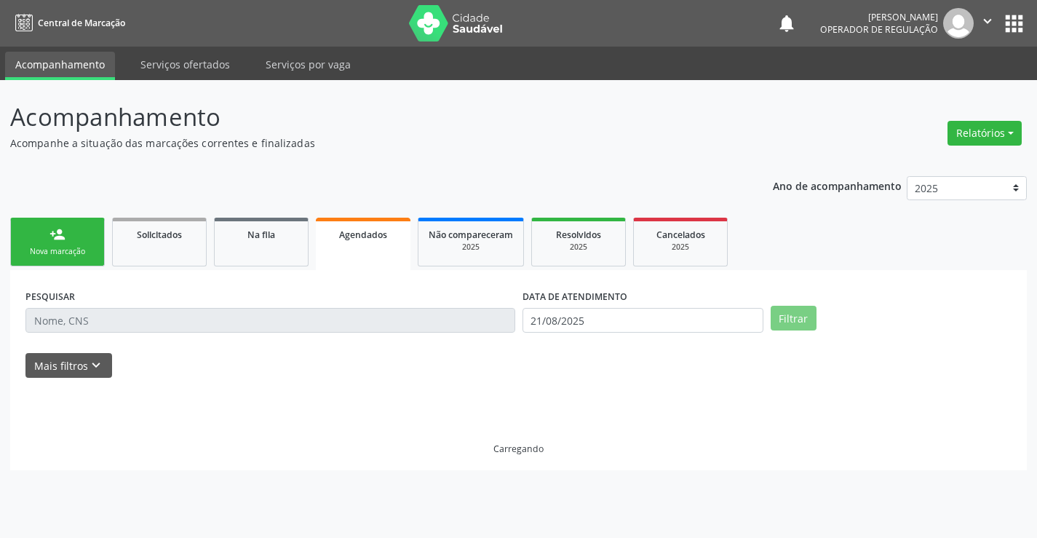
scroll to position [0, 0]
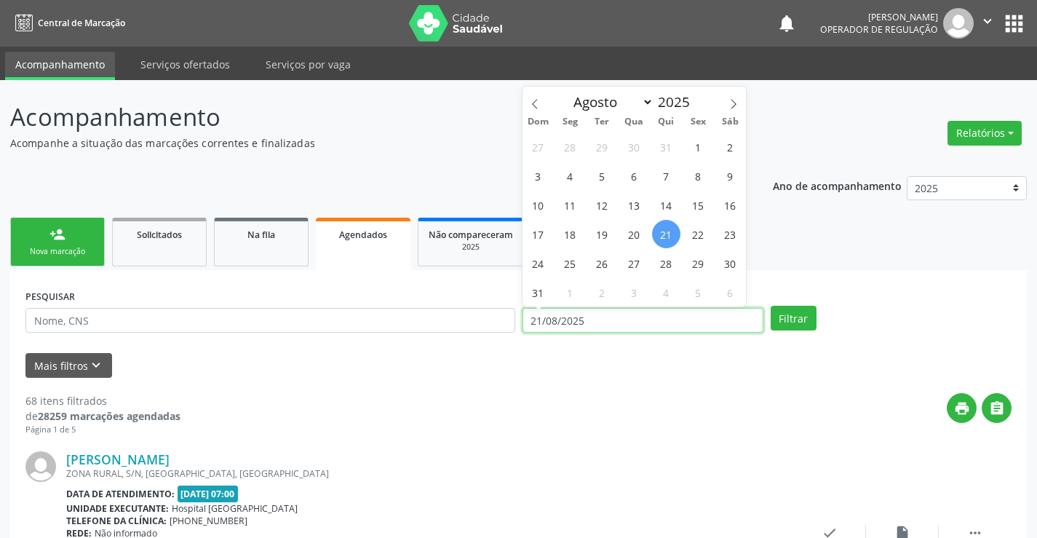
click at [594, 315] on input "21/08/2025" at bounding box center [643, 320] width 241 height 25
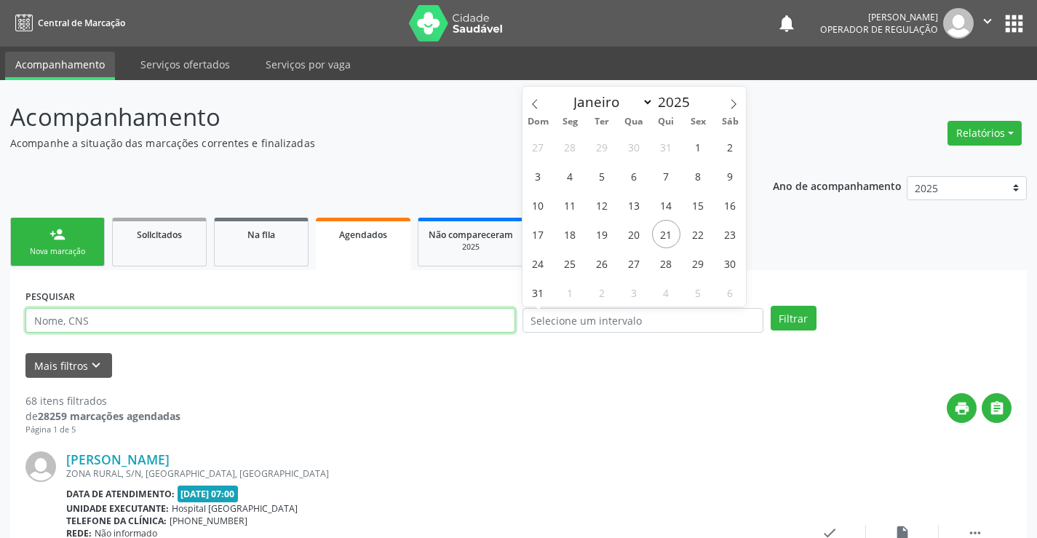
click at [451, 319] on input "text" at bounding box center [270, 320] width 490 height 25
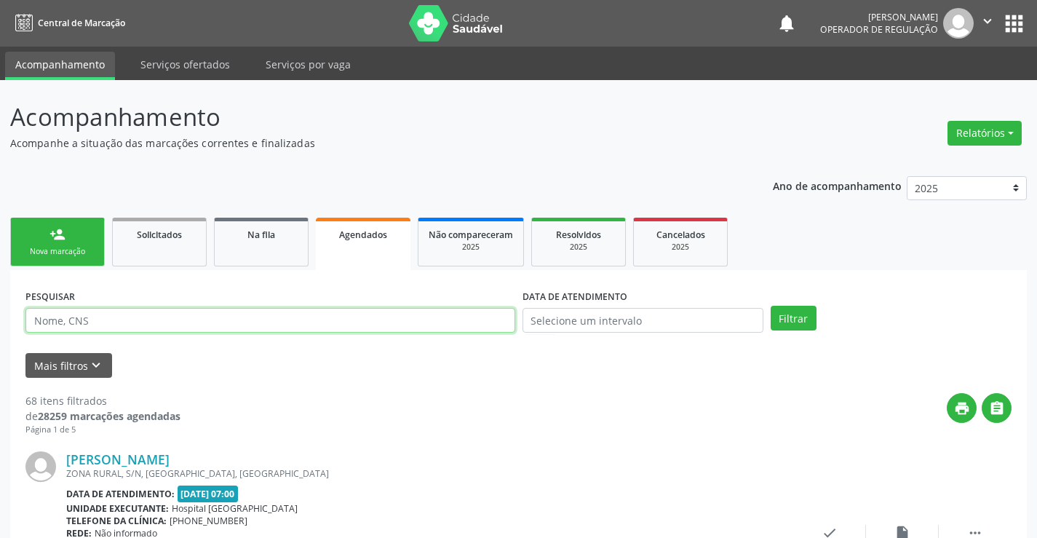
click at [451, 319] on input "text" at bounding box center [270, 320] width 490 height 25
type input "705003697490554"
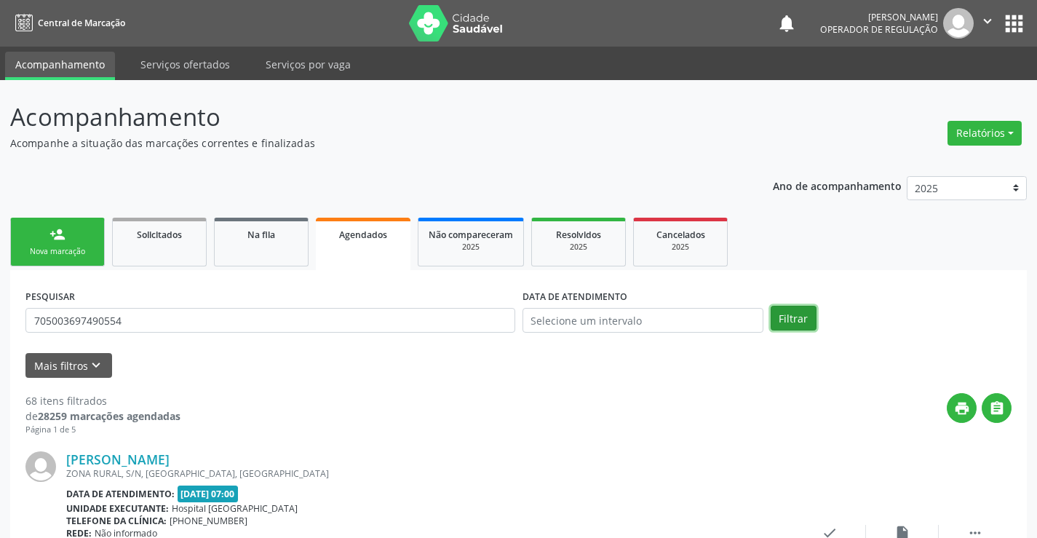
click at [787, 322] on button "Filtrar" at bounding box center [794, 318] width 46 height 25
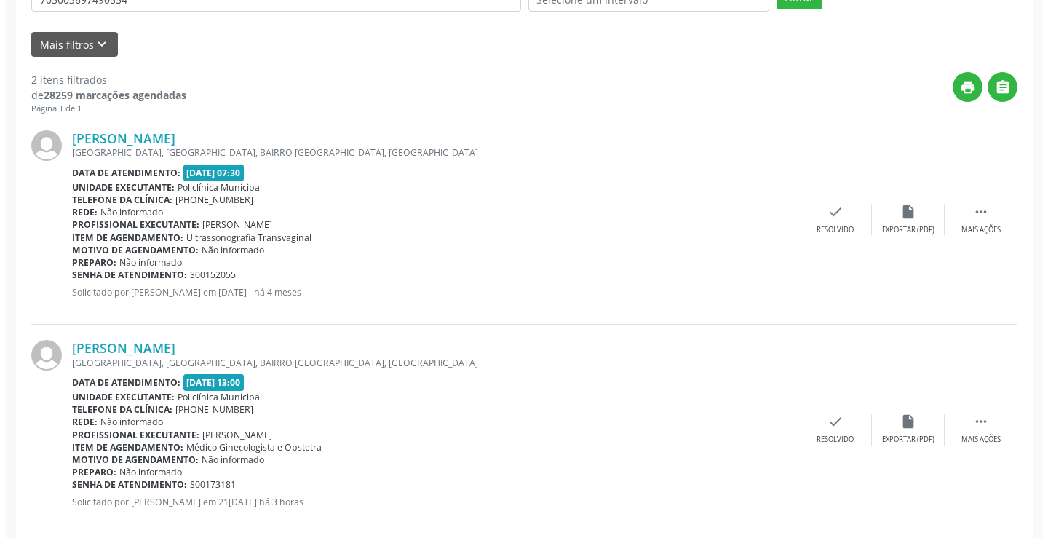
scroll to position [343, 0]
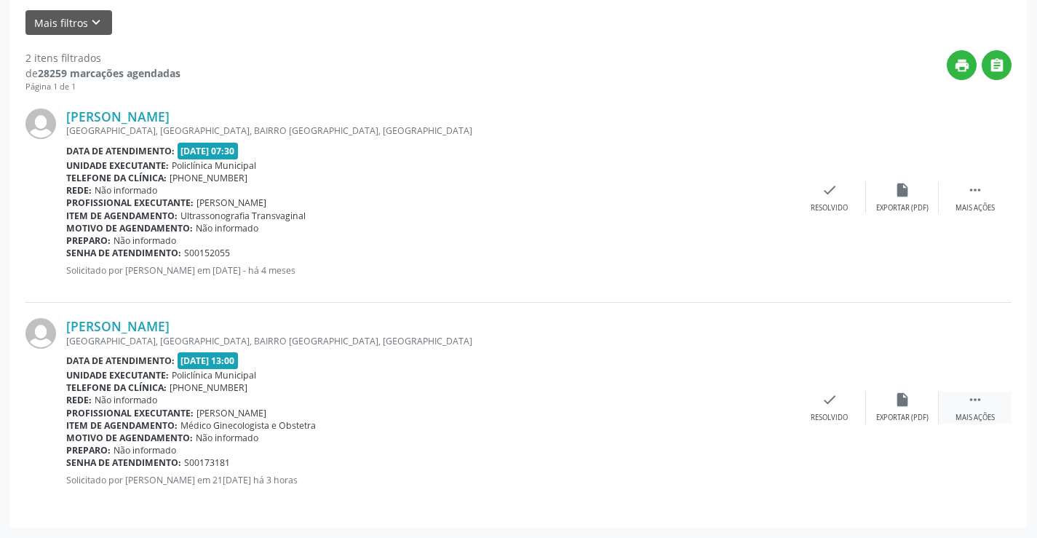
click at [988, 400] on div " Mais ações" at bounding box center [975, 407] width 73 height 31
click at [767, 400] on div "cancel Cancelar" at bounding box center [757, 407] width 73 height 31
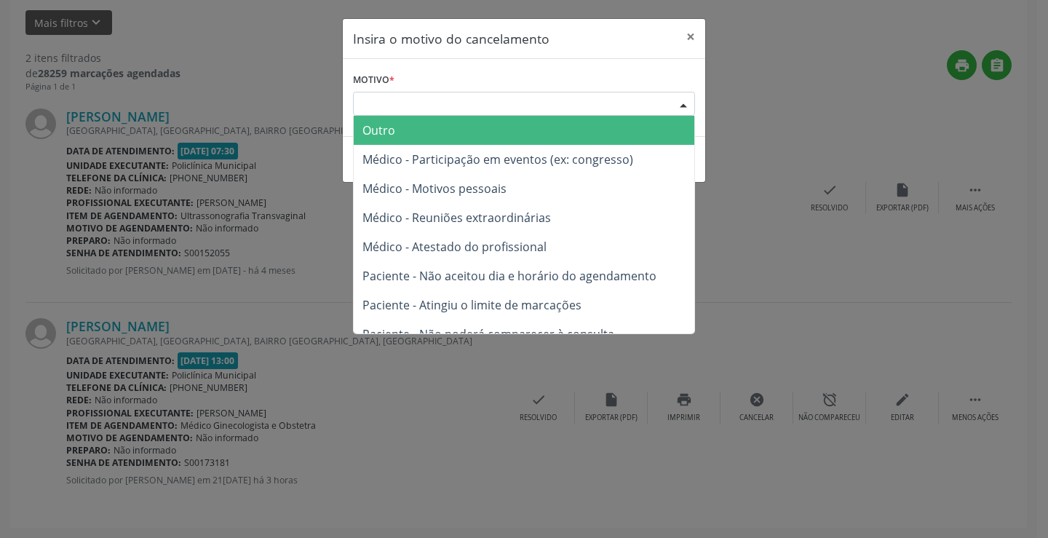
click at [656, 102] on div "Escolha o motivo" at bounding box center [524, 104] width 342 height 25
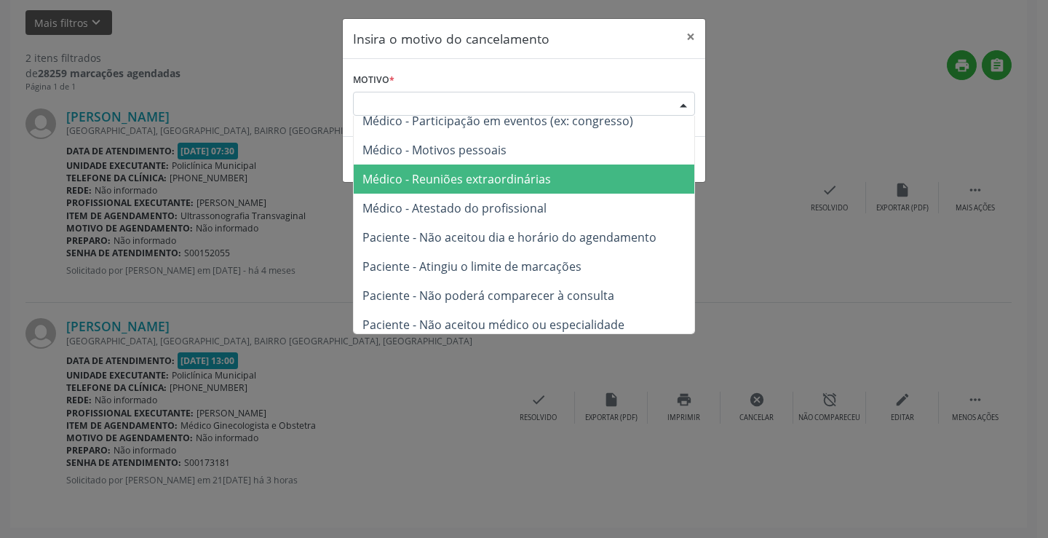
scroll to position [73, 0]
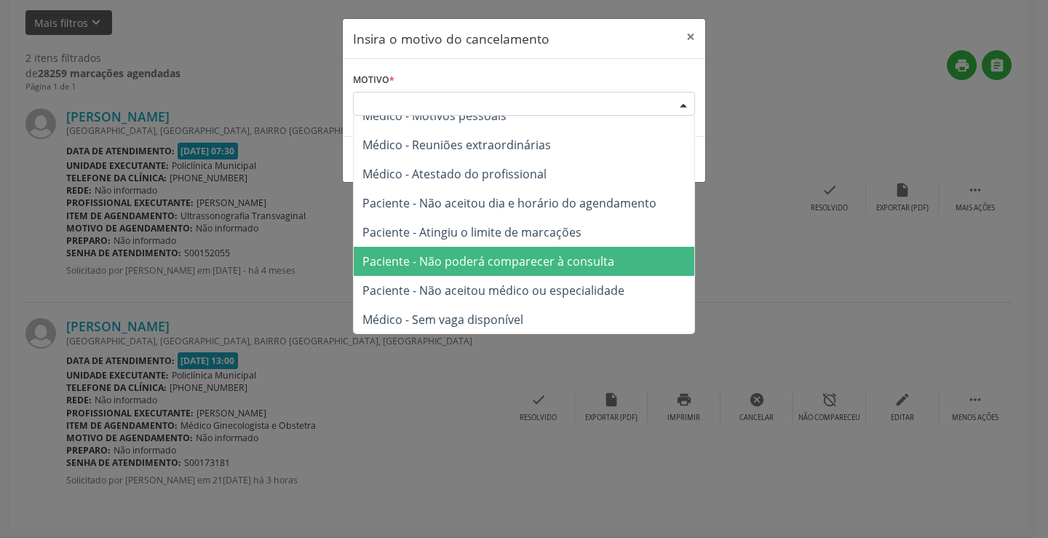
click at [537, 256] on span "Paciente - Não poderá comparecer à consulta" at bounding box center [488, 261] width 252 height 16
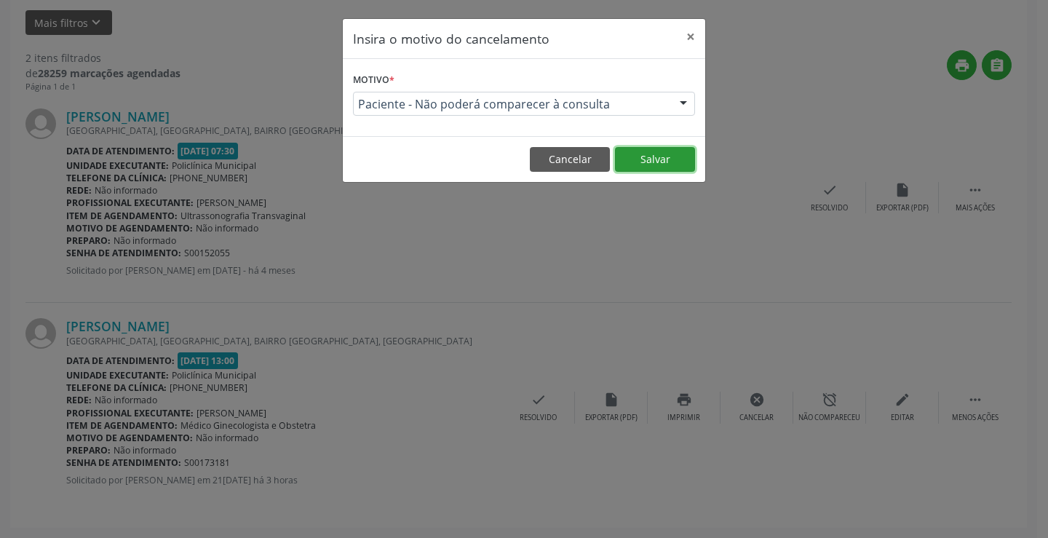
click at [636, 148] on button "Salvar" at bounding box center [655, 159] width 80 height 25
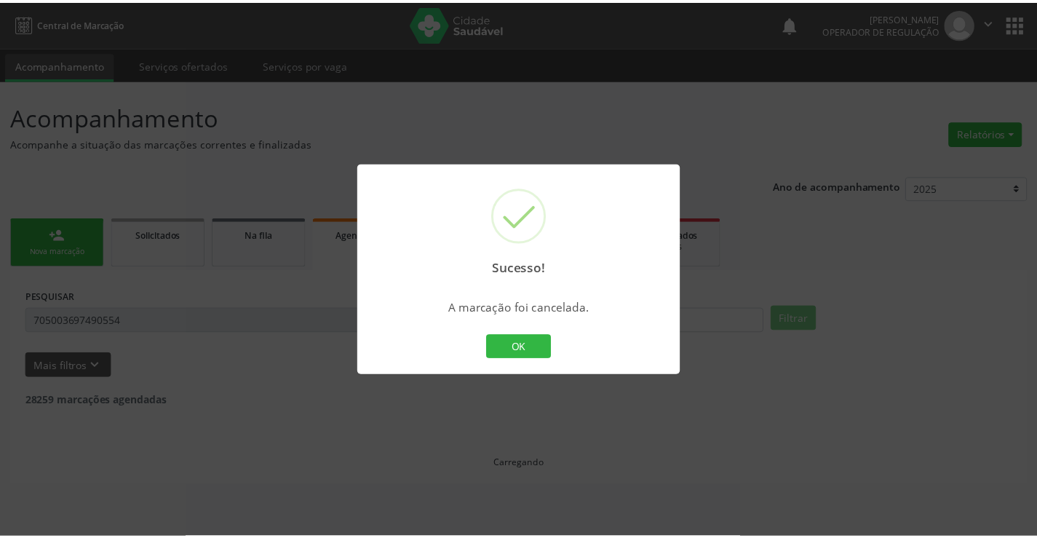
scroll to position [0, 0]
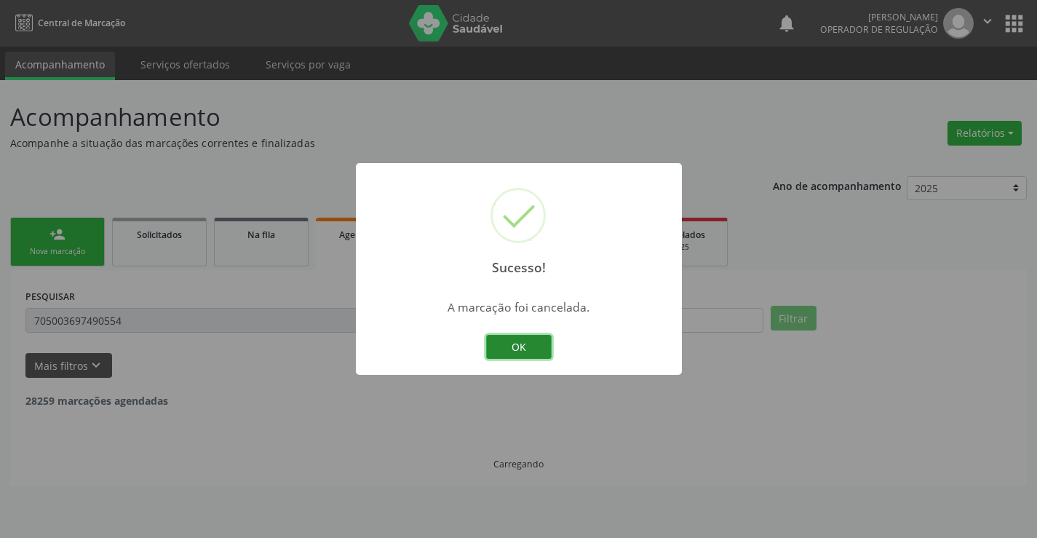
click at [537, 336] on button "OK" at bounding box center [519, 347] width 66 height 25
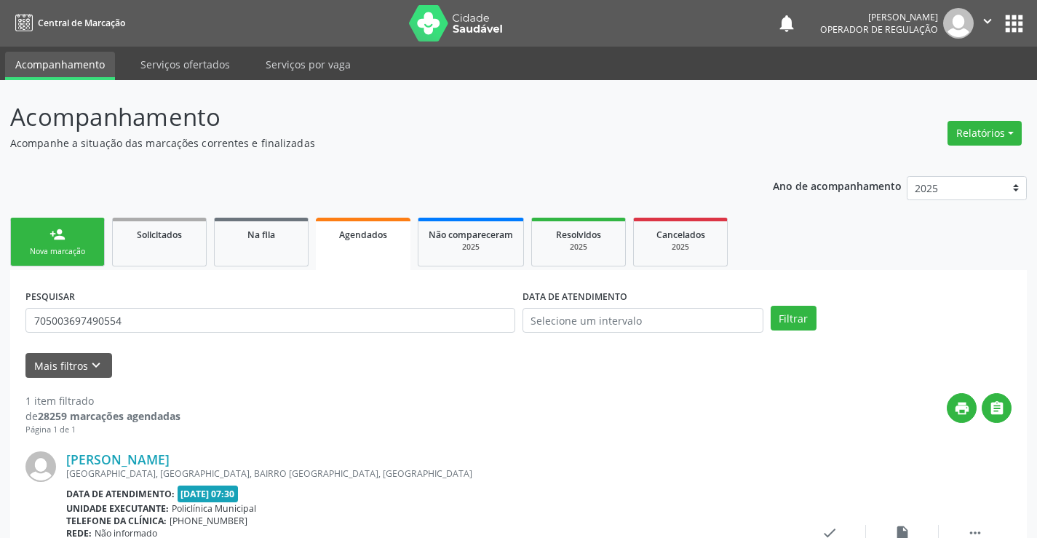
click at [84, 237] on link "person_add Nova marcação" at bounding box center [57, 242] width 95 height 49
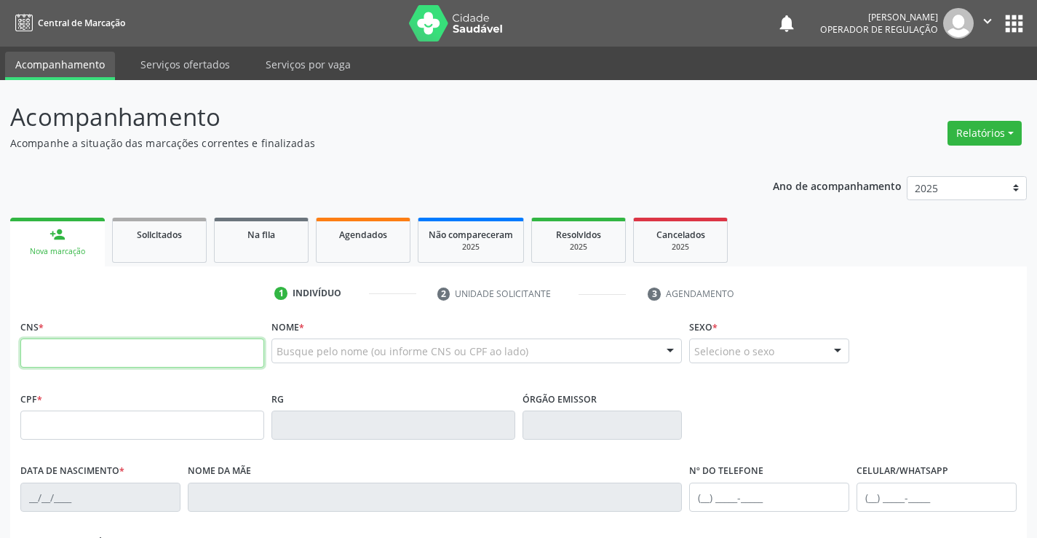
click at [78, 349] on input "text" at bounding box center [142, 352] width 244 height 29
type input "702 4005 5197 4122"
type input "0767757394"
type input "[DATE]"
type input "[PHONE_NUMBER]"
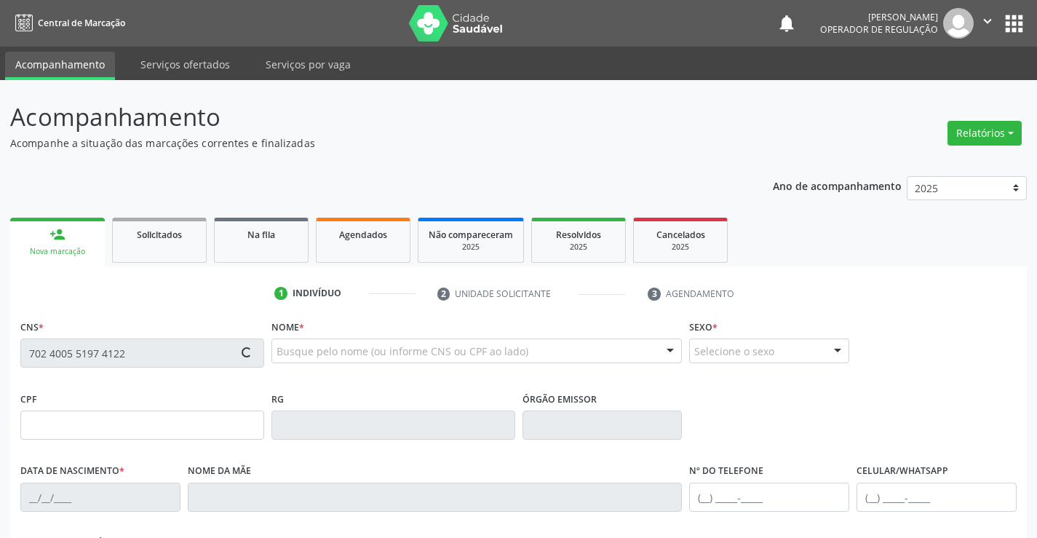
type input "[PHONE_NUMBER]"
type input "638.391.995-49"
type input "SN"
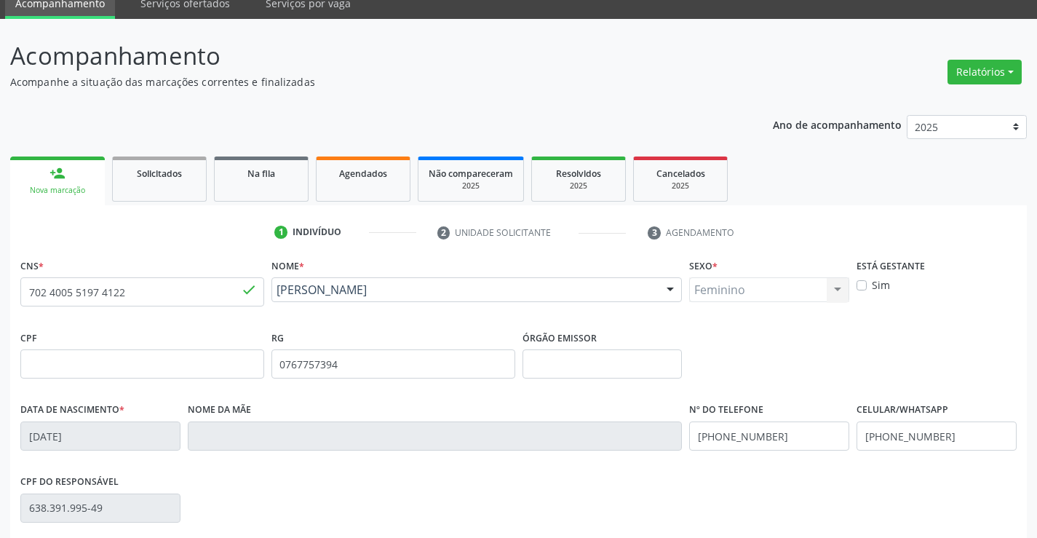
scroll to position [251, 0]
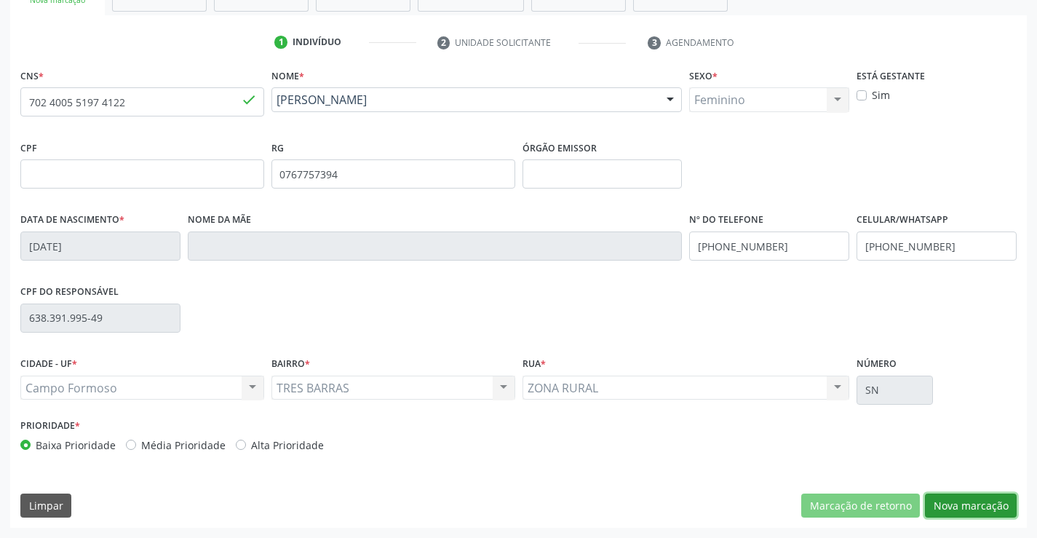
click at [979, 499] on button "Nova marcação" at bounding box center [971, 506] width 92 height 25
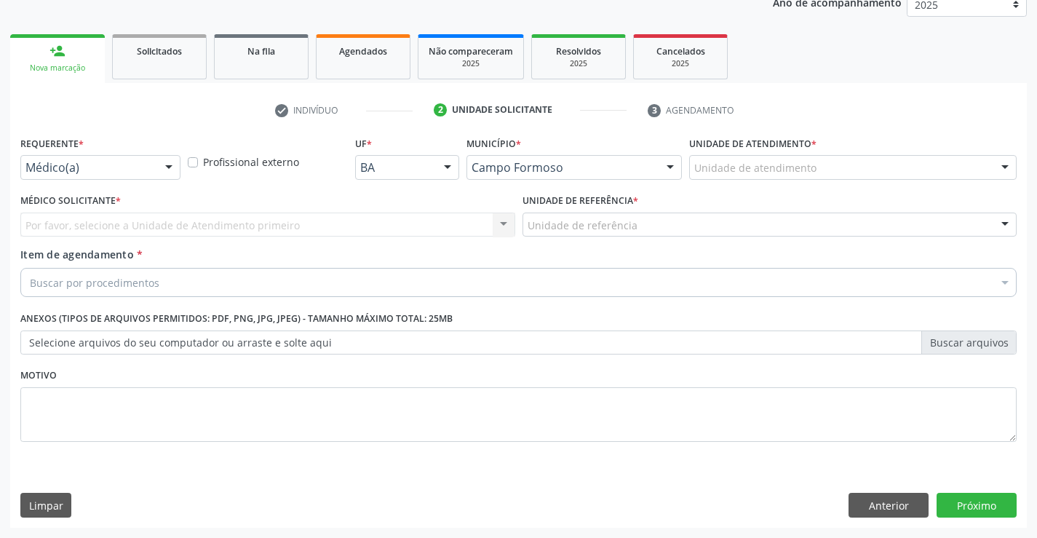
scroll to position [183, 0]
drag, startPoint x: 160, startPoint y: 170, endPoint x: 137, endPoint y: 250, distance: 84.1
click at [159, 170] on div at bounding box center [169, 168] width 22 height 25
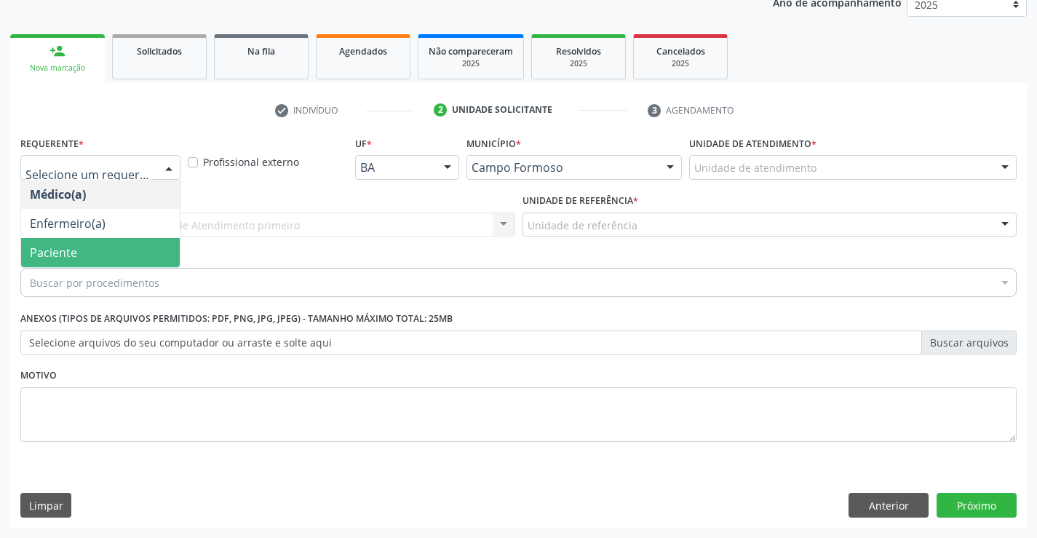
drag, startPoint x: 127, startPoint y: 257, endPoint x: 249, endPoint y: 222, distance: 126.5
click at [141, 249] on span "Paciente" at bounding box center [100, 252] width 159 height 29
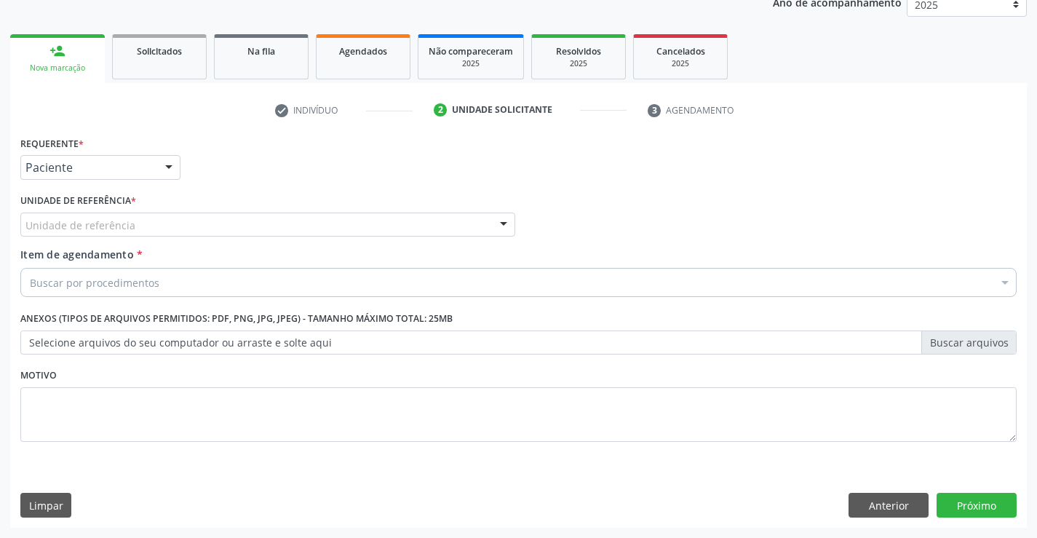
drag, startPoint x: 250, startPoint y: 220, endPoint x: 256, endPoint y: 280, distance: 60.0
click at [250, 228] on div "Unidade de referência" at bounding box center [267, 225] width 495 height 25
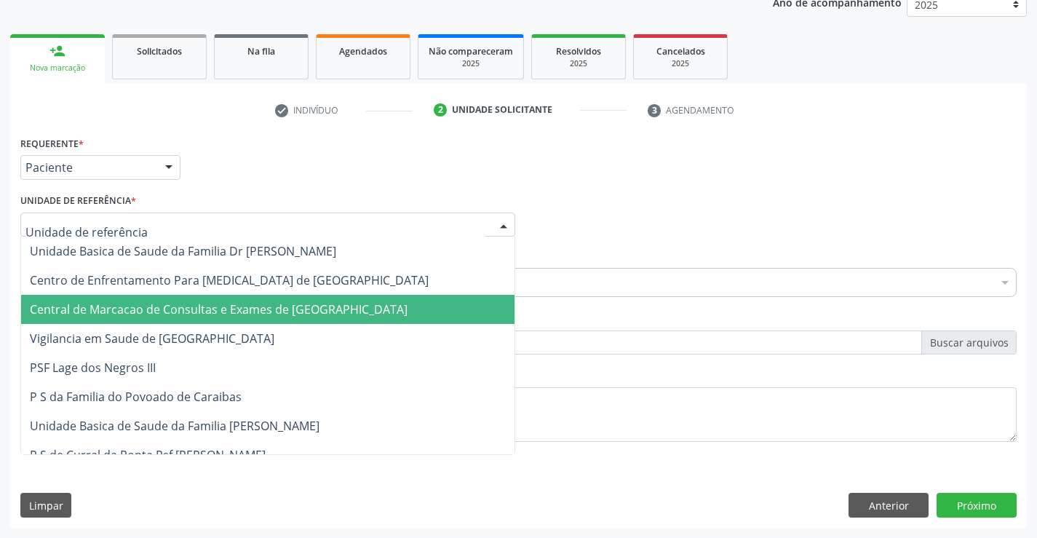
click at [255, 298] on span "Central de Marcacao de Consultas e Exames de [GEOGRAPHIC_DATA]" at bounding box center [268, 309] width 494 height 29
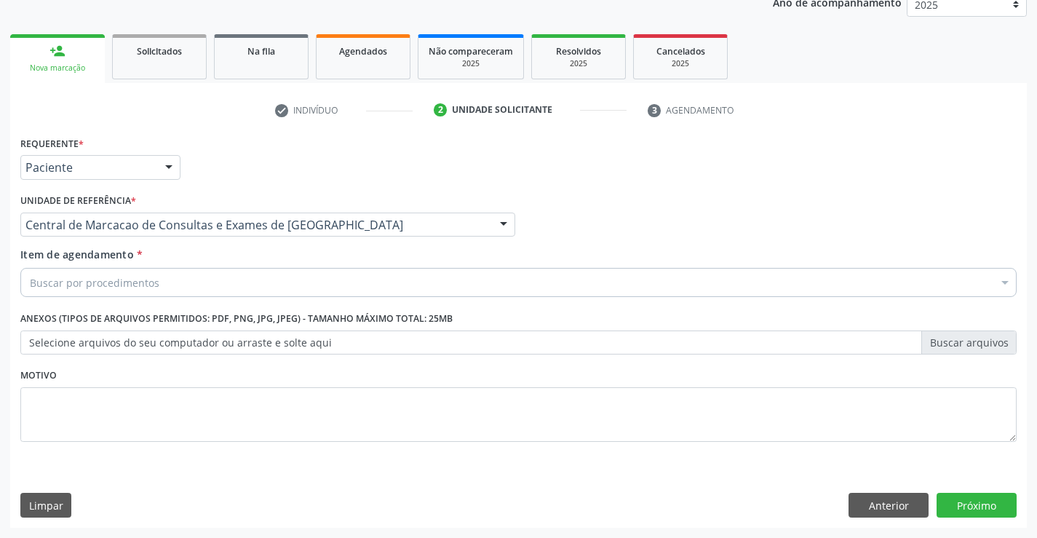
click at [272, 274] on div "Buscar por procedimentos" at bounding box center [518, 282] width 996 height 29
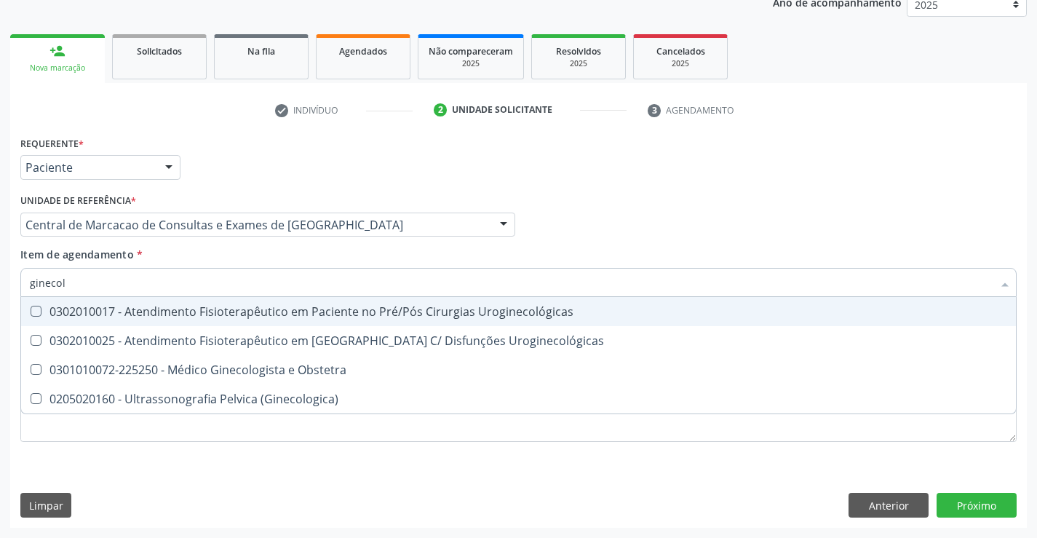
type input "ginecolo"
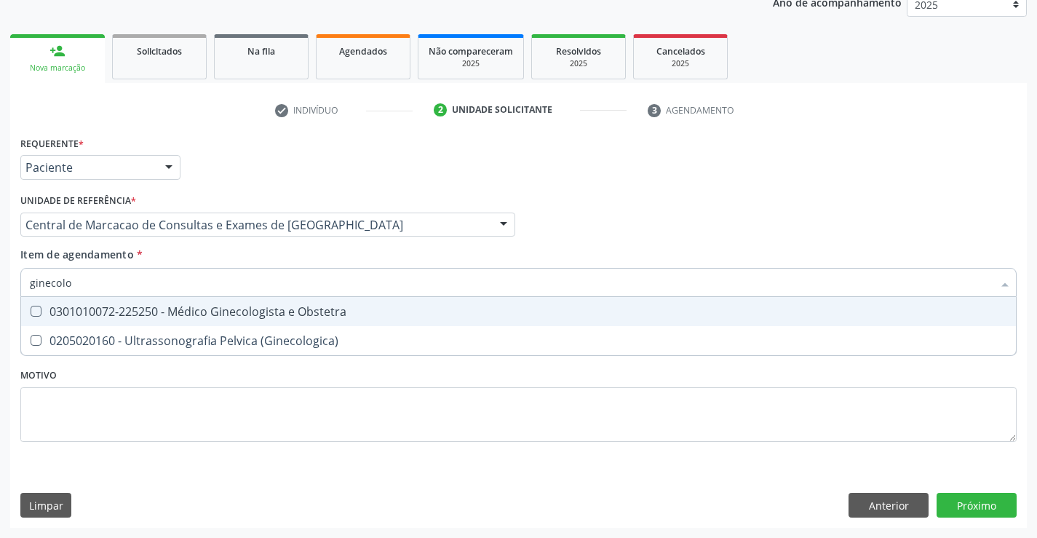
click at [261, 306] on div "0301010072-225250 - Médico Ginecologista e Obstetra" at bounding box center [519, 312] width 978 height 12
checkbox Obstetra "true"
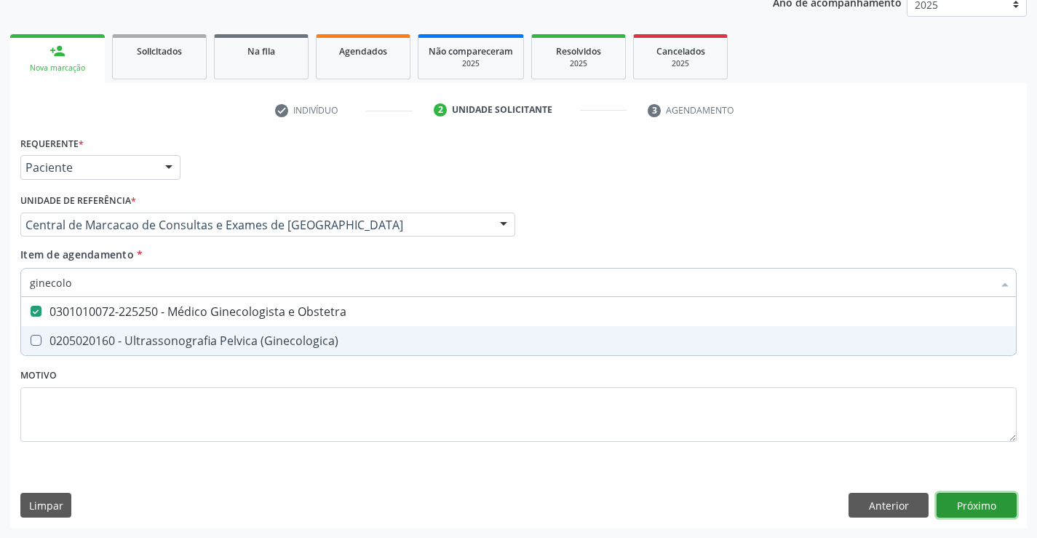
click at [976, 508] on div "Requerente * Paciente Médico(a) Enfermeiro(a) Paciente Nenhum resultado encontr…" at bounding box center [518, 329] width 1017 height 395
checkbox \(Ginecologica\) "true"
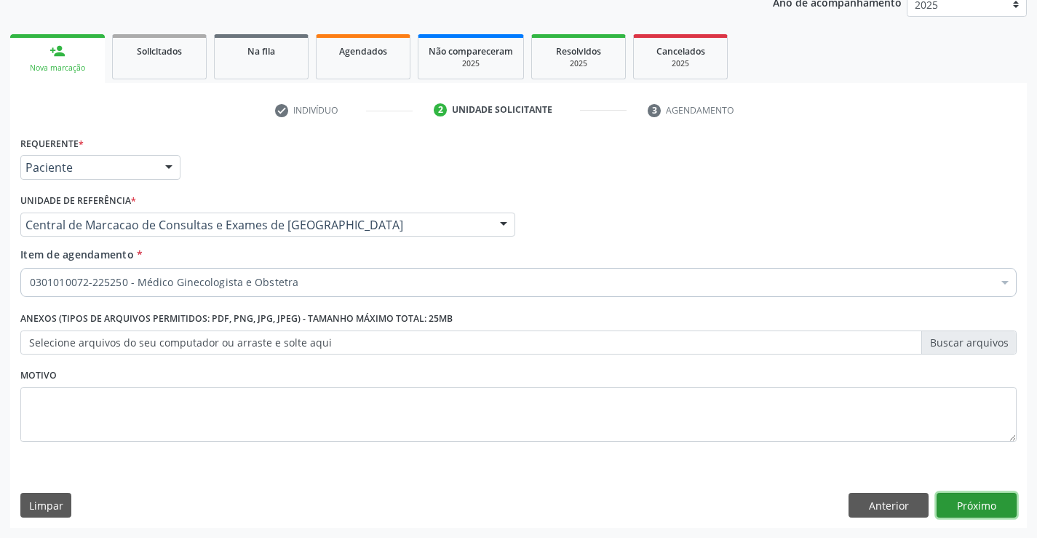
click at [988, 505] on button "Próximo" at bounding box center [977, 505] width 80 height 25
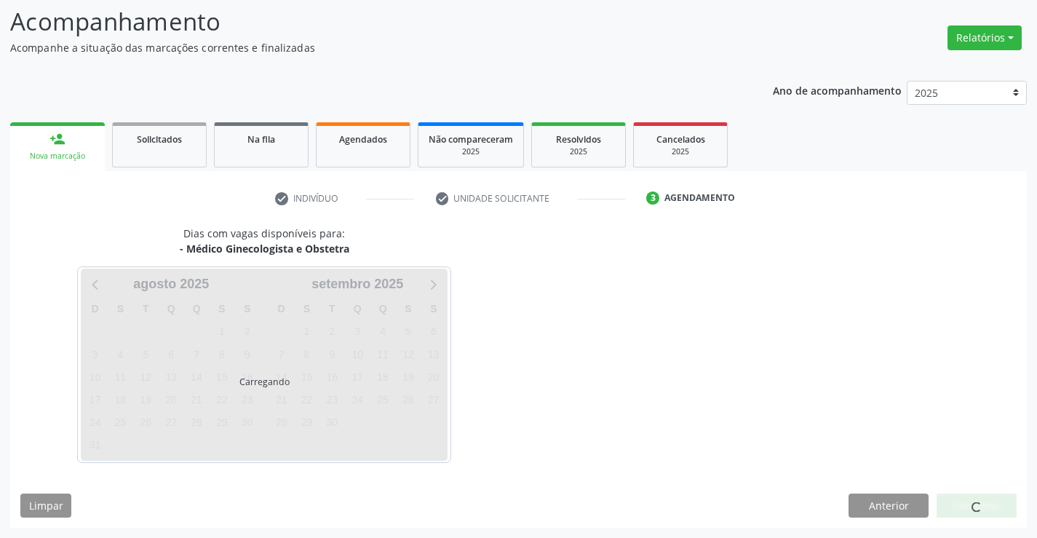
scroll to position [95, 0]
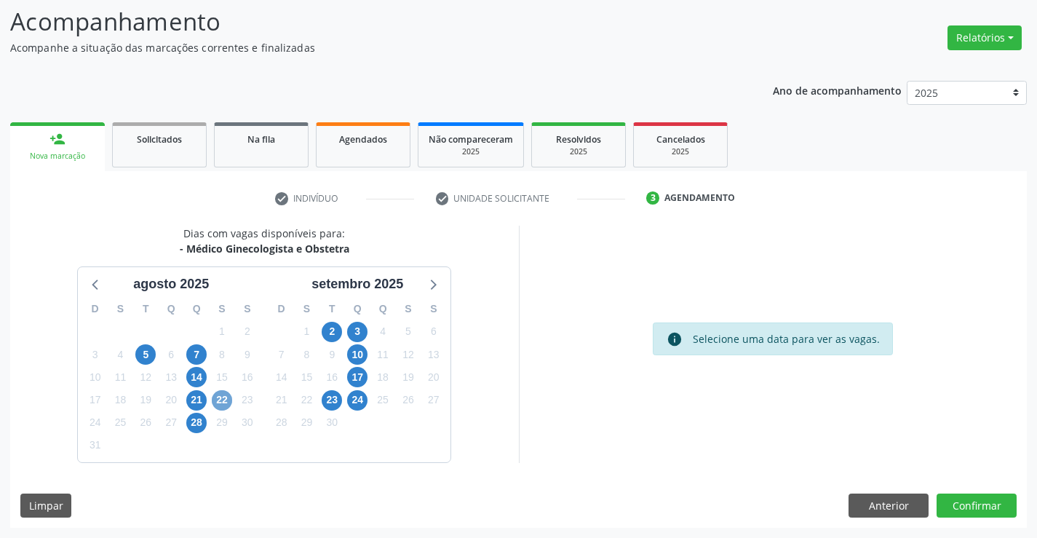
click at [218, 403] on span "22" at bounding box center [222, 400] width 20 height 20
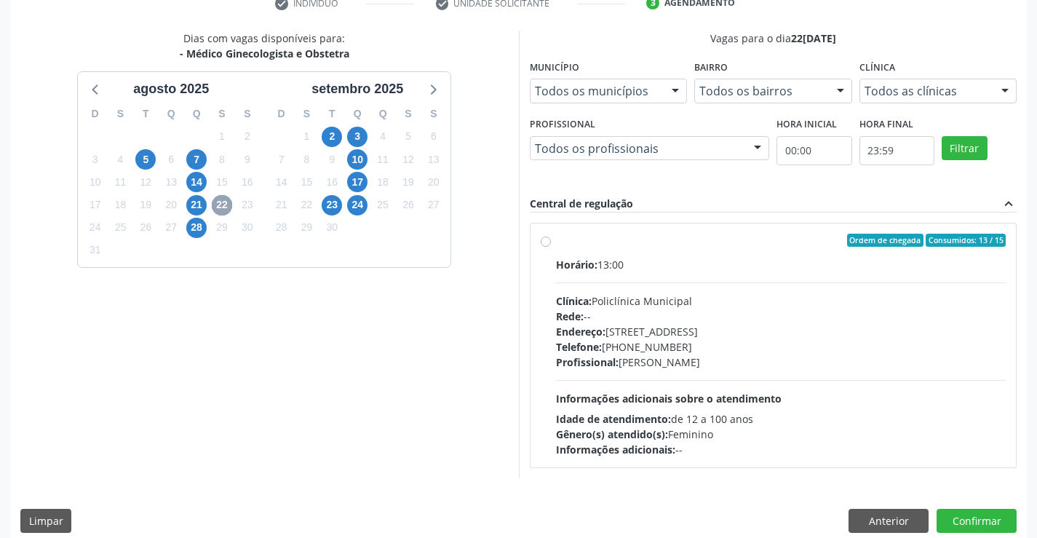
scroll to position [306, 0]
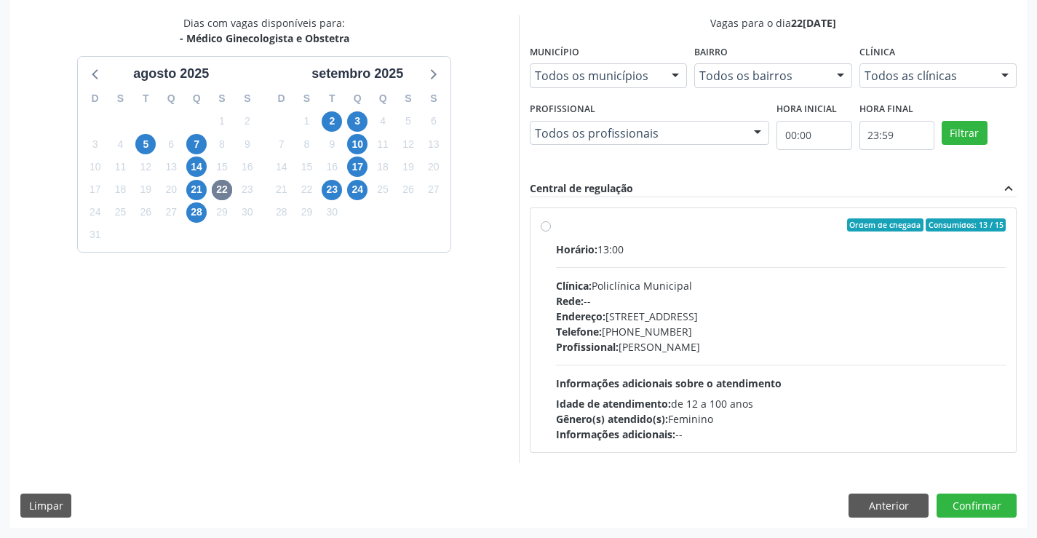
click at [774, 290] on div "Clínica: Policlínica Municipal" at bounding box center [781, 285] width 451 height 15
click at [551, 231] on input "Ordem de chegada Consumidos: 13 / 15 Horário: 13:00 Clínica: Policlínica Munici…" at bounding box center [546, 224] width 10 height 13
radio input "true"
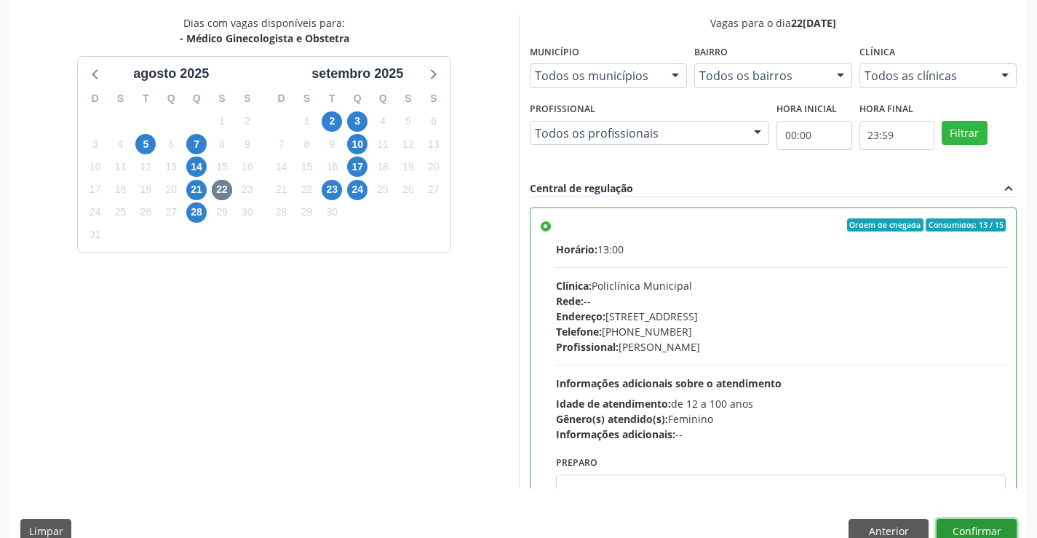
click at [966, 527] on button "Confirmar" at bounding box center [977, 531] width 80 height 25
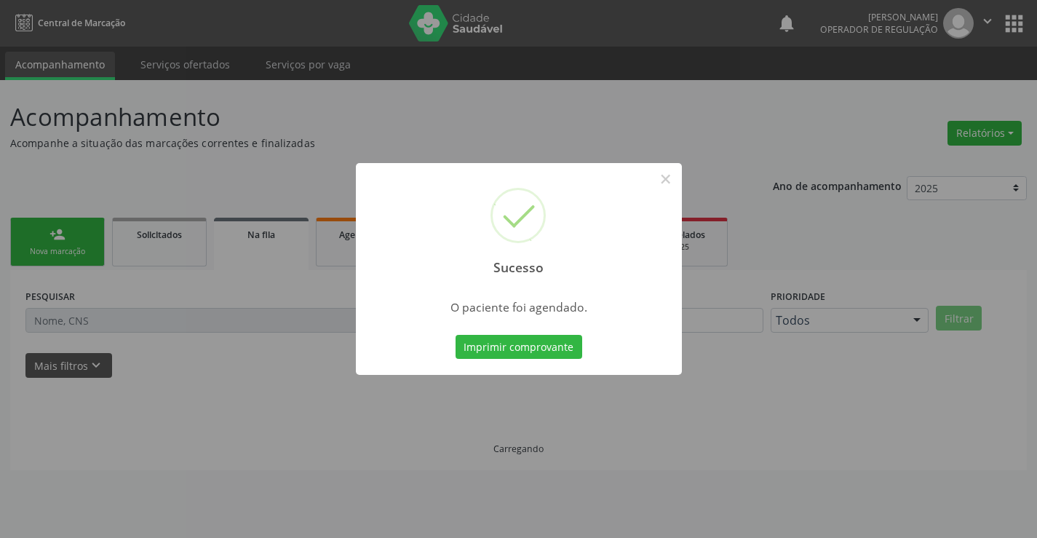
scroll to position [0, 0]
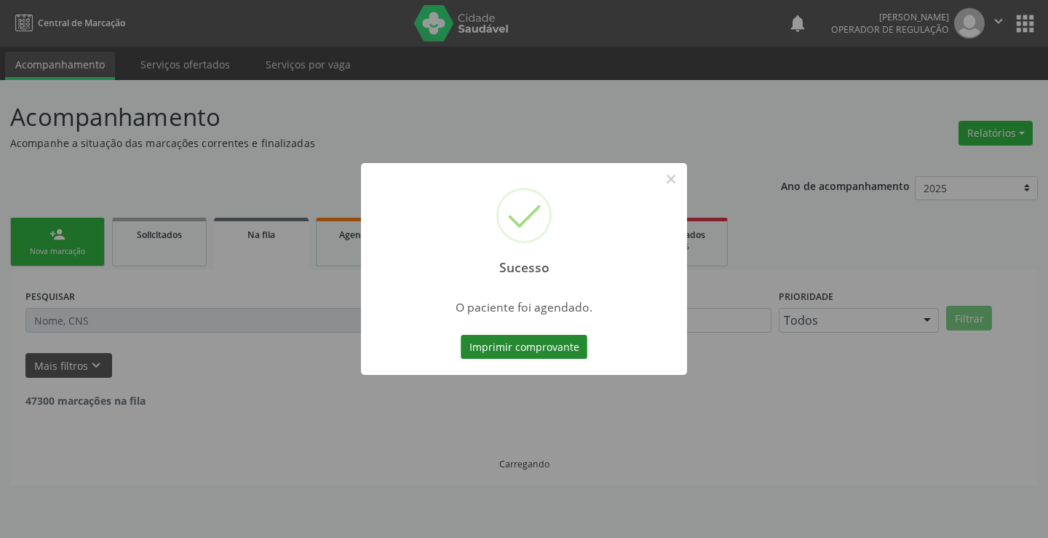
click at [508, 349] on button "Imprimir comprovante" at bounding box center [524, 347] width 127 height 25
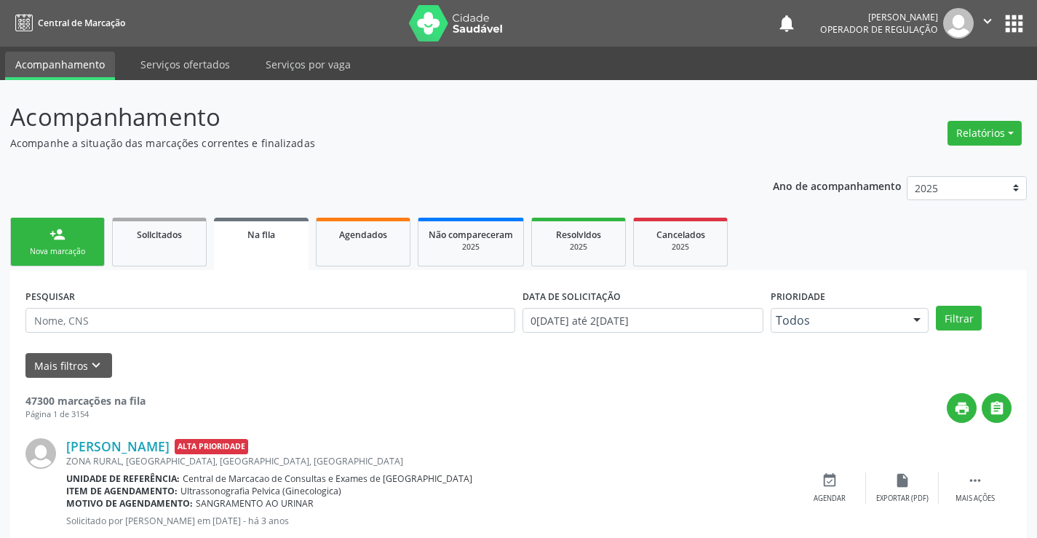
click at [63, 228] on div "person_add" at bounding box center [57, 234] width 16 height 16
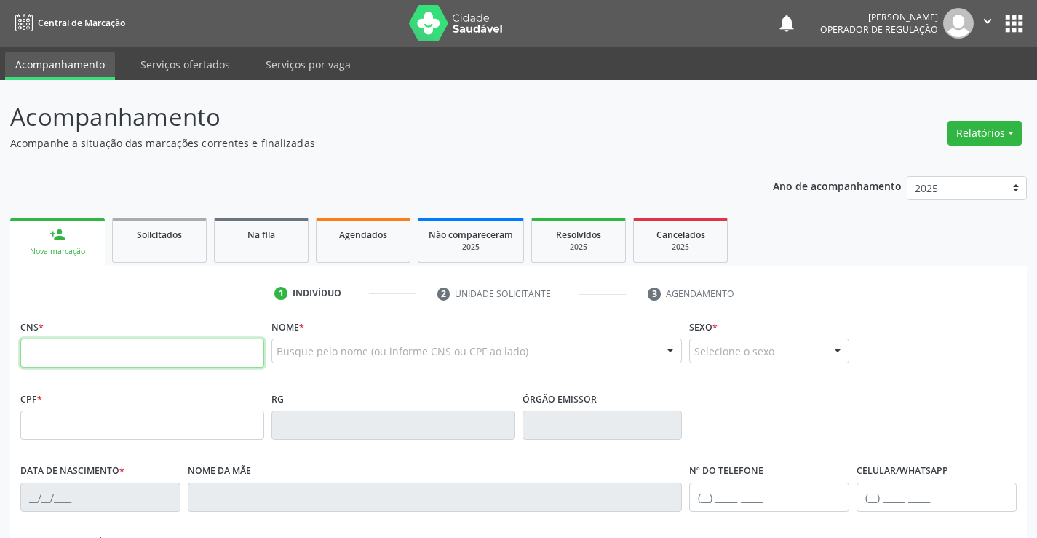
click at [49, 352] on input "text" at bounding box center [142, 352] width 244 height 29
click at [348, 250] on link "Agendados" at bounding box center [363, 240] width 95 height 45
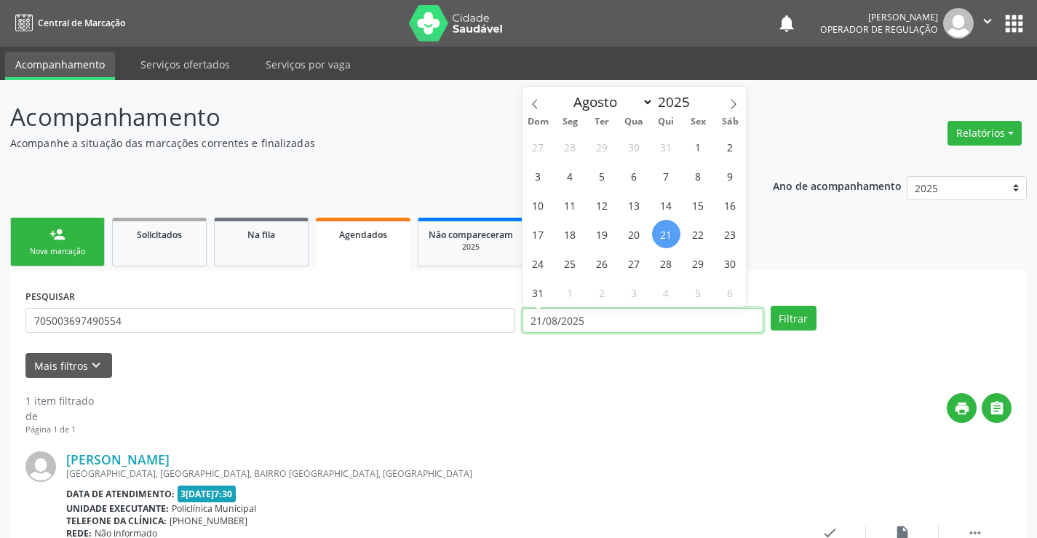
click at [652, 327] on input "21/08/2025" at bounding box center [643, 320] width 241 height 25
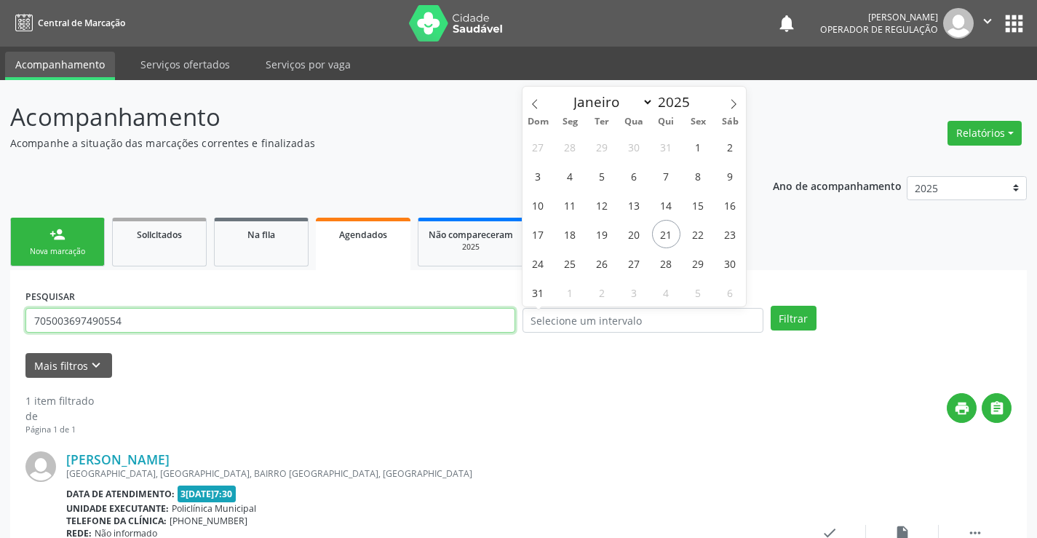
click at [378, 320] on input "705003697490554" at bounding box center [270, 320] width 490 height 25
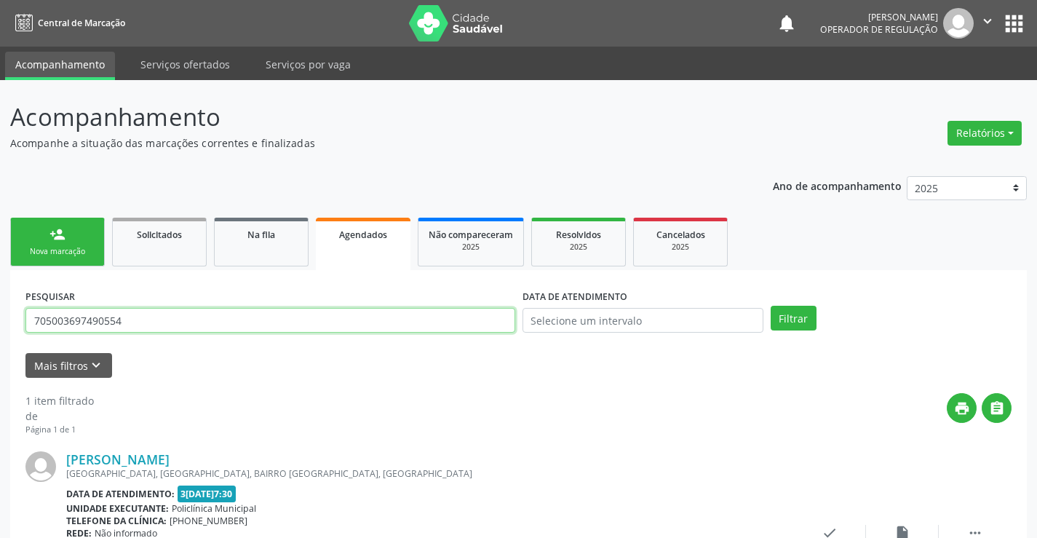
click at [378, 320] on input "705003697490554" at bounding box center [270, 320] width 490 height 25
type input "708903710677310"
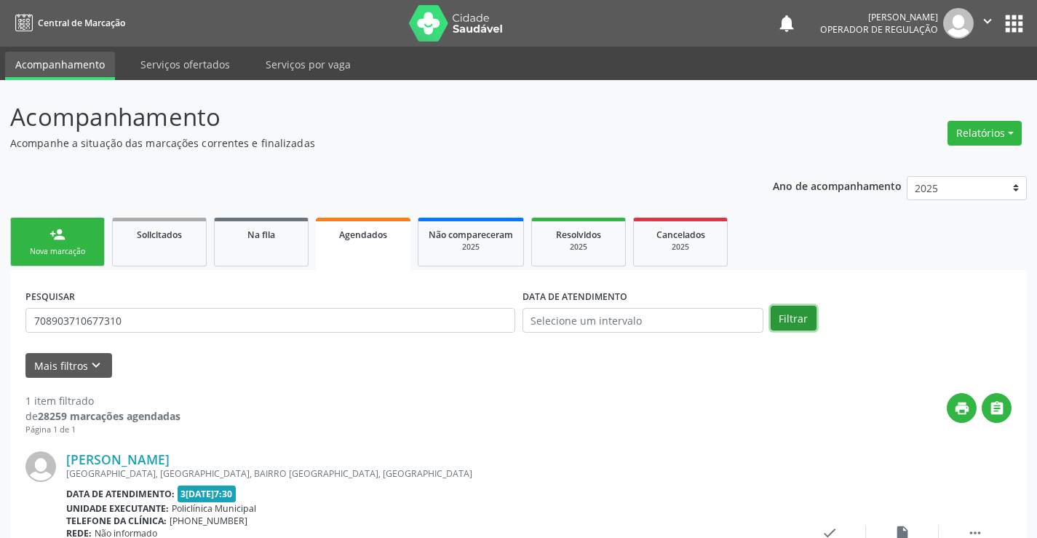
click at [793, 328] on button "Filtrar" at bounding box center [794, 318] width 46 height 25
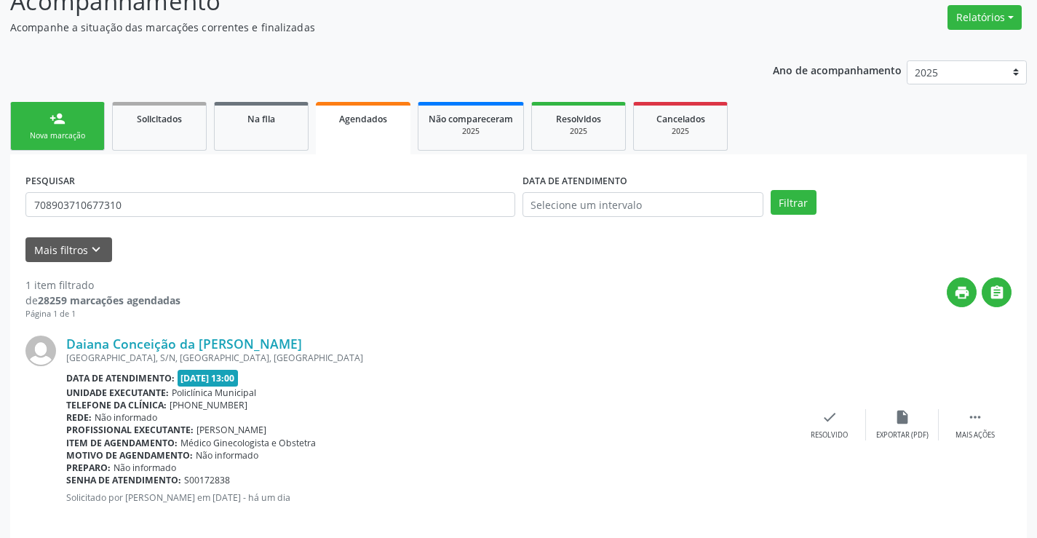
scroll to position [132, 0]
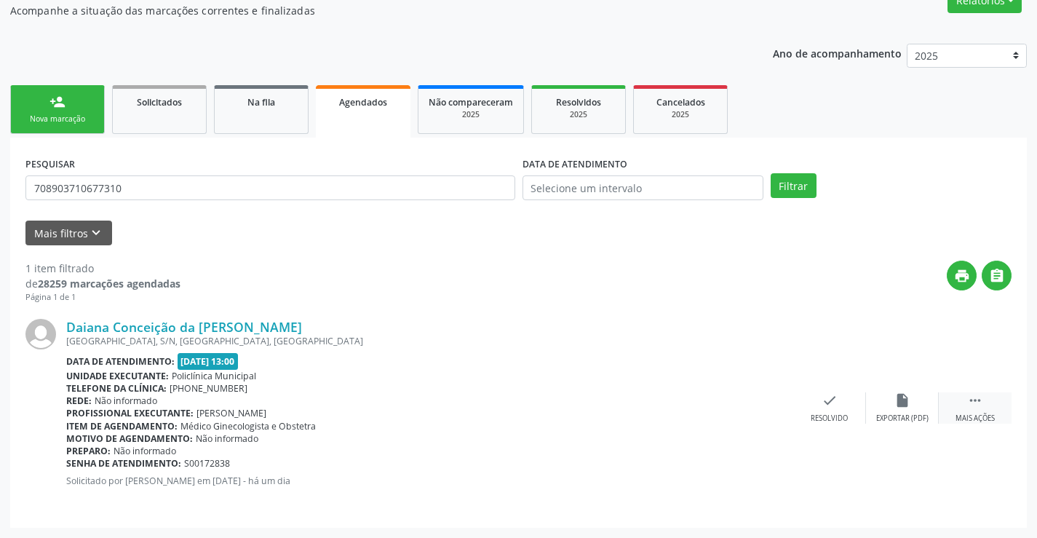
click at [970, 400] on icon "" at bounding box center [975, 400] width 16 height 16
click at [706, 400] on div "print Imprimir" at bounding box center [684, 407] width 73 height 31
click at [95, 114] on link "person_add Nova marcação" at bounding box center [57, 109] width 95 height 49
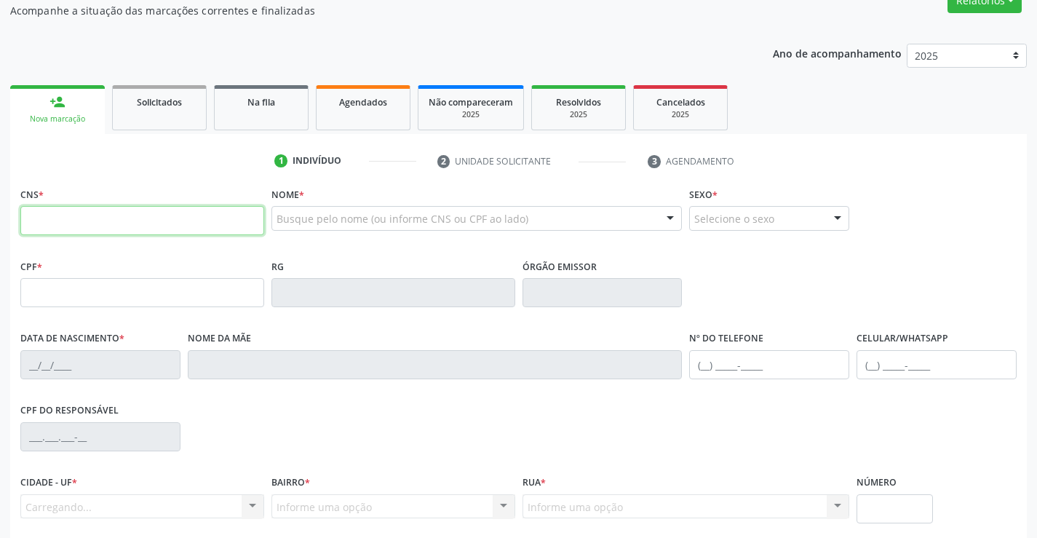
click at [170, 210] on input "text" at bounding box center [142, 220] width 244 height 29
paste input "706 1055 2505 6960"
type input "706 1055 2505 6960"
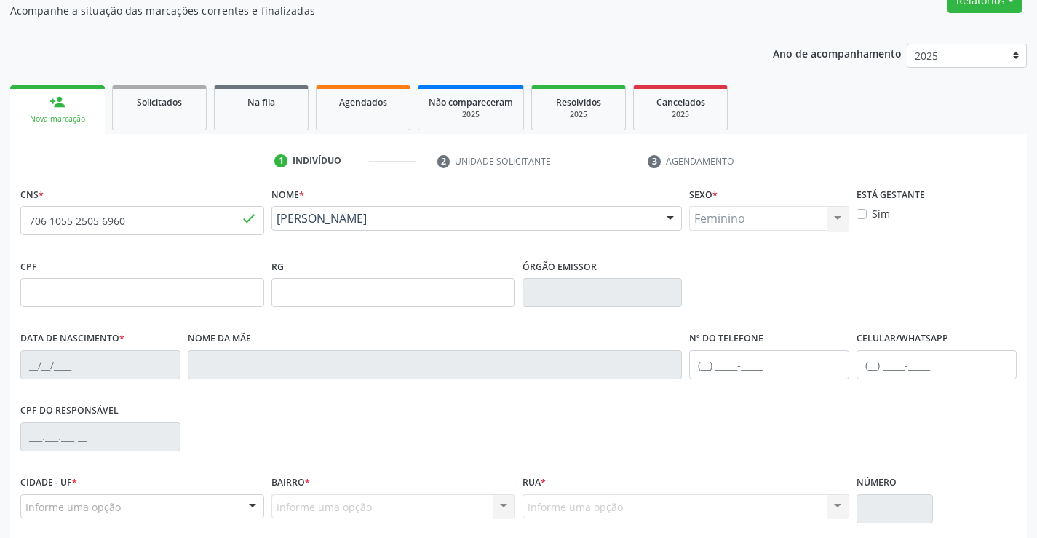
type input "[DATE]"
type input "S/N"
click at [239, 238] on fieldset "CNS * 706 1055 2505 6960 done" at bounding box center [142, 214] width 244 height 62
click at [202, 219] on input "706 1055 2505 6960" at bounding box center [142, 220] width 244 height 29
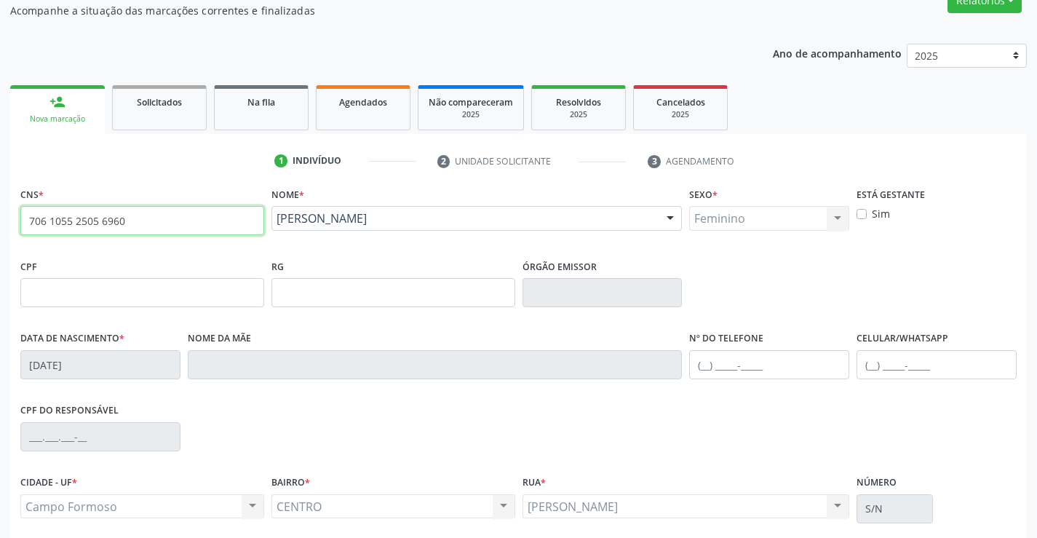
click at [202, 219] on input "706 1055 2505 6960" at bounding box center [142, 220] width 244 height 29
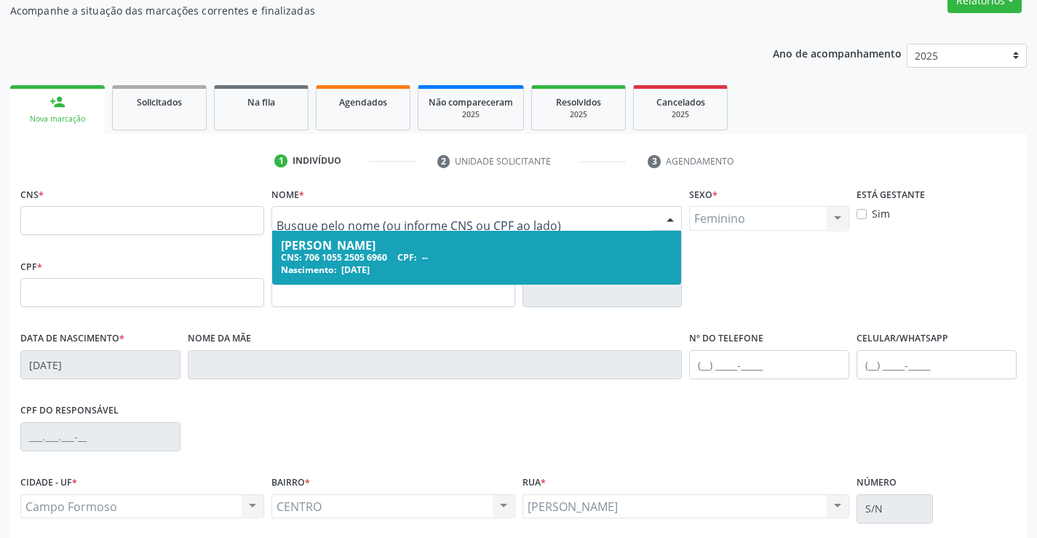
click at [421, 223] on input "text" at bounding box center [465, 225] width 376 height 29
type input "[PERSON_NAME]"
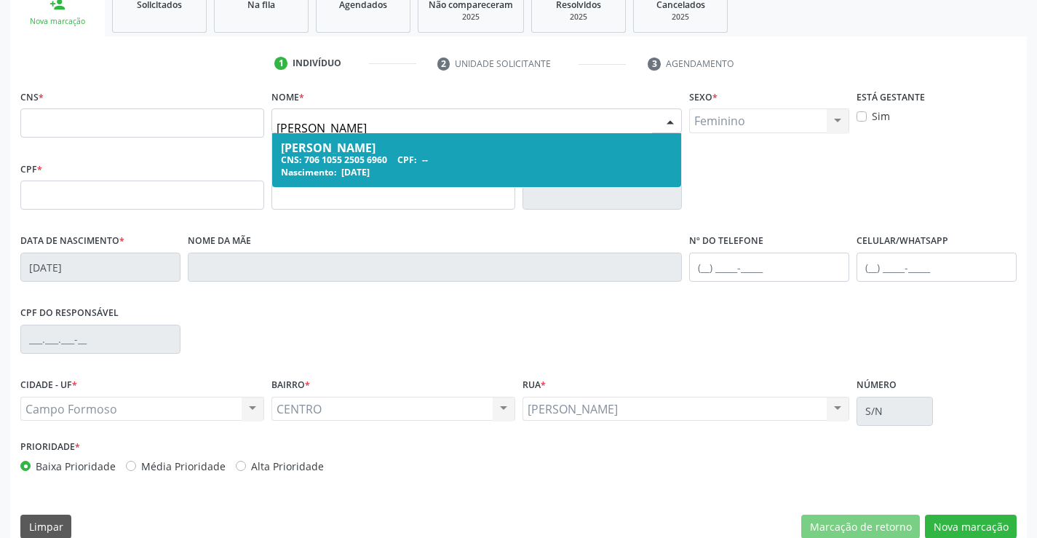
scroll to position [251, 0]
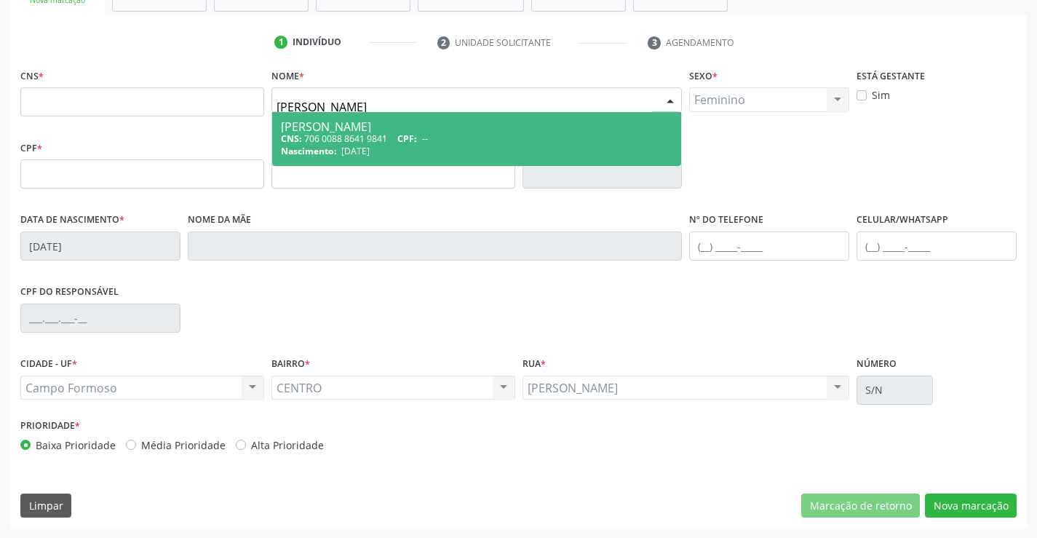
click at [368, 130] on div "[PERSON_NAME]" at bounding box center [477, 127] width 392 height 12
type input "706 0088 8641 9841"
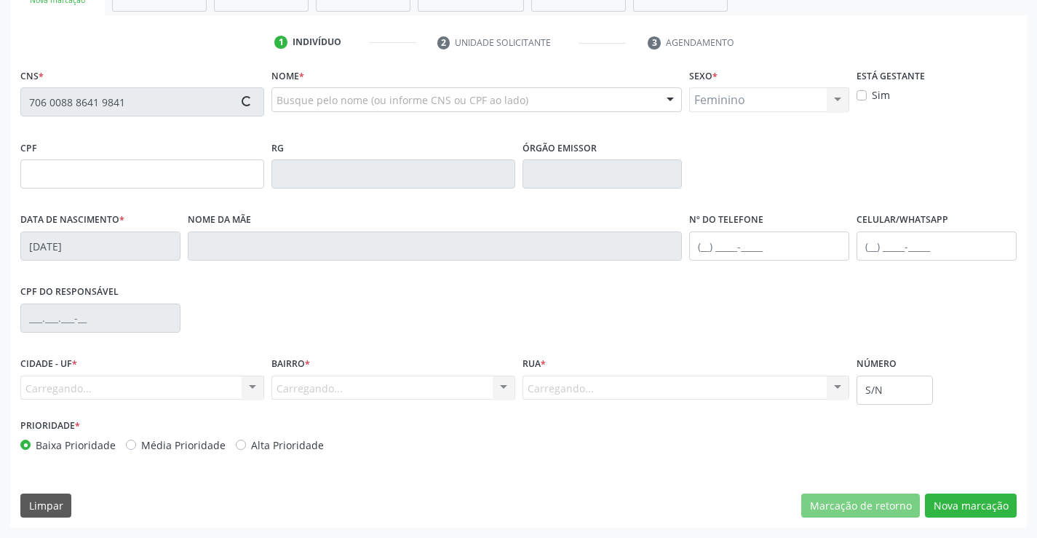
type input "30762930413"
type input "[DATE]"
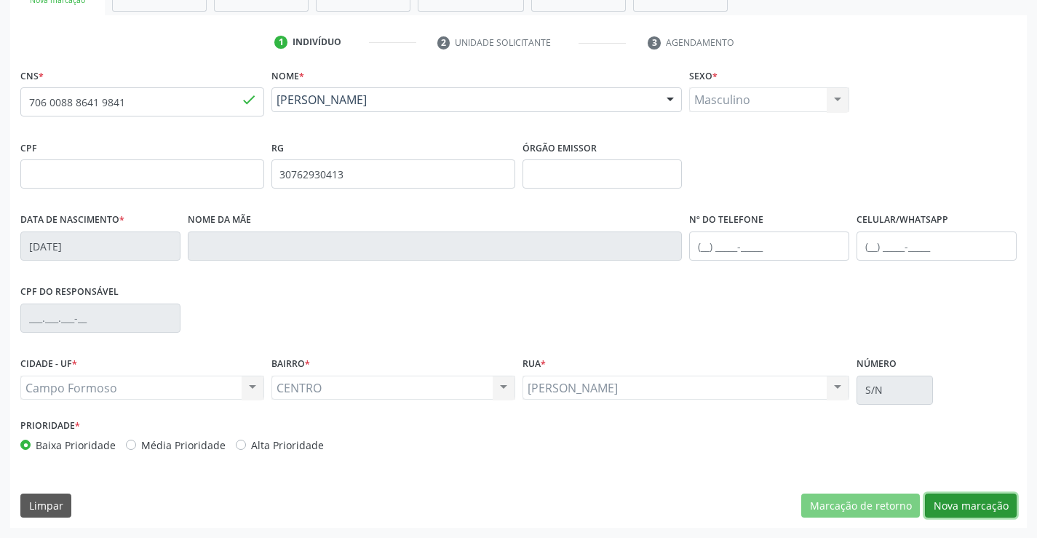
drag, startPoint x: 960, startPoint y: 496, endPoint x: 940, endPoint y: 502, distance: 21.2
click at [956, 498] on button "Nova marcação" at bounding box center [971, 506] width 92 height 25
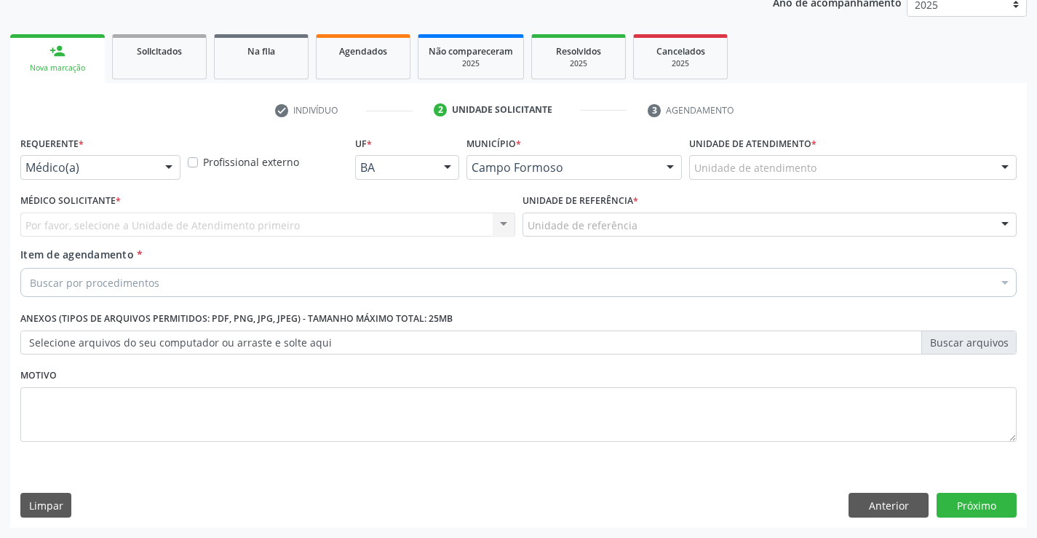
scroll to position [183, 0]
click at [153, 159] on div "Médico(a)" at bounding box center [100, 167] width 160 height 25
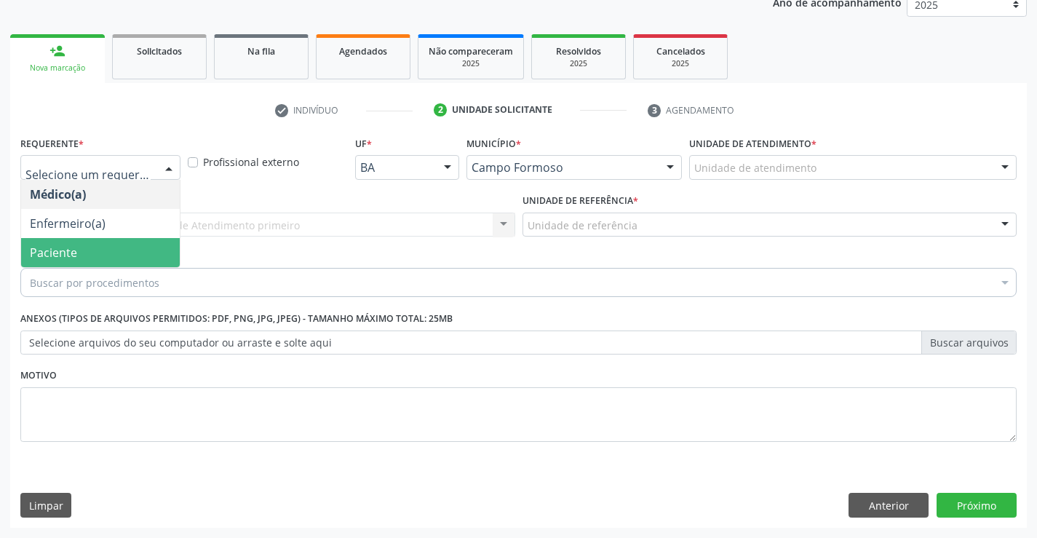
click at [100, 247] on span "Paciente" at bounding box center [100, 252] width 159 height 29
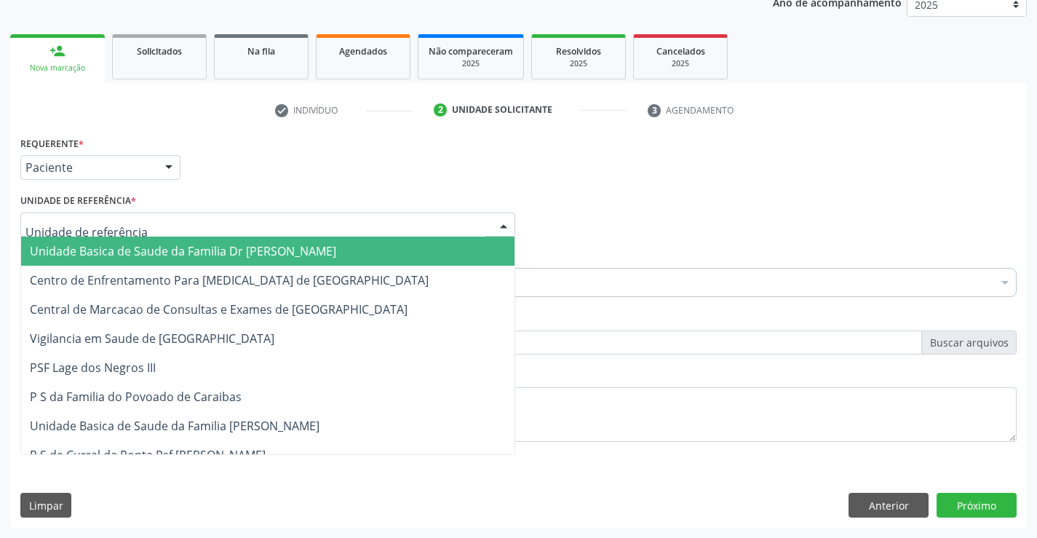
click at [254, 231] on div at bounding box center [267, 225] width 495 height 25
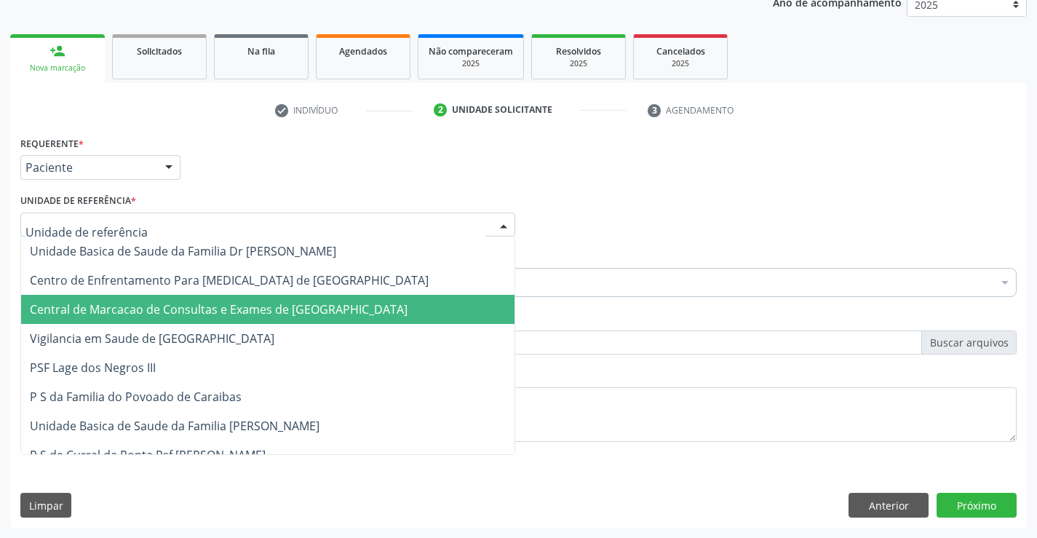
drag, startPoint x: 293, startPoint y: 316, endPoint x: 315, endPoint y: 294, distance: 31.4
click at [293, 315] on span "Central de Marcacao de Consultas e Exames de [GEOGRAPHIC_DATA]" at bounding box center [219, 309] width 378 height 16
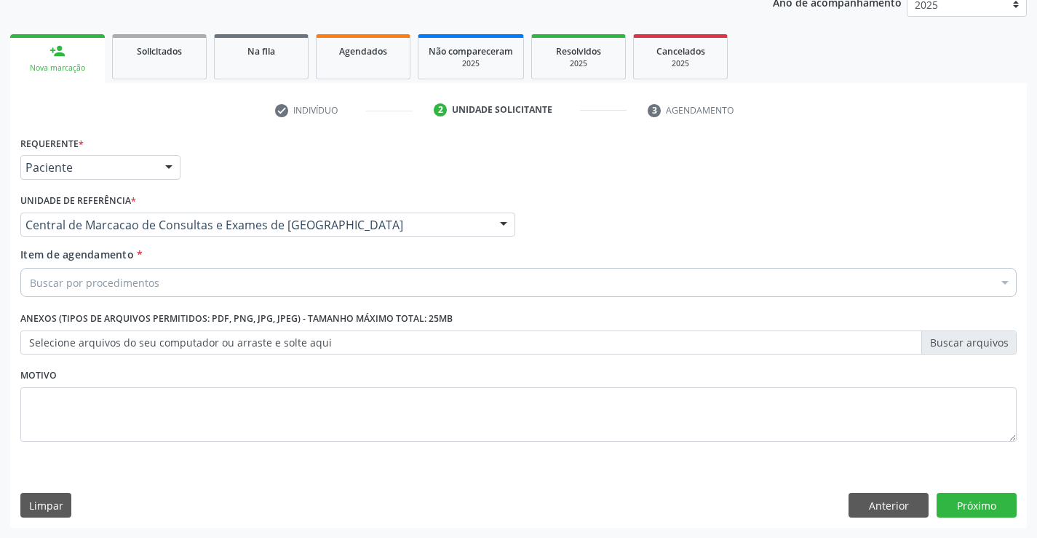
drag, startPoint x: 328, startPoint y: 288, endPoint x: 319, endPoint y: 293, distance: 10.1
click at [319, 293] on div "Buscar por procedimentos" at bounding box center [518, 282] width 996 height 29
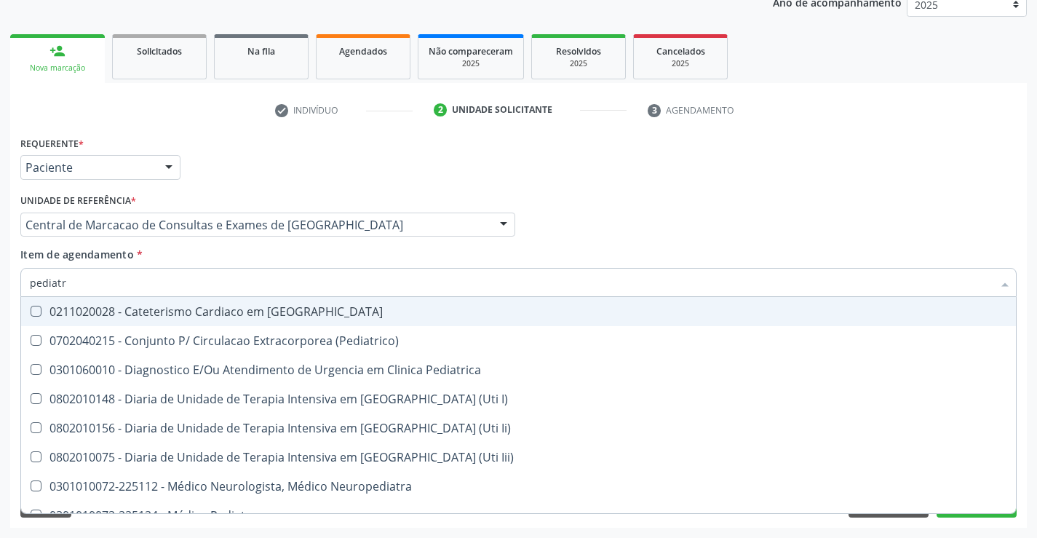
type input "pediatra"
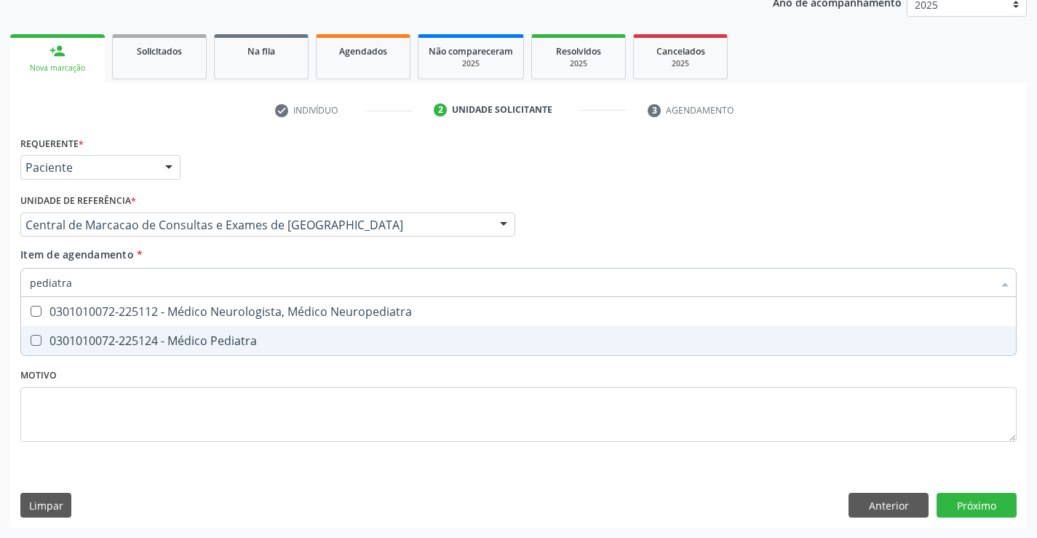
click at [377, 336] on div "0301010072-225124 - Médico Pediatra" at bounding box center [519, 341] width 978 height 12
checkbox Pediatra "true"
click at [967, 497] on div "Requerente * Paciente Médico(a) Enfermeiro(a) Paciente Nenhum resultado encontr…" at bounding box center [518, 329] width 1017 height 395
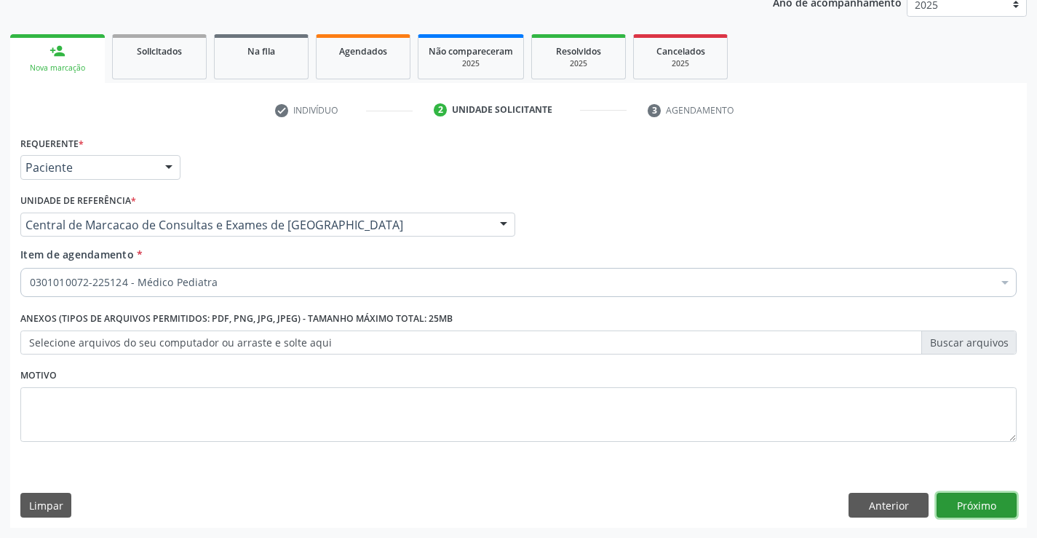
click at [980, 504] on button "Próximo" at bounding box center [977, 505] width 80 height 25
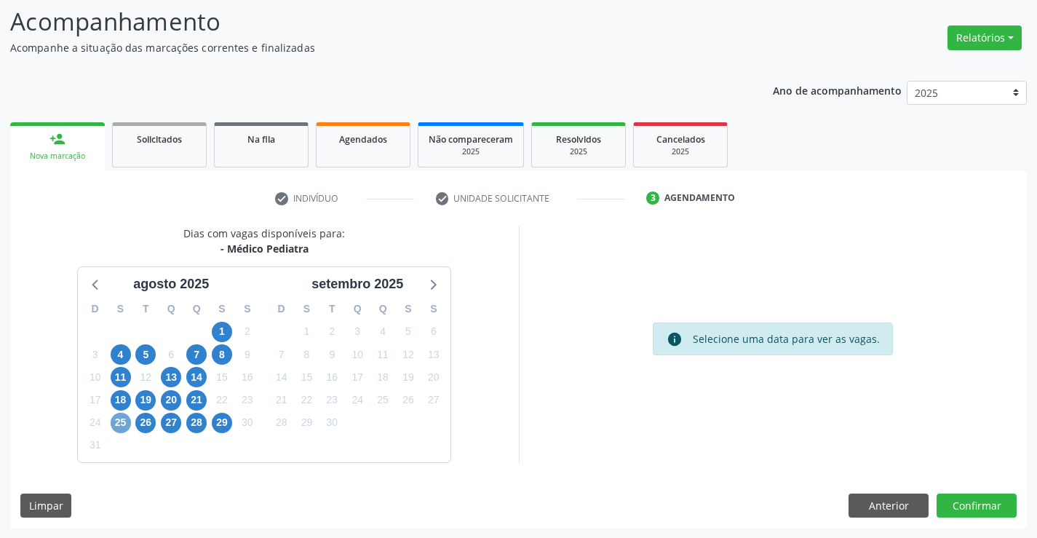
click at [127, 421] on span "25" at bounding box center [121, 423] width 20 height 20
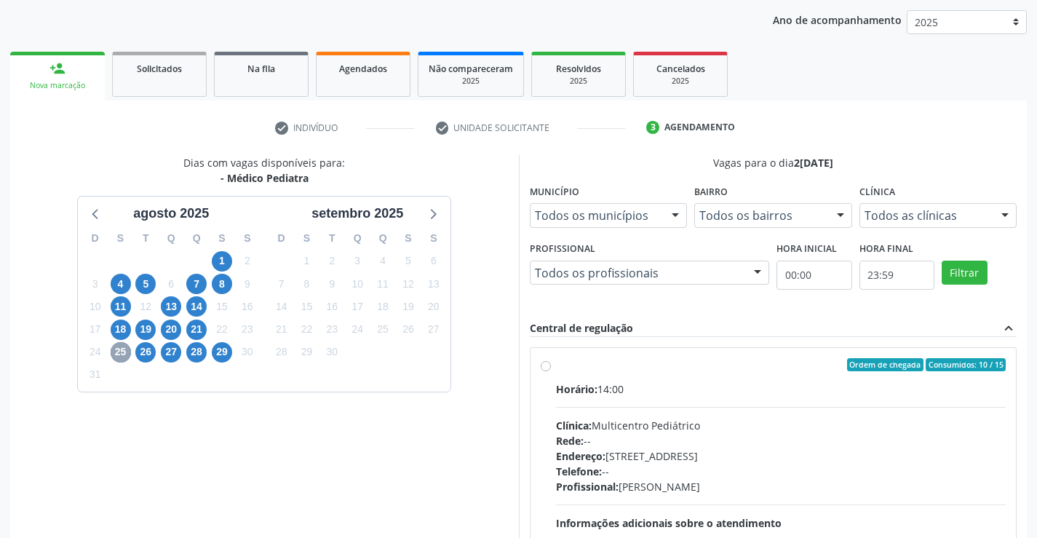
scroll to position [306, 0]
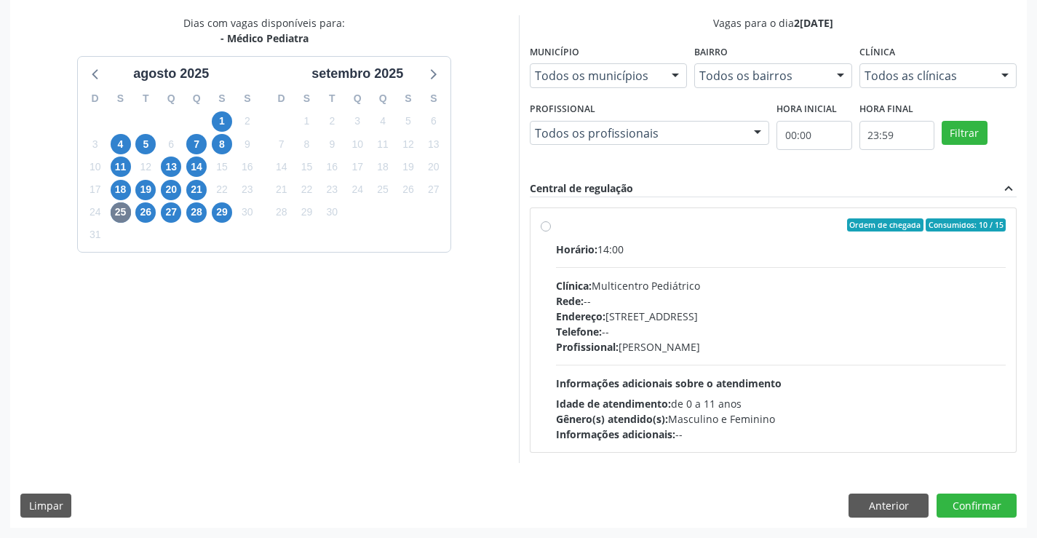
click at [684, 317] on div "Endereço: [STREET_ADDRESS]" at bounding box center [781, 316] width 451 height 15
click at [551, 231] on input "Ordem de chegada Consumidos: 10 / 15 Horário: 14:00 Clínica: Multicentro Pediát…" at bounding box center [546, 224] width 10 height 13
radio input "true"
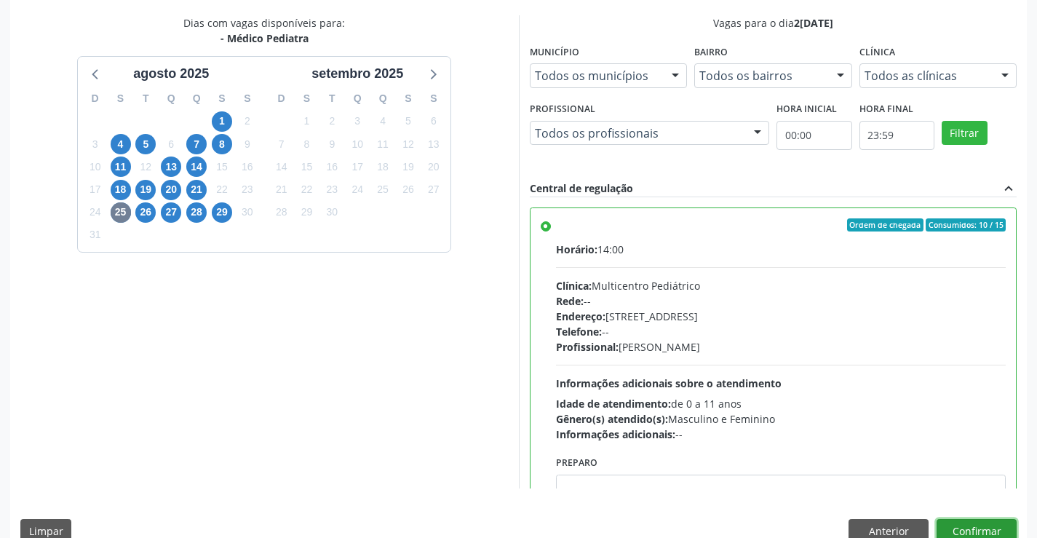
click at [955, 526] on button "Confirmar" at bounding box center [977, 531] width 80 height 25
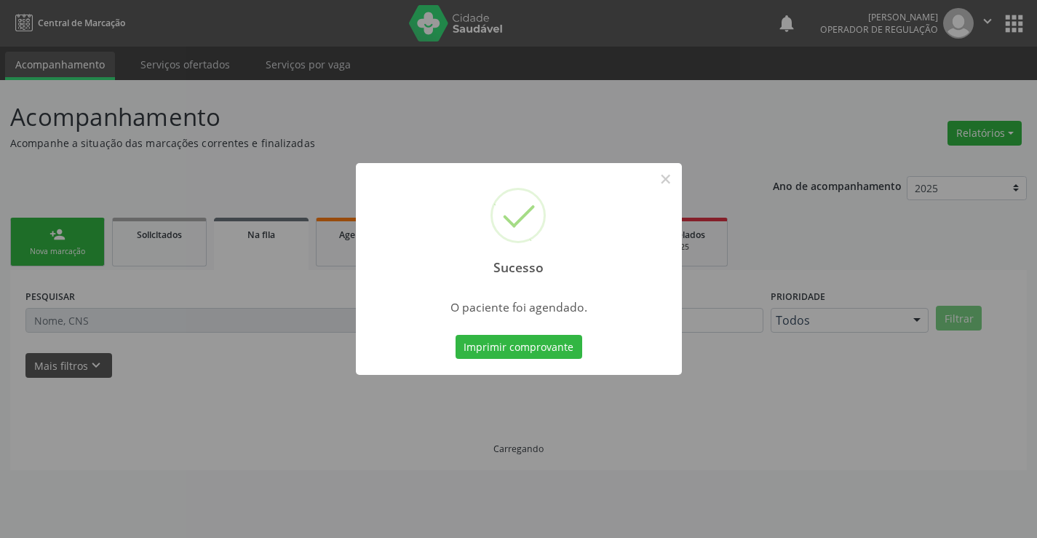
scroll to position [0, 0]
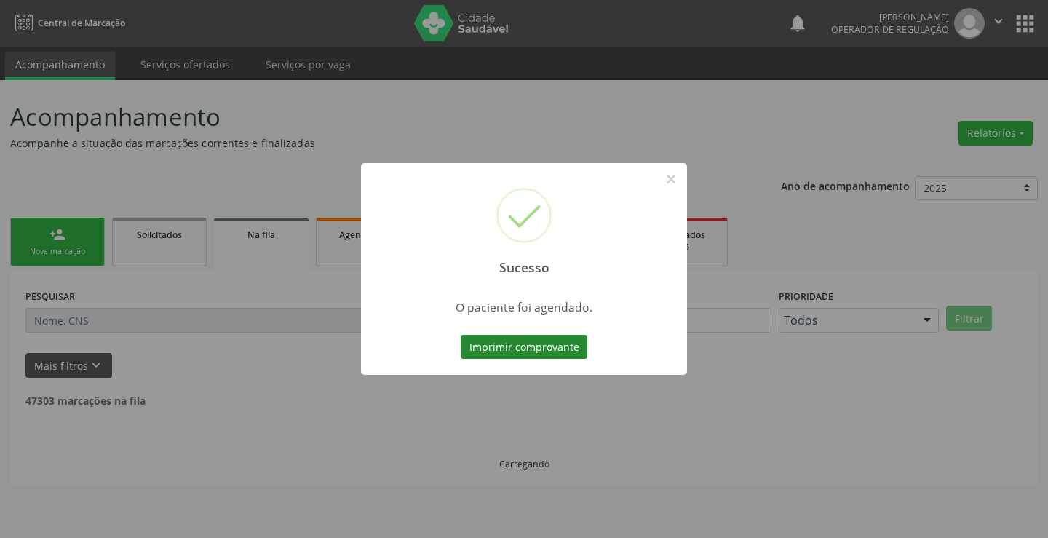
click at [512, 339] on button "Imprimir comprovante" at bounding box center [524, 347] width 127 height 25
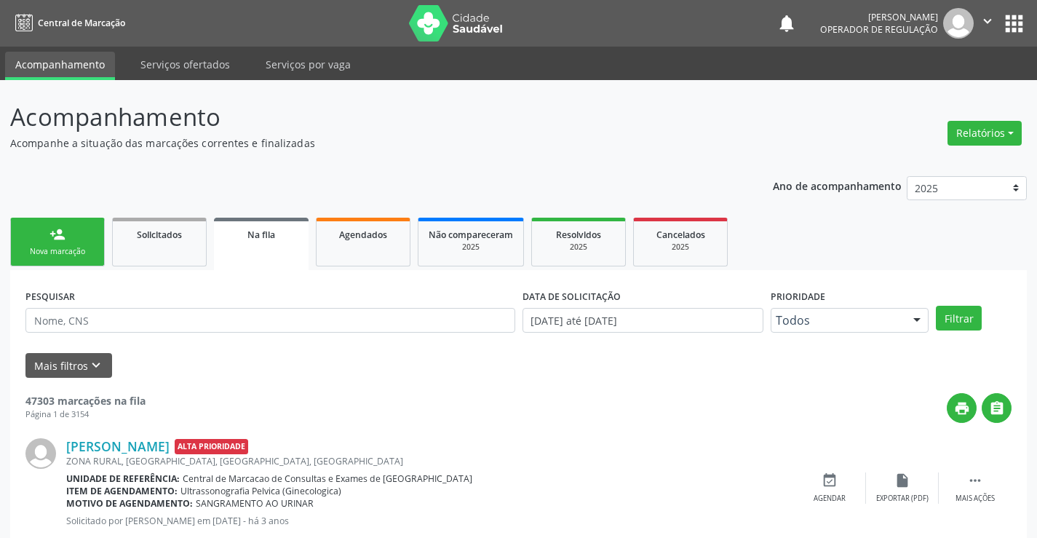
click at [49, 215] on ul "person_add Nova marcação Solicitados Na fila Agendados Não compareceram 2025 Re…" at bounding box center [518, 242] width 1017 height 56
click at [84, 242] on link "person_add Nova marcação" at bounding box center [57, 242] width 95 height 49
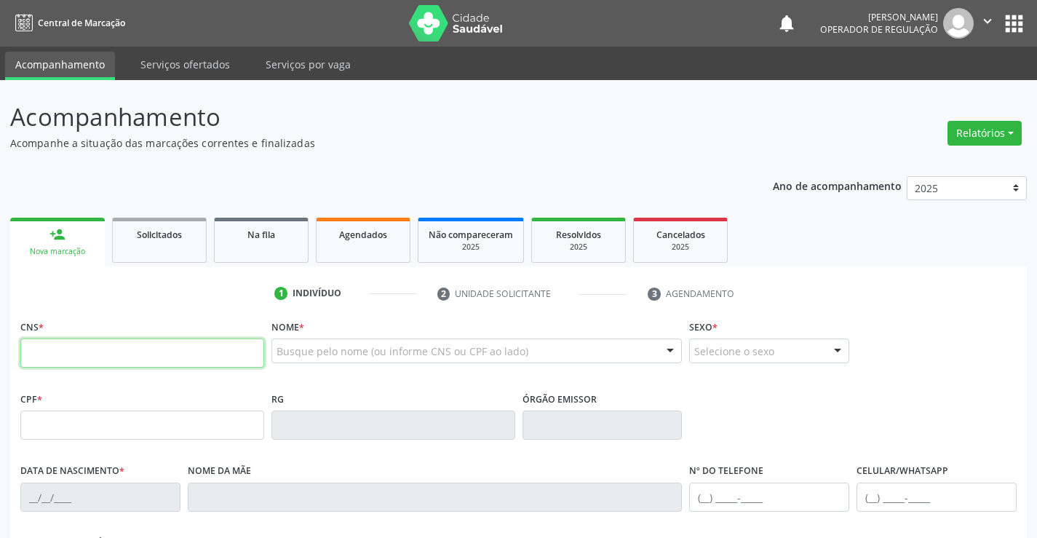
click at [111, 360] on input "text" at bounding box center [142, 352] width 244 height 29
click at [150, 349] on input "text" at bounding box center [142, 352] width 244 height 29
type input "702 5067 7495 0740"
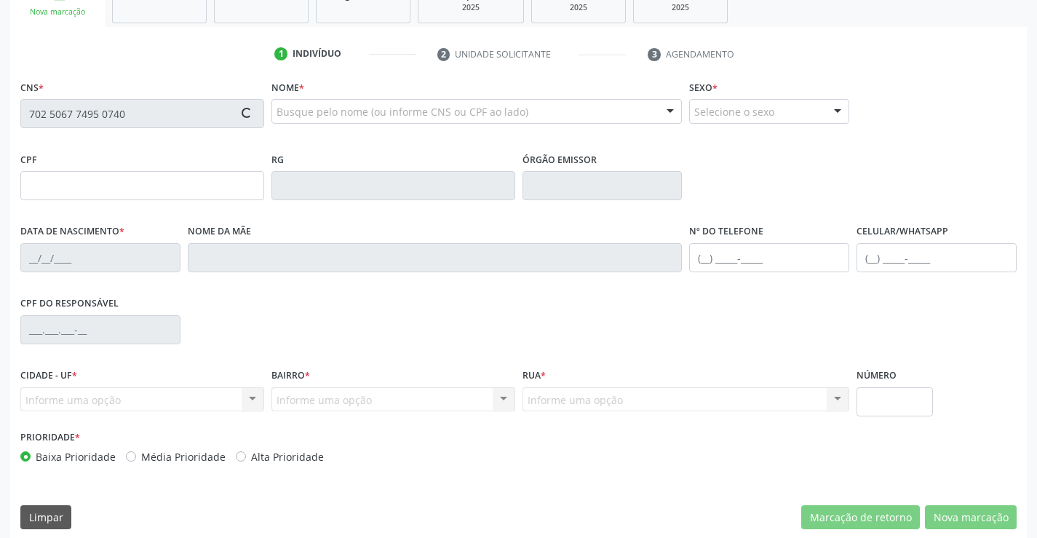
scroll to position [251, 0]
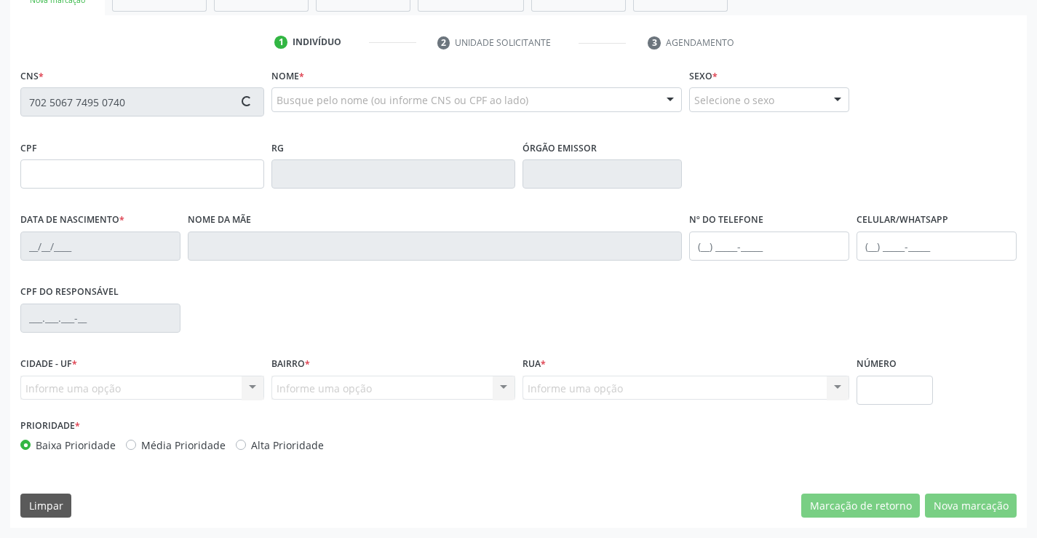
type input "859.039.695-93"
type input "[DATE]"
type input "[PERSON_NAME]"
type input "[PHONE_NUMBER]"
type input "S/N"
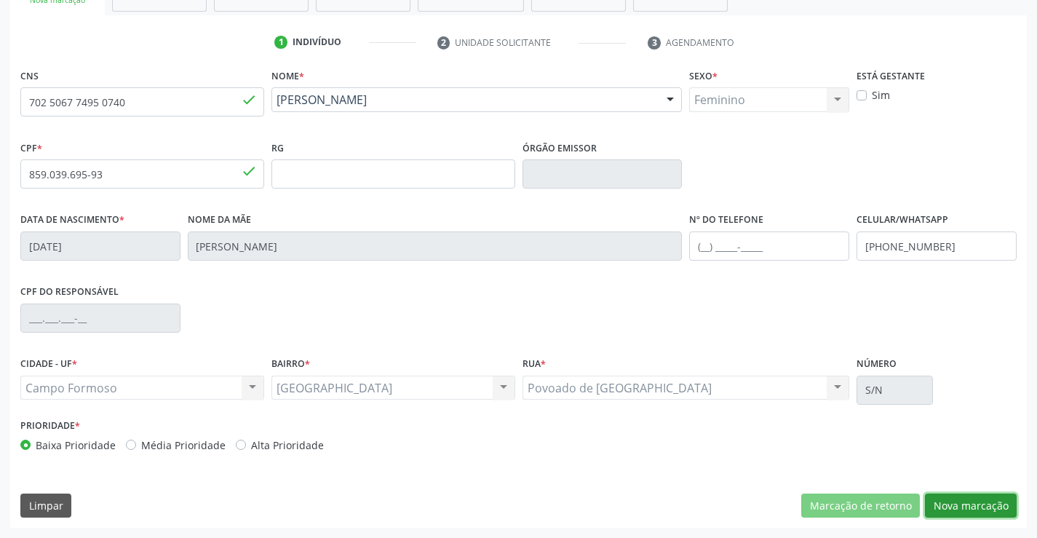
click at [938, 500] on button "Nova marcação" at bounding box center [971, 506] width 92 height 25
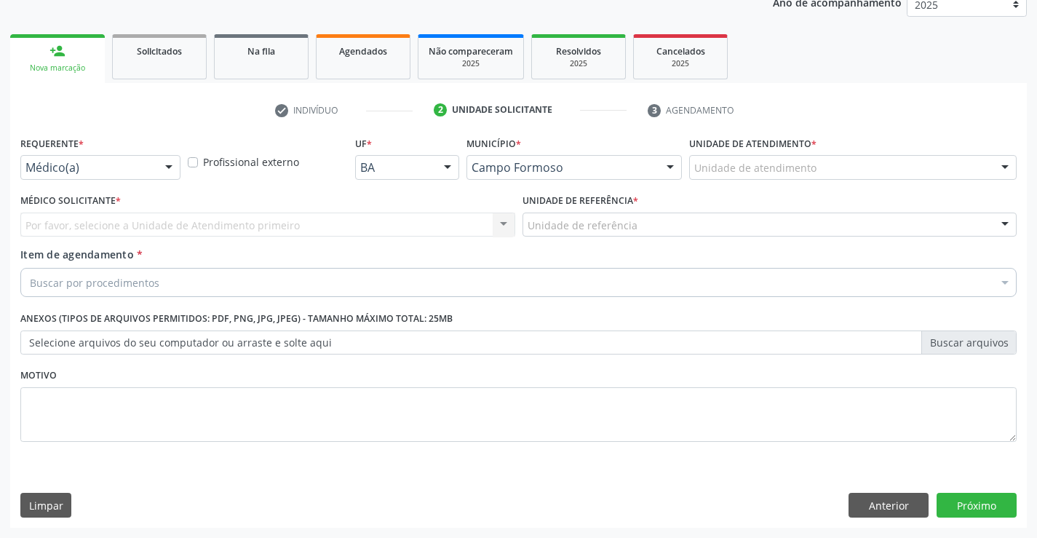
scroll to position [183, 0]
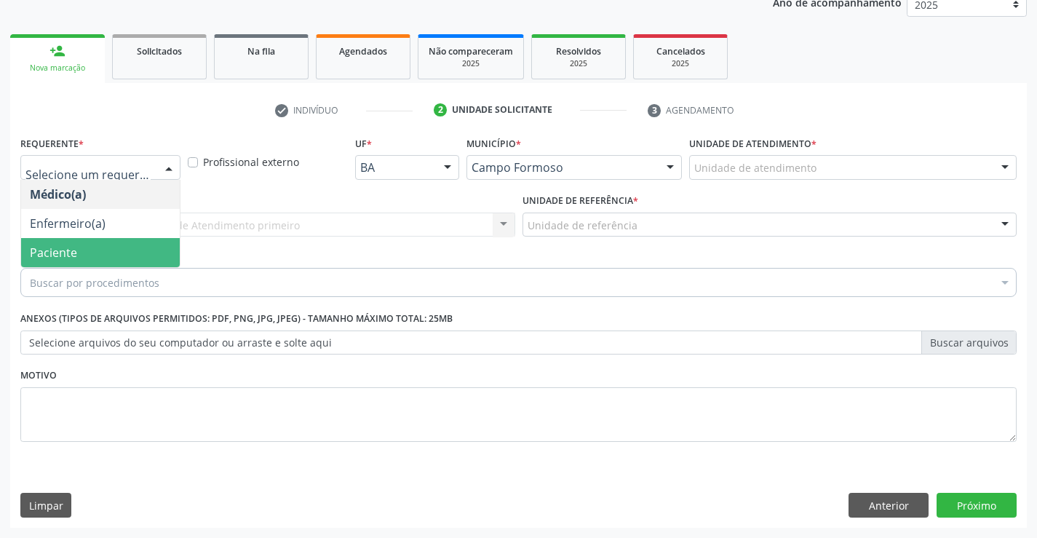
drag, startPoint x: 90, startPoint y: 249, endPoint x: 269, endPoint y: 242, distance: 179.2
click at [92, 249] on span "Paciente" at bounding box center [100, 252] width 159 height 29
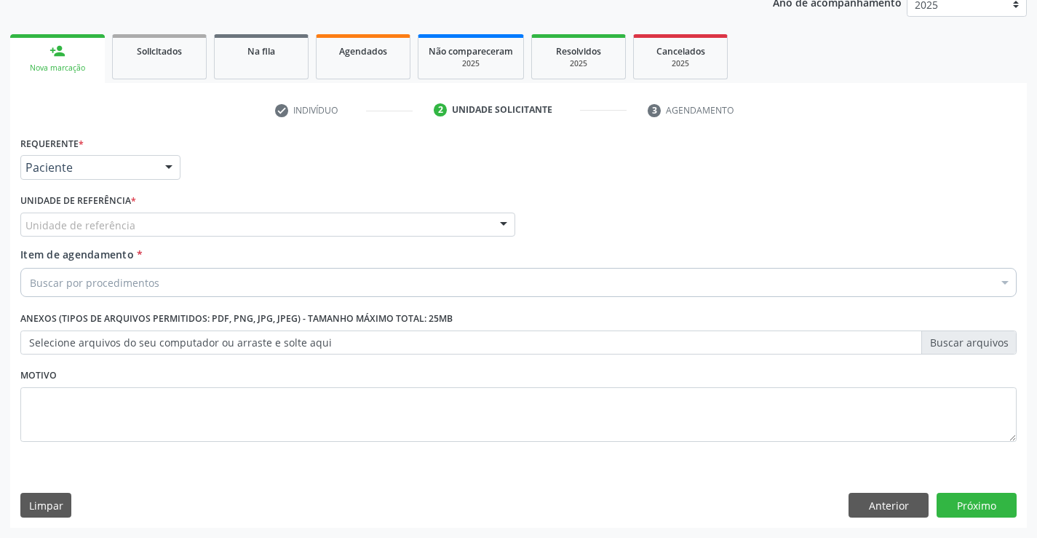
click at [297, 231] on div "Unidade de referência" at bounding box center [267, 225] width 495 height 25
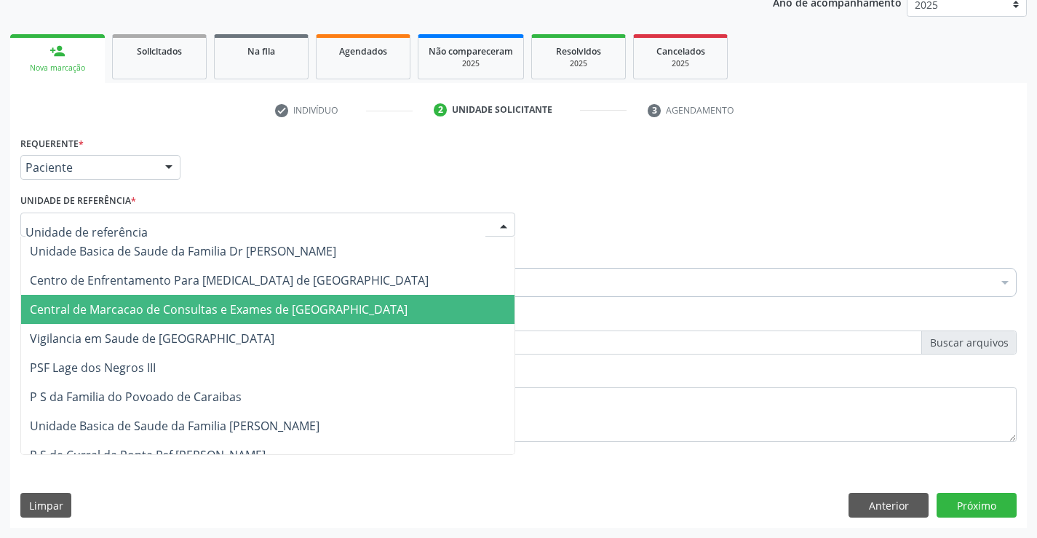
click at [288, 316] on span "Central de Marcacao de Consultas e Exames de [GEOGRAPHIC_DATA]" at bounding box center [219, 309] width 378 height 16
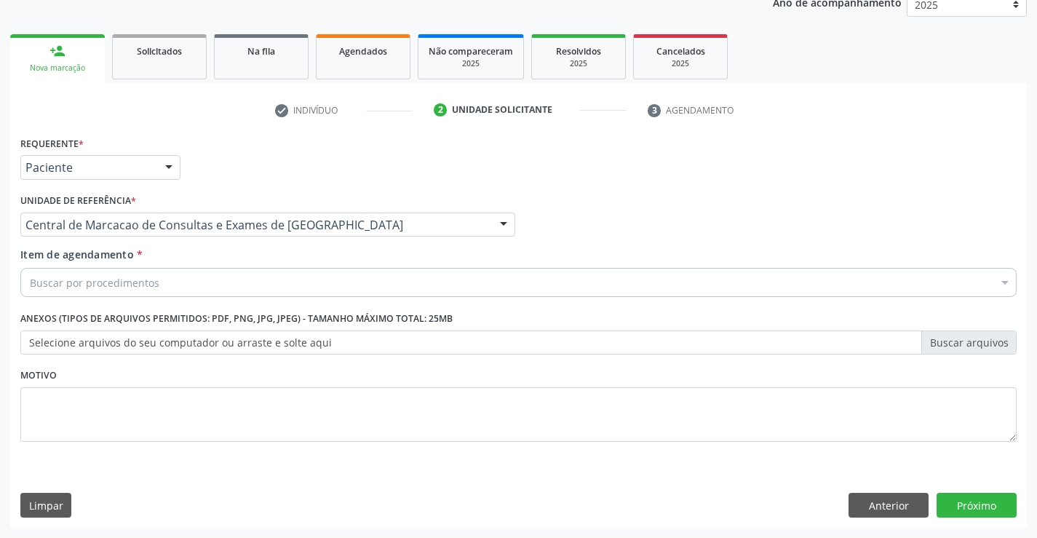
click at [311, 285] on div "Buscar por procedimentos" at bounding box center [518, 282] width 996 height 29
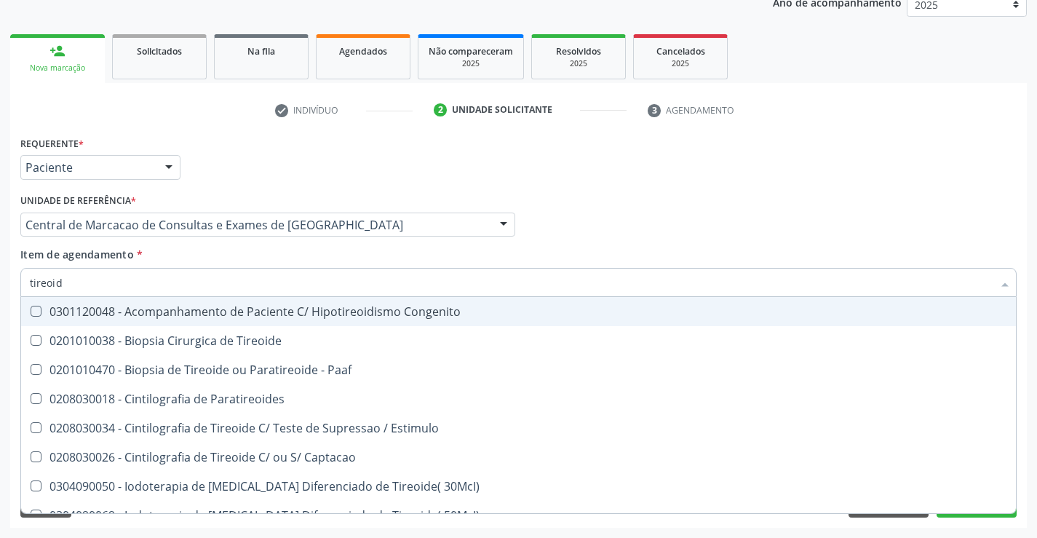
type input "tireoide"
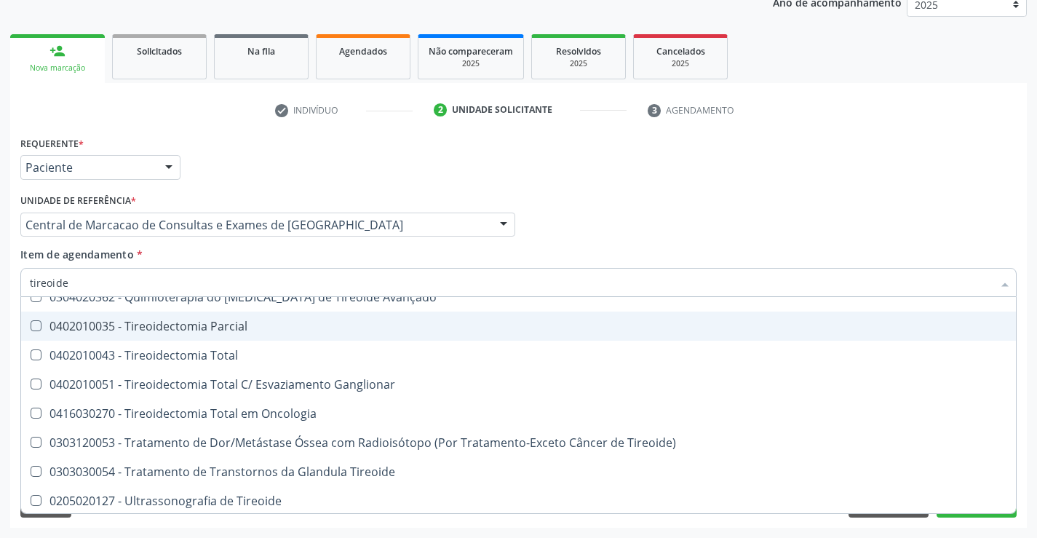
scroll to position [279, 0]
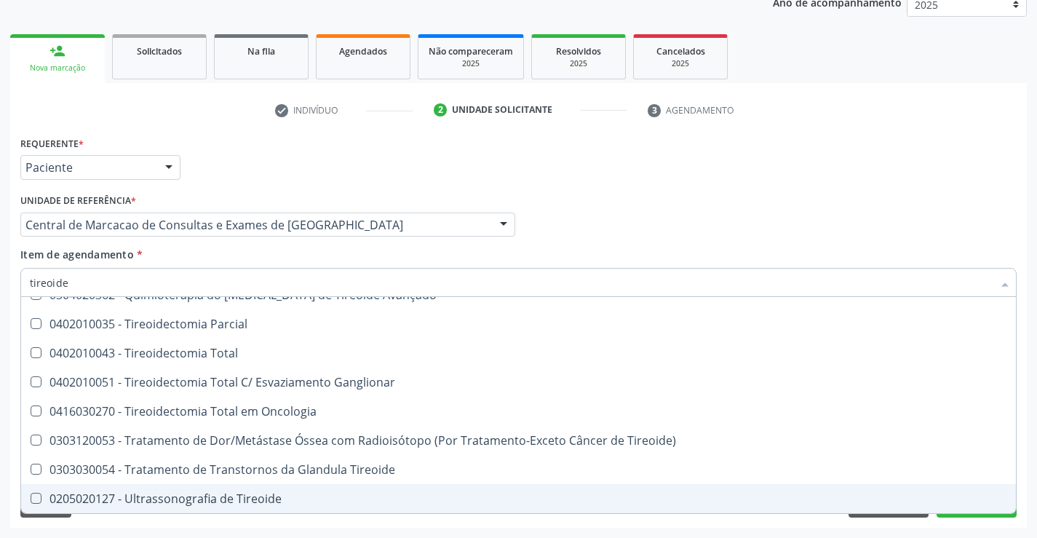
click at [218, 499] on div "0205020127 - Ultrassonografia de Tireoide" at bounding box center [519, 499] width 978 height 12
checkbox Tireoide "true"
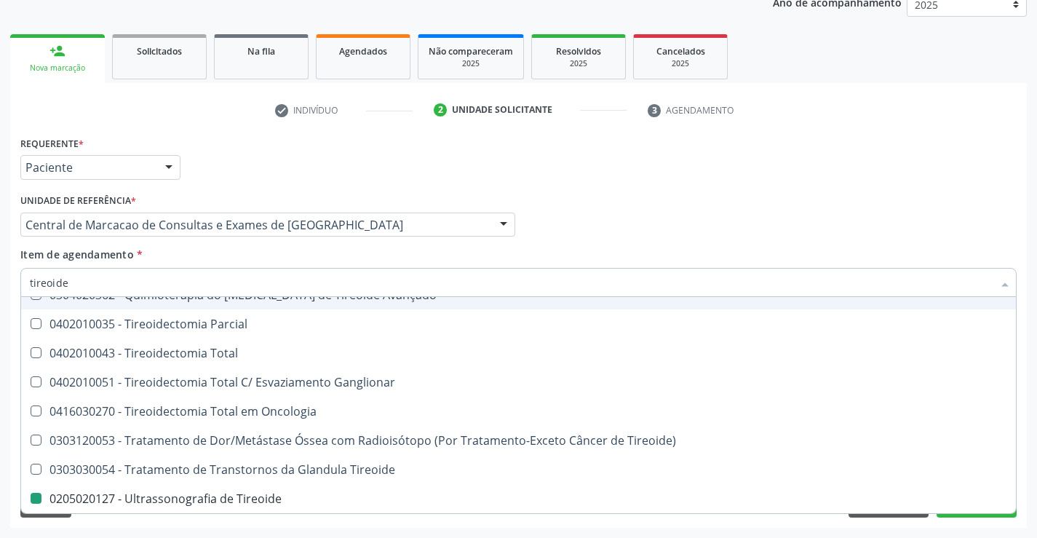
click at [653, 202] on div "Médico Solicitante Por favor, selecione a Unidade de Atendimento primeiro Nenhu…" at bounding box center [519, 218] width 1004 height 57
checkbox Paaf "true"
checkbox Tireoide "false"
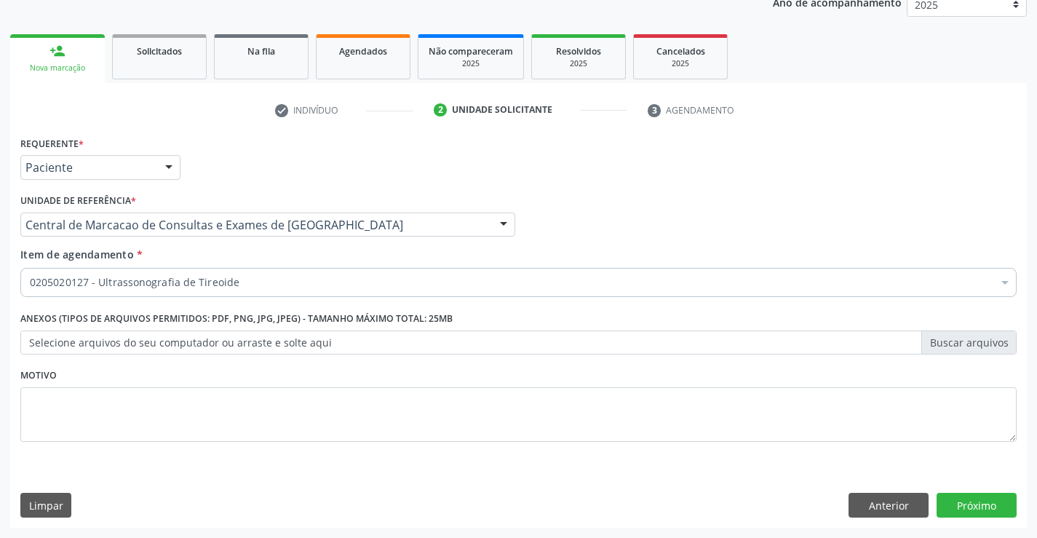
scroll to position [0, 0]
click at [963, 520] on div "Requerente * Paciente Médico(a) Enfermeiro(a) Paciente Nenhum resultado encontr…" at bounding box center [518, 329] width 1017 height 395
click at [976, 507] on button "Próximo" at bounding box center [977, 505] width 80 height 25
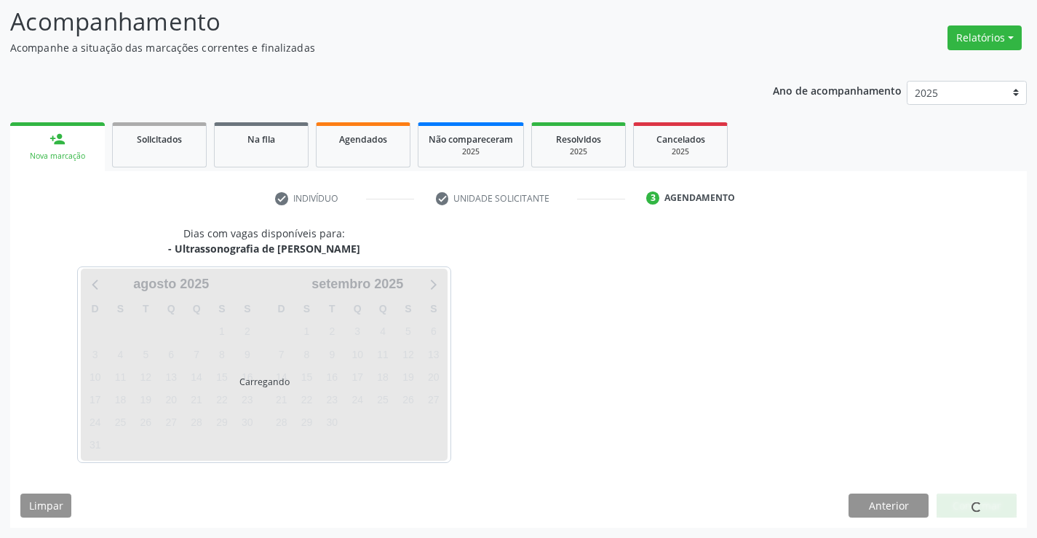
scroll to position [95, 0]
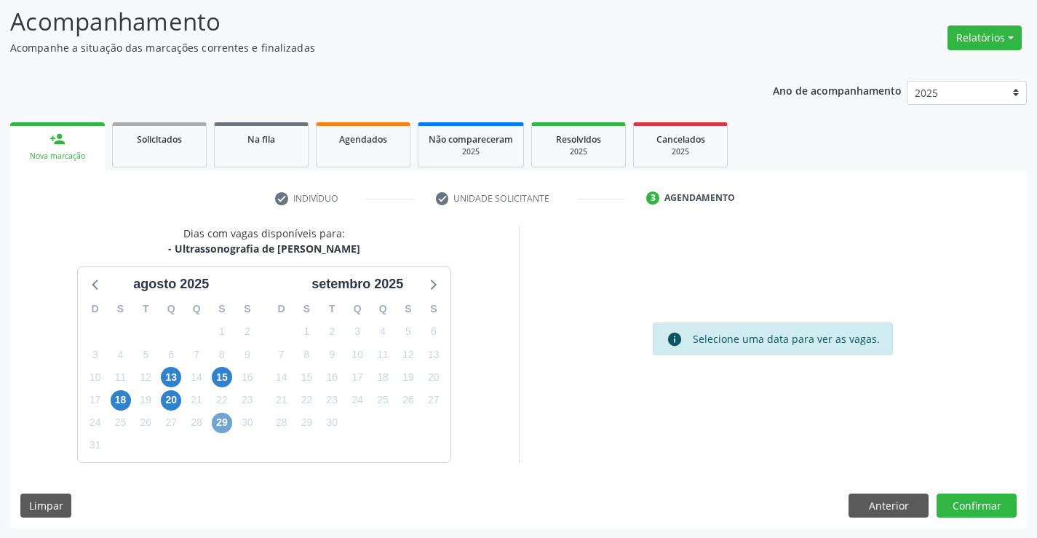
click at [231, 427] on span "29" at bounding box center [222, 423] width 20 height 20
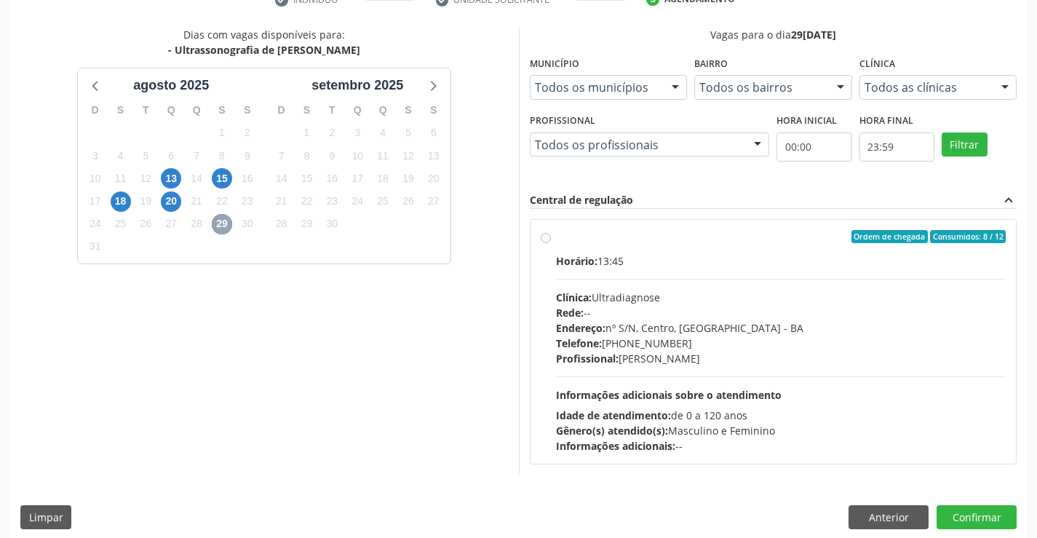
scroll to position [306, 0]
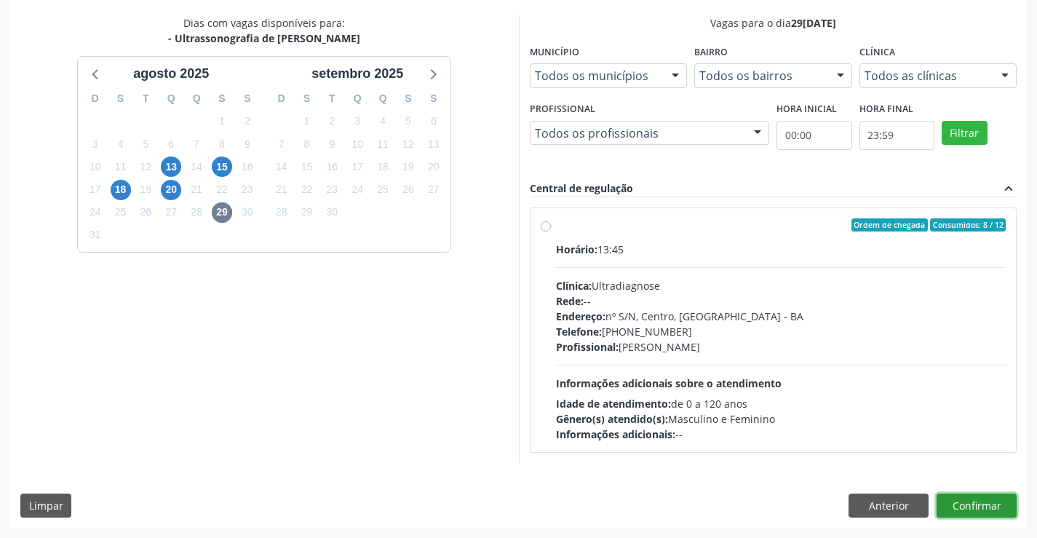
click at [966, 497] on button "Confirmar" at bounding box center [977, 506] width 80 height 25
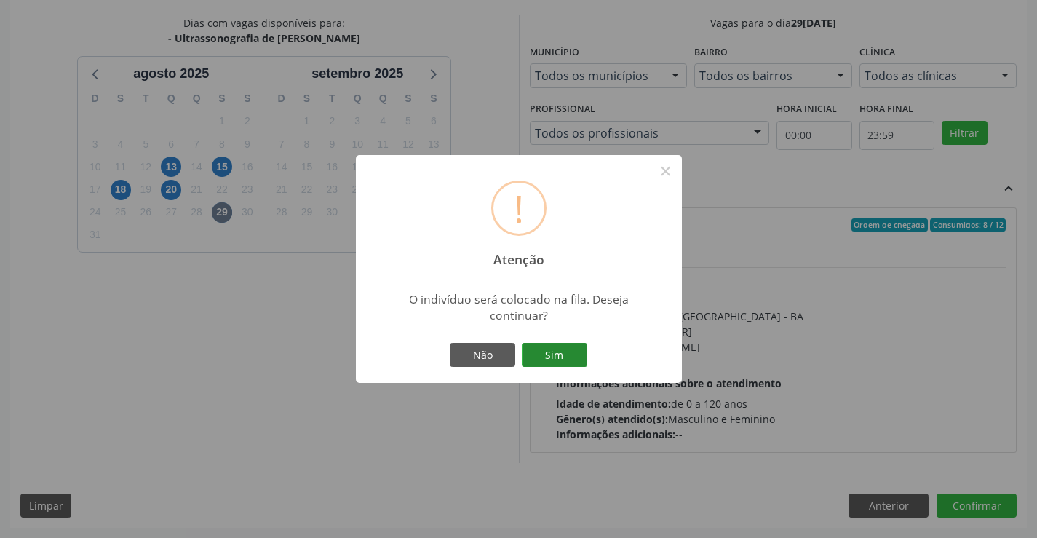
click at [540, 350] on button "Sim" at bounding box center [555, 355] width 66 height 25
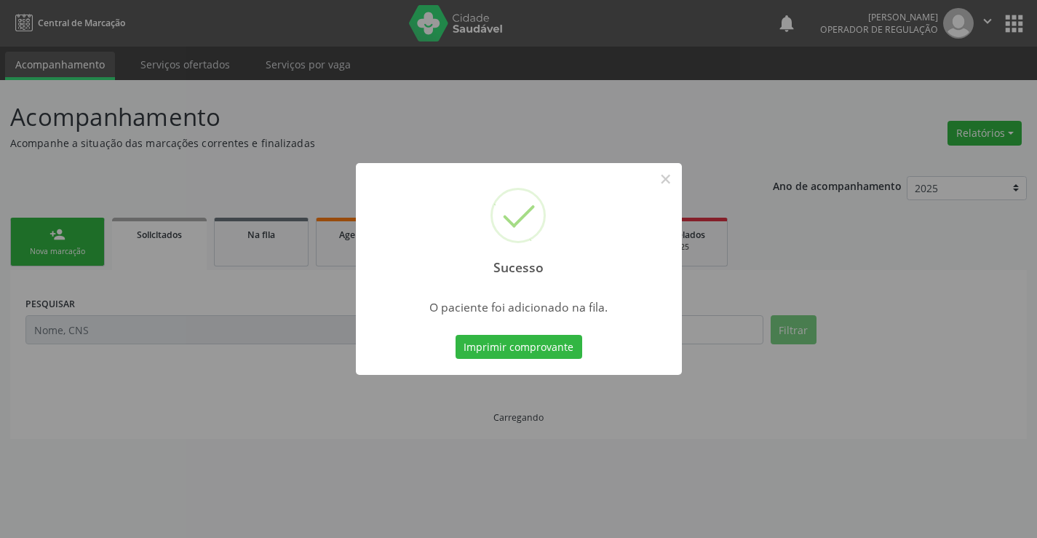
scroll to position [0, 0]
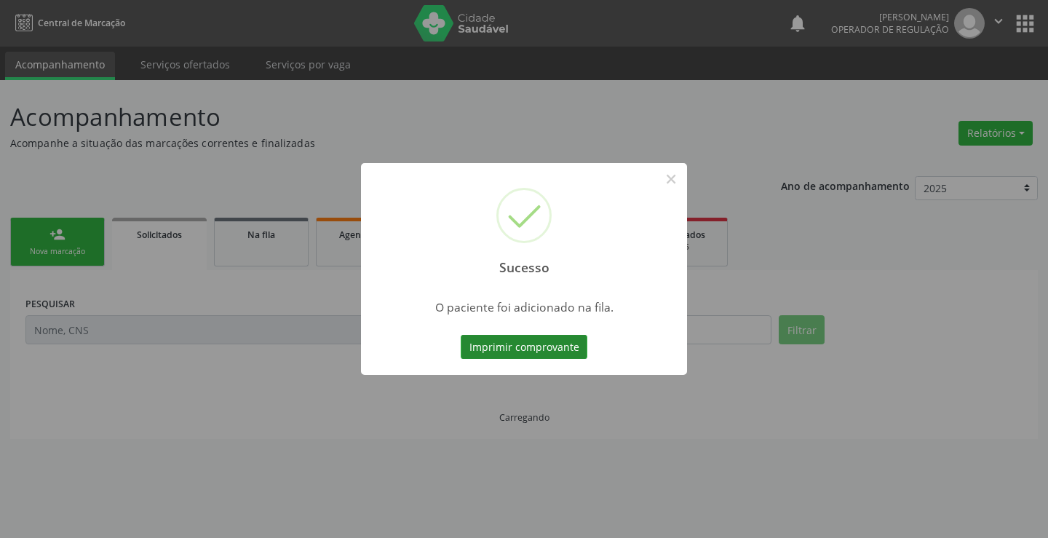
click at [577, 349] on button "Imprimir comprovante" at bounding box center [524, 347] width 127 height 25
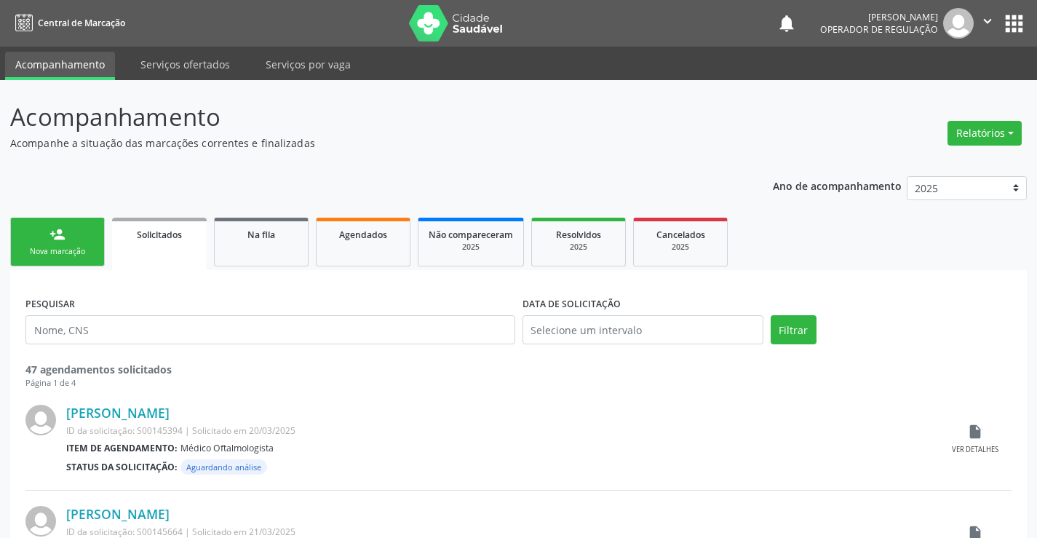
click at [76, 218] on link "person_add Nova marcação" at bounding box center [57, 242] width 95 height 49
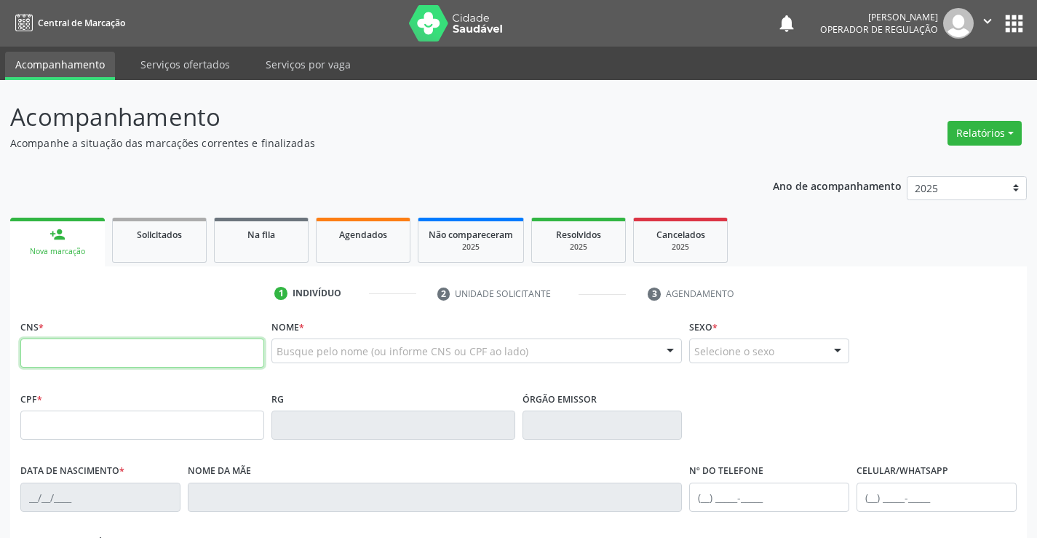
drag, startPoint x: 223, startPoint y: 350, endPoint x: 325, endPoint y: 192, distance: 188.4
click at [223, 350] on input "text" at bounding box center [142, 352] width 244 height 29
